Goal: Task Accomplishment & Management: Complete application form

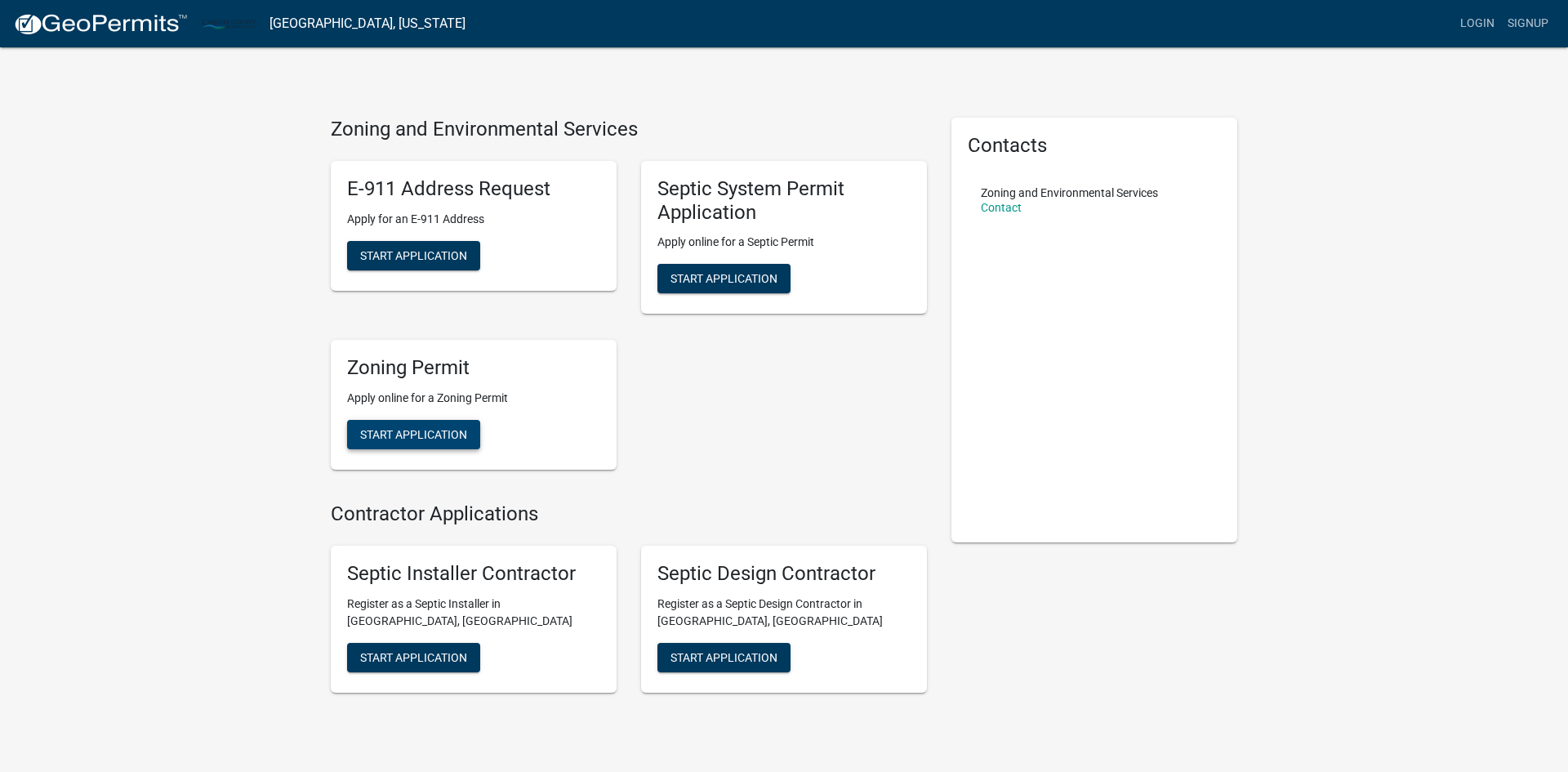
click at [445, 438] on span "Start Application" at bounding box center [414, 435] width 107 height 13
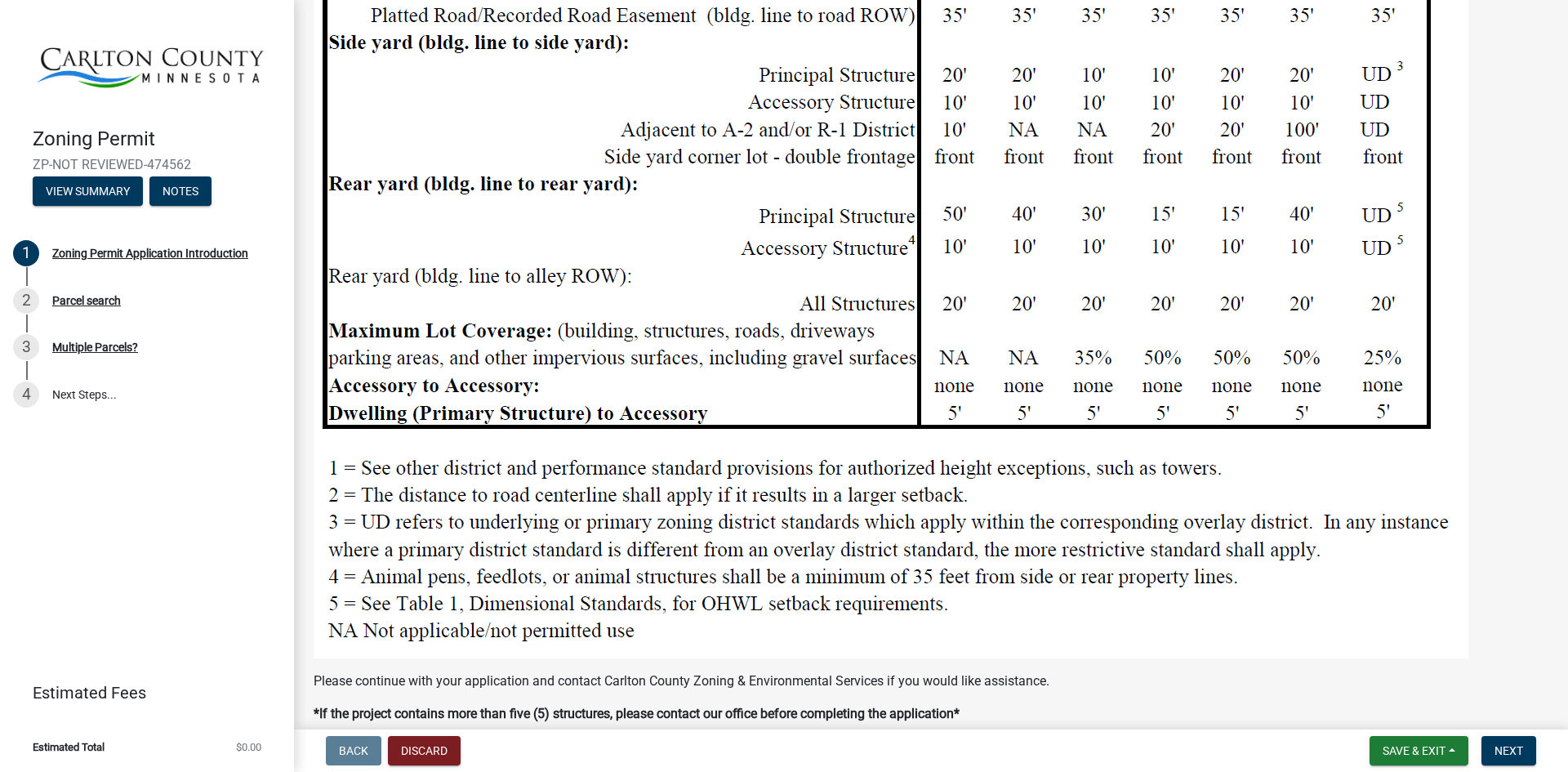
scroll to position [1742, 0]
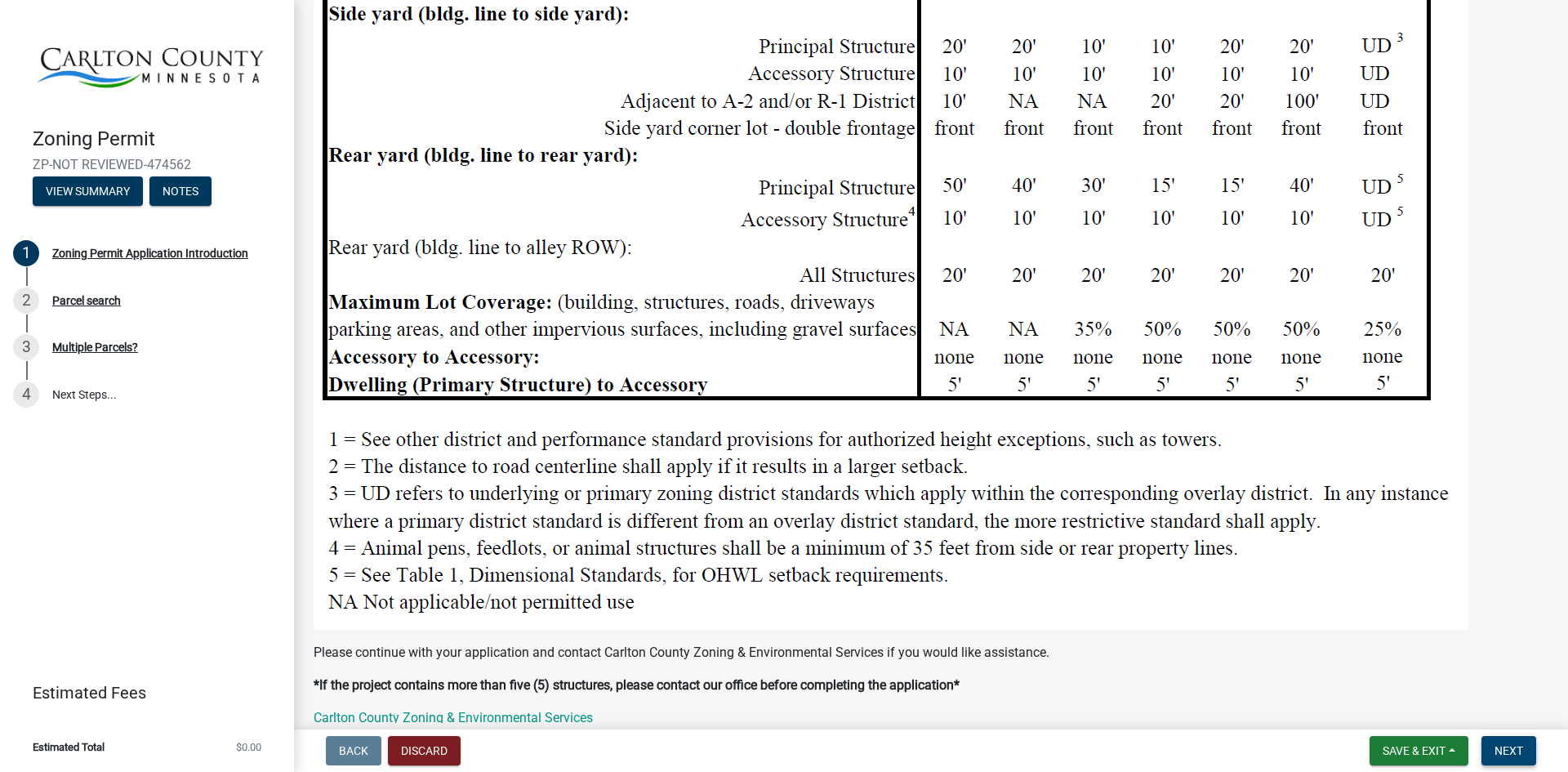
click at [1519, 748] on span "Next" at bounding box center [1508, 750] width 28 height 13
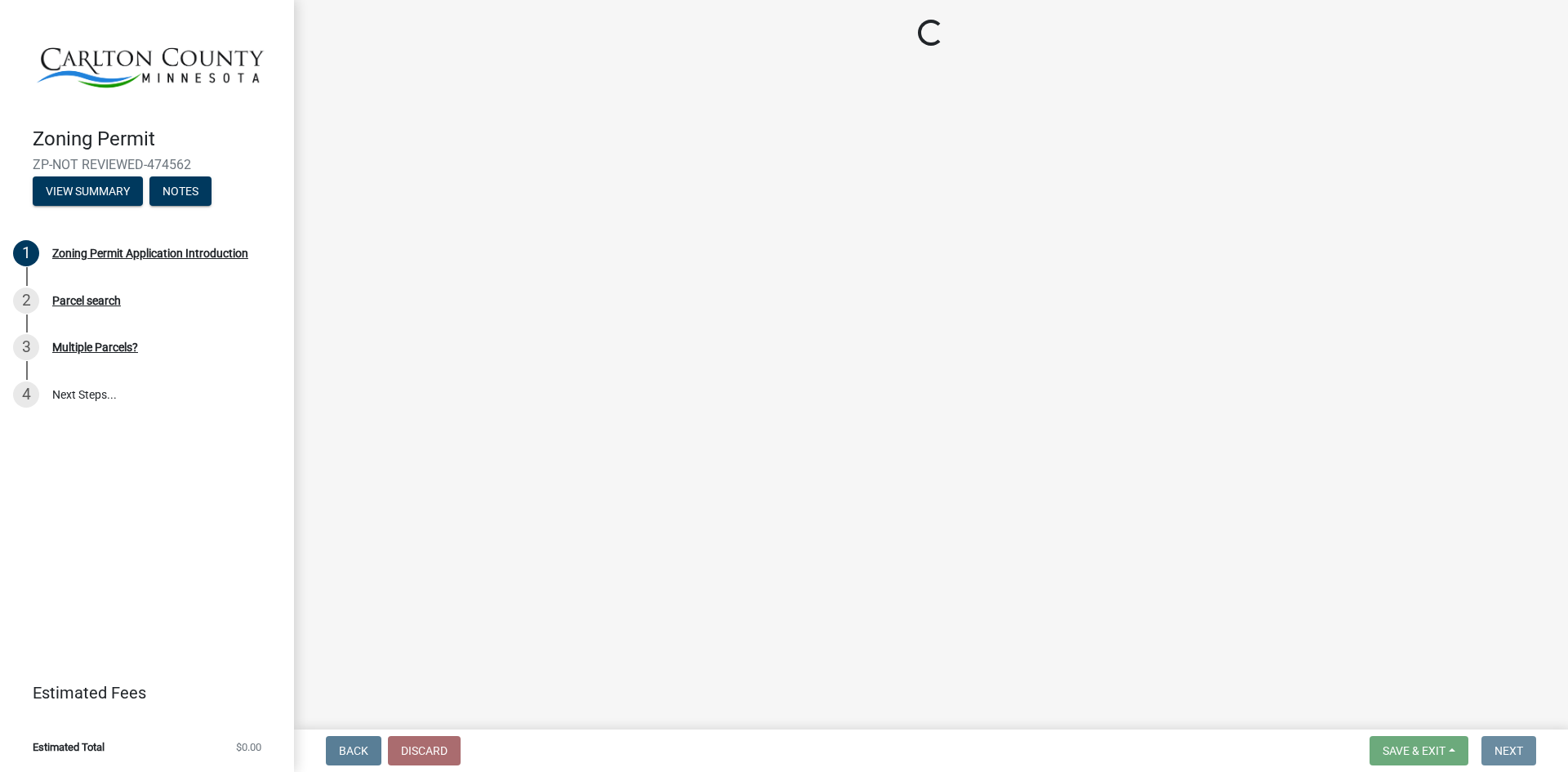
scroll to position [0, 0]
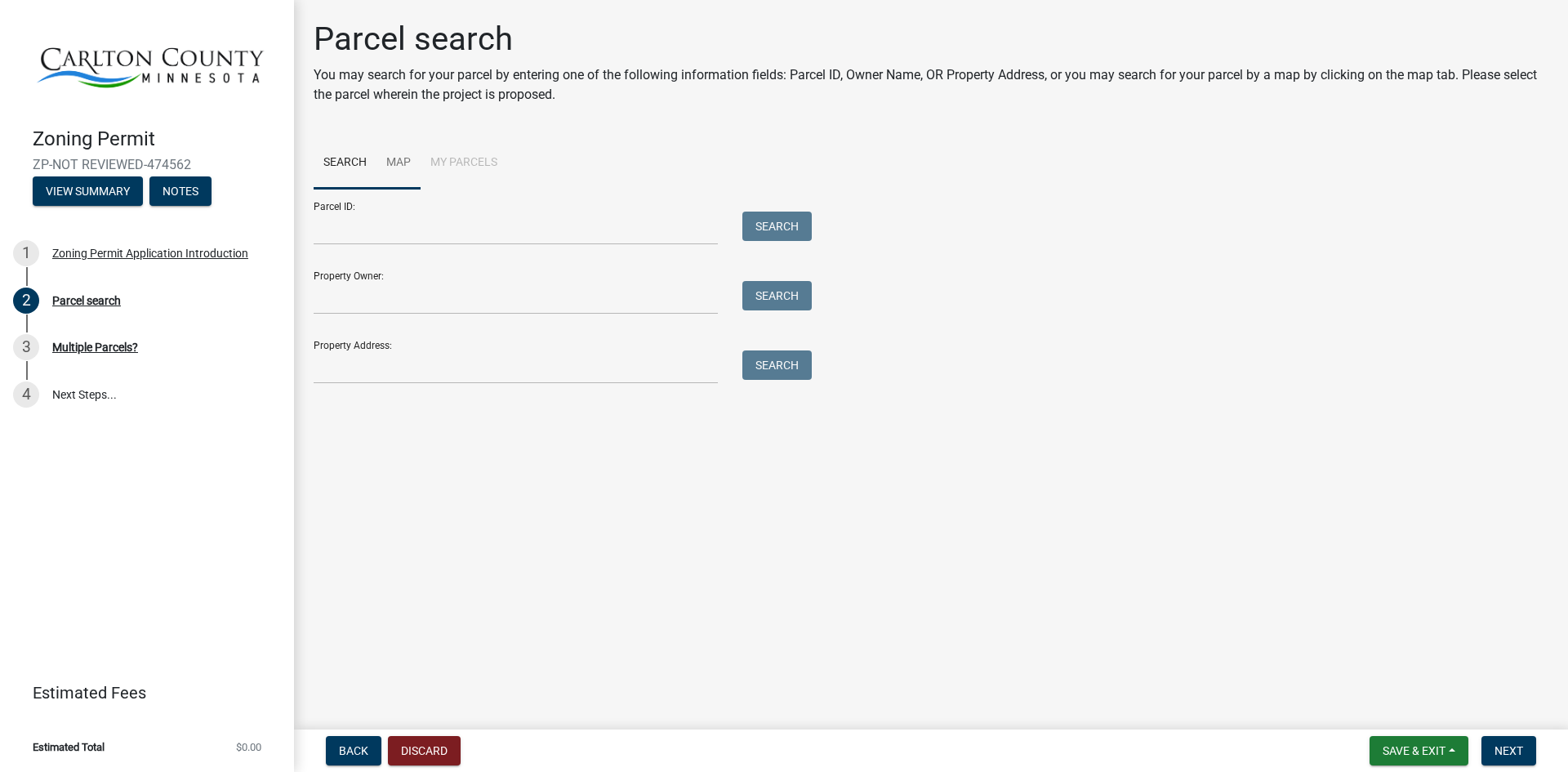
click at [403, 163] on link "Map" at bounding box center [398, 163] width 44 height 52
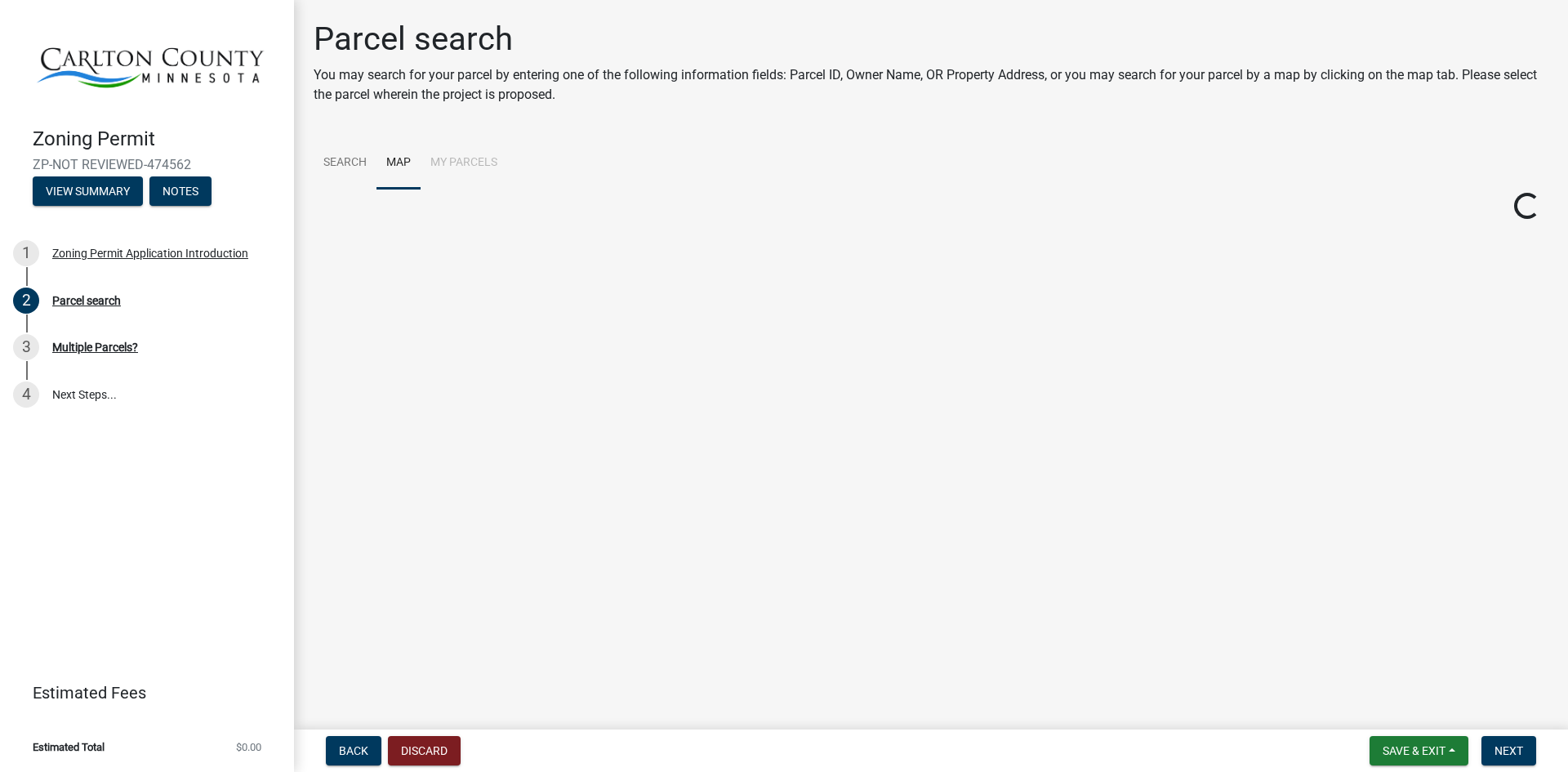
click at [473, 165] on li "My Parcels" at bounding box center [463, 163] width 86 height 52
click at [471, 158] on li "My Parcels" at bounding box center [463, 163] width 86 height 52
click at [461, 161] on li "My Parcels" at bounding box center [463, 163] width 86 height 52
click at [332, 161] on link "Search" at bounding box center [345, 163] width 63 height 52
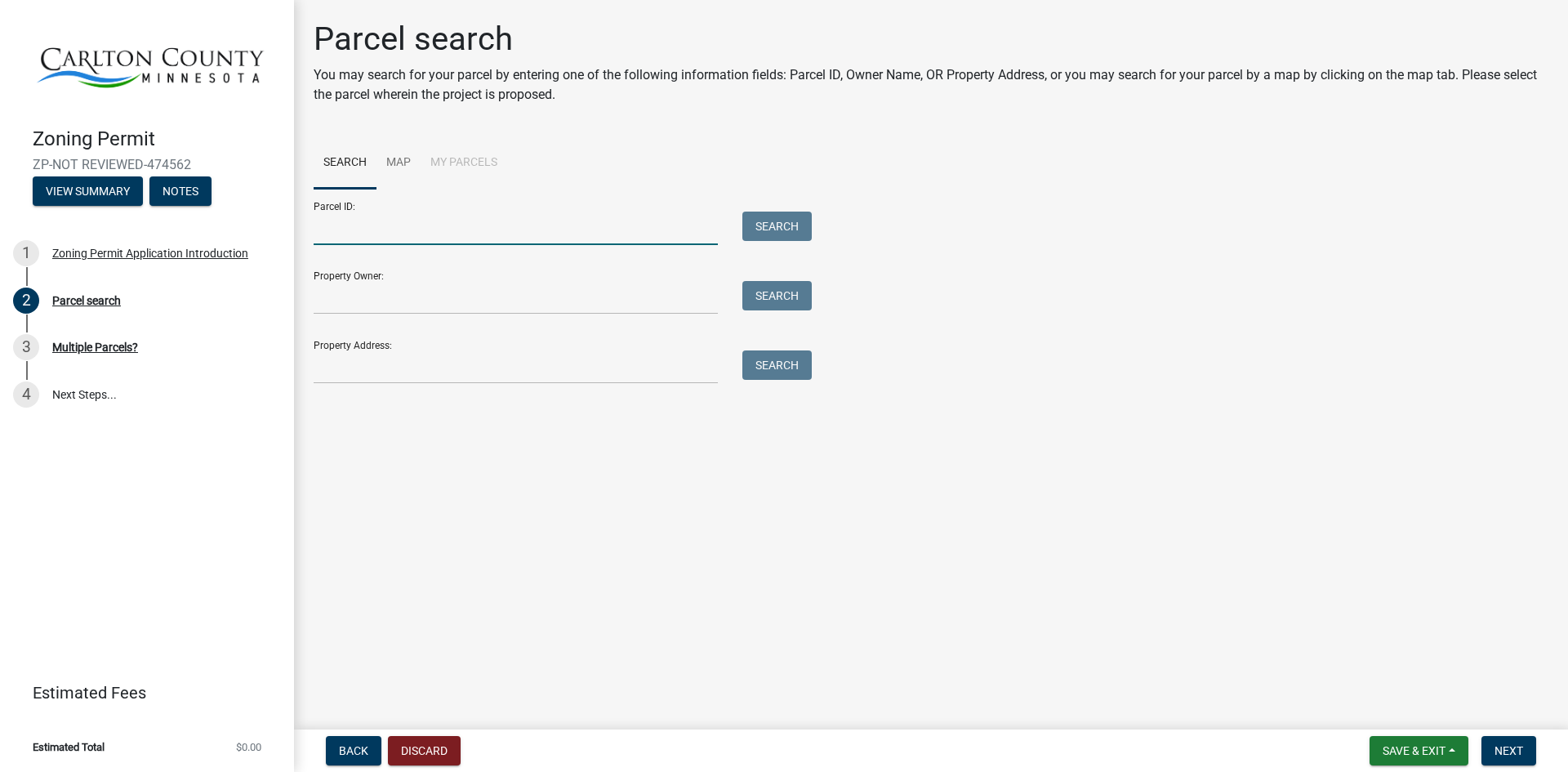
click at [385, 228] on input "Parcel ID:" at bounding box center [516, 228] width 405 height 34
paste input "[PHONE_NUMBER]"
type input "[PHONE_NUMBER]"
click at [779, 217] on button "Search" at bounding box center [777, 226] width 69 height 29
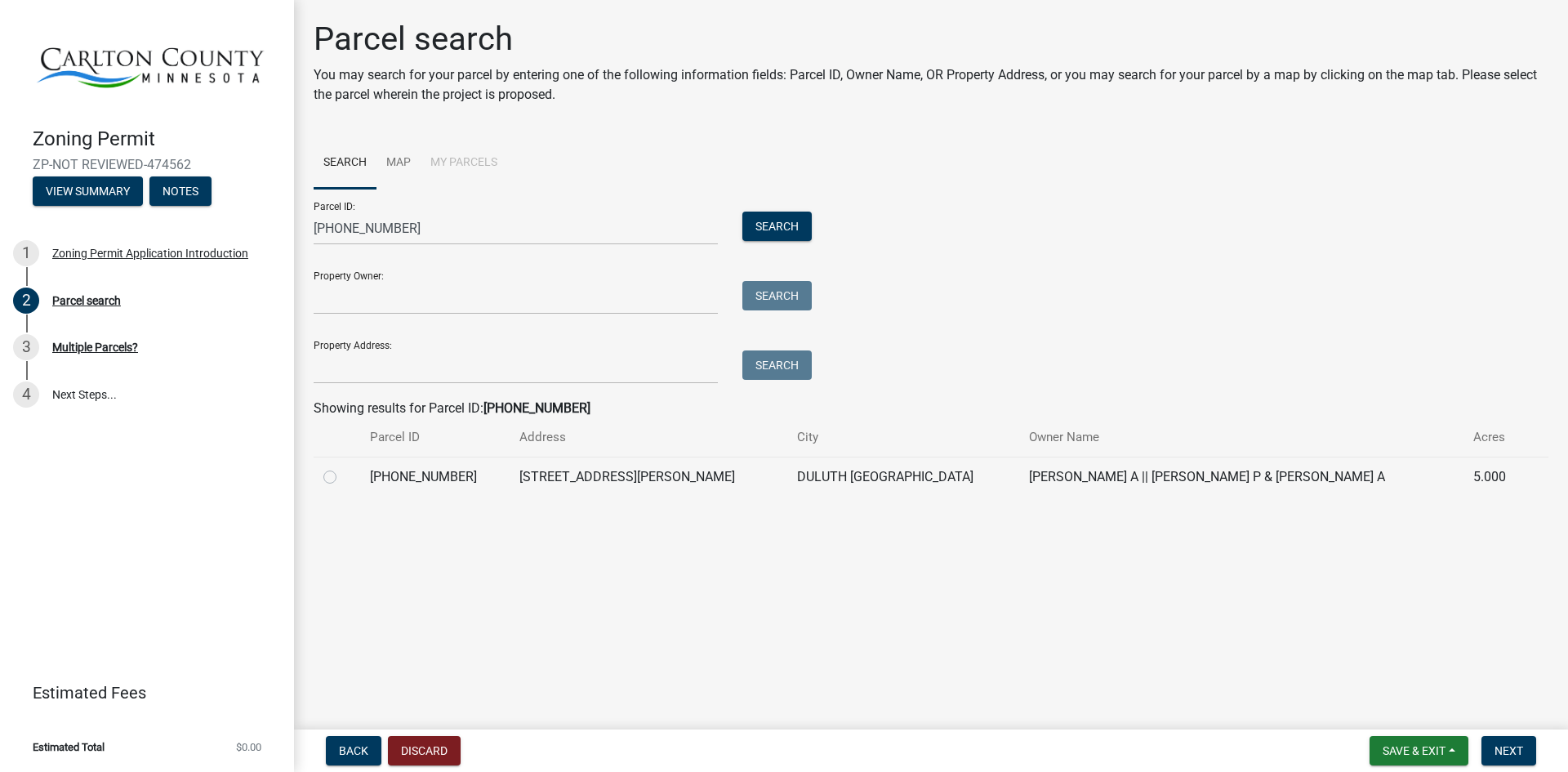
click at [1020, 478] on td "[PERSON_NAME] A || [PERSON_NAME] P & [PERSON_NAME] A" at bounding box center [1241, 476] width 445 height 40
click at [343, 467] on label at bounding box center [343, 467] width 0 height 0
click at [343, 477] on input "radio" at bounding box center [348, 473] width 11 height 11
radio input "true"
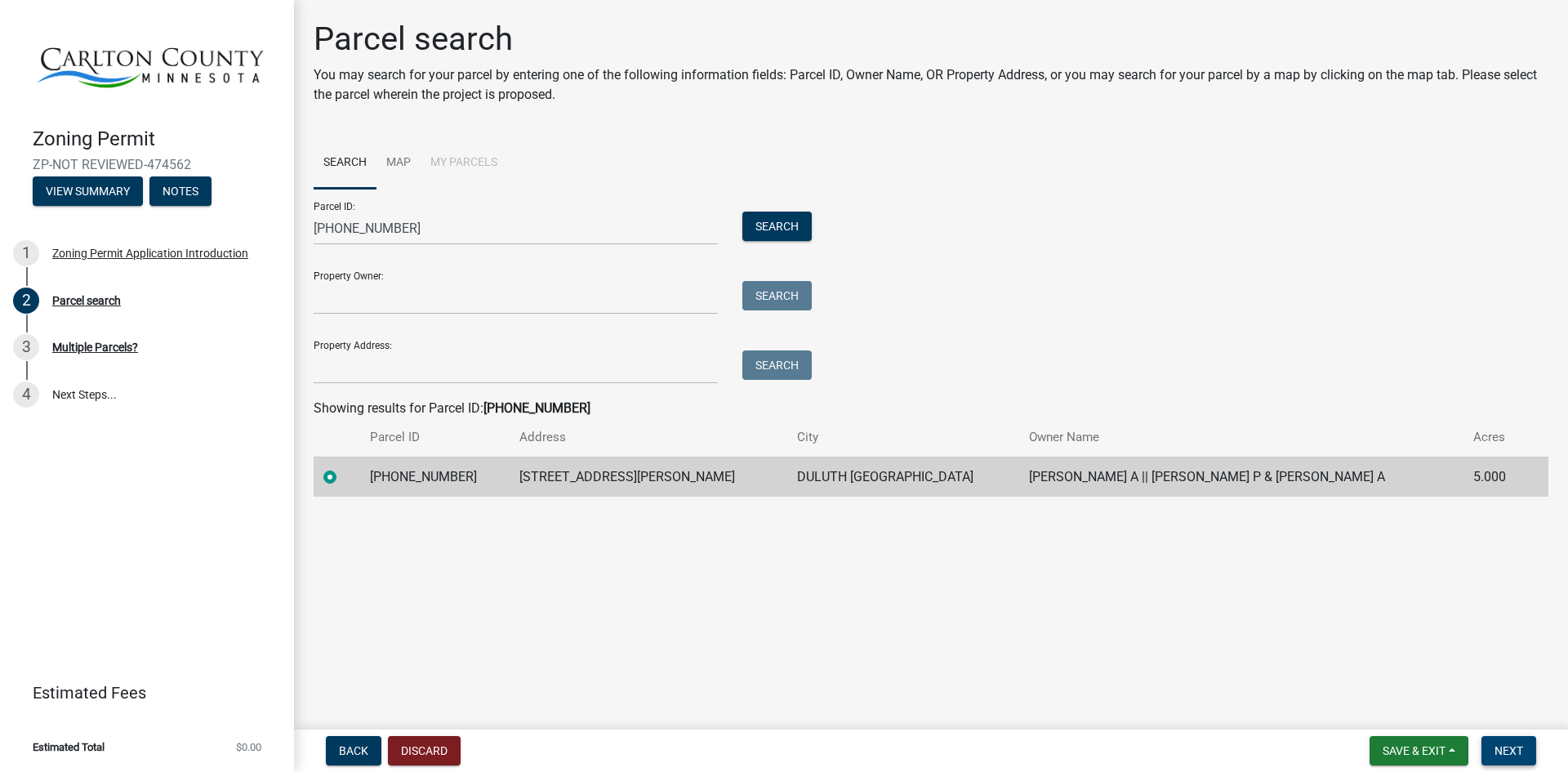
click at [1520, 756] on span "Next" at bounding box center [1508, 750] width 28 height 13
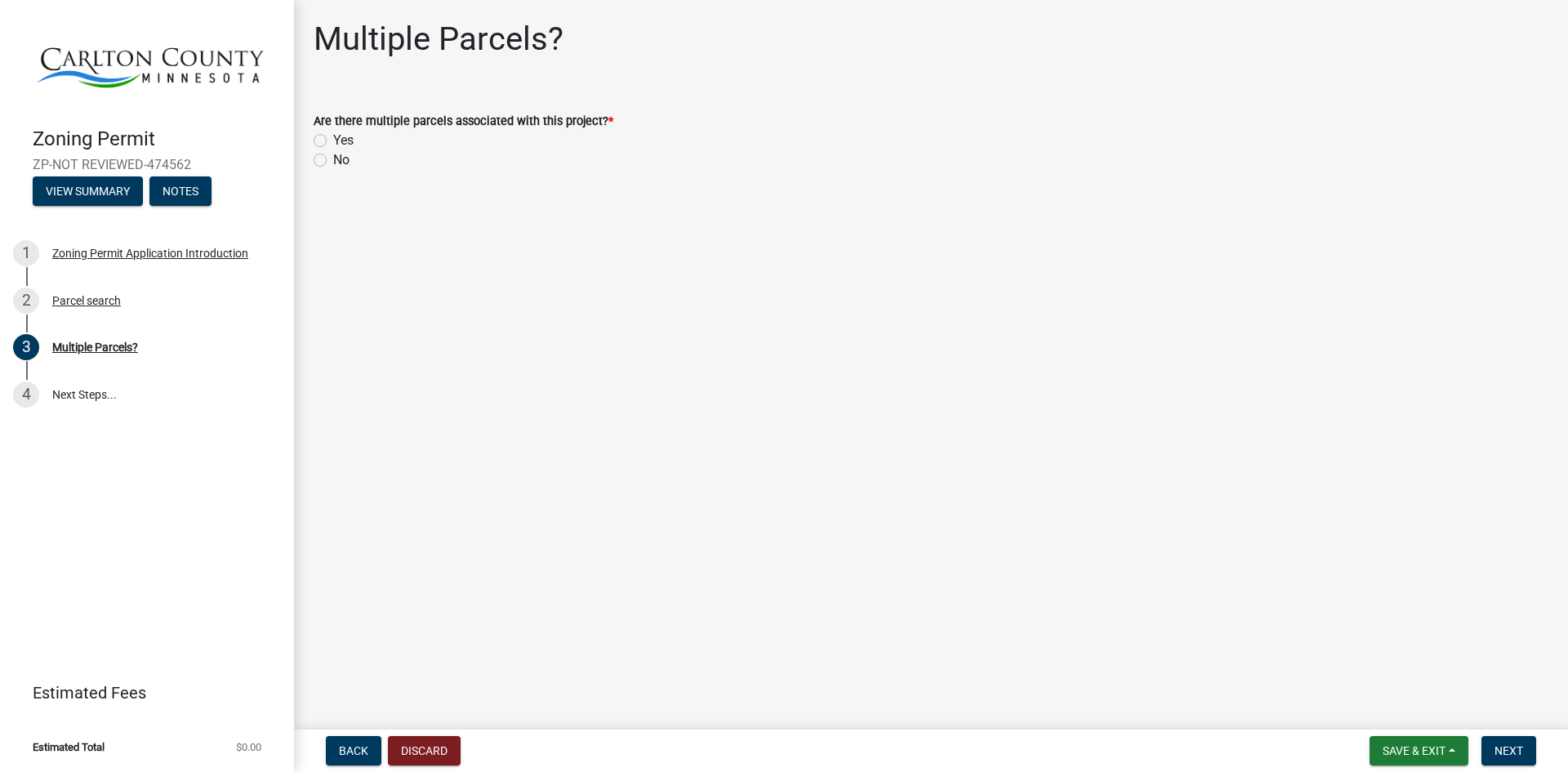
click at [333, 159] on label "No" at bounding box center [341, 160] width 16 height 20
click at [333, 159] on input "No" at bounding box center [338, 155] width 11 height 11
radio input "true"
click at [1522, 757] on button "Next" at bounding box center [1509, 750] width 55 height 29
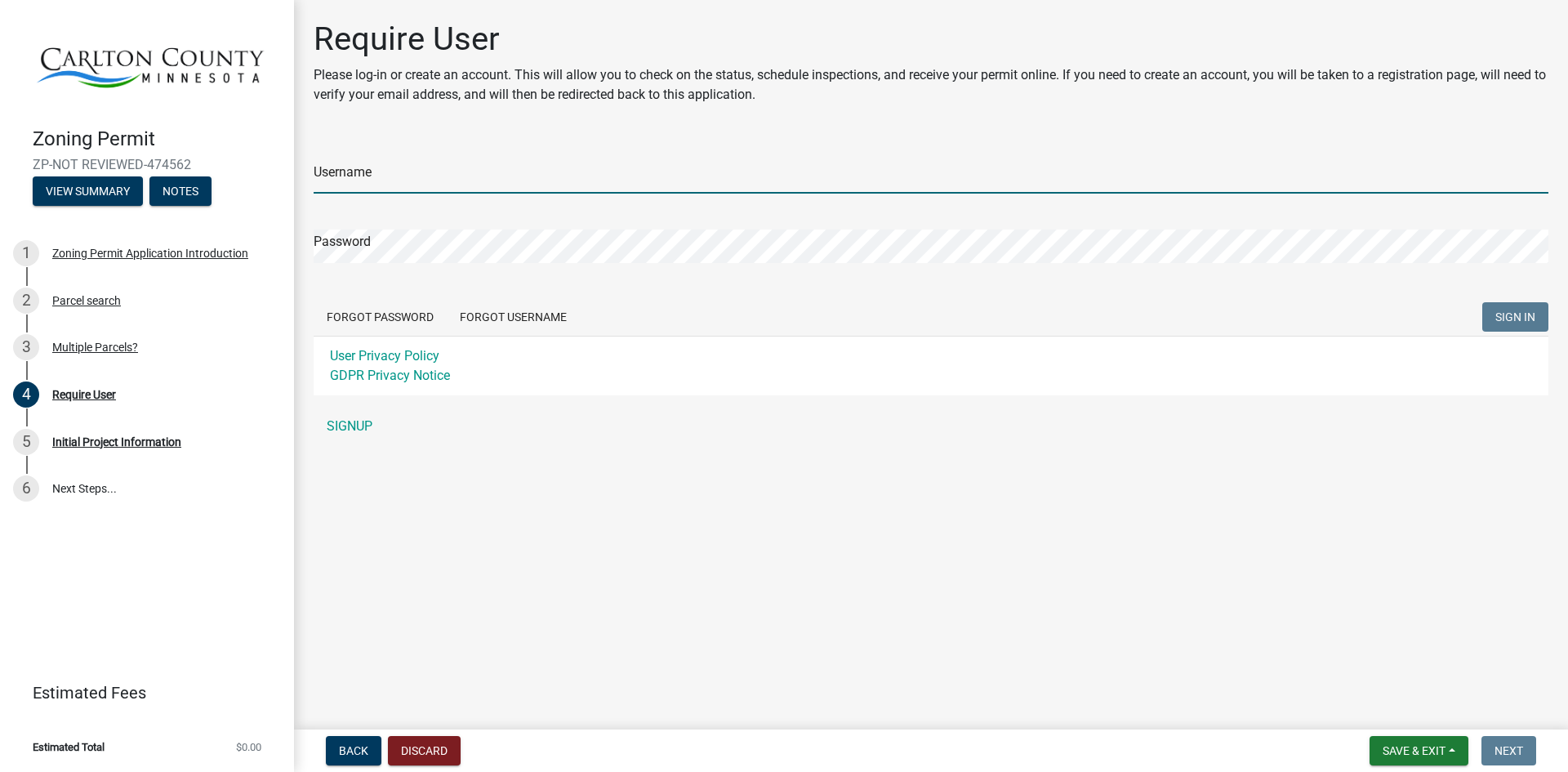
click at [452, 185] on input "Username" at bounding box center [931, 176] width 1235 height 34
type input "atburggraff"
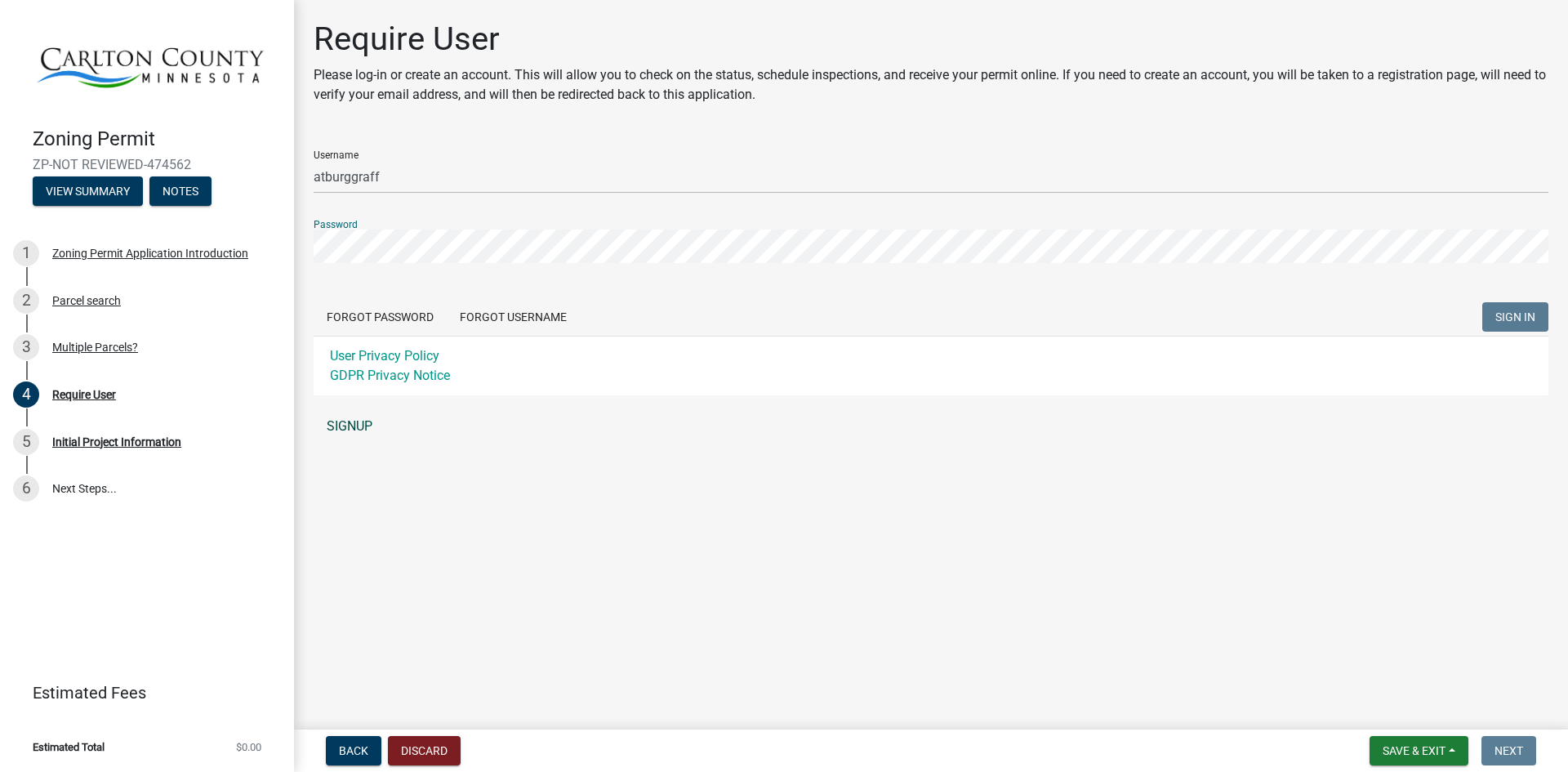
click at [345, 427] on div "Username atburggraff Password Forgot Password Forgot Username SIGN IN User Priv…" at bounding box center [931, 290] width 1235 height 306
click at [350, 434] on link "SIGNUP" at bounding box center [931, 426] width 1235 height 33
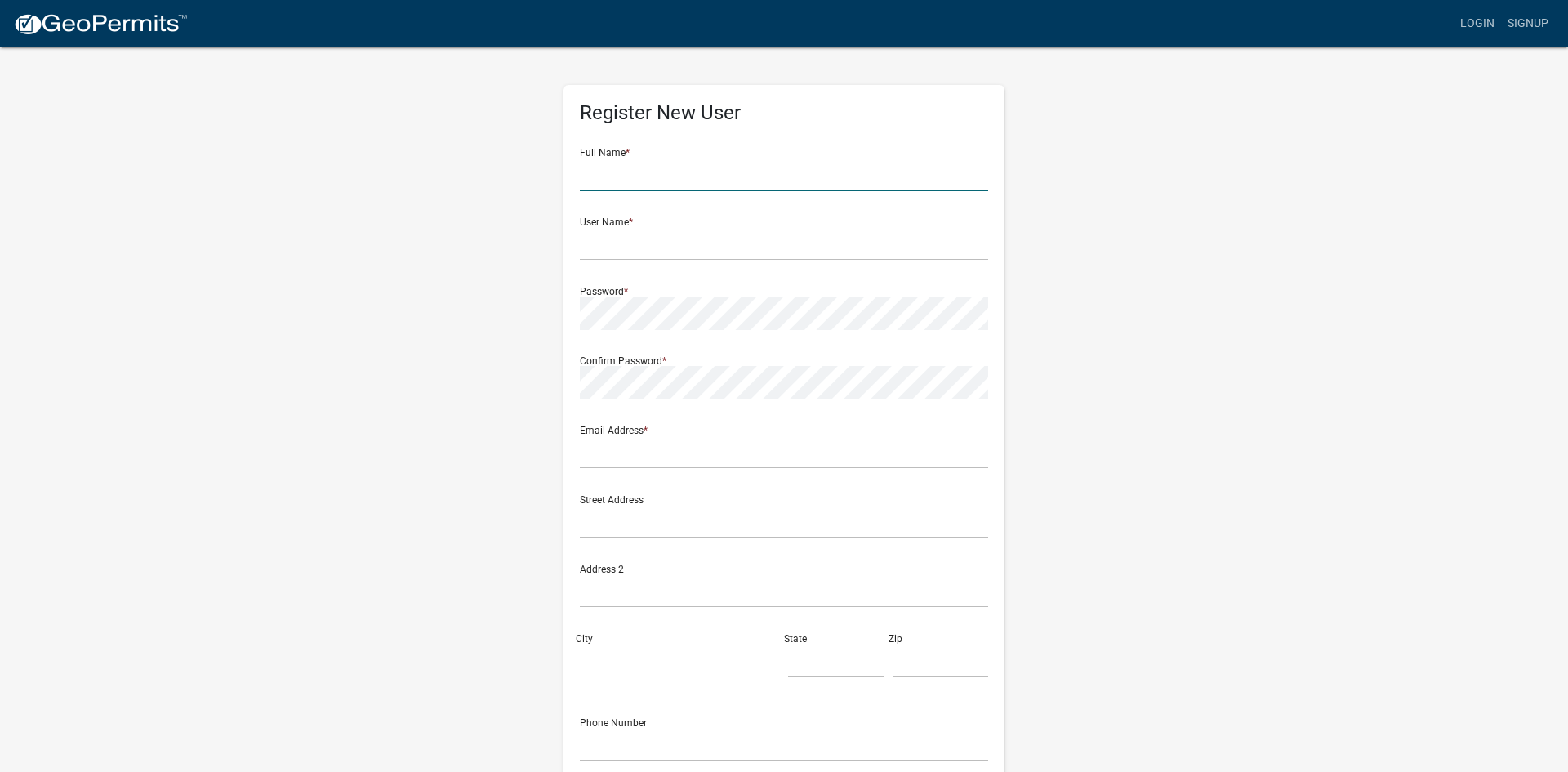
click at [778, 185] on input "text" at bounding box center [784, 174] width 408 height 34
type input "[PERSON_NAME]"
type input "[STREET_ADDRESS][PERSON_NAME]"
type input "Duluth"
type input "[US_STATE]"
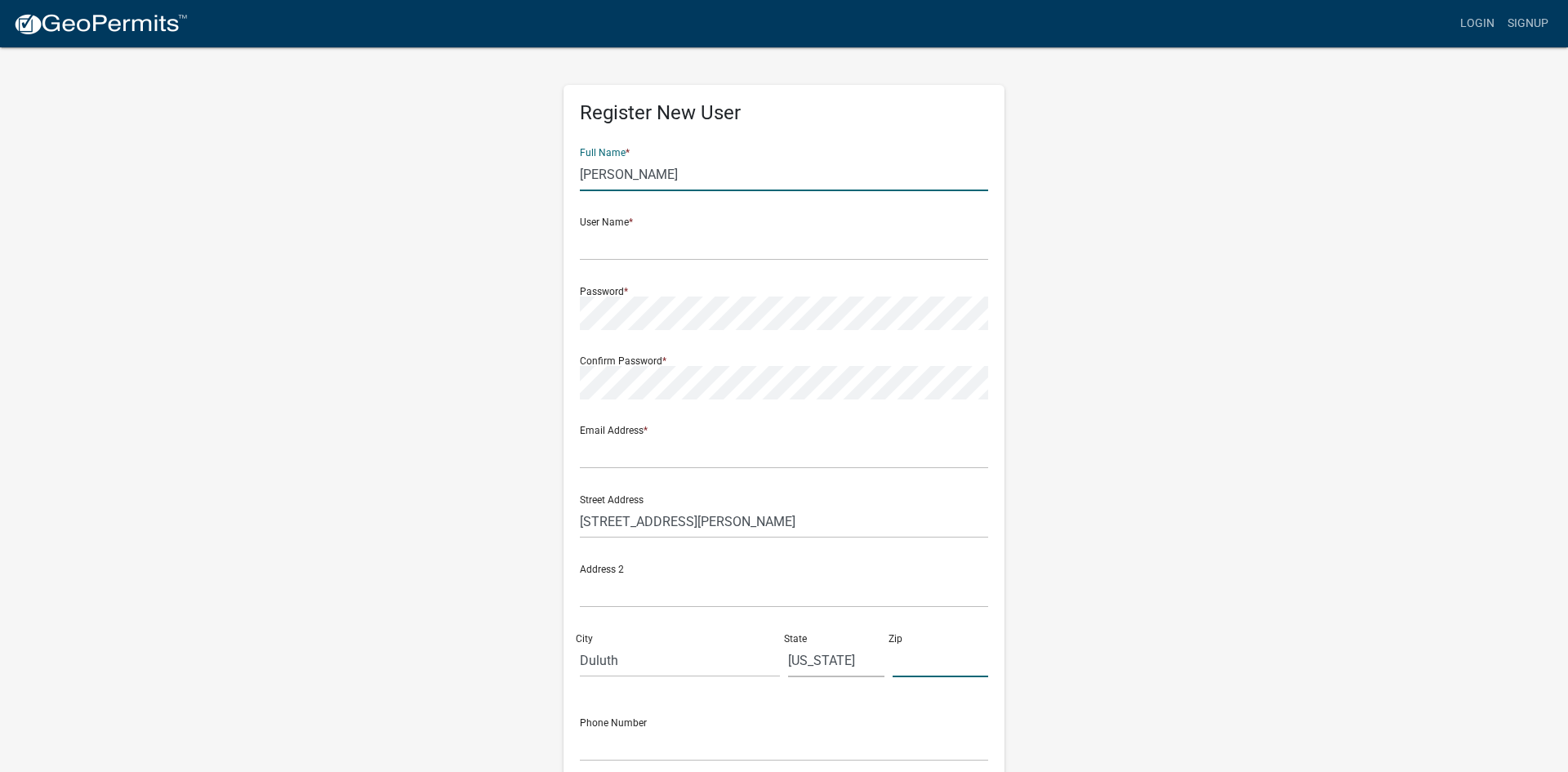
type input "55810"
type input "2183910759"
click at [693, 251] on input "text" at bounding box center [784, 244] width 408 height 34
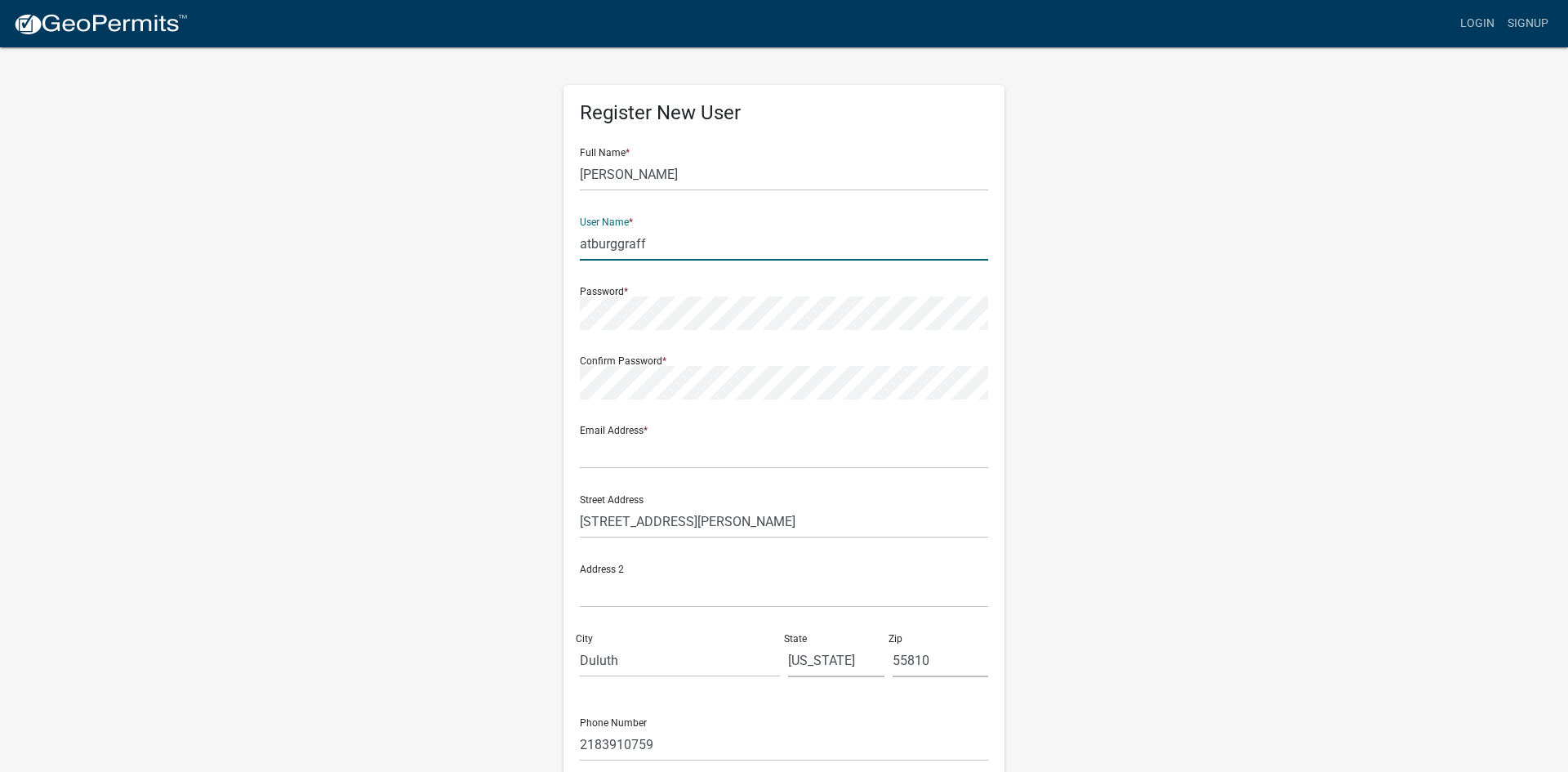
type input "atburggraff"
click at [629, 463] on input "text" at bounding box center [784, 452] width 408 height 34
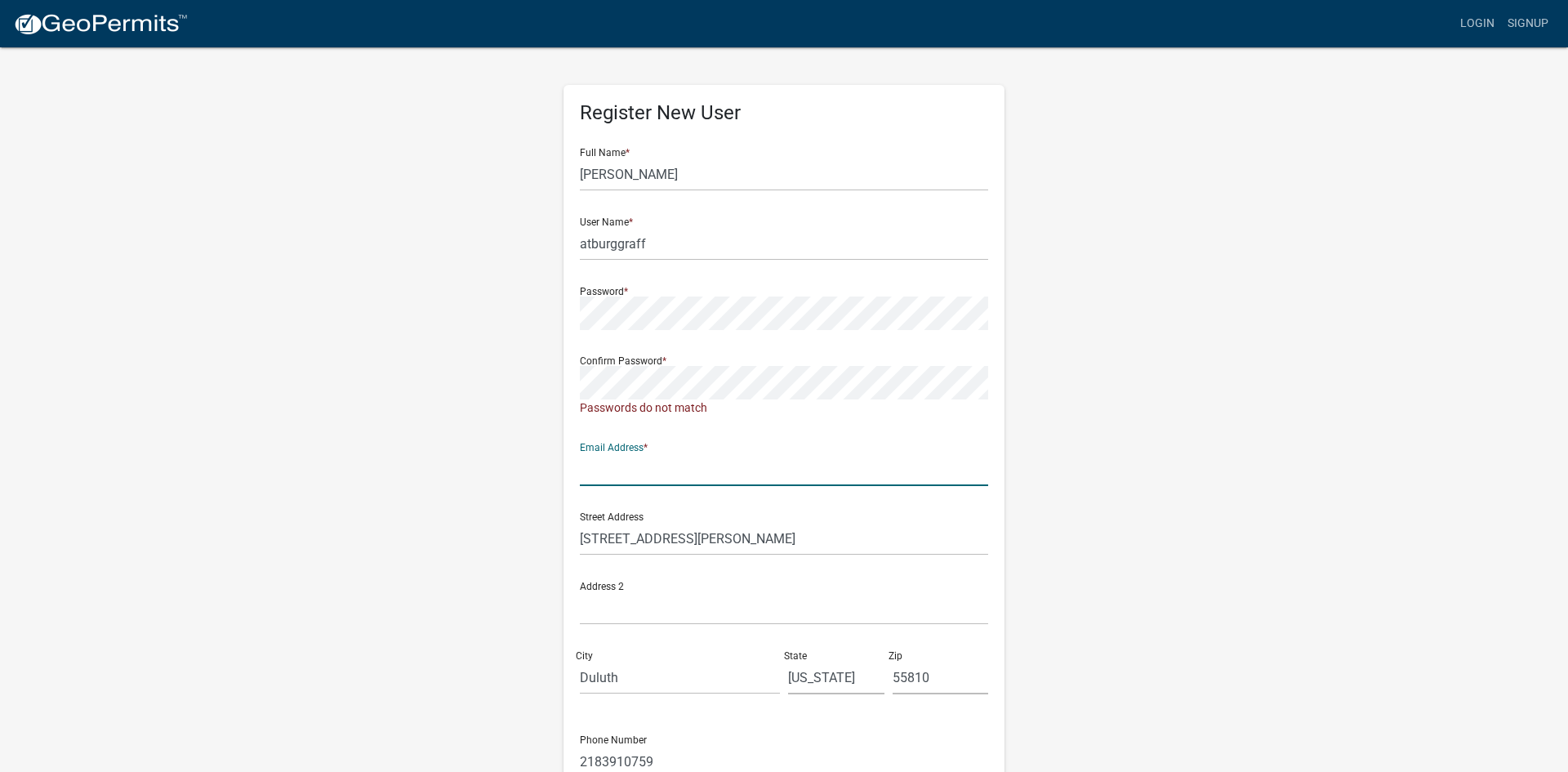
type input "[EMAIL_ADDRESS][DOMAIN_NAME]"
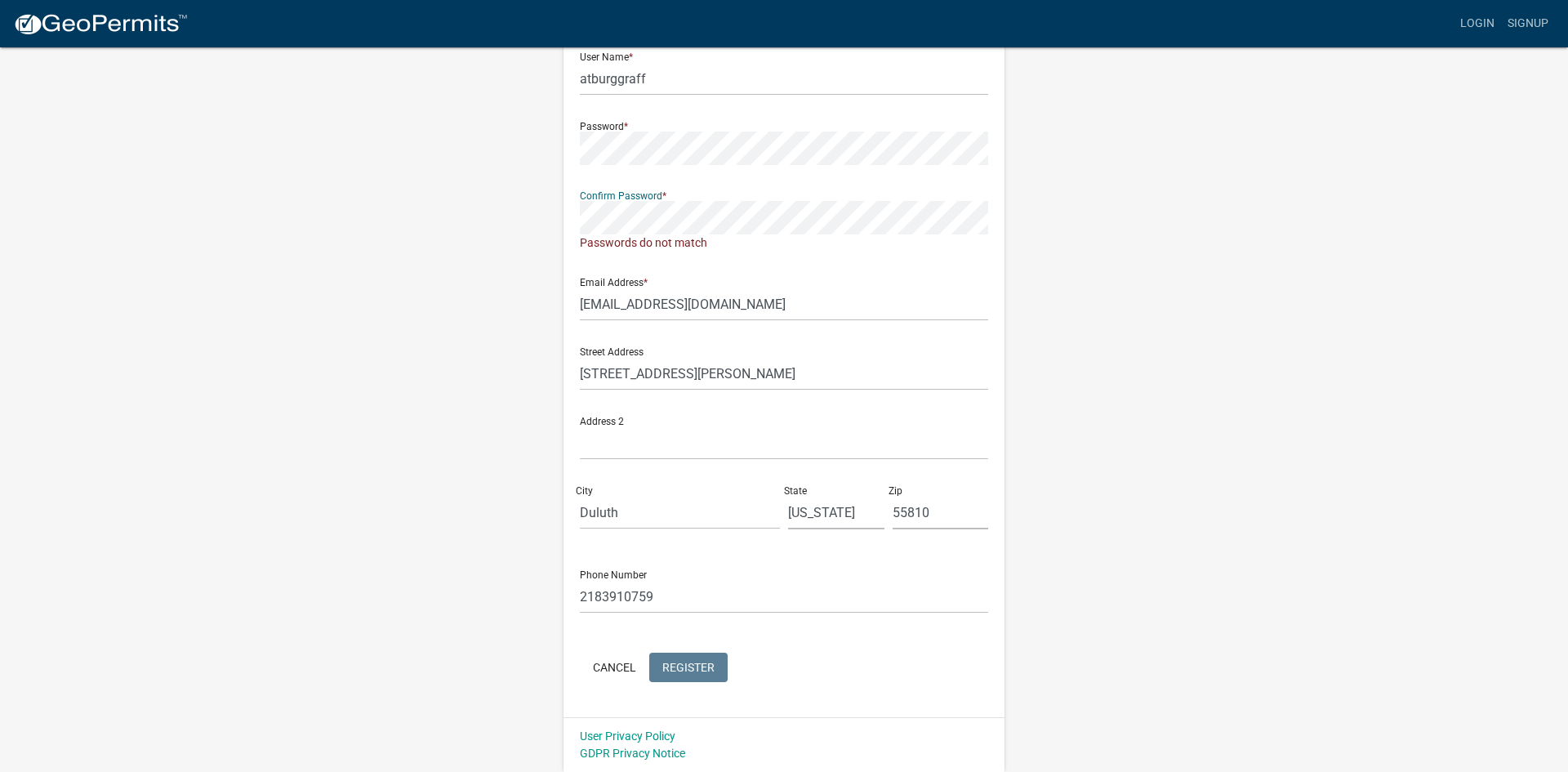
scroll to position [148, 0]
click at [676, 674] on button "Register" at bounding box center [689, 667] width 78 height 29
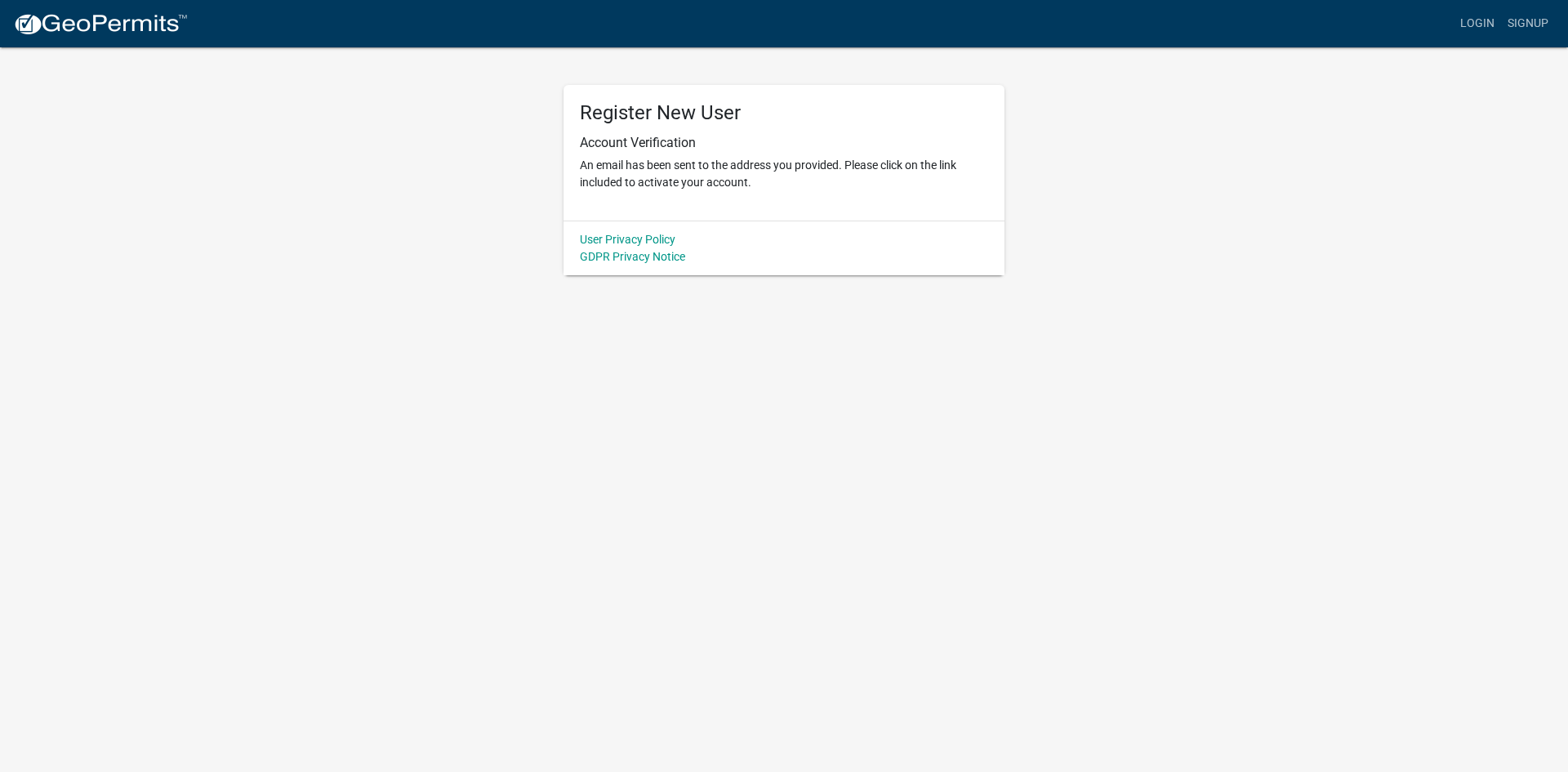
scroll to position [0, 0]
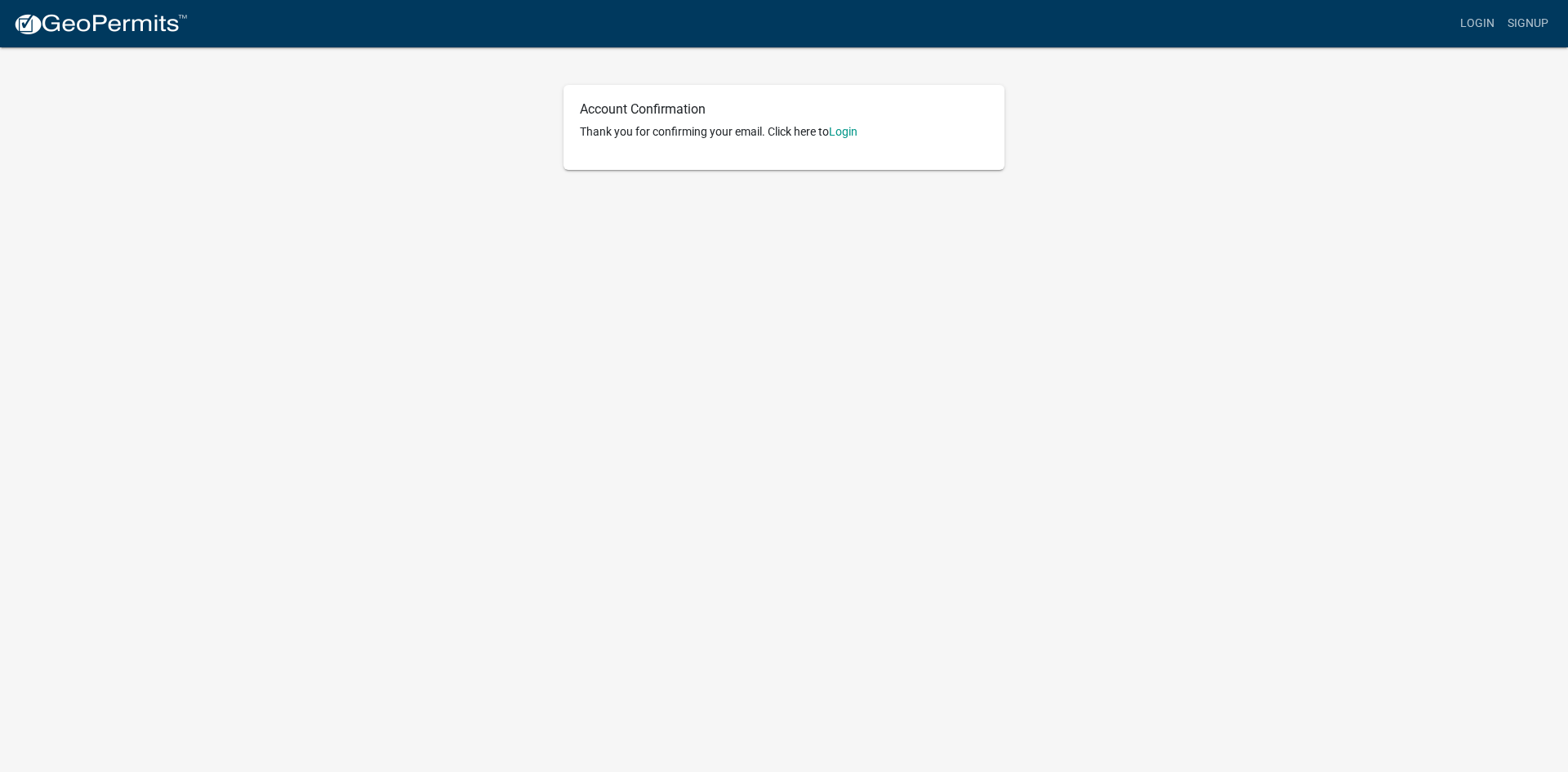
click at [849, 138] on p "Thank you for confirming your email. Click here to Login" at bounding box center [784, 132] width 408 height 17
click at [850, 130] on link "Login" at bounding box center [842, 131] width 28 height 13
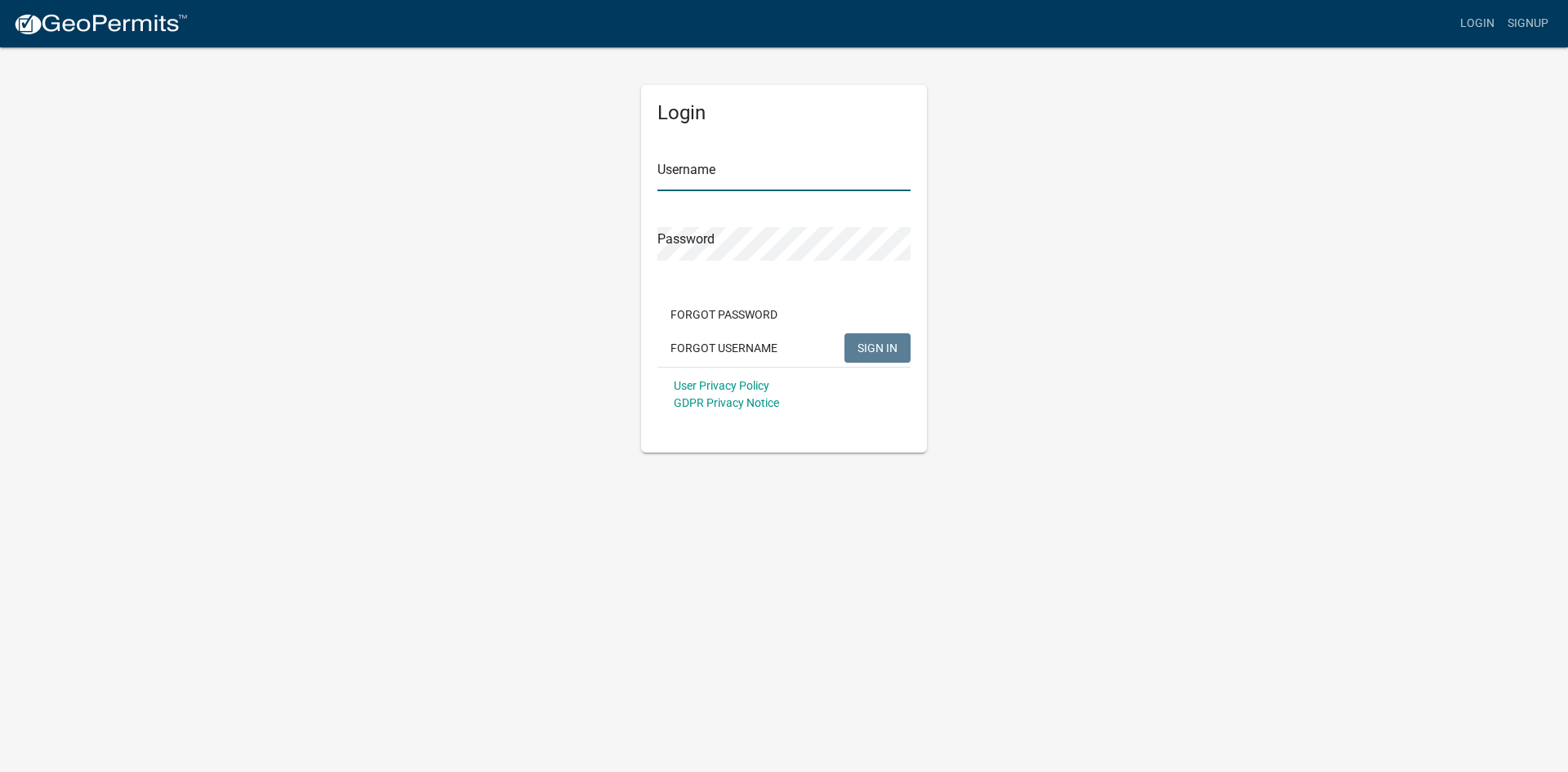
type input "atburggraff"
click at [872, 345] on span "SIGN IN" at bounding box center [878, 346] width 40 height 13
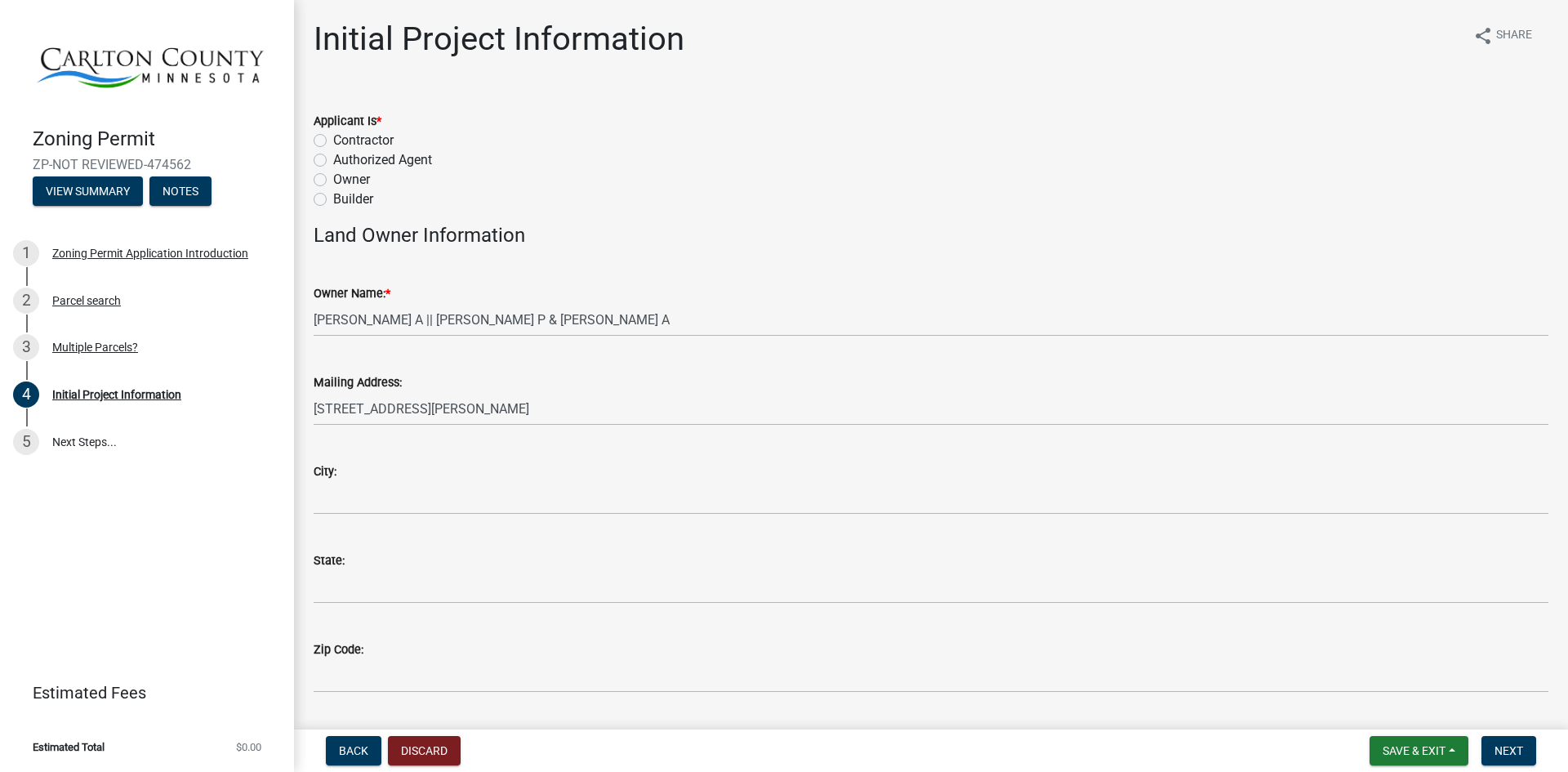
click at [333, 180] on label "Owner" at bounding box center [351, 180] width 36 height 20
click at [333, 180] on input "Owner" at bounding box center [338, 175] width 11 height 11
radio input "true"
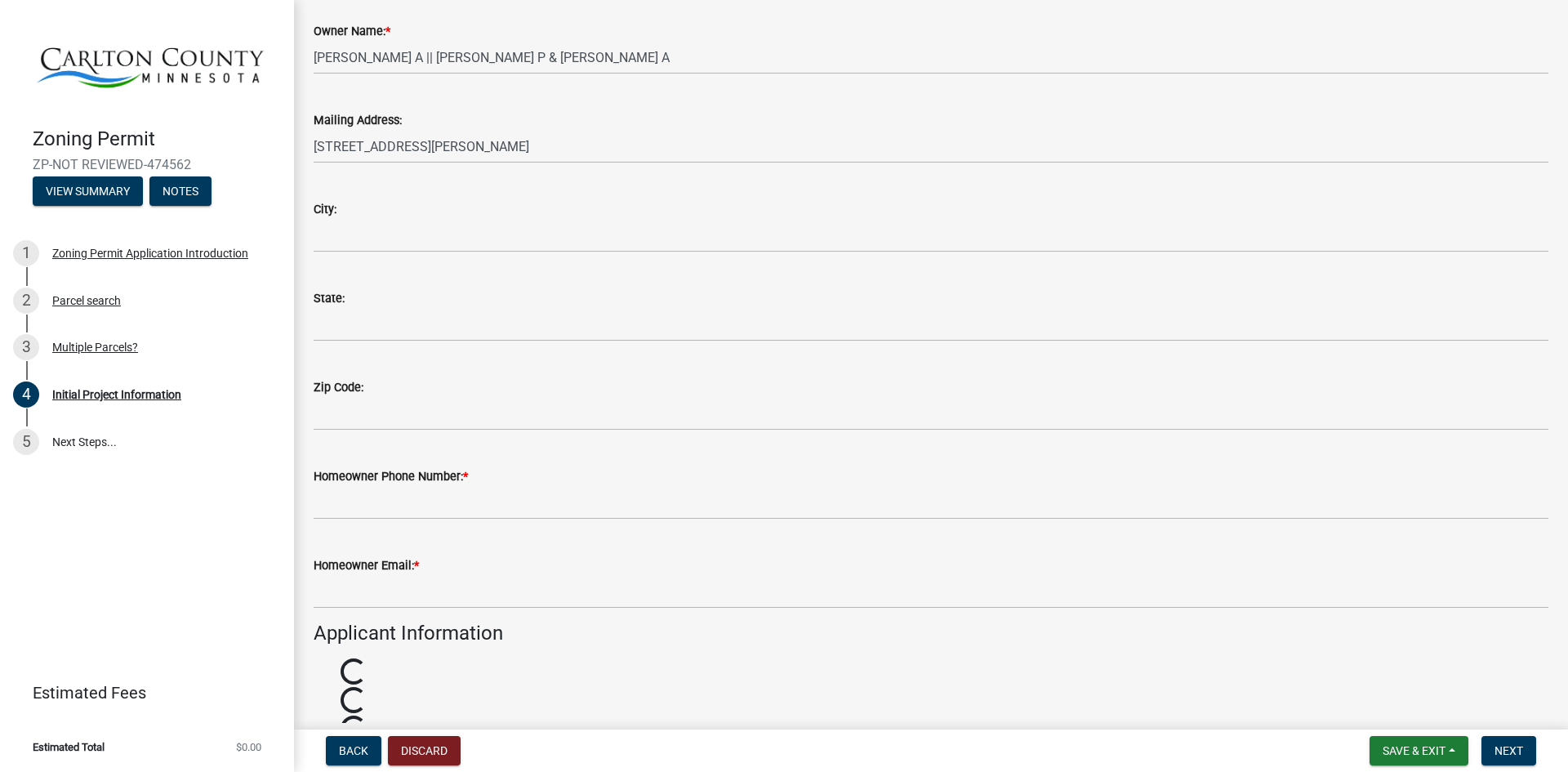
scroll to position [264, 0]
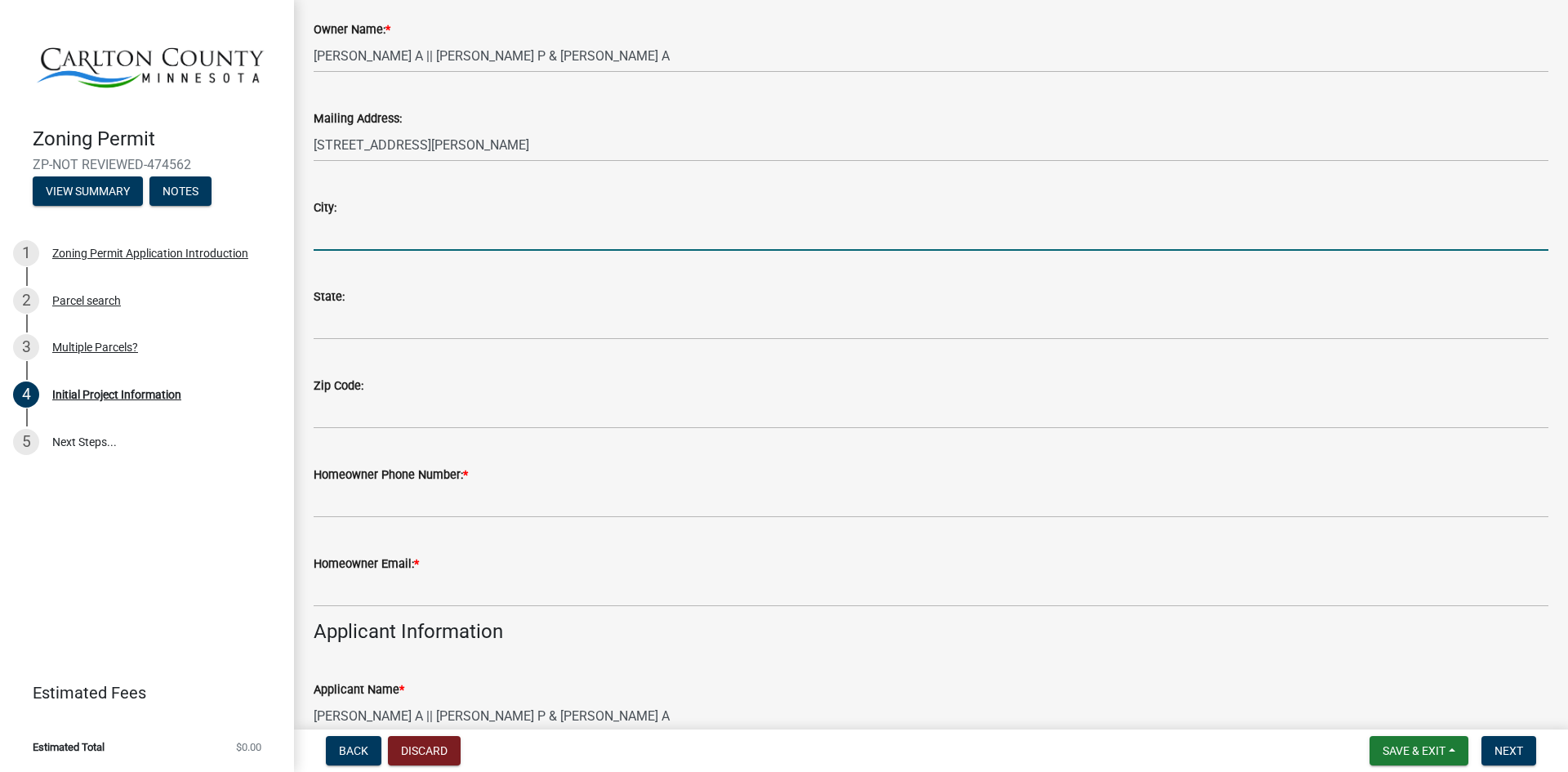
click at [452, 234] on input "City:" at bounding box center [931, 234] width 1235 height 34
type input "Duluth"
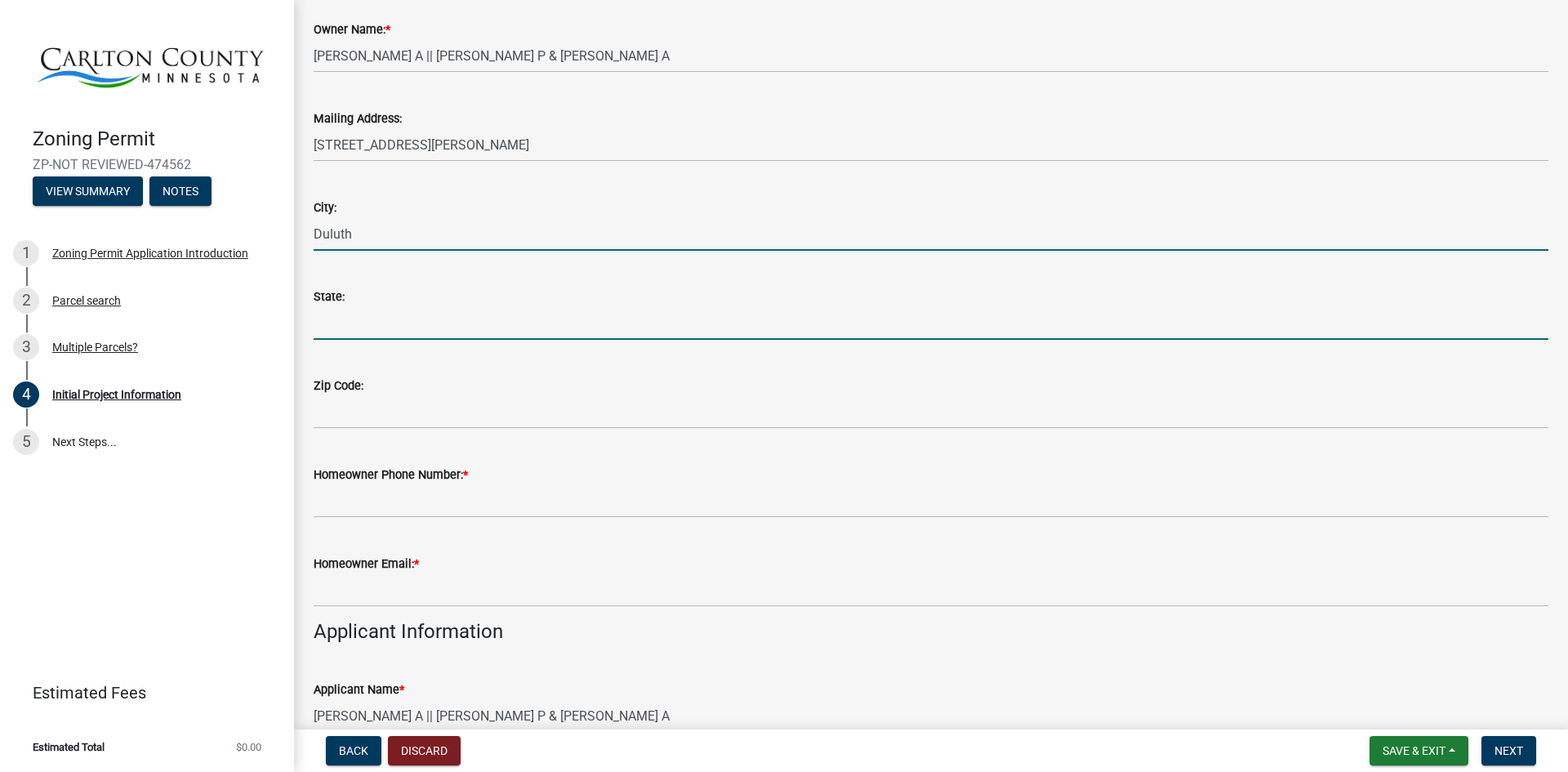
type input "[US_STATE]"
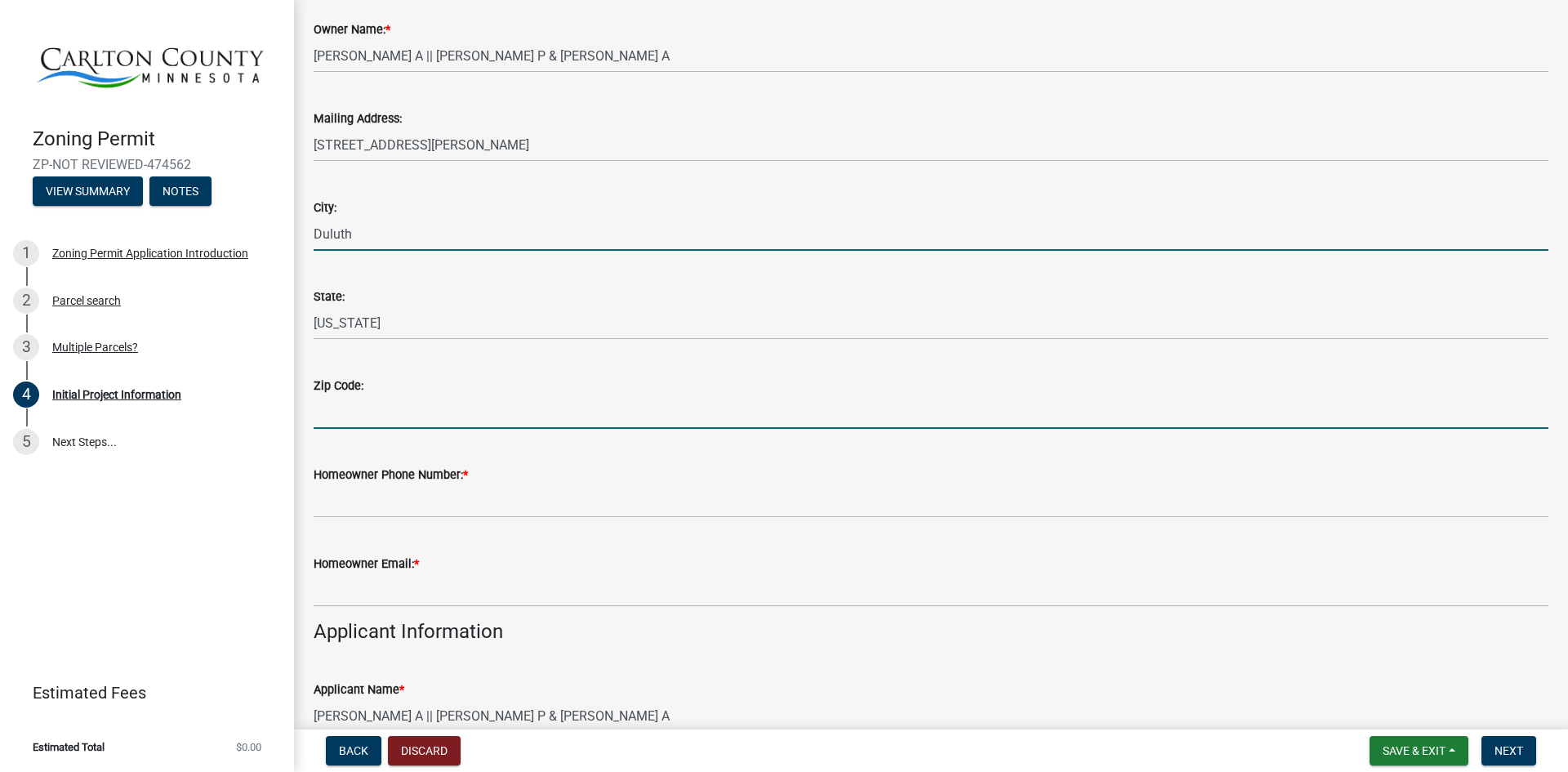
type input "55810"
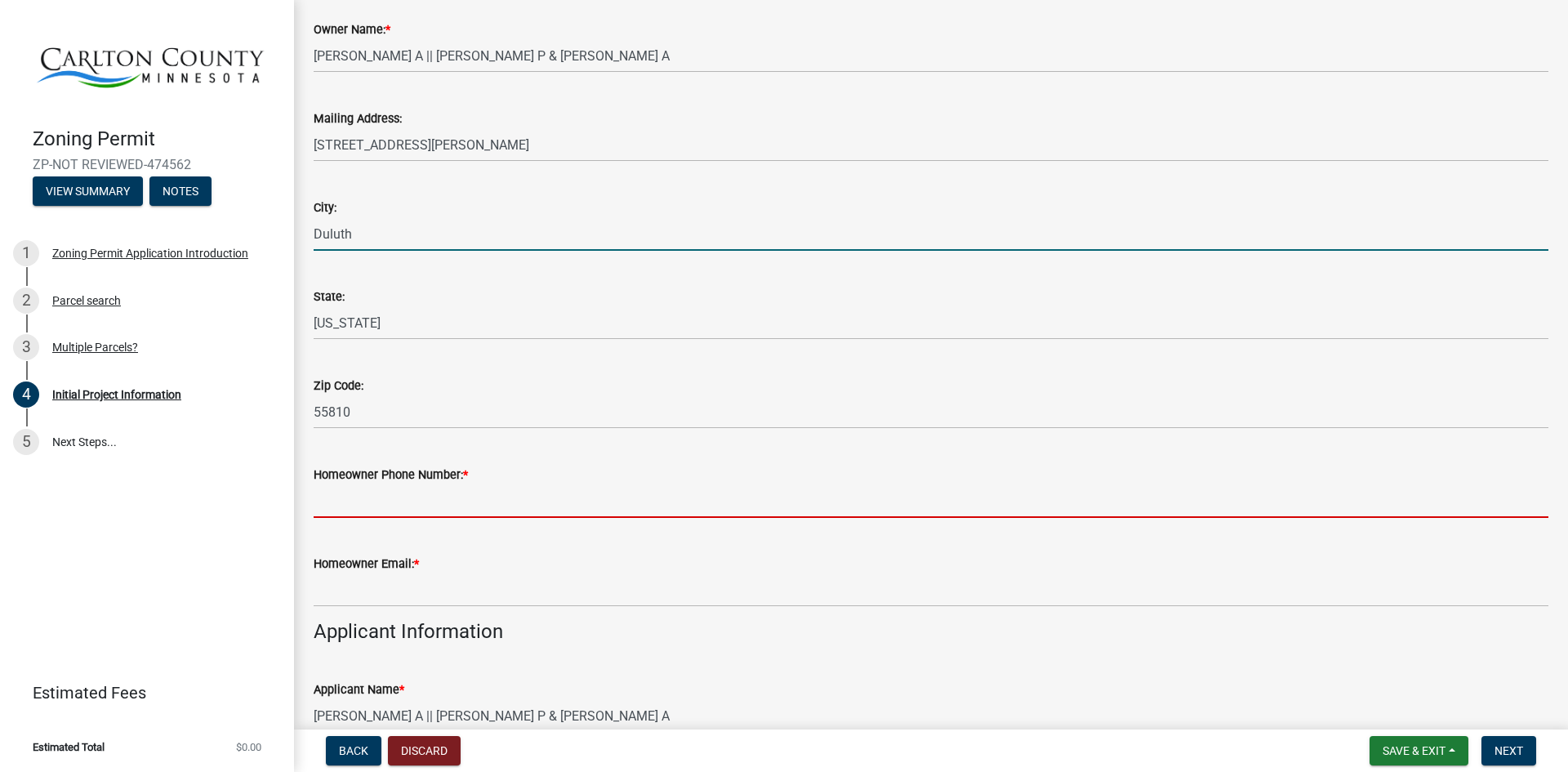
type input "2183910759"
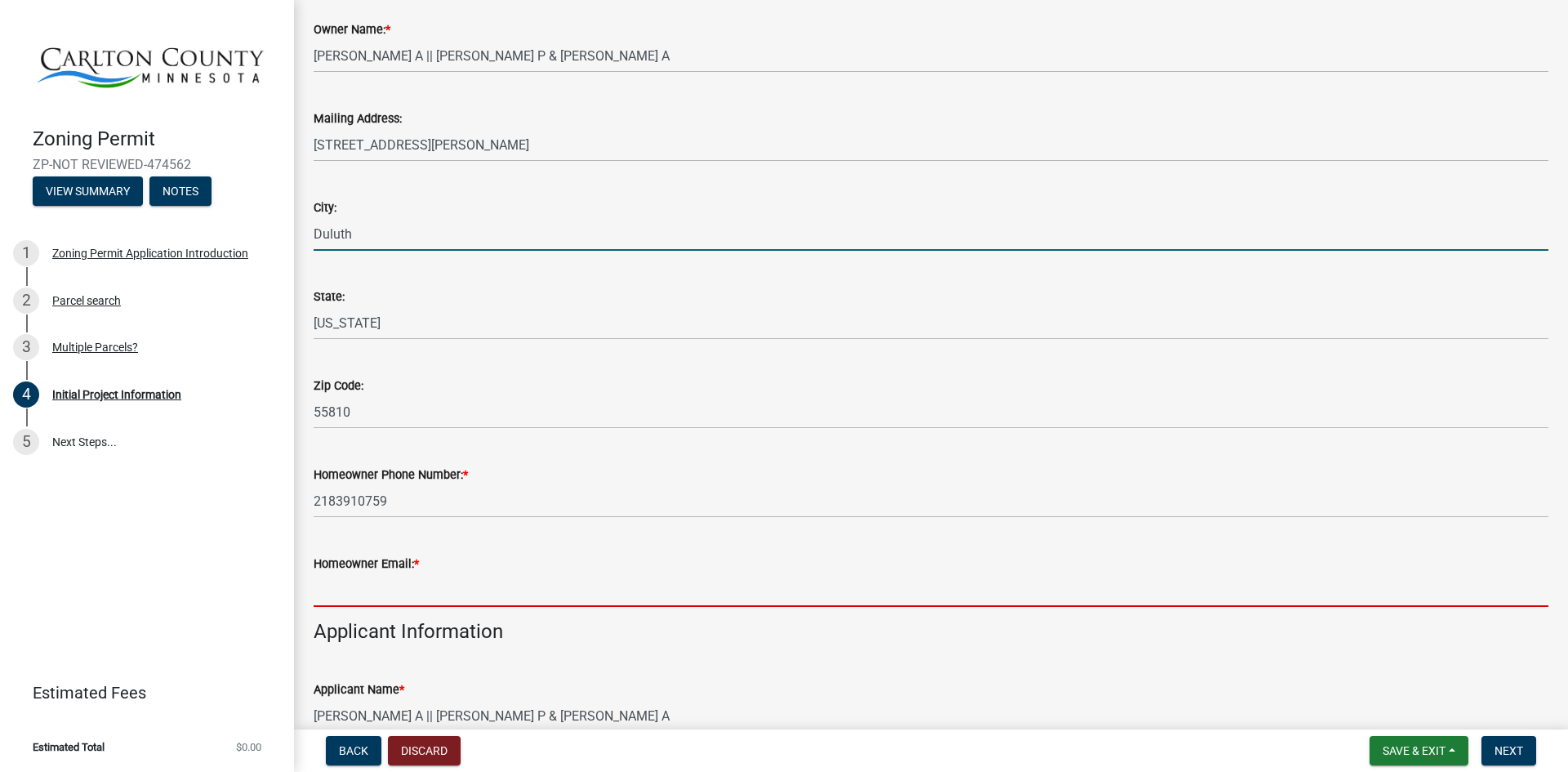
type input "[EMAIL_ADDRESS][DOMAIN_NAME]"
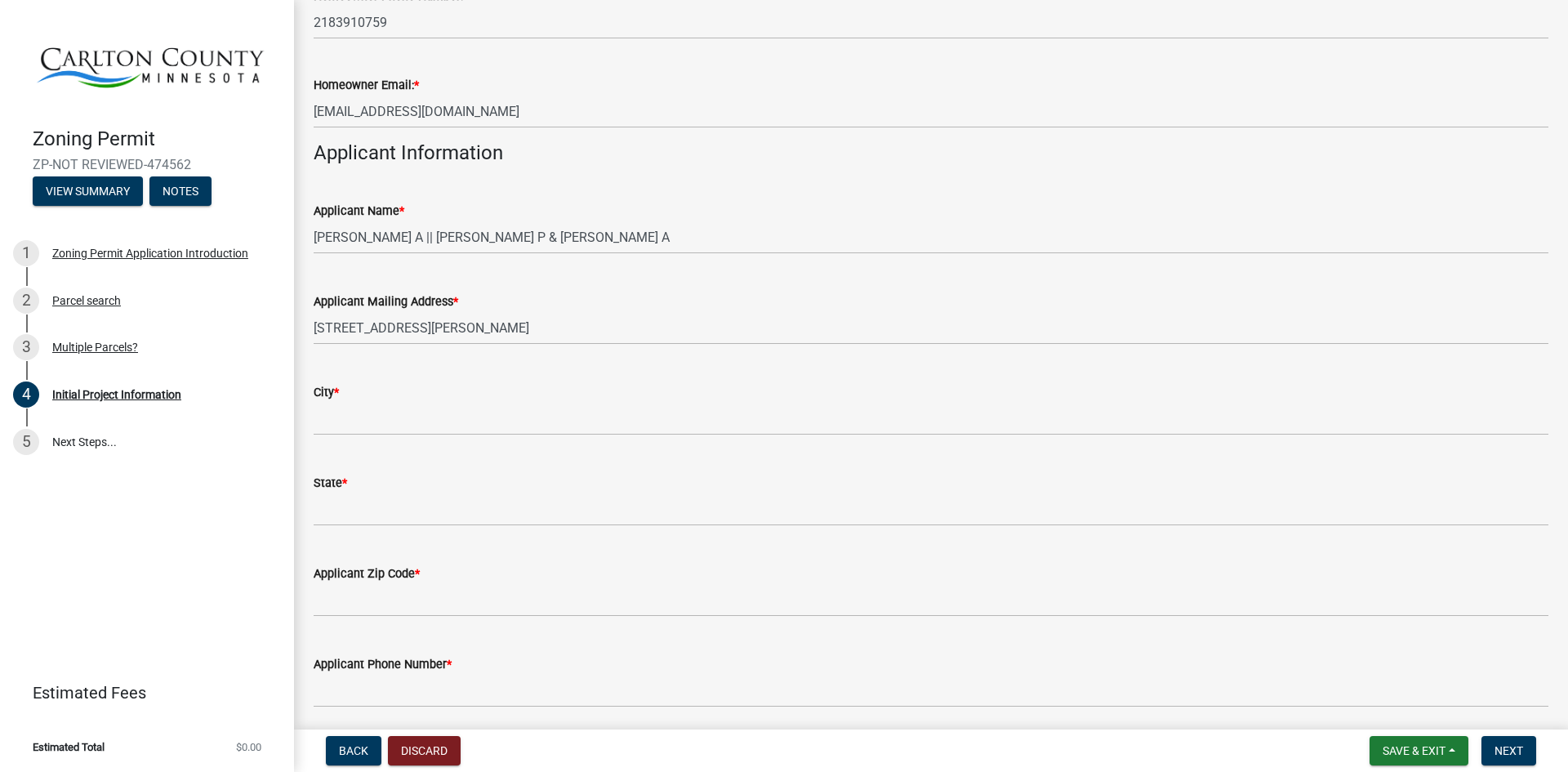
scroll to position [752, 0]
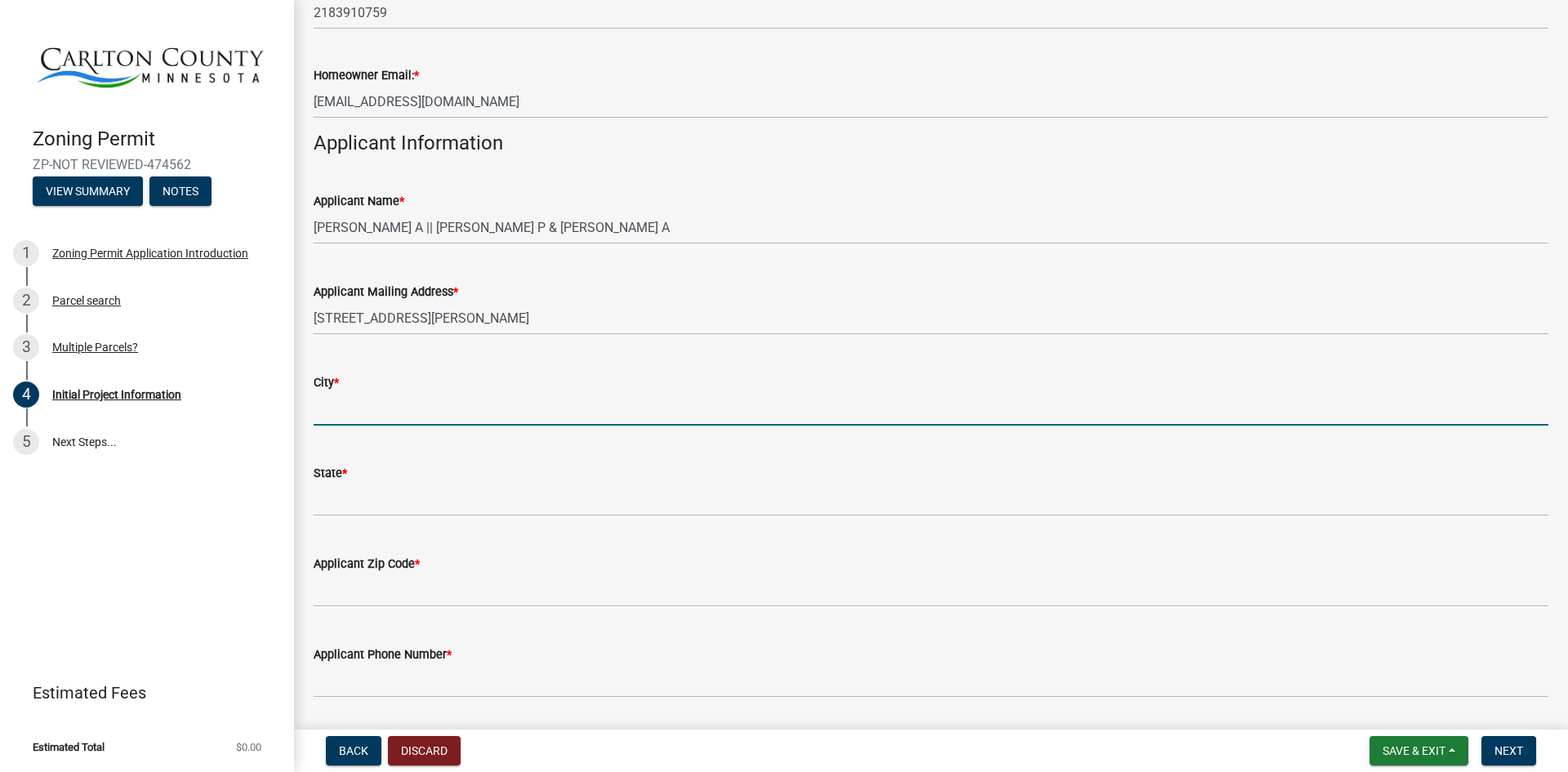
click at [489, 414] on input "City *" at bounding box center [931, 408] width 1235 height 34
type input "Duluth"
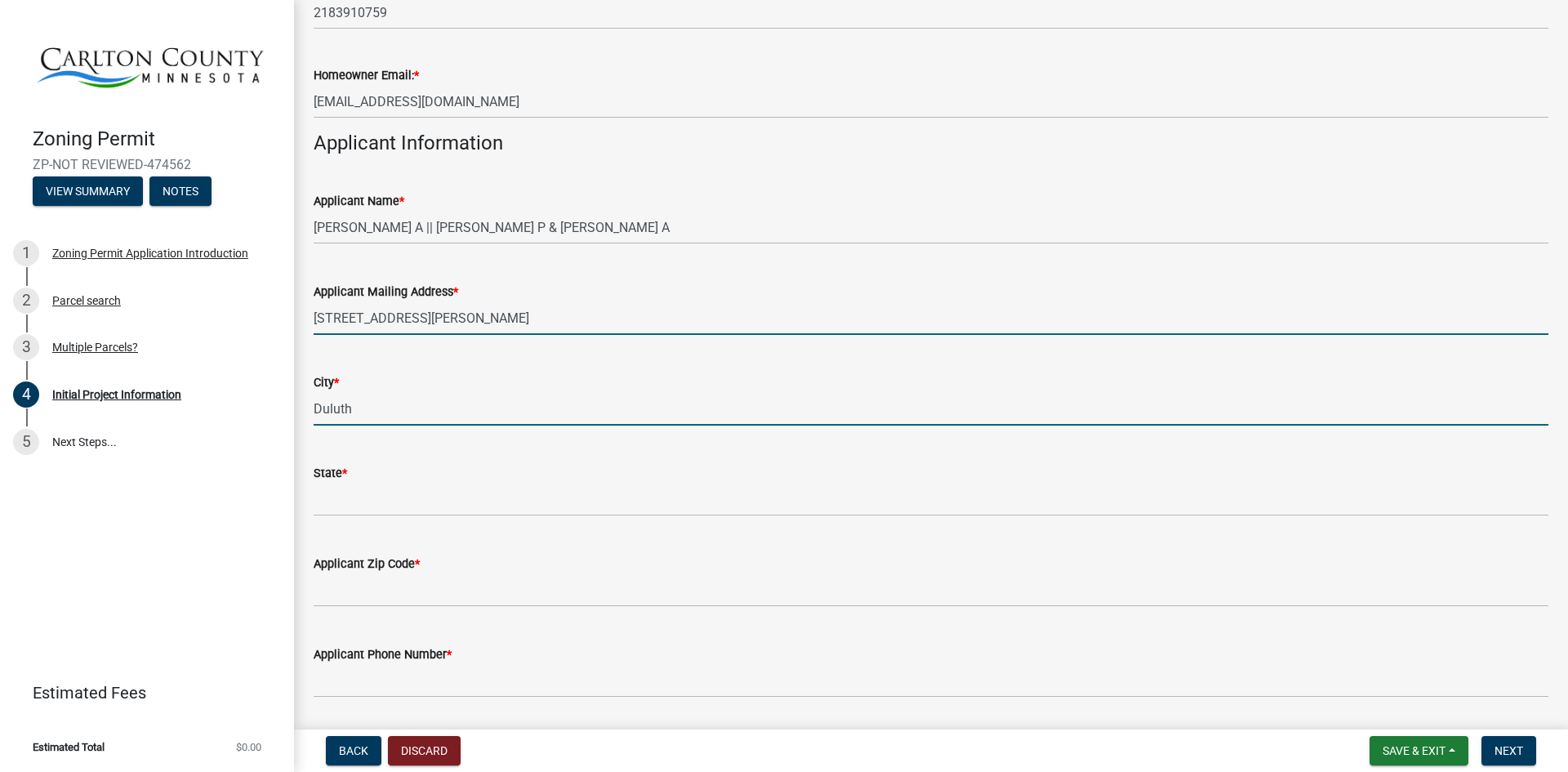
type input "[STREET_ADDRESS][PERSON_NAME]"
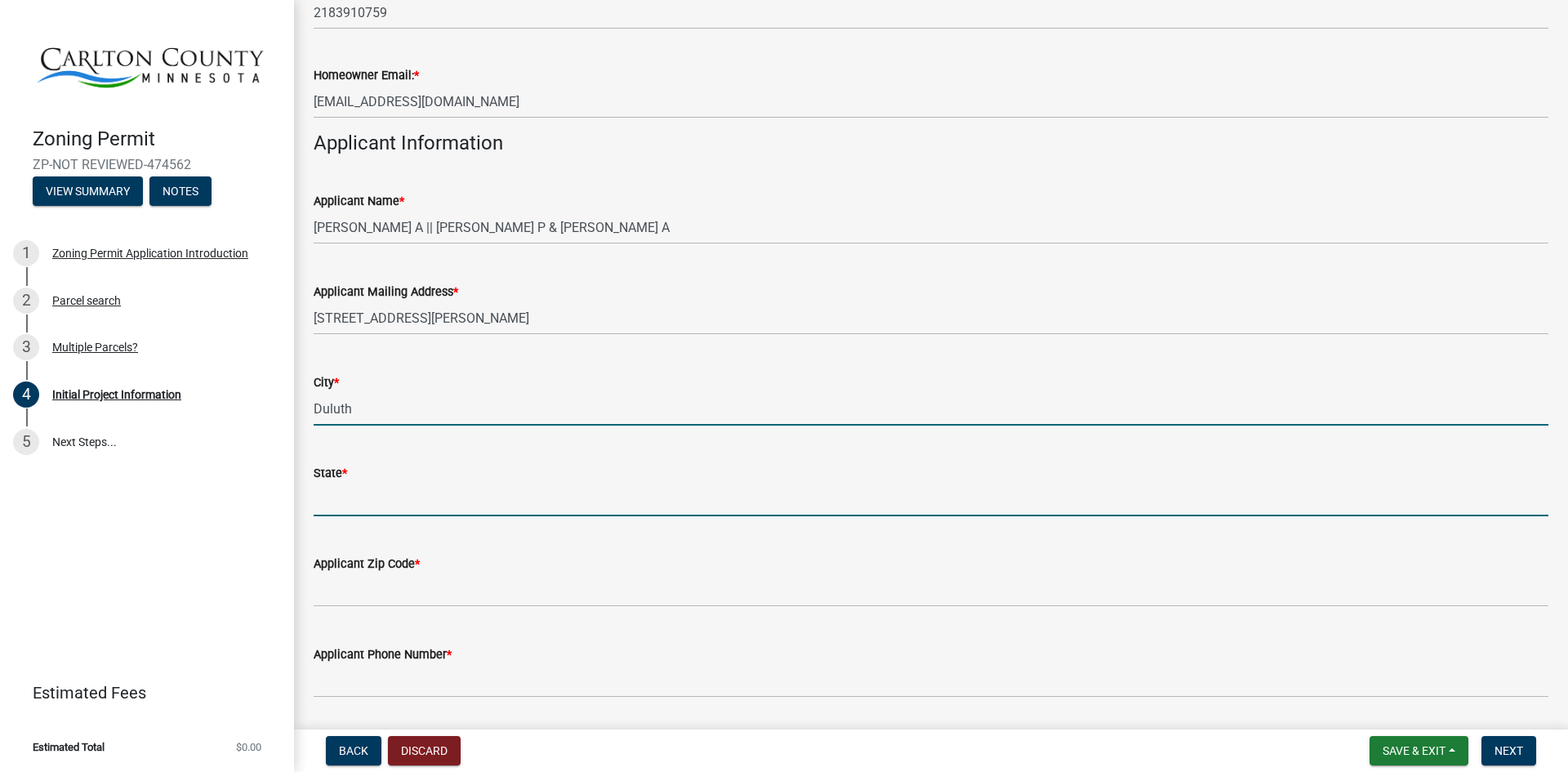
type input "[US_STATE]"
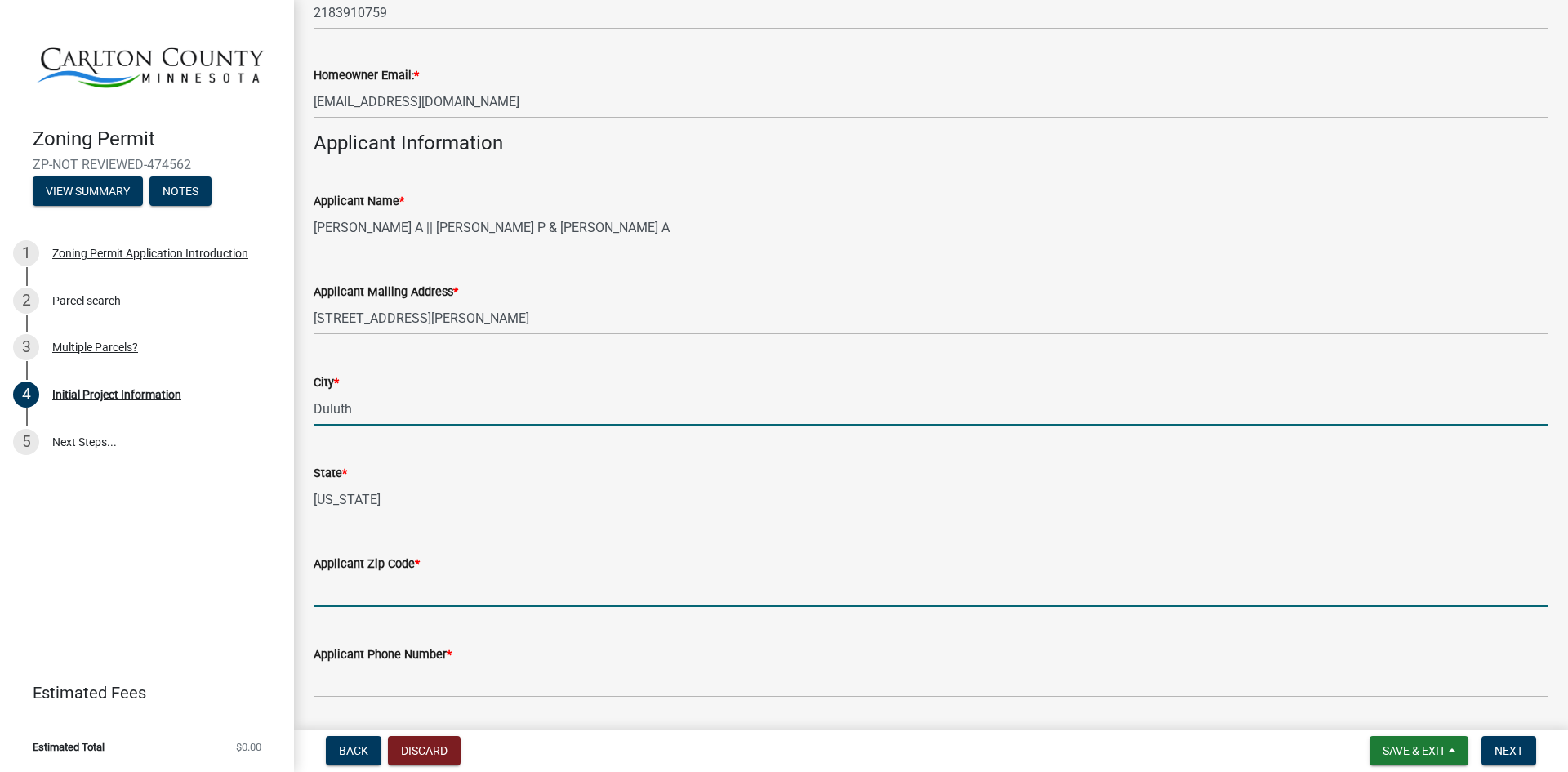
type input "55810"
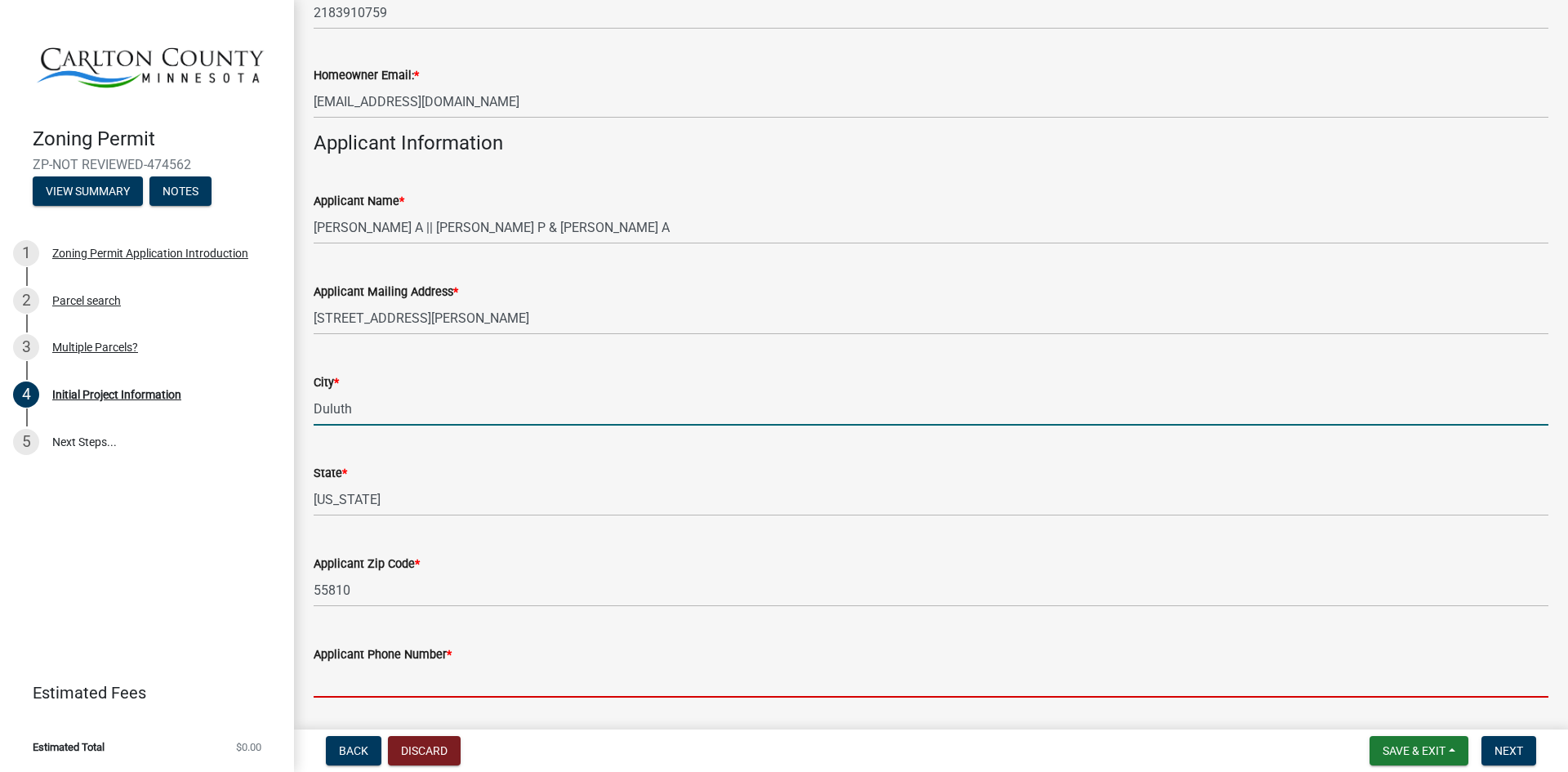
type input "2183910759"
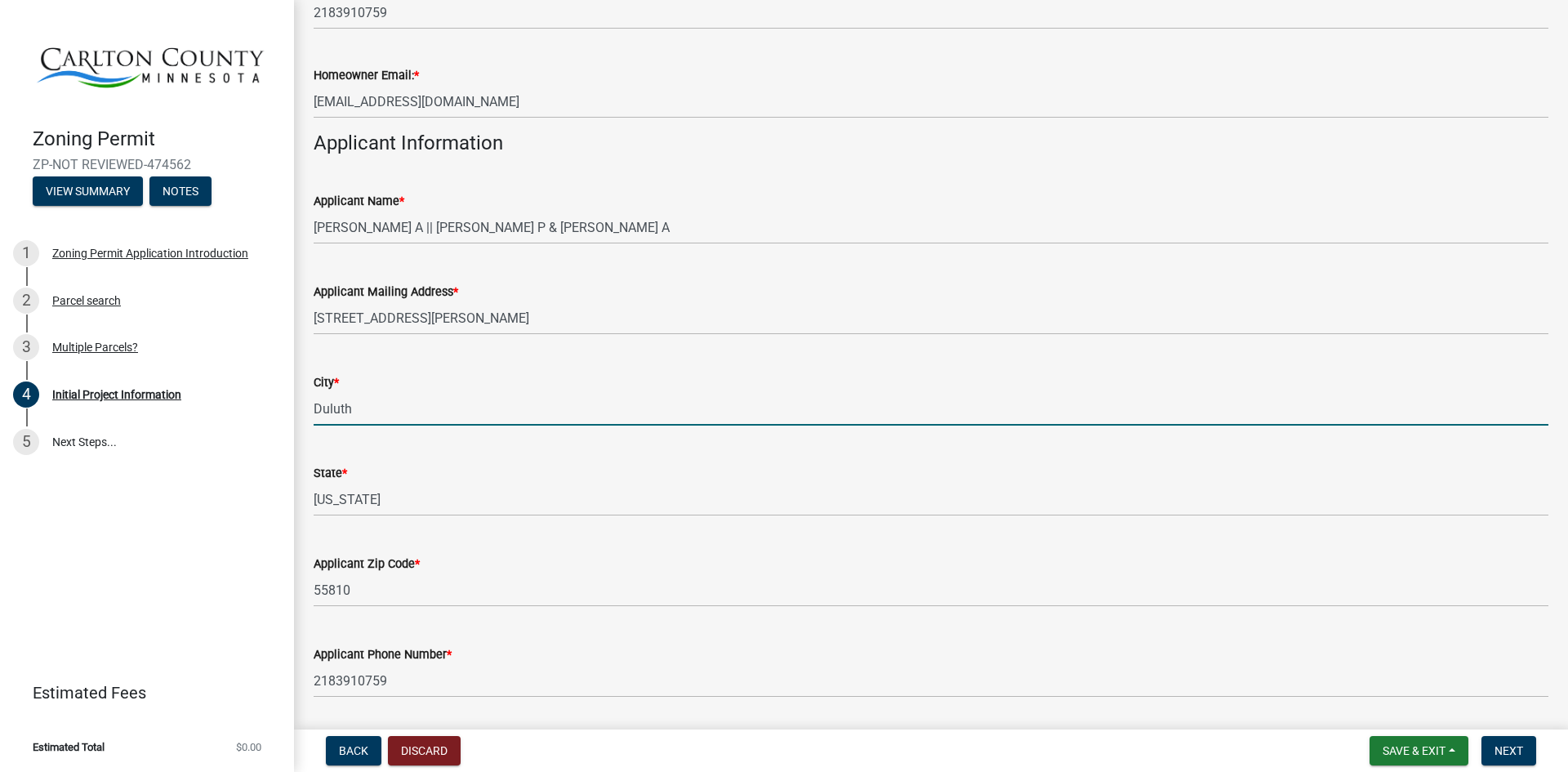
type input "[EMAIL_ADDRESS][DOMAIN_NAME]"
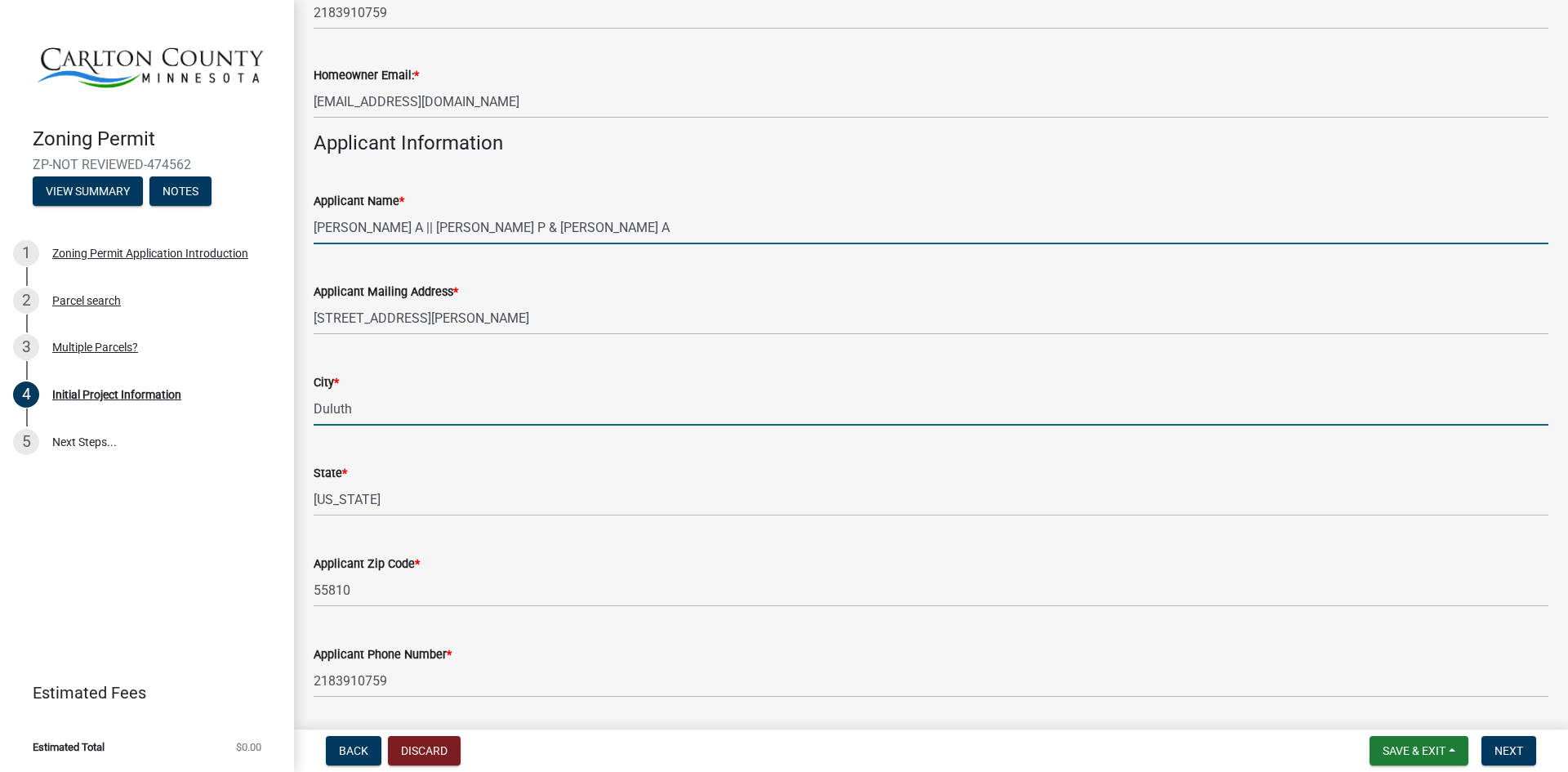
click at [469, 231] on input "[PERSON_NAME] A || [PERSON_NAME] P & [PERSON_NAME] A" at bounding box center [931, 227] width 1235 height 34
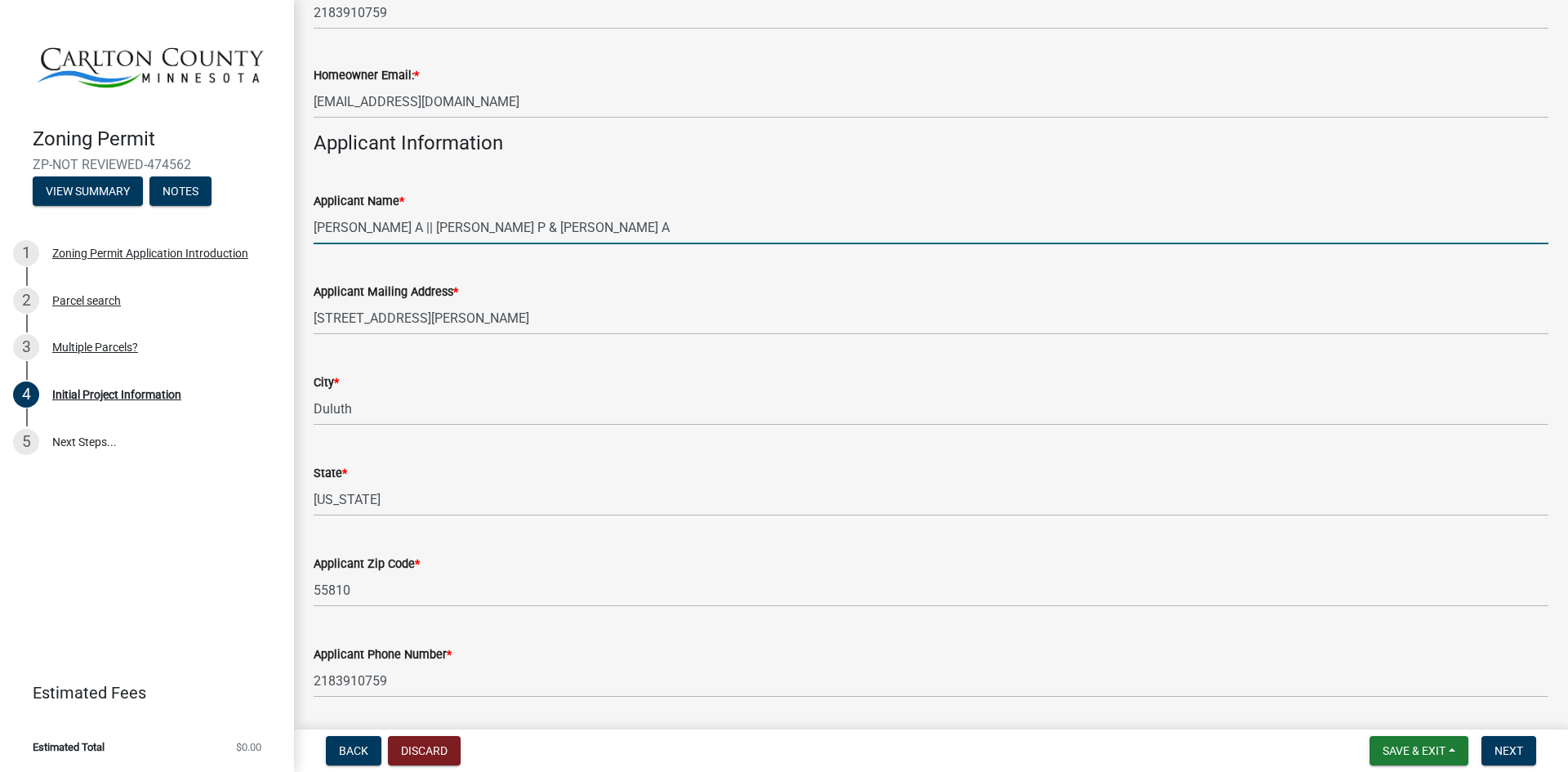
click at [481, 228] on input "[PERSON_NAME] A || [PERSON_NAME] P & [PERSON_NAME] A" at bounding box center [931, 227] width 1235 height 34
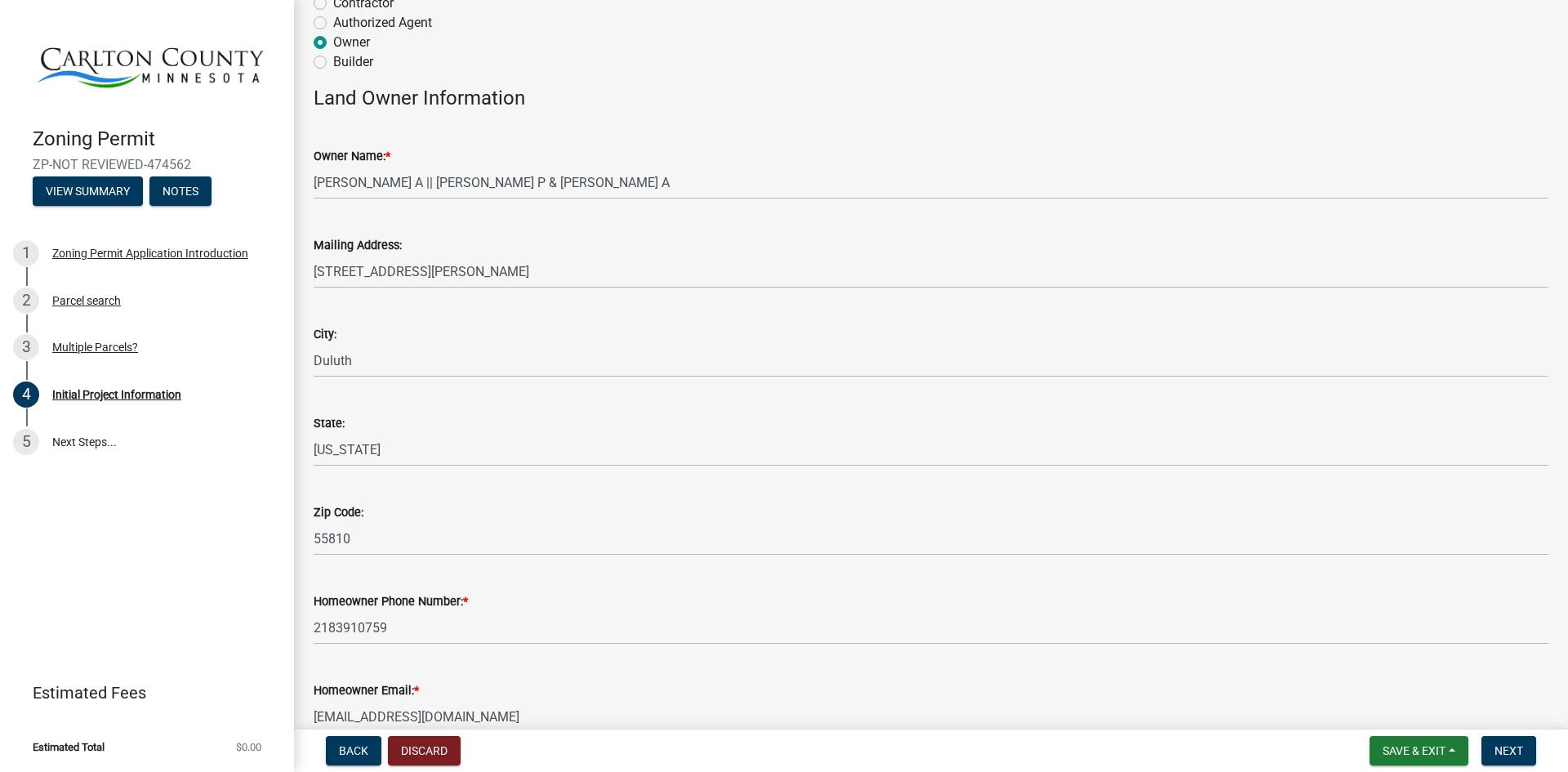
scroll to position [119, 0]
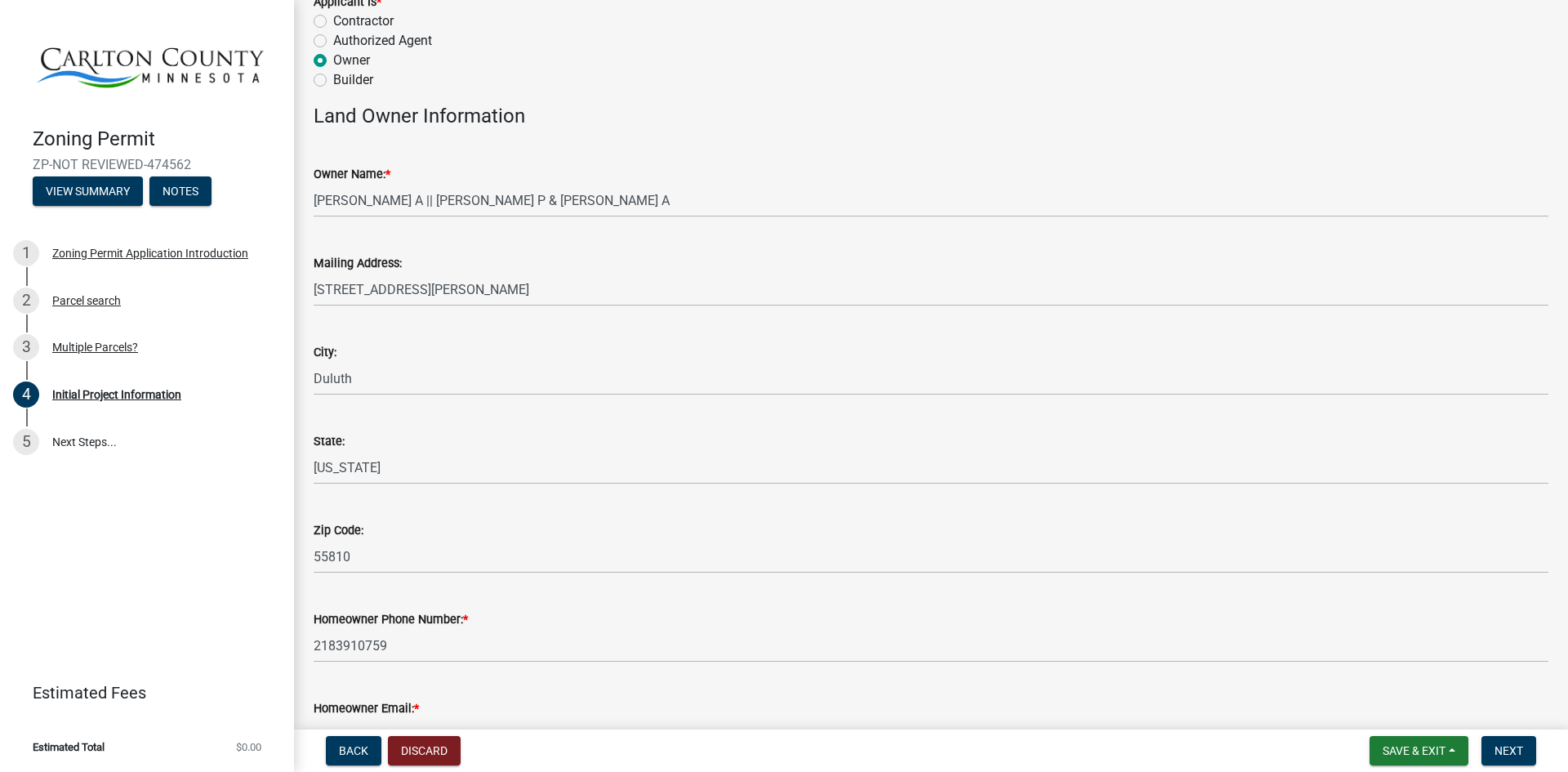
type input "[PERSON_NAME] P & [PERSON_NAME] A"
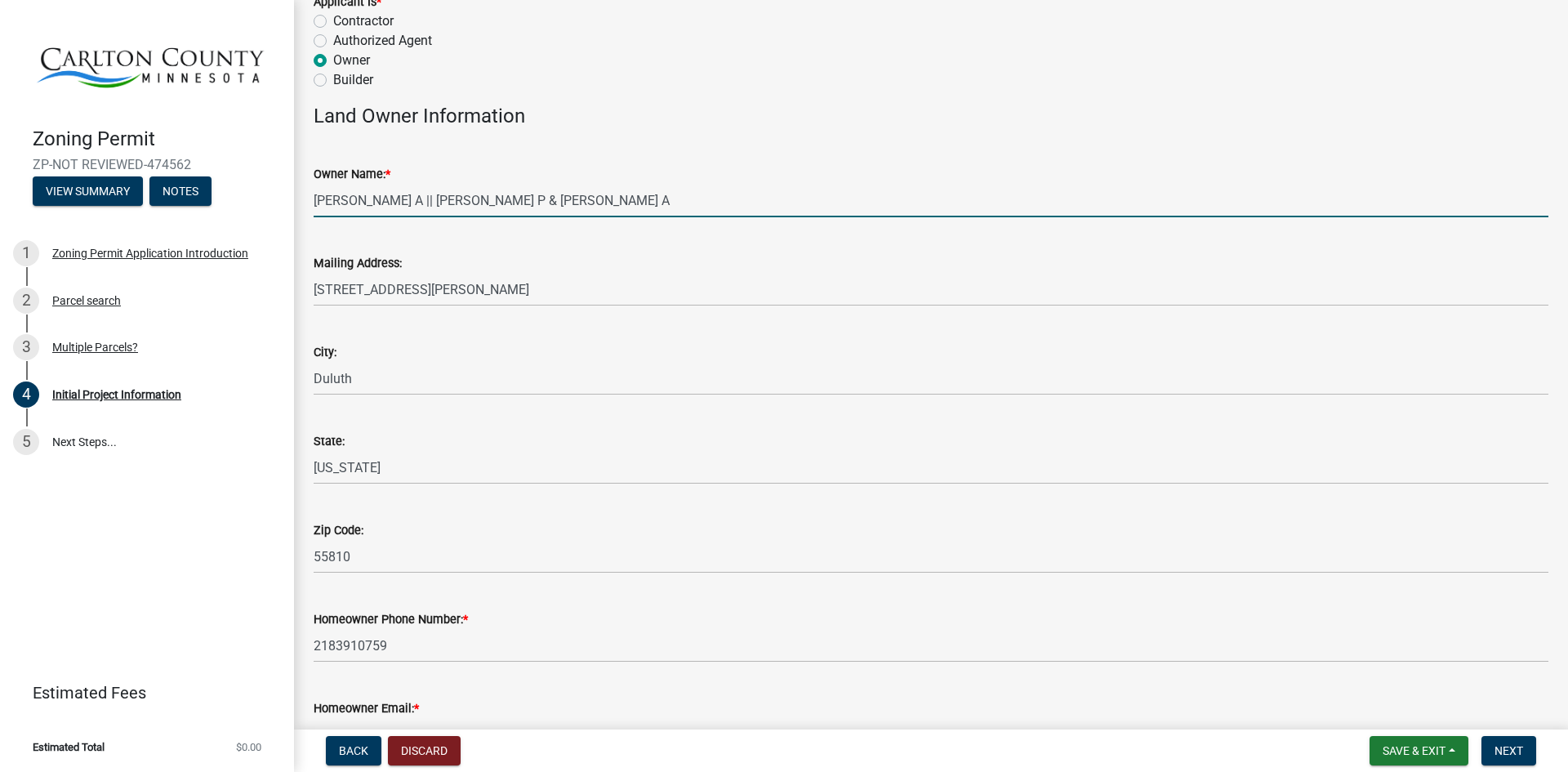
click at [482, 196] on input "[PERSON_NAME] A || [PERSON_NAME] P & [PERSON_NAME] A" at bounding box center [931, 200] width 1235 height 34
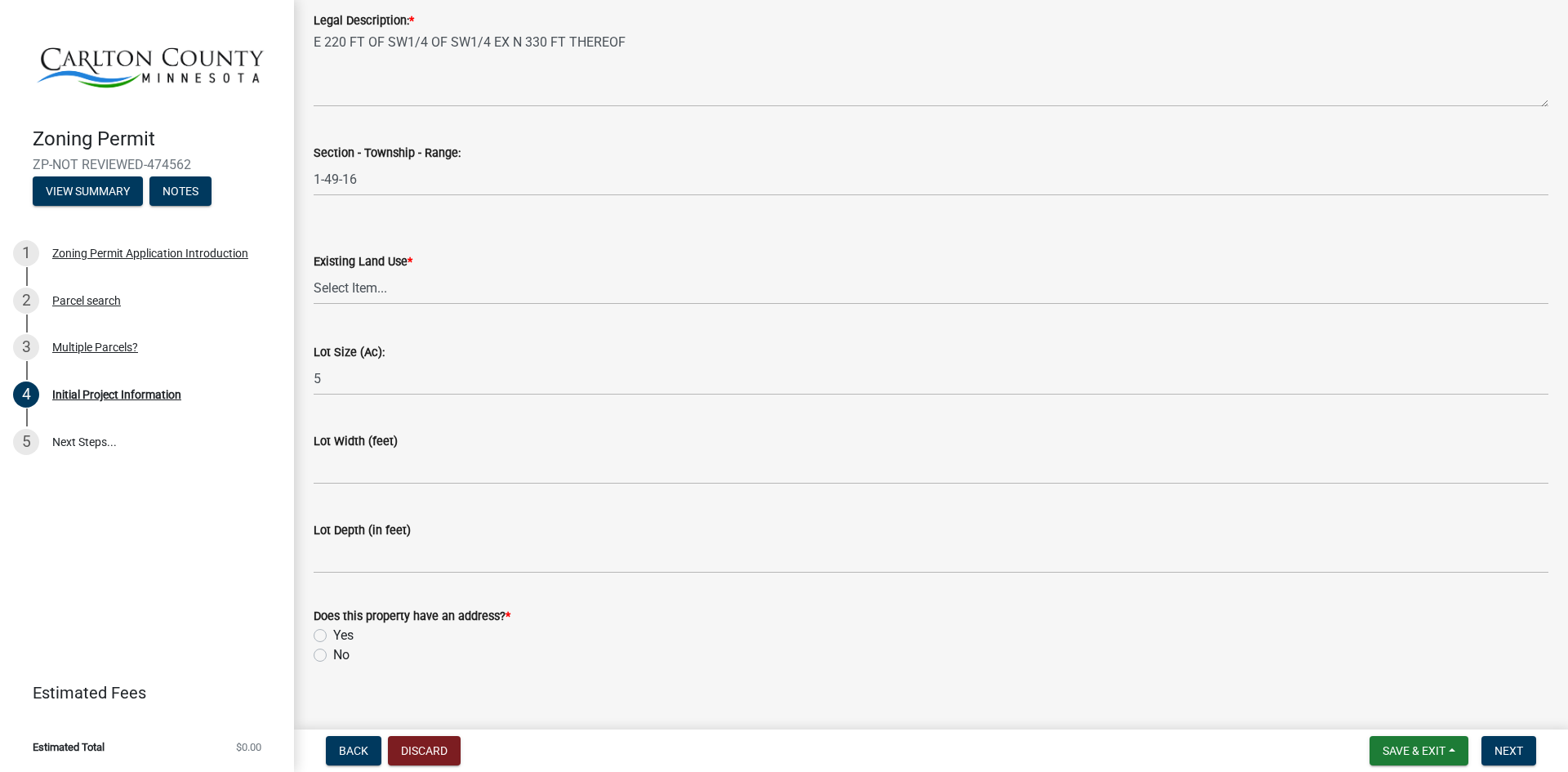
scroll to position [2066, 0]
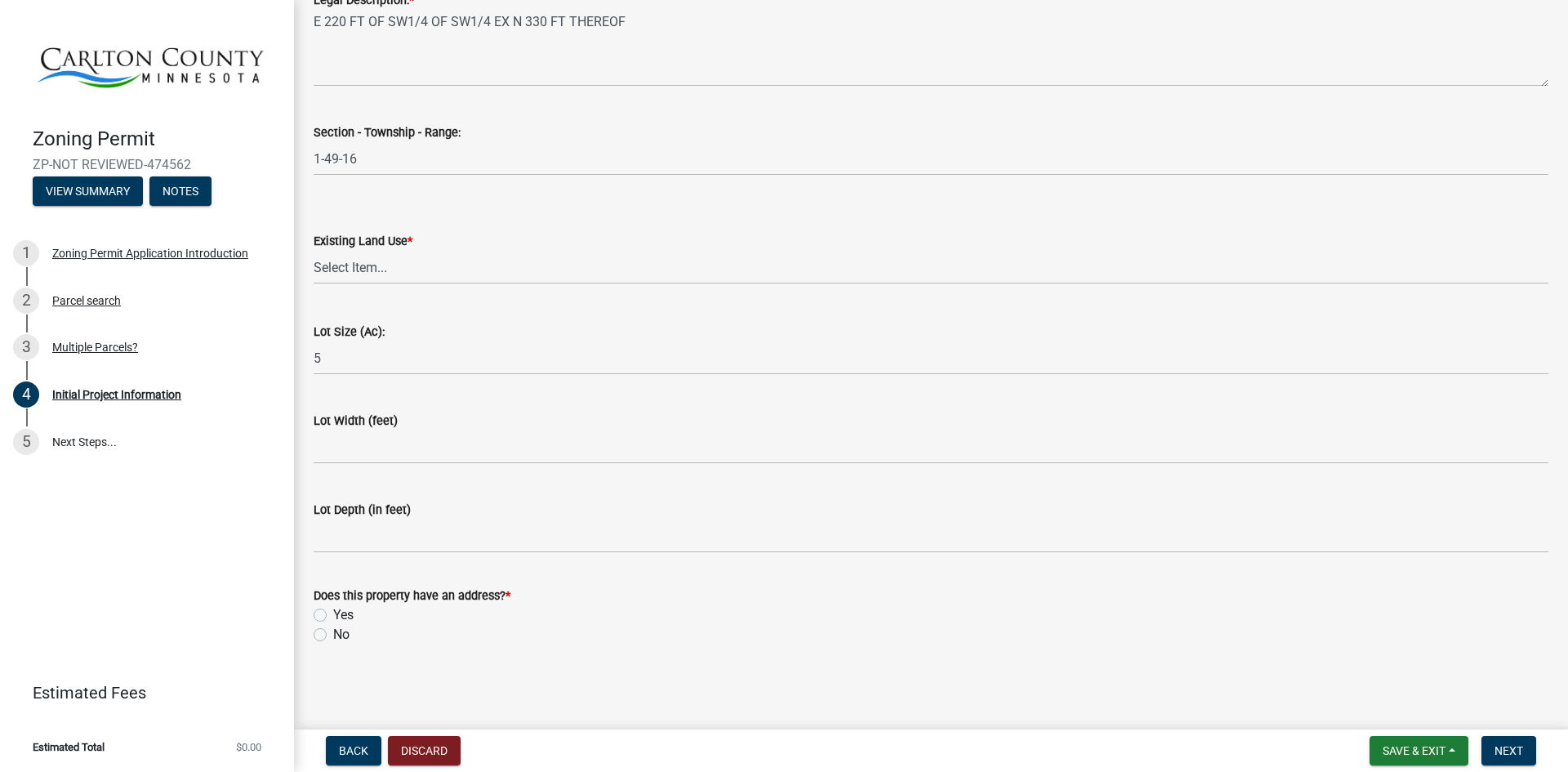
type input "[PERSON_NAME] P & [PERSON_NAME] A"
click at [386, 272] on select "Select Item... Residential Commercial Recreational/hunting Agricultural" at bounding box center [931, 267] width 1235 height 34
click at [314, 251] on select "Select Item... Residential Commercial Recreational/hunting Agricultural" at bounding box center [931, 267] width 1235 height 34
select select "33d21d3a-ebb3-419e-8315-ef7213d04586"
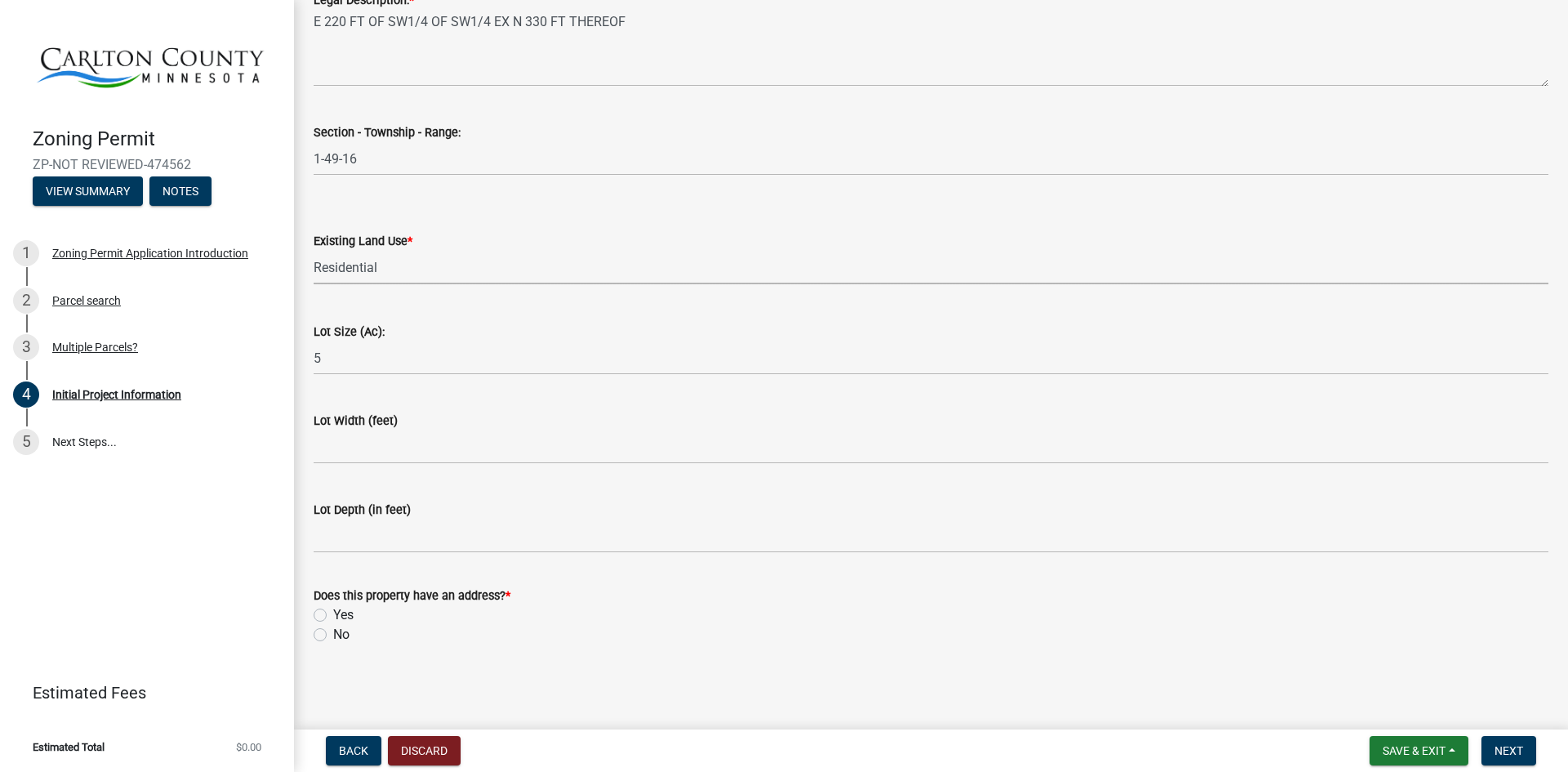
scroll to position [2066, 0]
click at [333, 616] on label "Yes" at bounding box center [343, 615] width 20 height 20
click at [333, 616] on input "Yes" at bounding box center [338, 610] width 11 height 11
radio input "true"
click at [1512, 752] on span "Next" at bounding box center [1508, 750] width 28 height 13
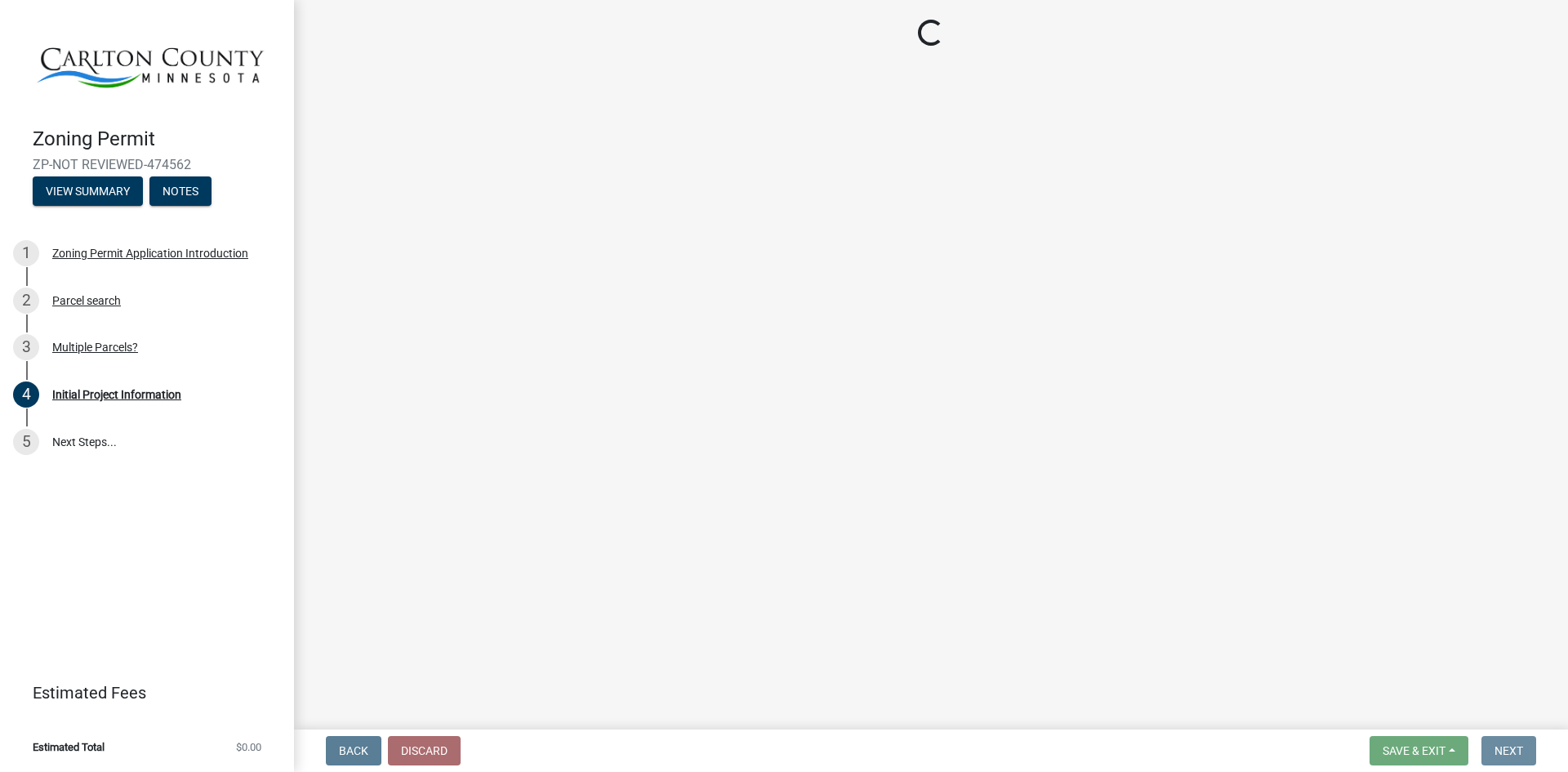
scroll to position [0, 0]
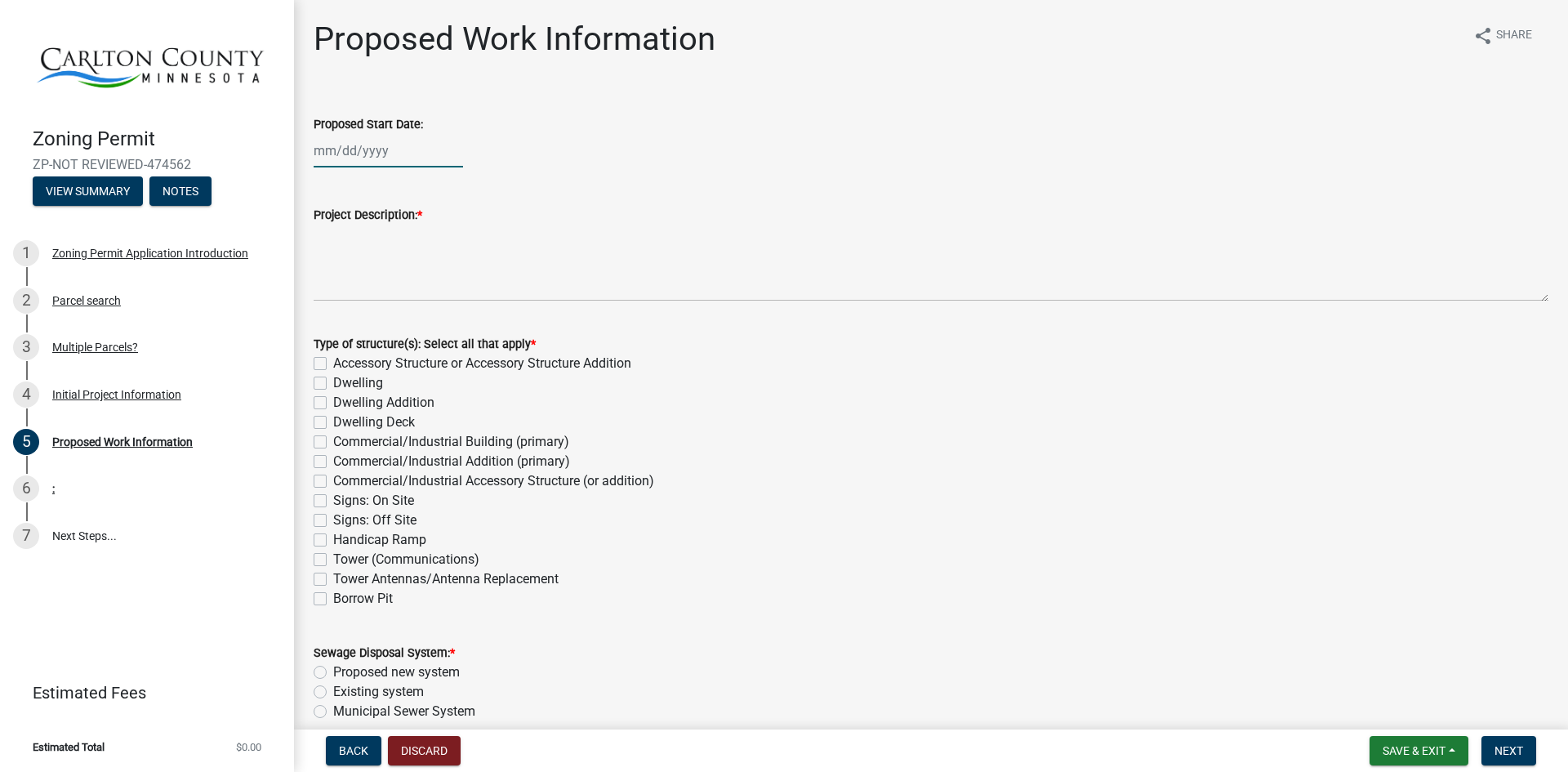
click at [355, 156] on div at bounding box center [388, 150] width 149 height 34
select select "9"
select select "2025"
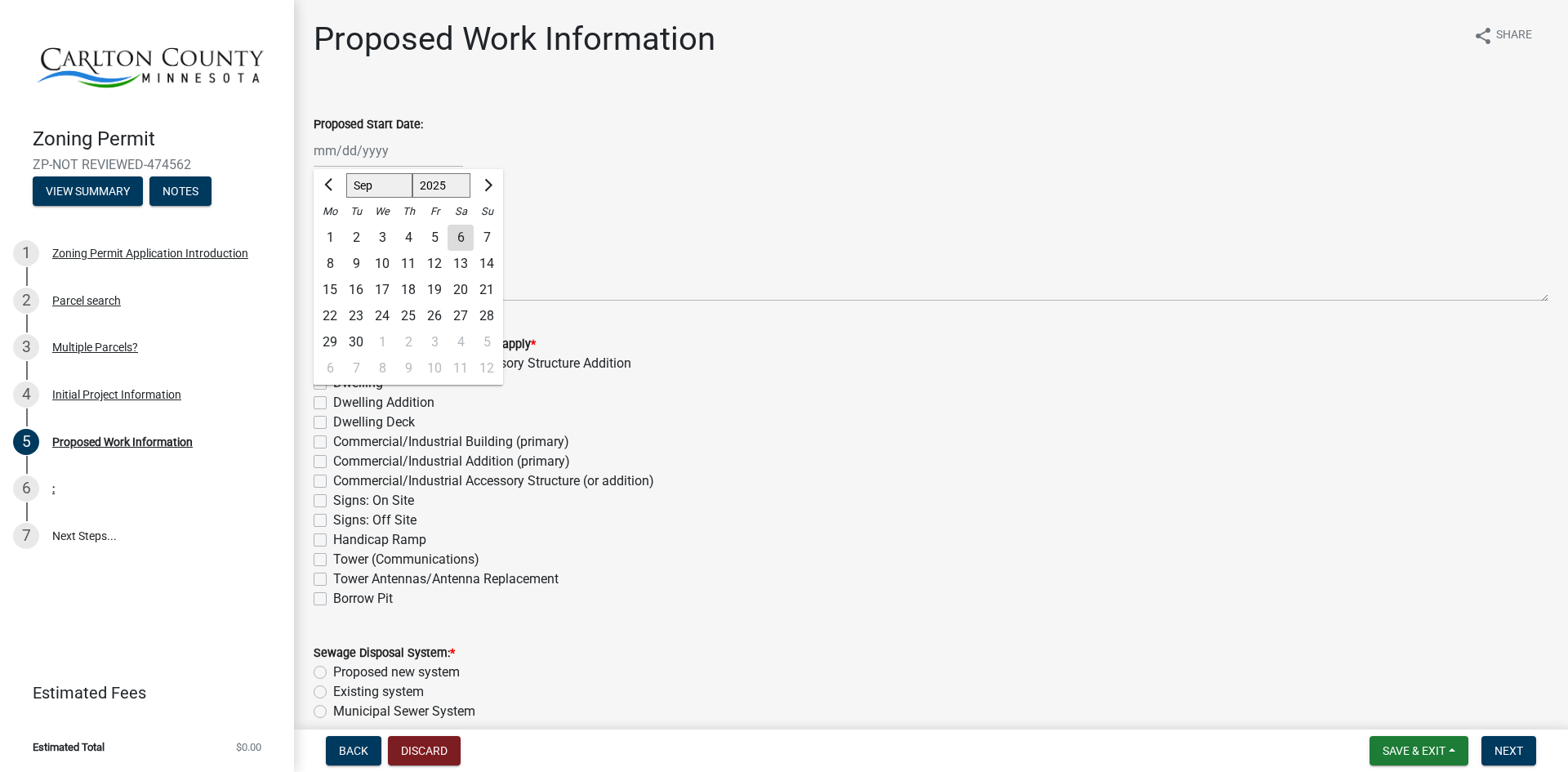
click at [327, 267] on div "8" at bounding box center [329, 264] width 26 height 26
type input "[DATE]"
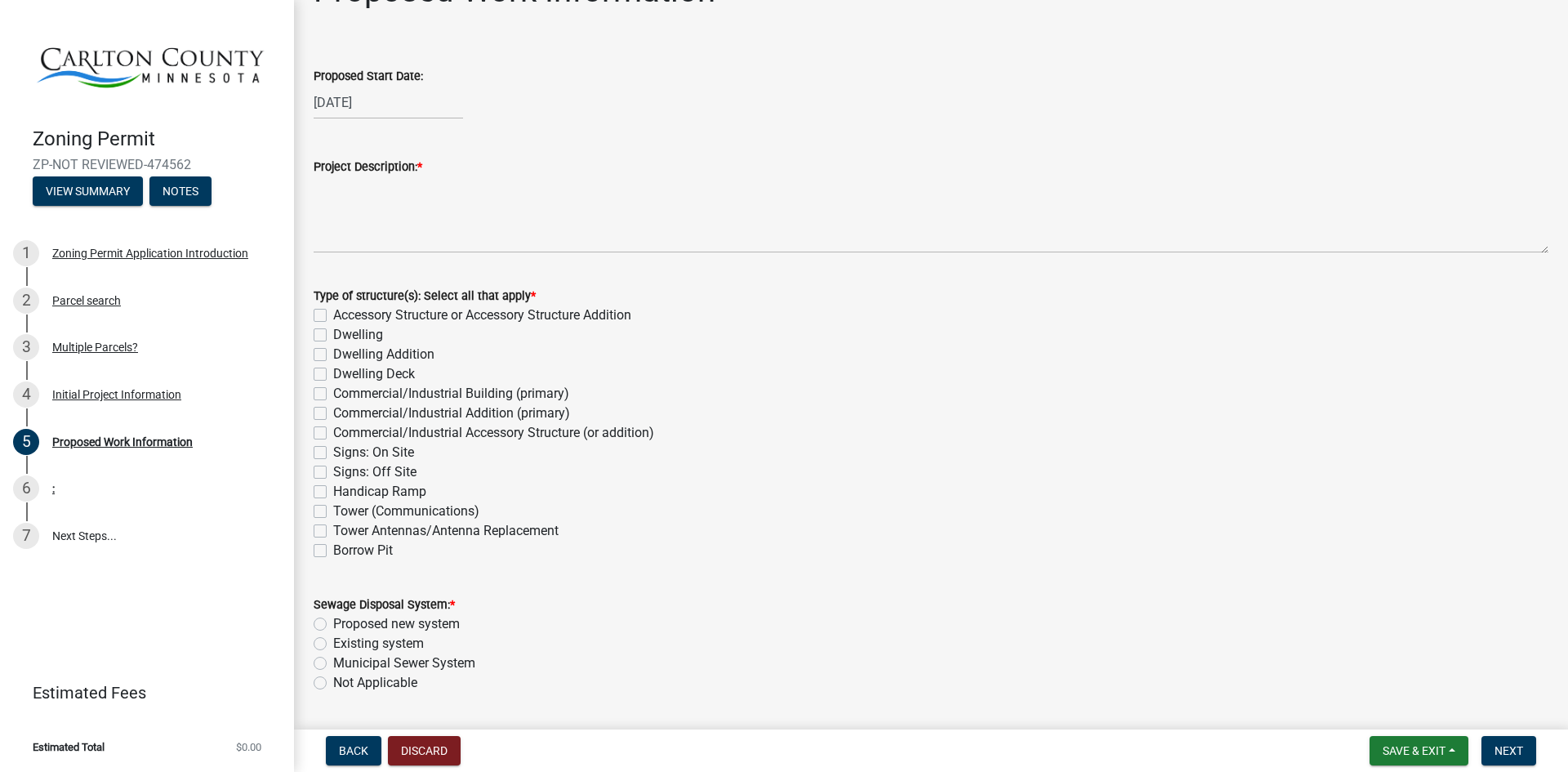
scroll to position [52, 0]
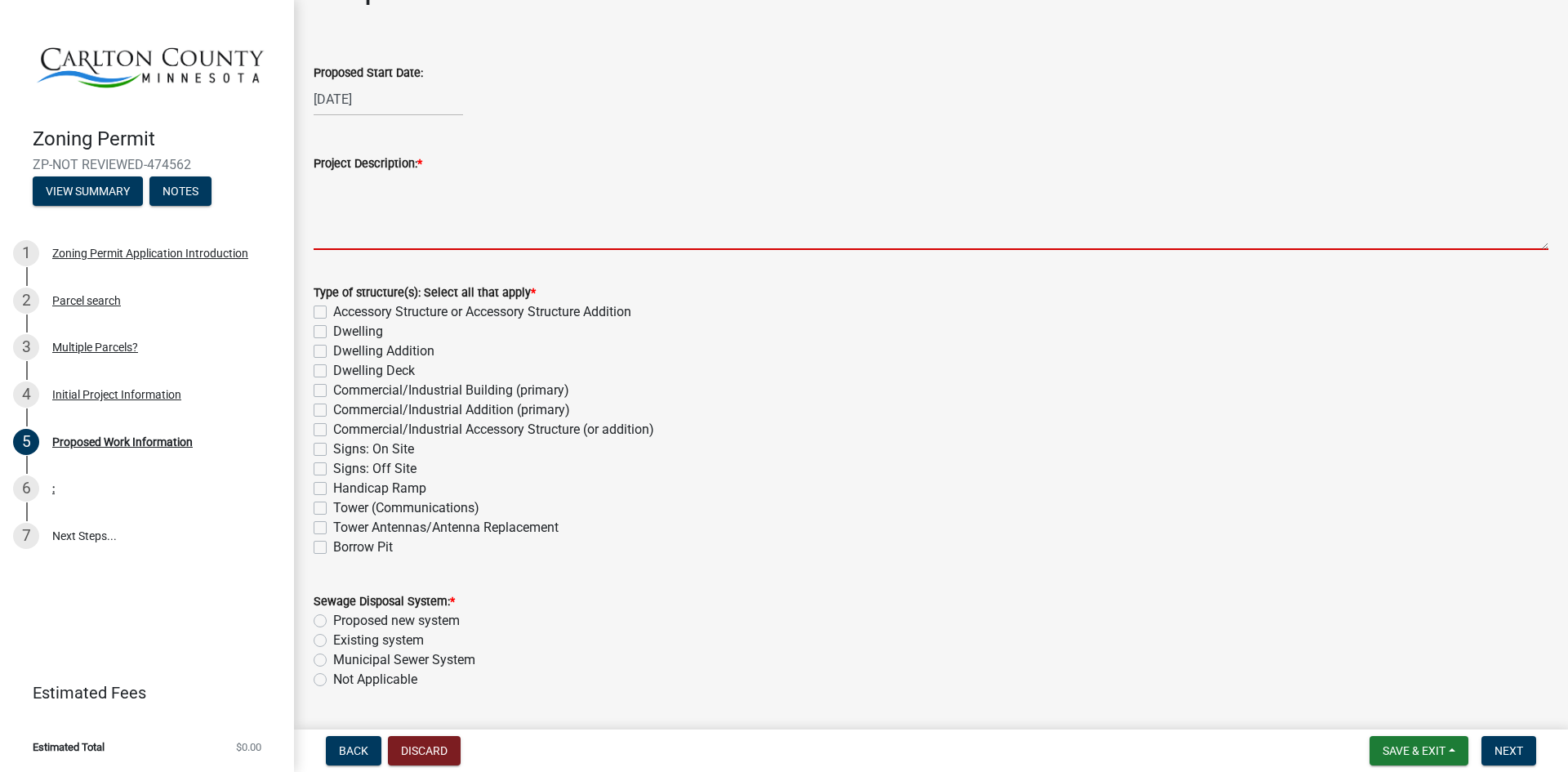
click at [397, 236] on textarea "Project Description: *" at bounding box center [931, 211] width 1235 height 76
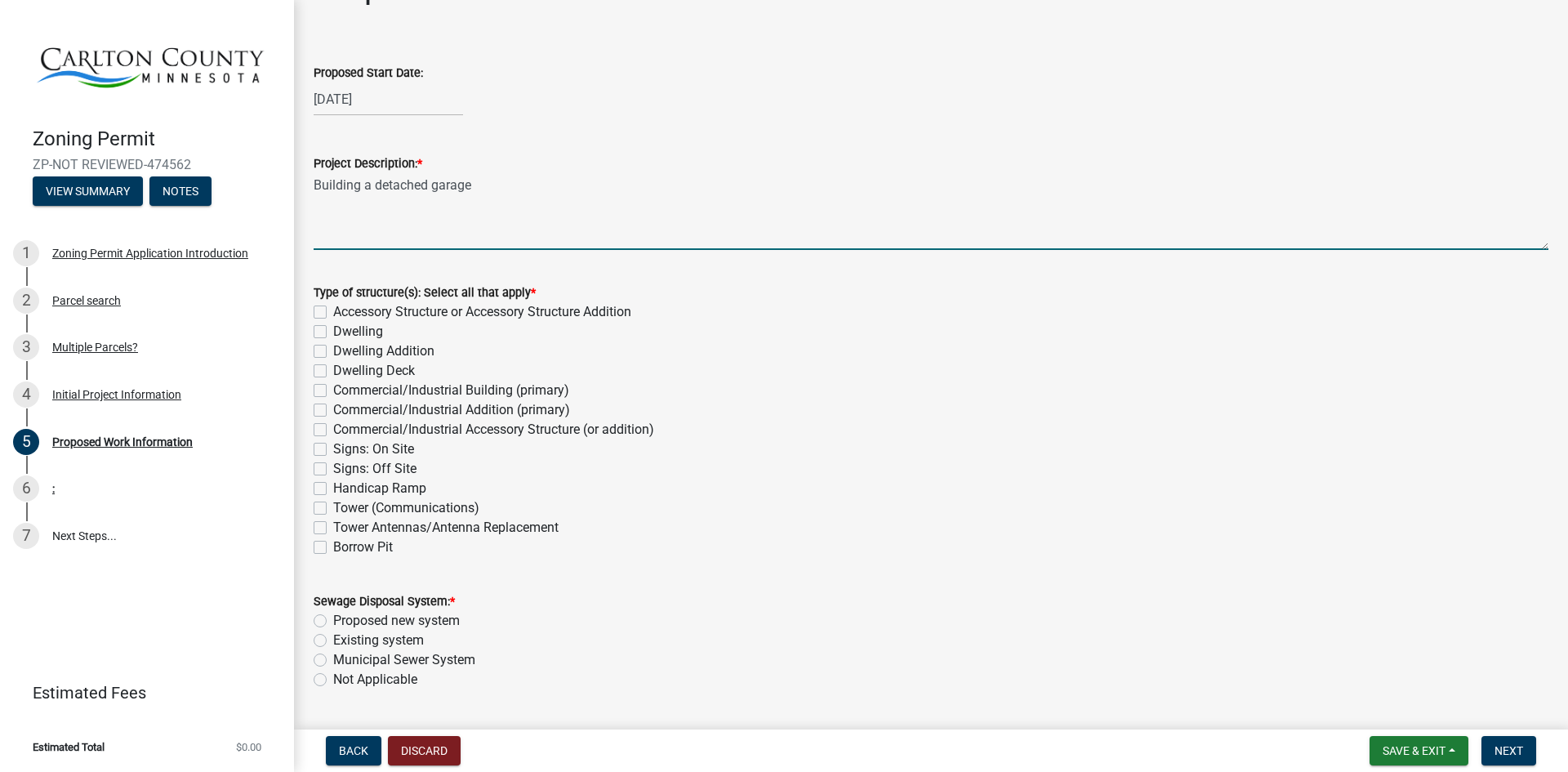
type textarea "Building a detached garage"
click at [333, 308] on label "Accessory Structure or Accessory Structure Addition" at bounding box center [482, 312] width 298 height 20
click at [333, 308] on input "Accessory Structure or Accessory Structure Addition" at bounding box center [338, 307] width 11 height 11
checkbox input "true"
checkbox input "false"
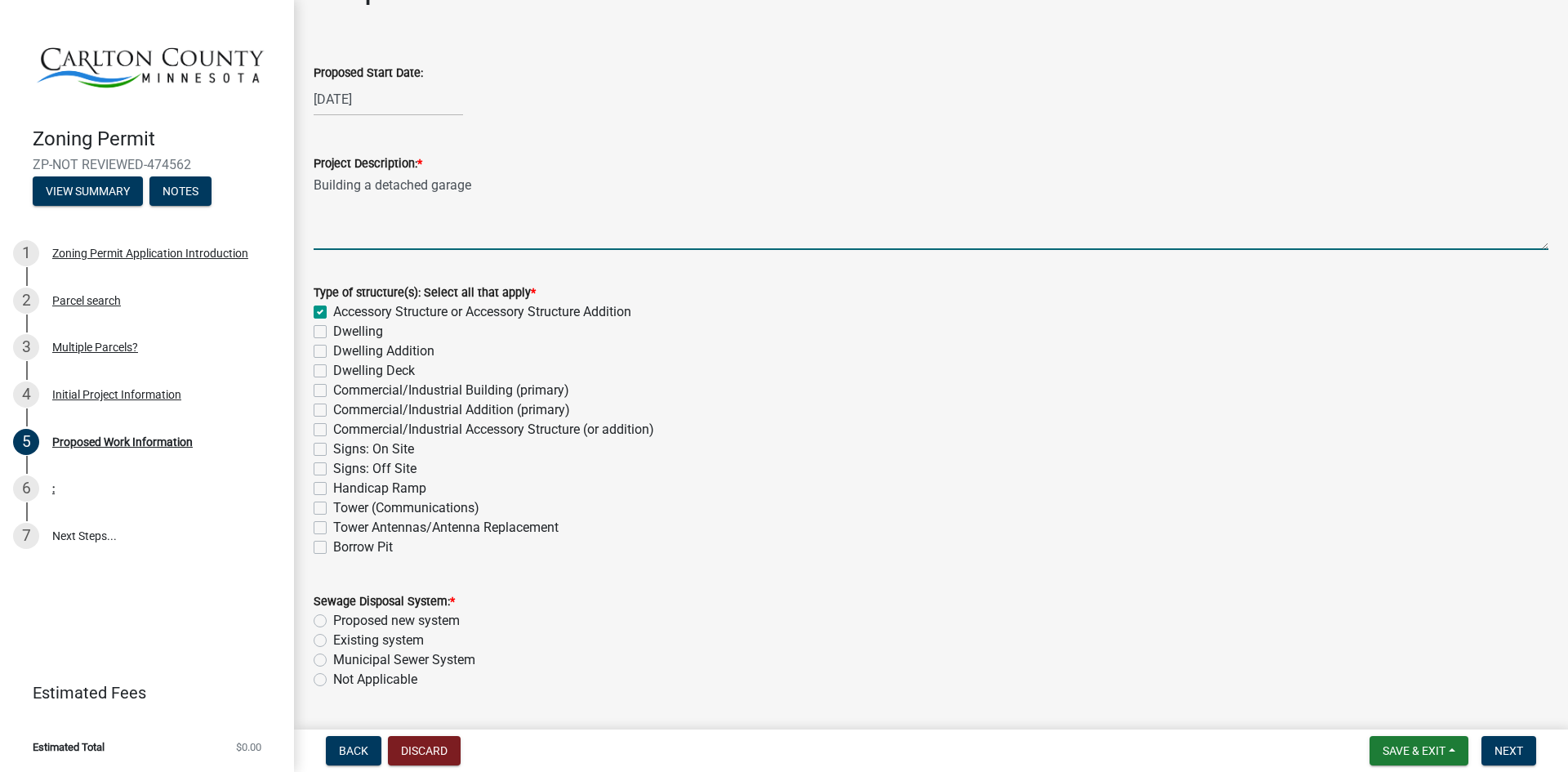
checkbox input "false"
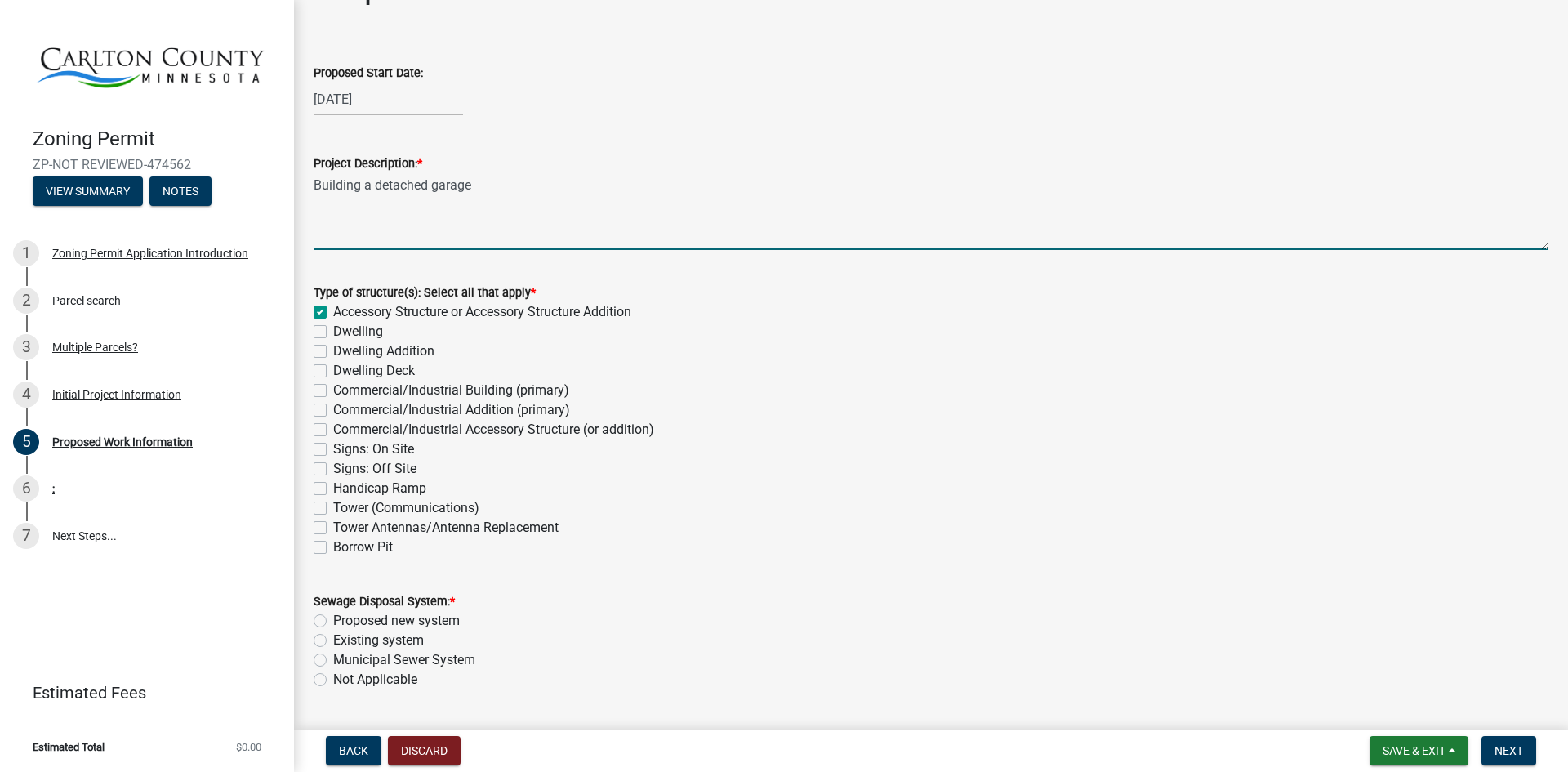
checkbox input "false"
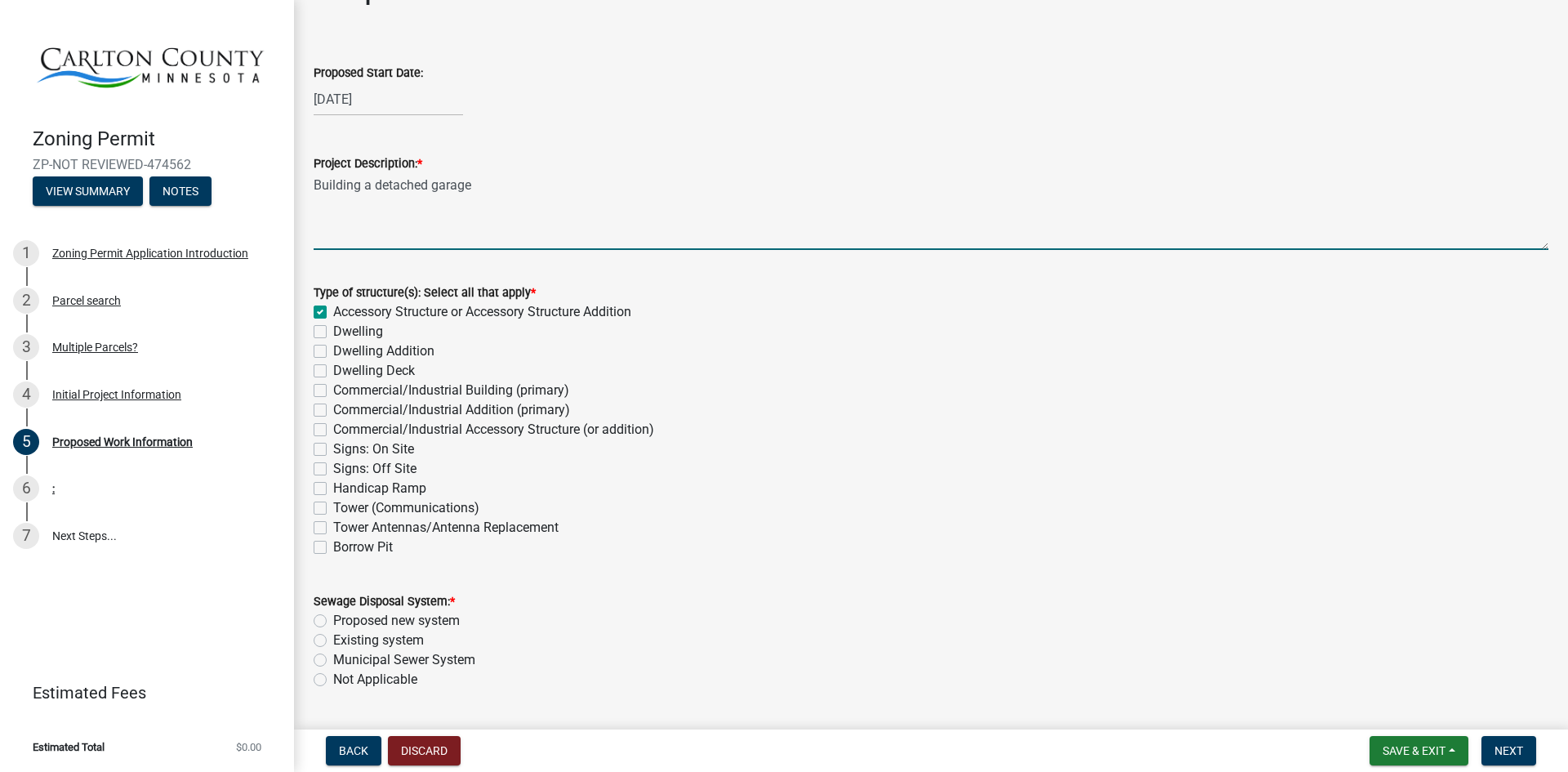
checkbox input "false"
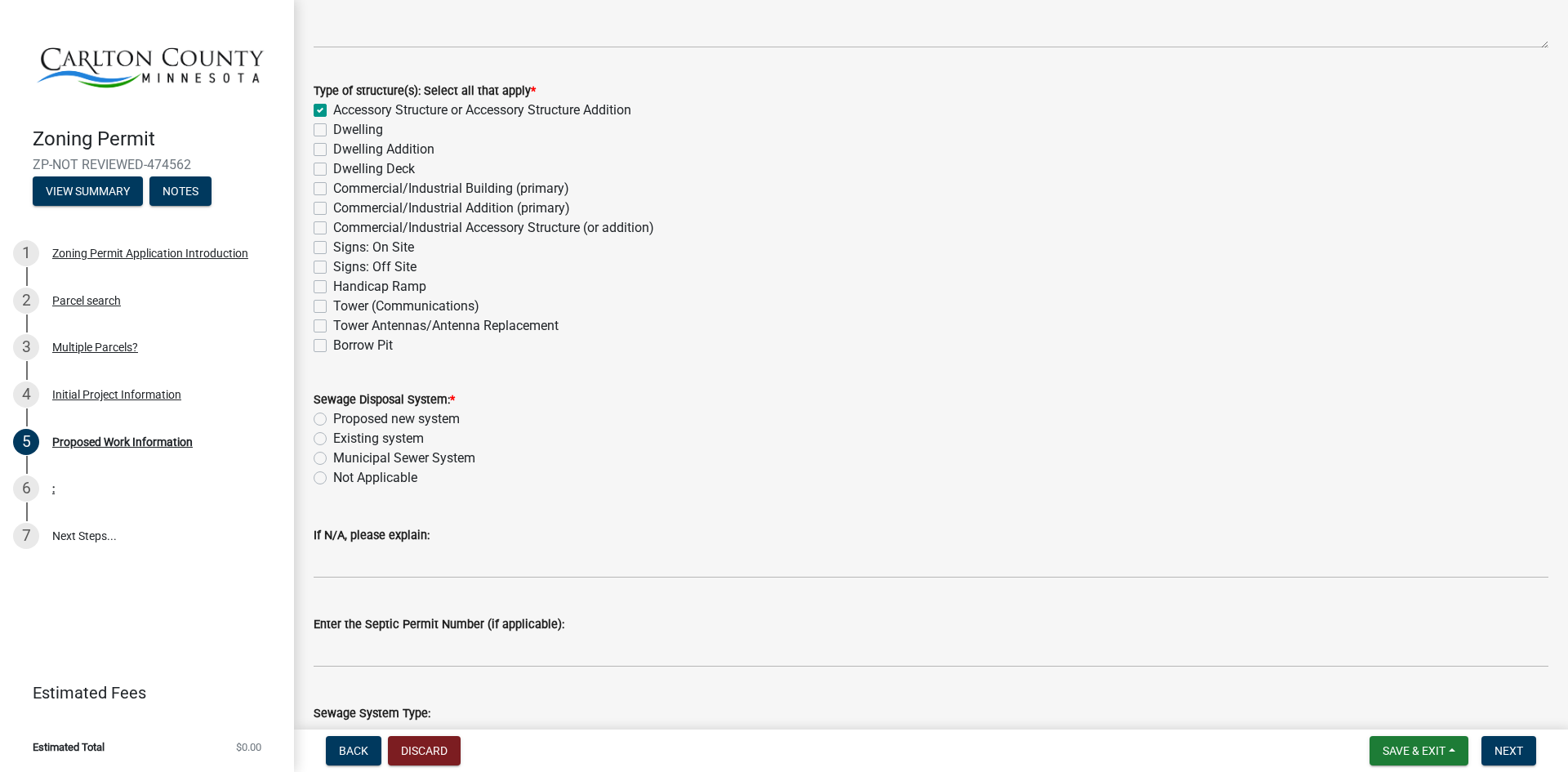
scroll to position [258, 0]
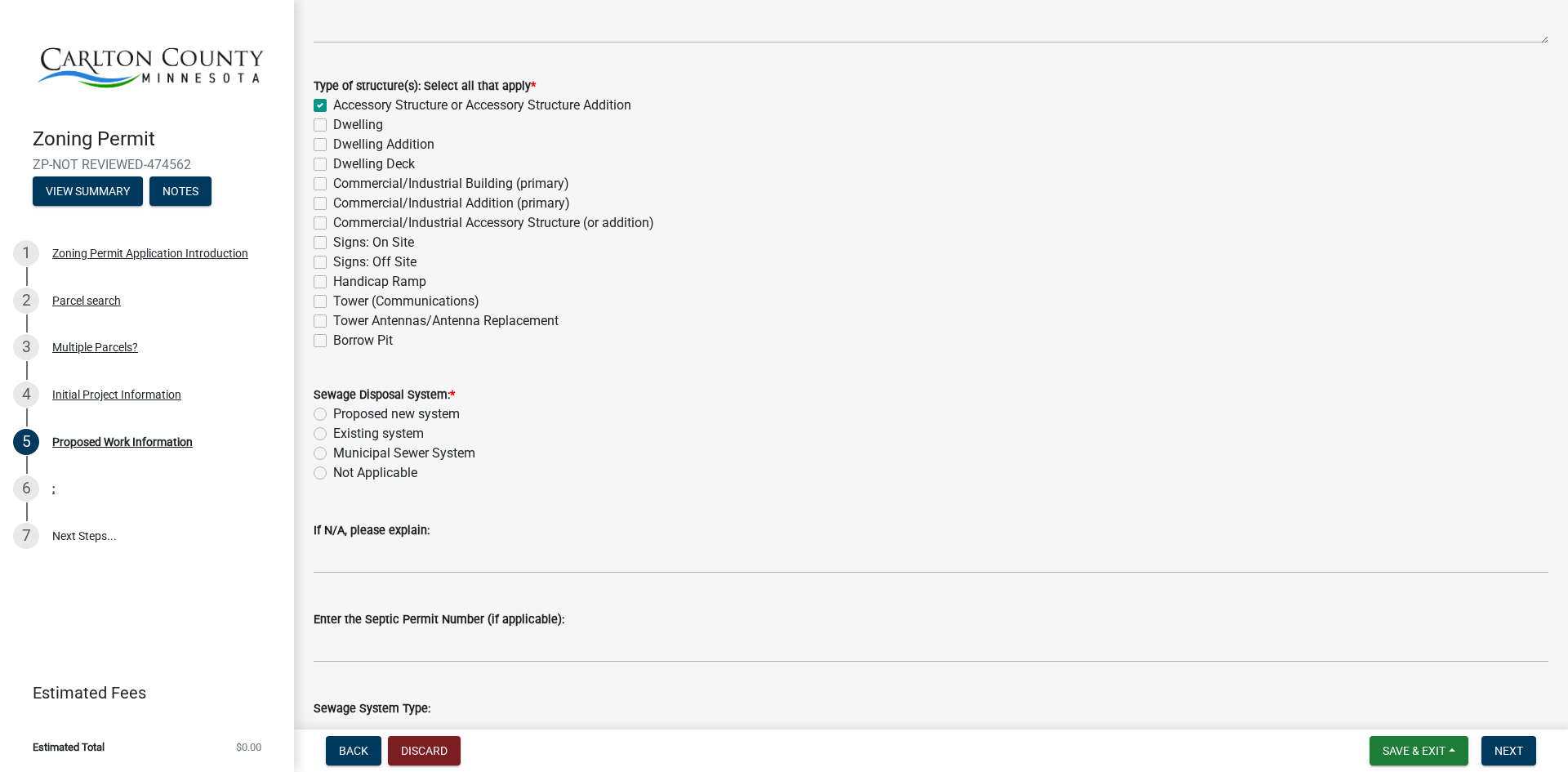
click at [333, 470] on label "Not Applicable" at bounding box center [375, 473] width 84 height 20
click at [333, 470] on input "Not Applicable" at bounding box center [338, 468] width 11 height 11
radio input "true"
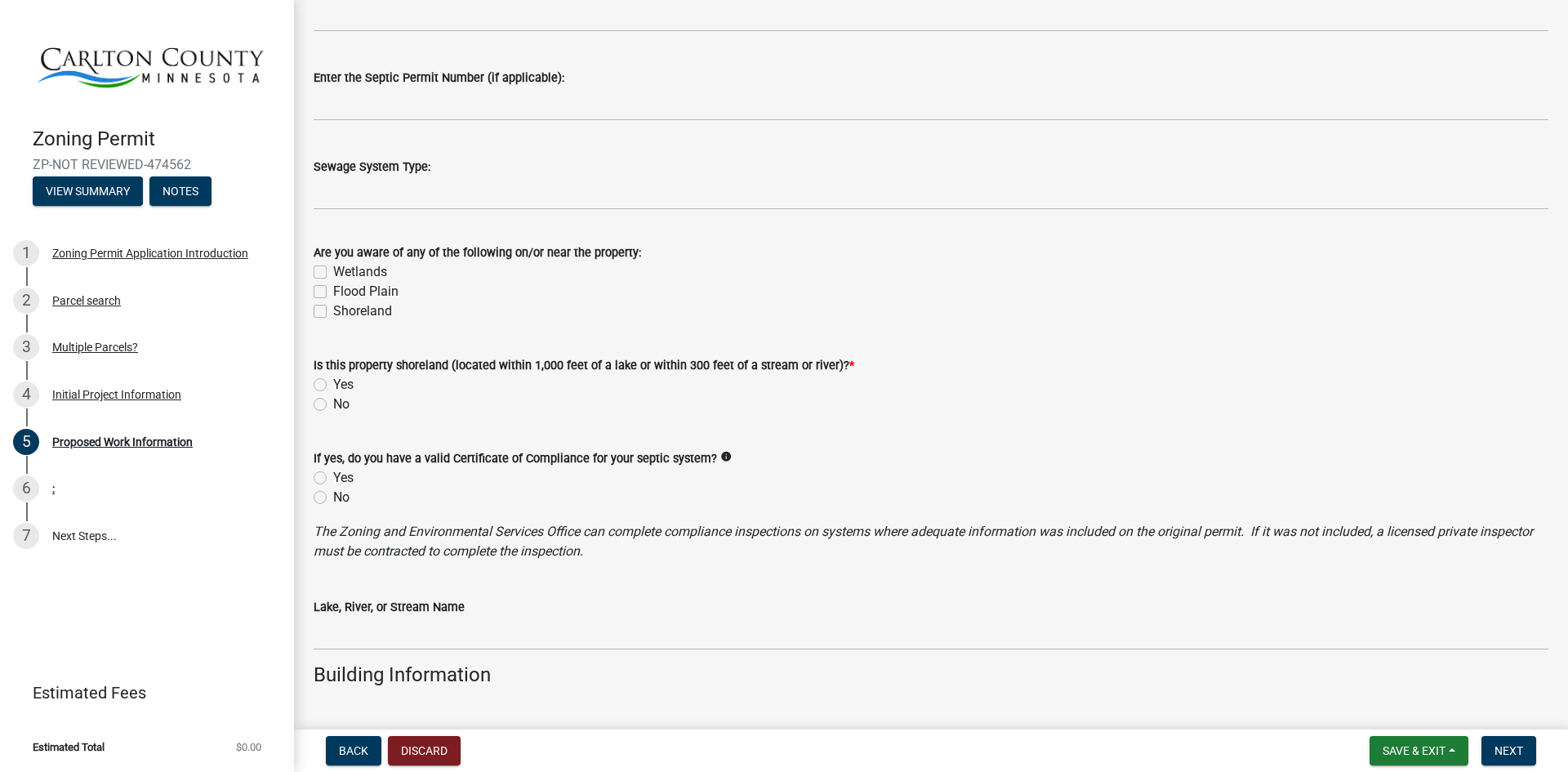
scroll to position [801, 0]
click at [333, 405] on label "No" at bounding box center [341, 403] width 16 height 20
click at [333, 404] on input "No" at bounding box center [338, 398] width 11 height 11
radio input "true"
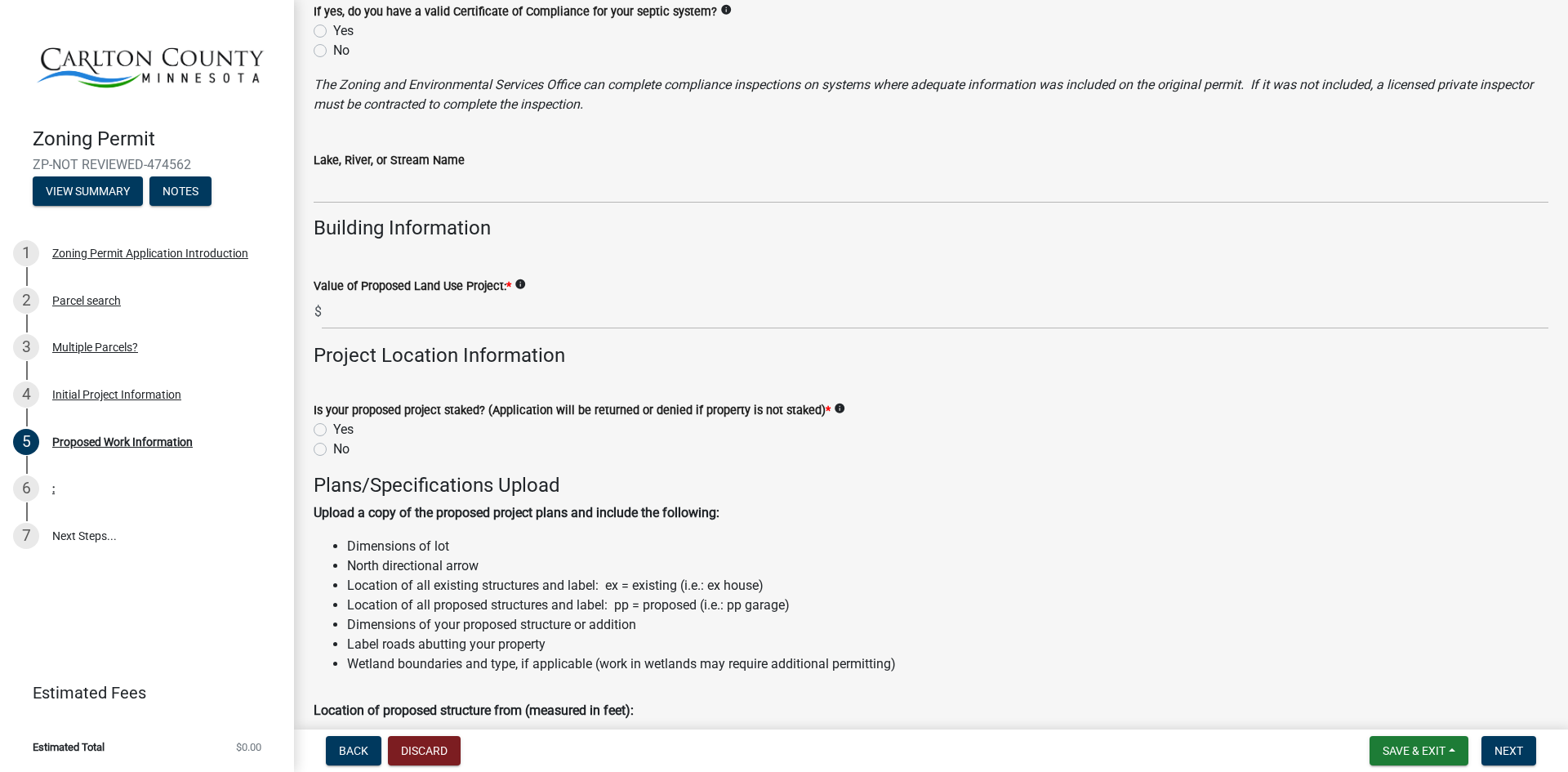
scroll to position [1249, 0]
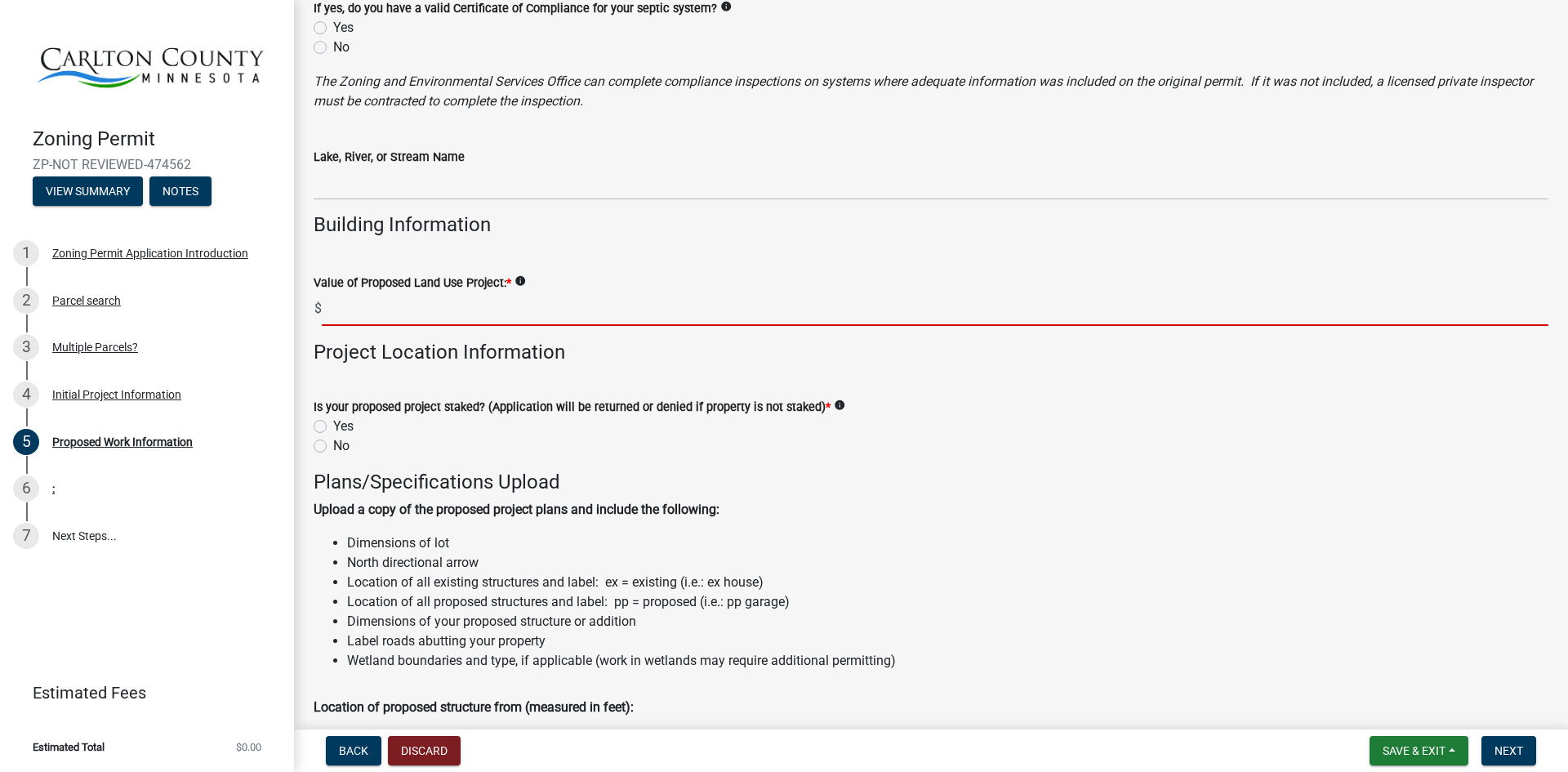
click at [419, 318] on input "text" at bounding box center [935, 308] width 1227 height 34
click at [523, 282] on icon "info" at bounding box center [520, 281] width 12 height 12
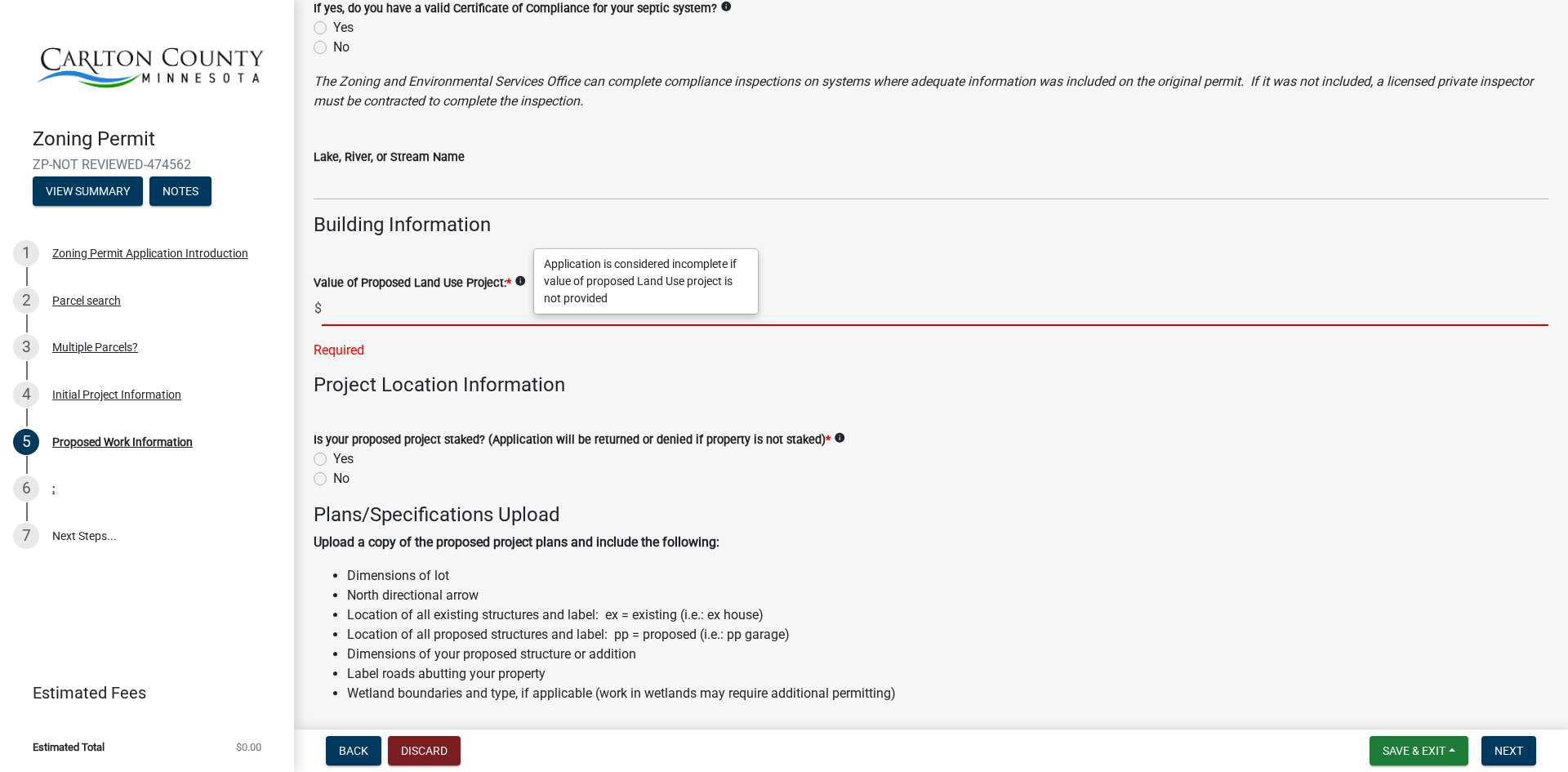
click at [412, 312] on input "text" at bounding box center [935, 308] width 1227 height 34
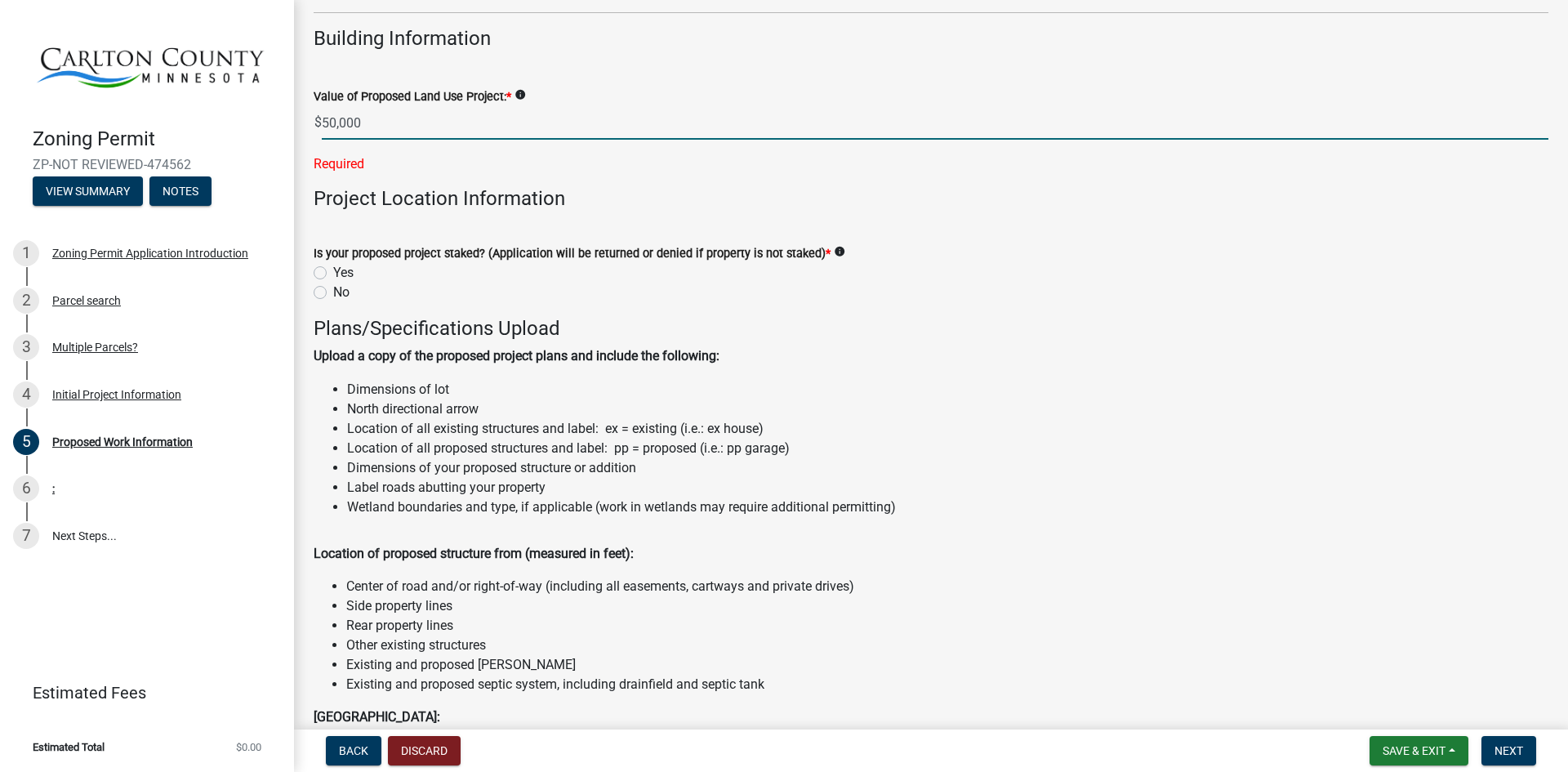
scroll to position [1438, 0]
click at [832, 252] on div "Is your proposed project staked? (Application will be returned or denied if pro…" at bounding box center [931, 270] width 1235 height 59
type input "50000"
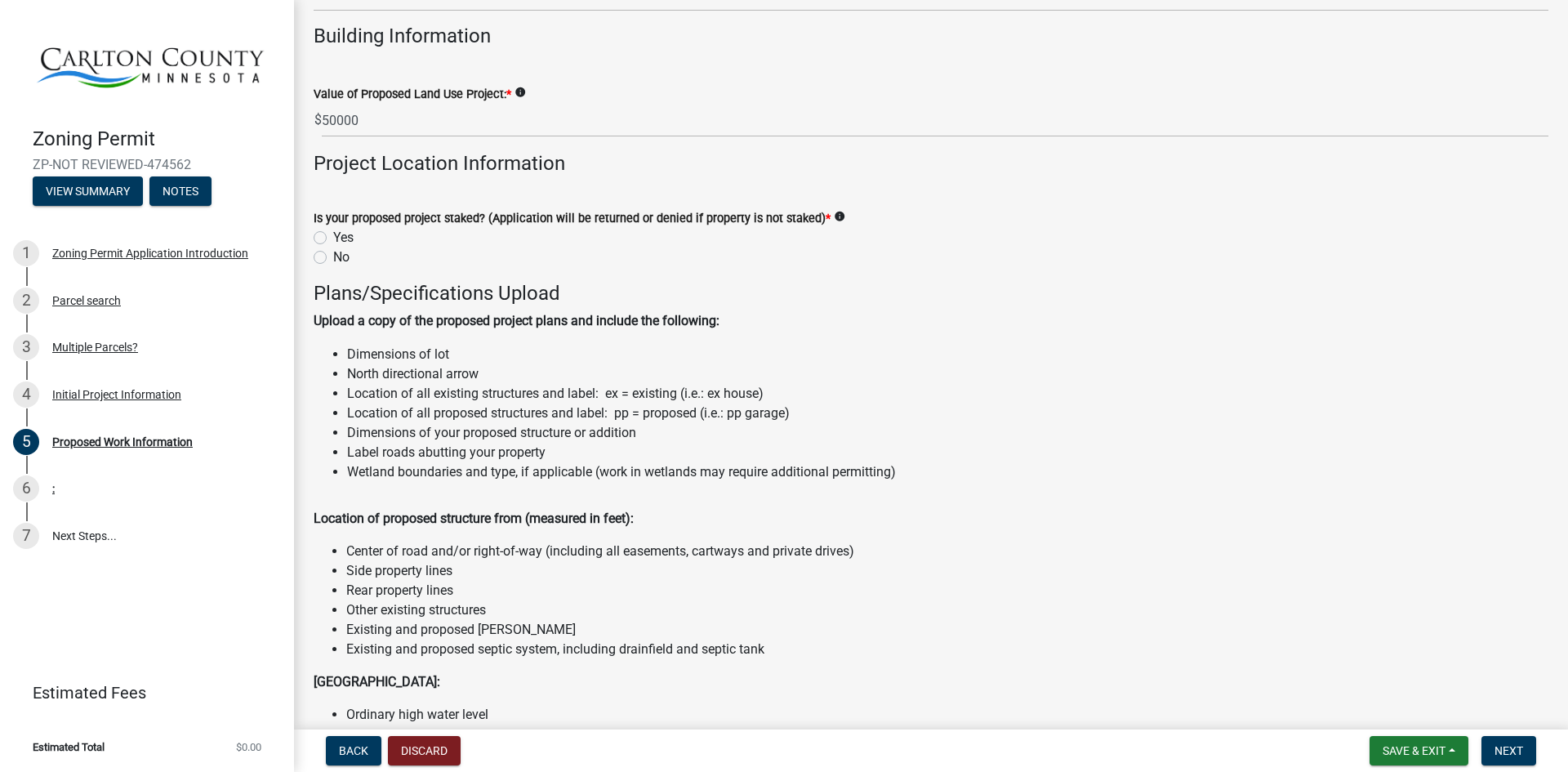
click at [834, 215] on icon "info" at bounding box center [839, 216] width 12 height 12
click at [333, 236] on label "Yes" at bounding box center [343, 238] width 20 height 20
click at [333, 236] on input "Yes" at bounding box center [338, 234] width 11 height 11
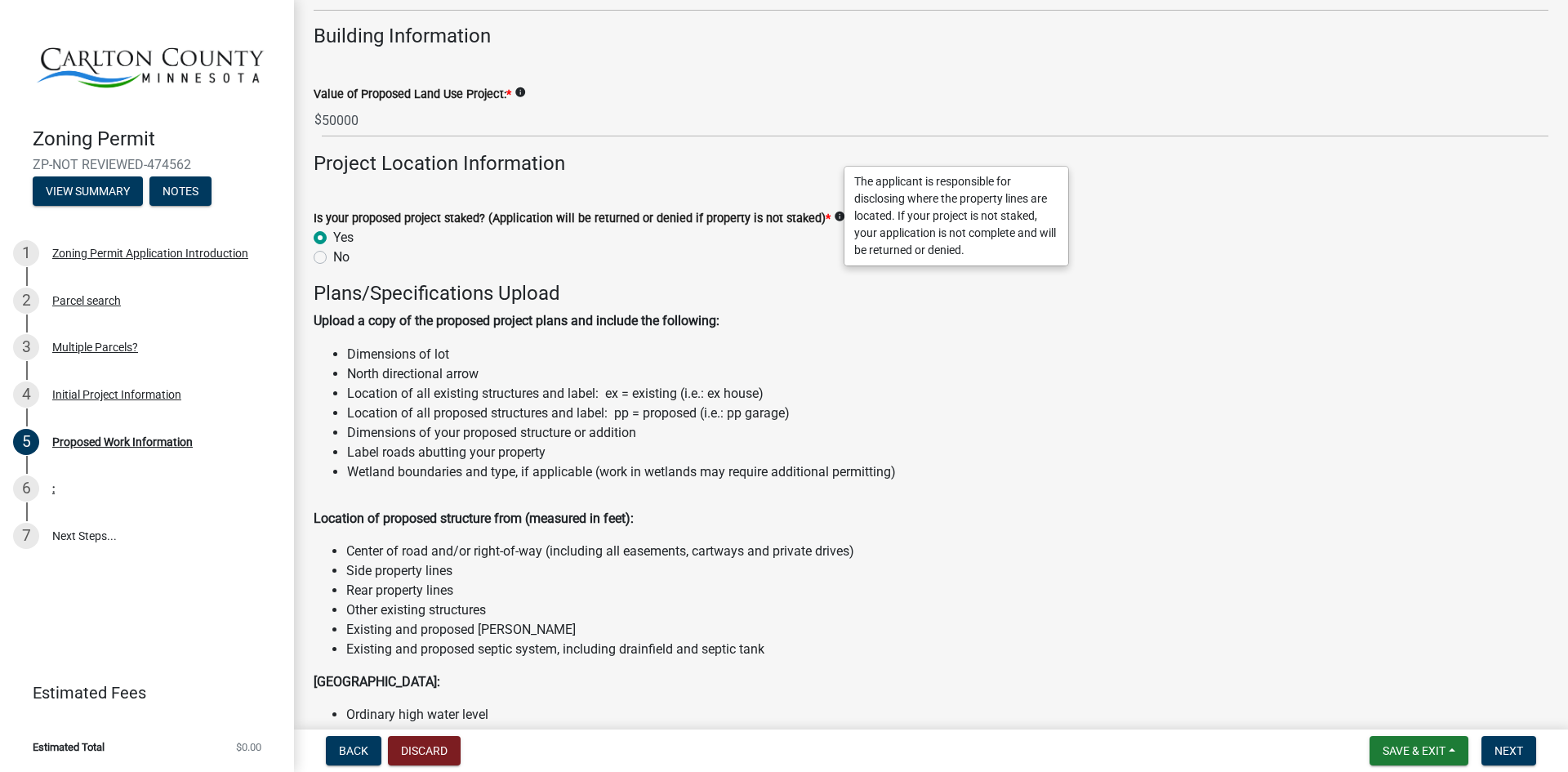
radio input "true"
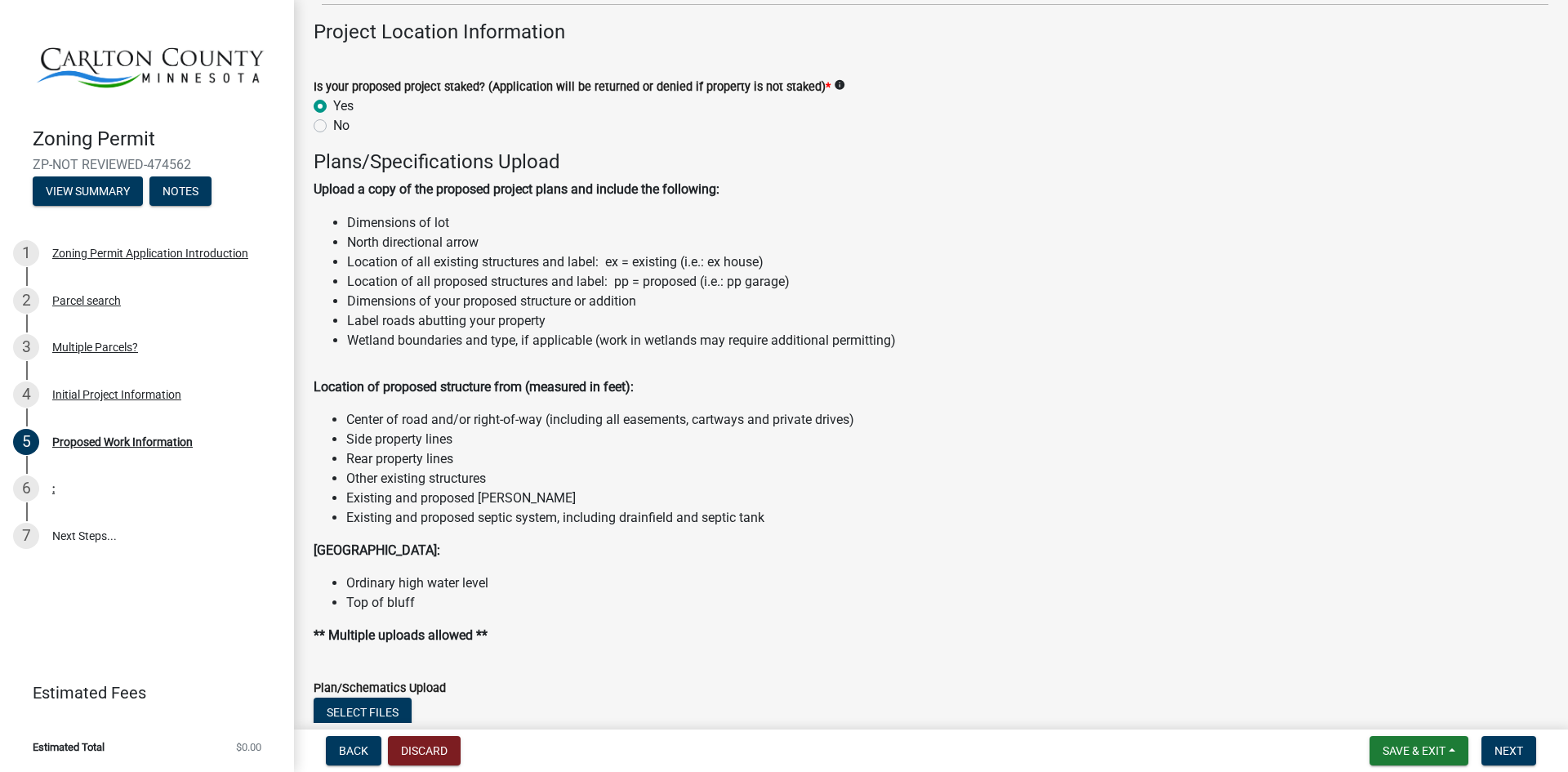
scroll to position [1573, 0]
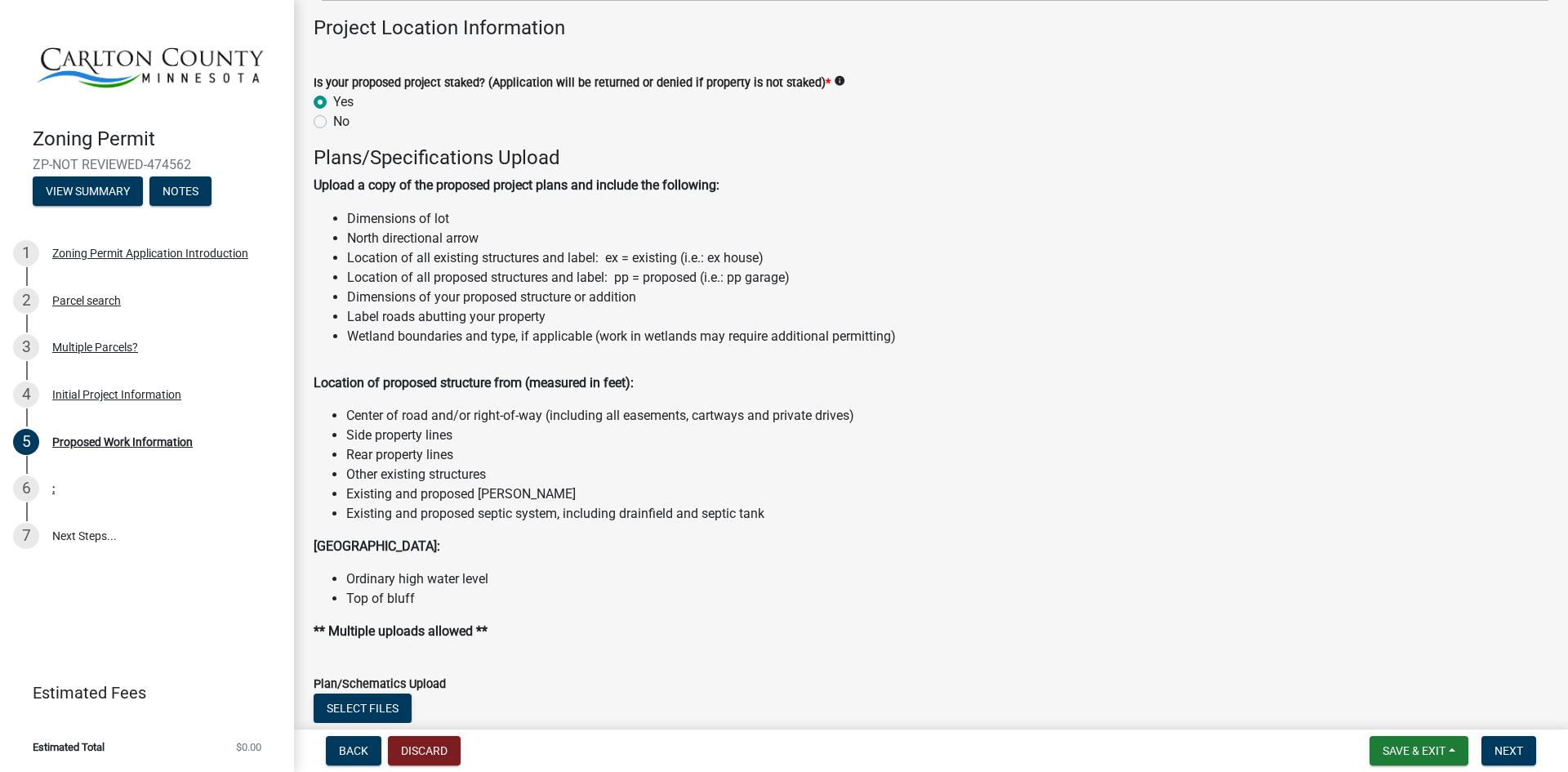
click at [980, 464] on li "Rear property lines" at bounding box center [948, 455] width 1202 height 20
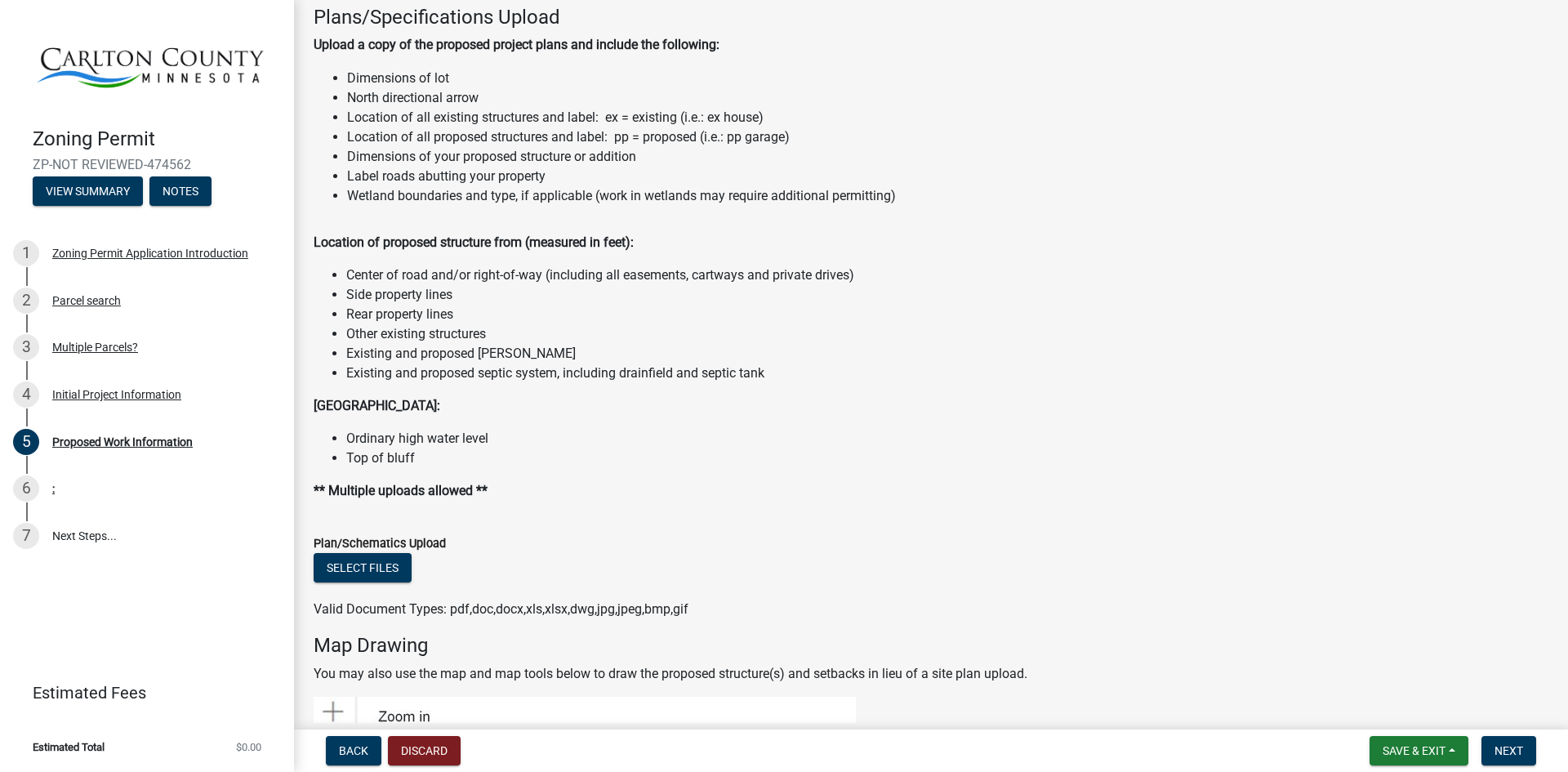
scroll to position [1709, 0]
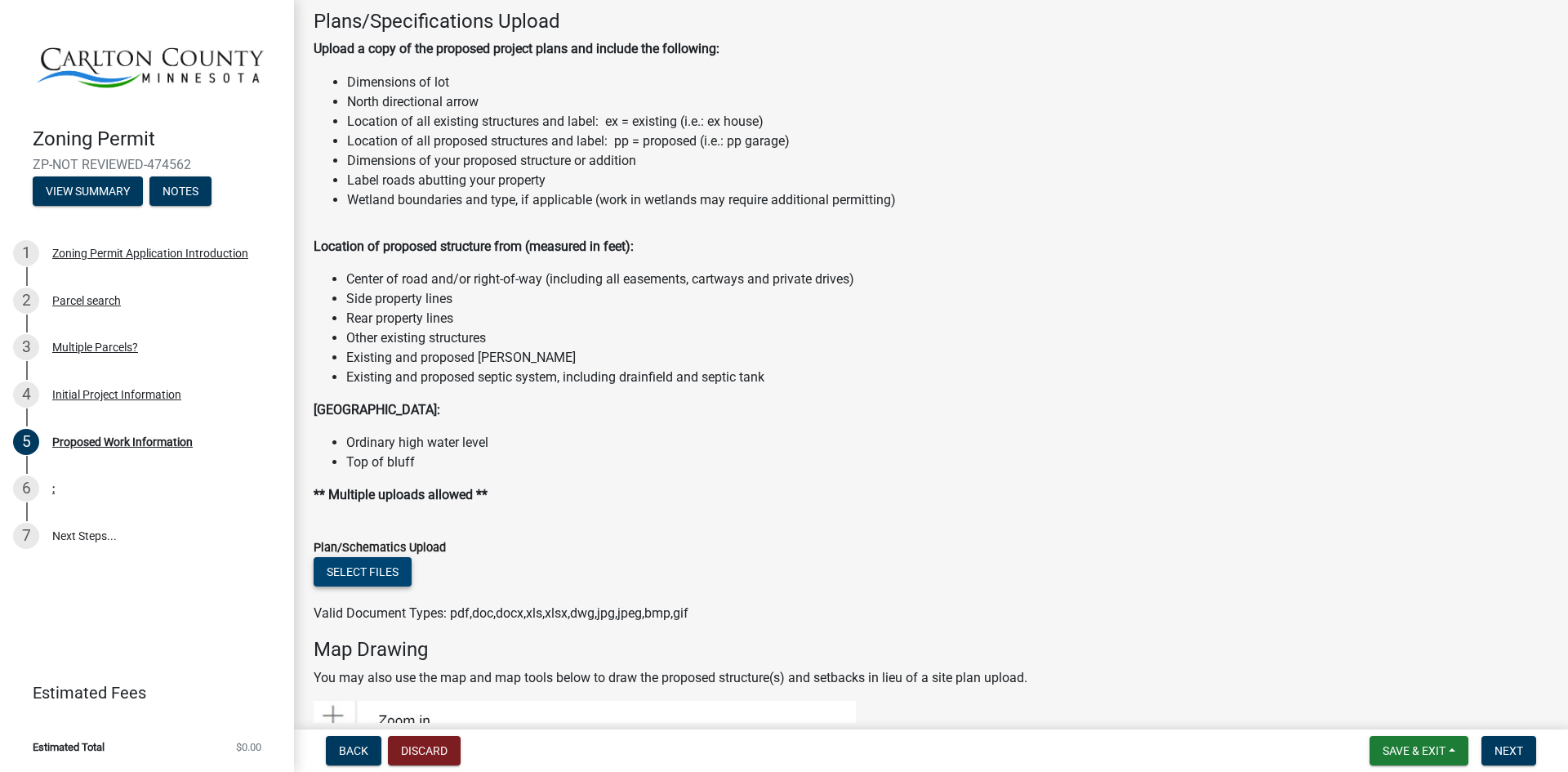
click at [378, 573] on button "Select files" at bounding box center [363, 571] width 98 height 29
click at [368, 571] on button "Select files" at bounding box center [363, 571] width 98 height 29
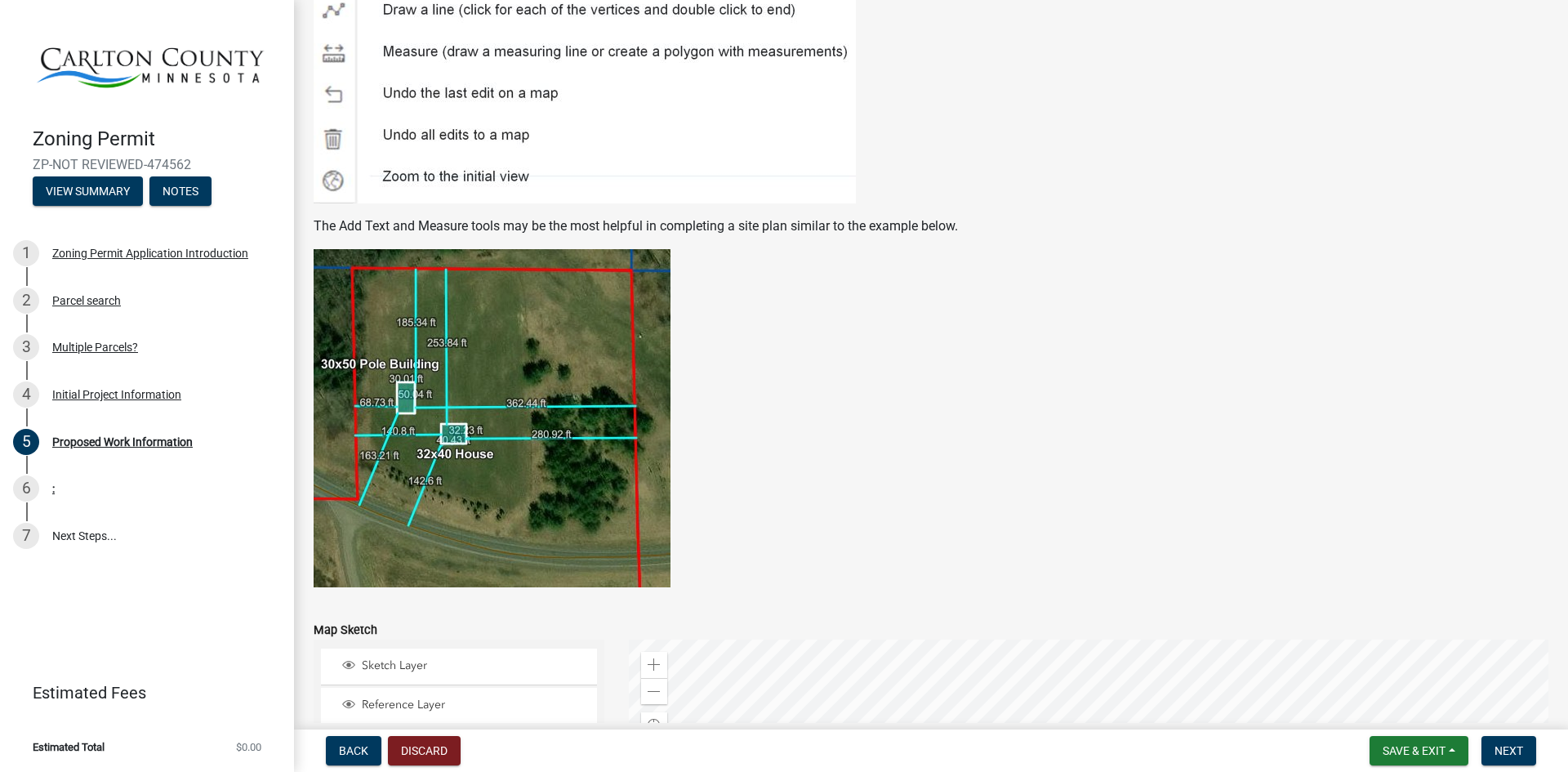
scroll to position [3014, 0]
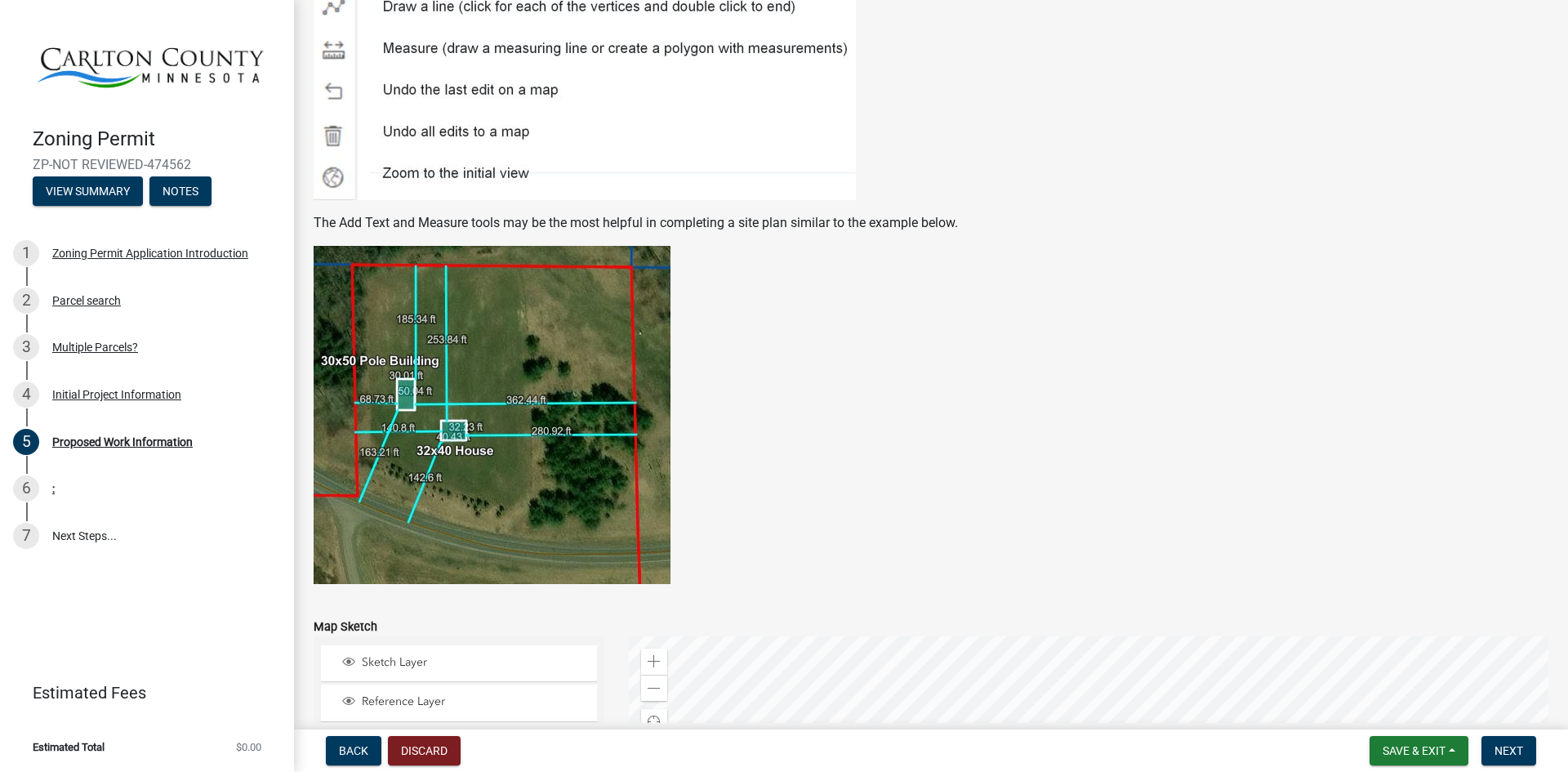
click at [1133, 411] on figure at bounding box center [931, 415] width 1235 height 338
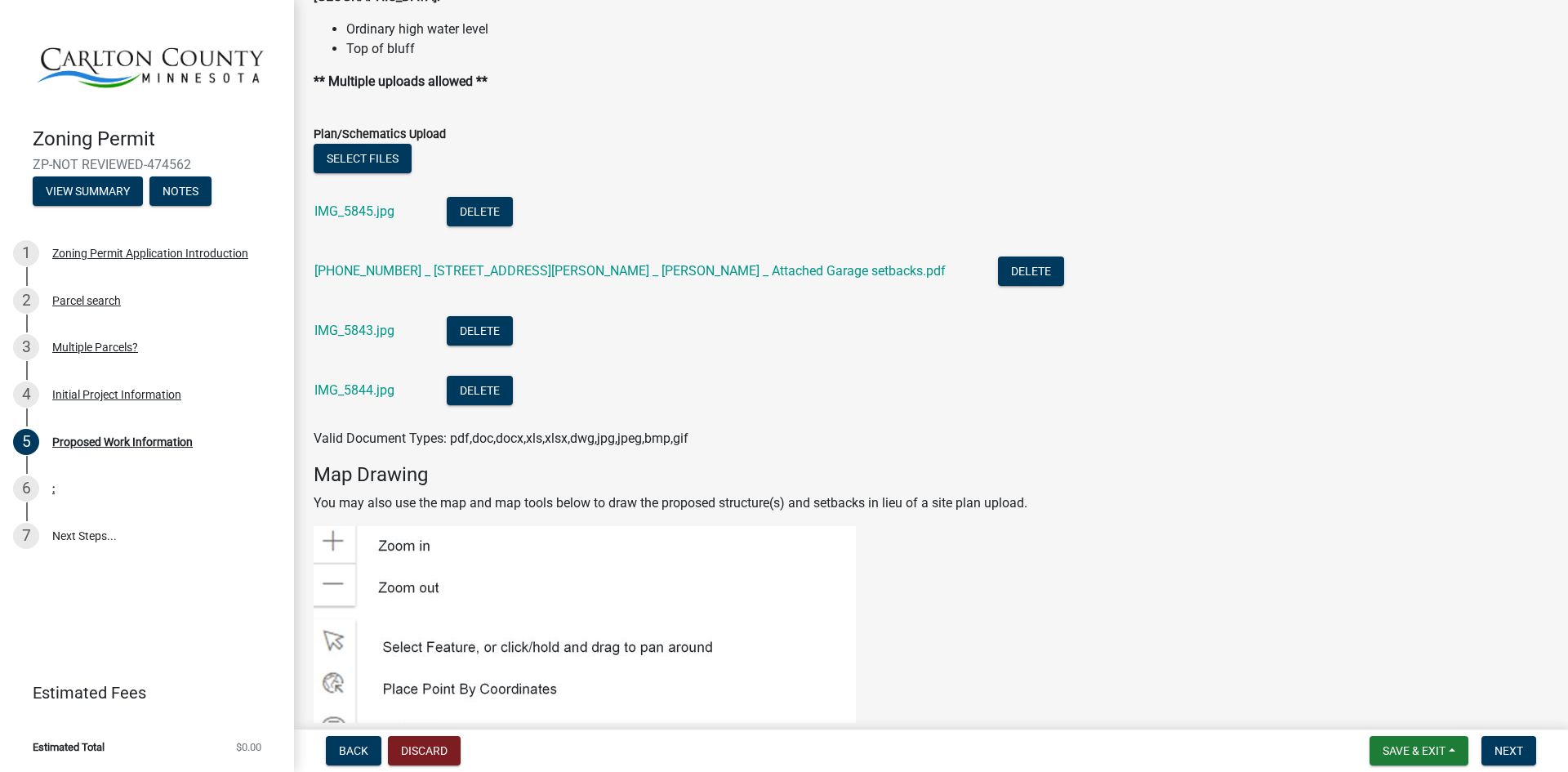
scroll to position [2126, 0]
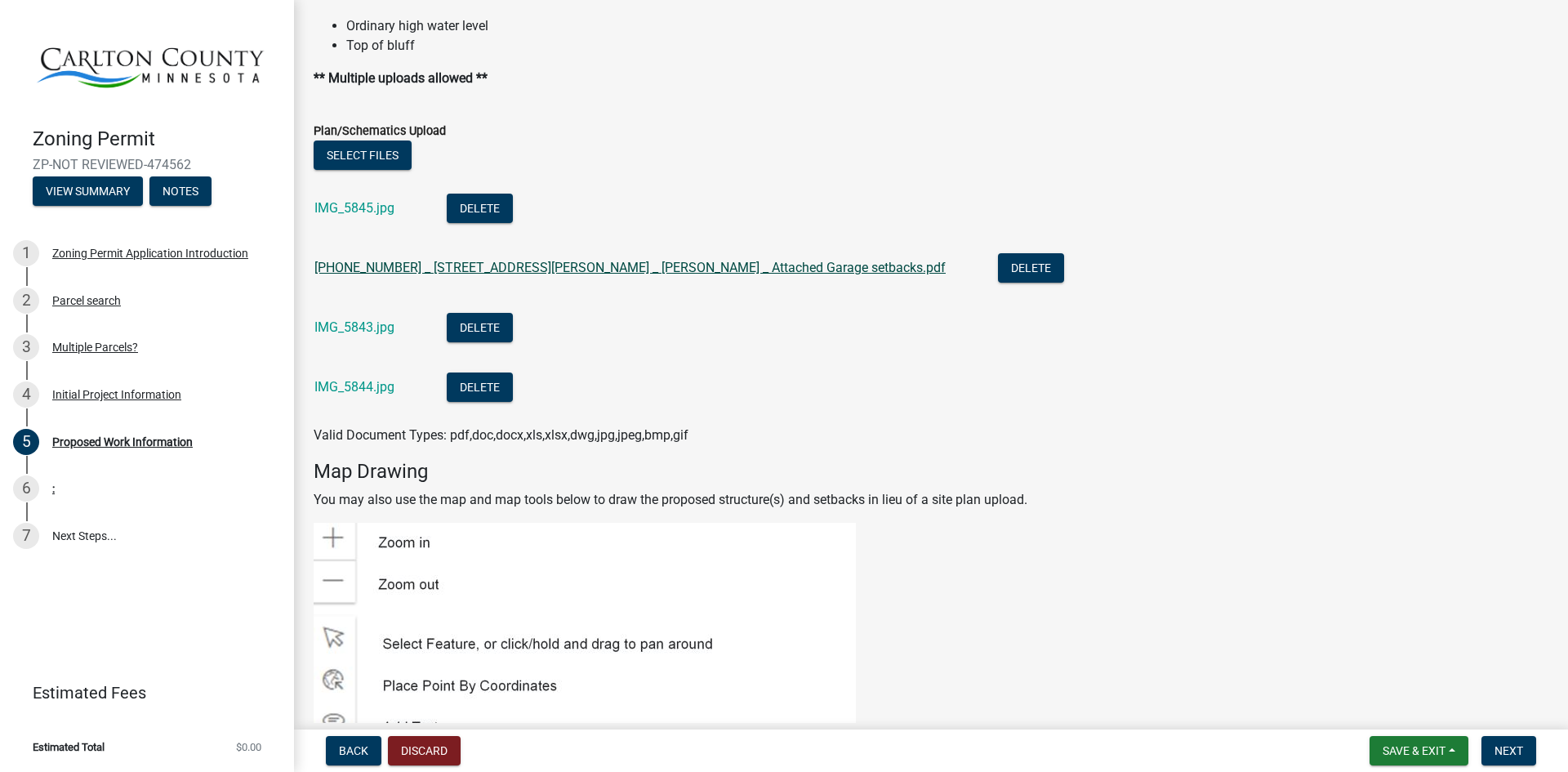
click at [365, 267] on link "[PHONE_NUMBER] _ [STREET_ADDRESS][PERSON_NAME] _ [PERSON_NAME] _ Attached Garag…" at bounding box center [630, 267] width 631 height 15
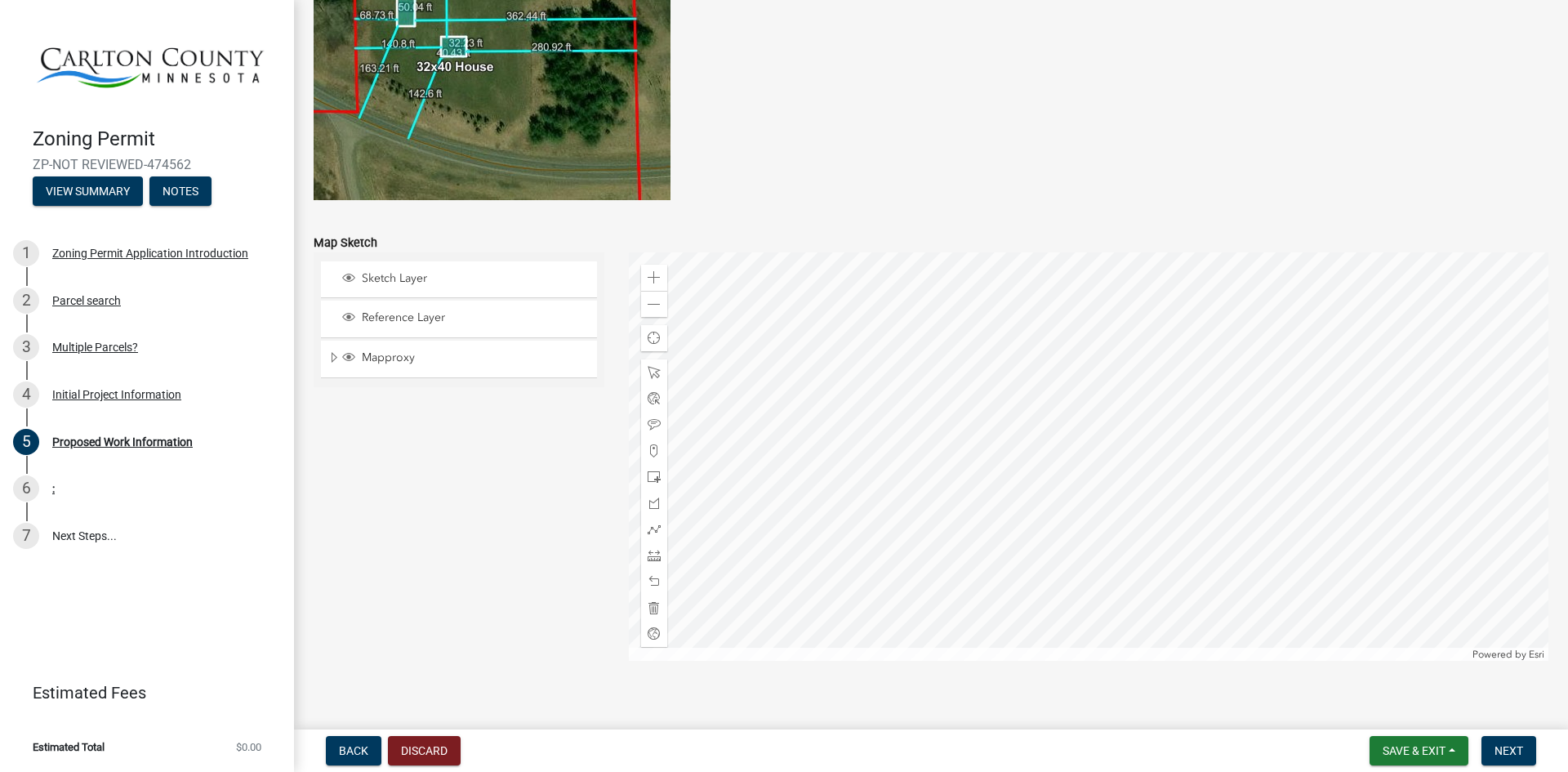
scroll to position [3414, 0]
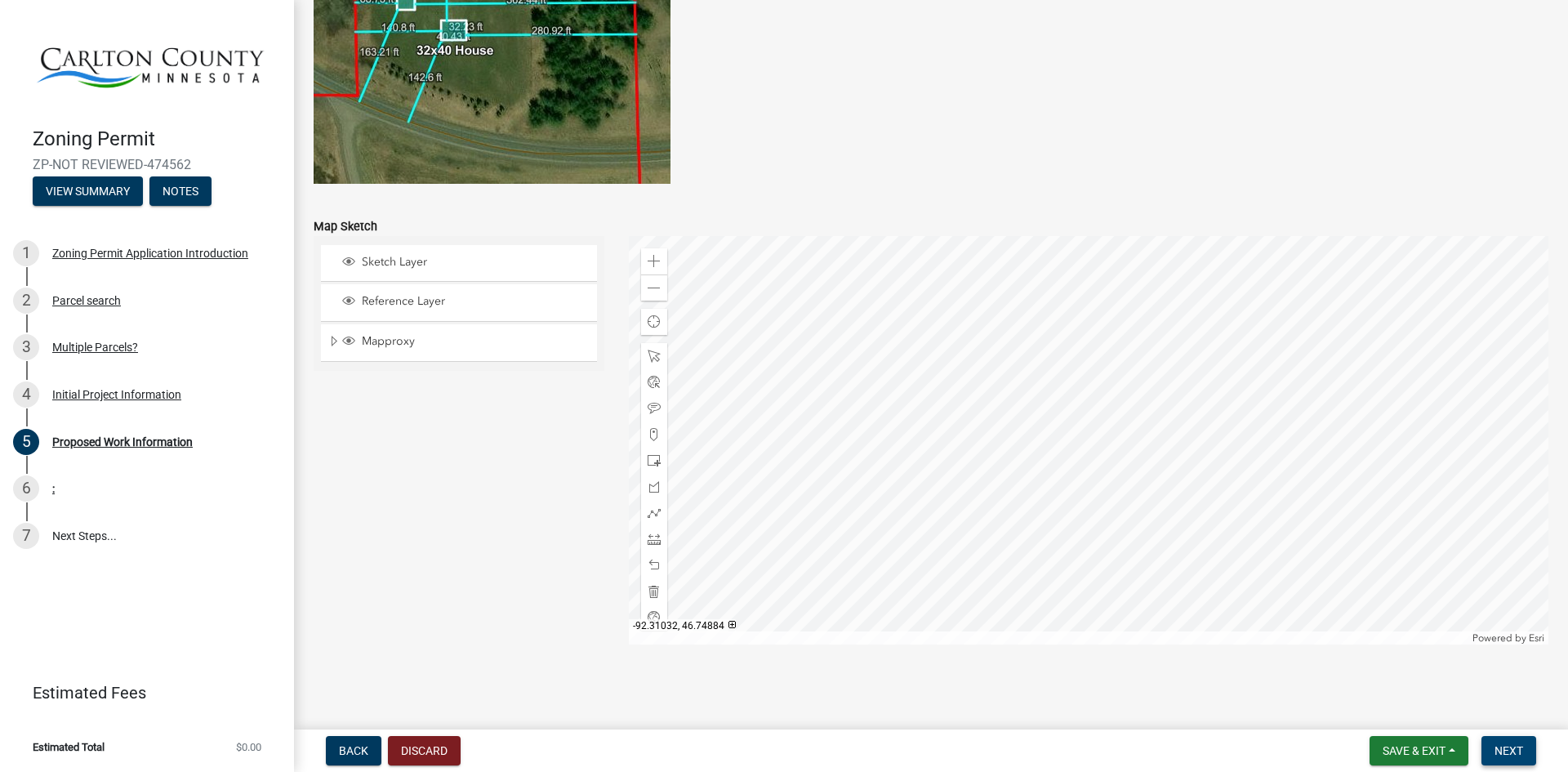
click at [1510, 758] on button "Next" at bounding box center [1509, 750] width 55 height 29
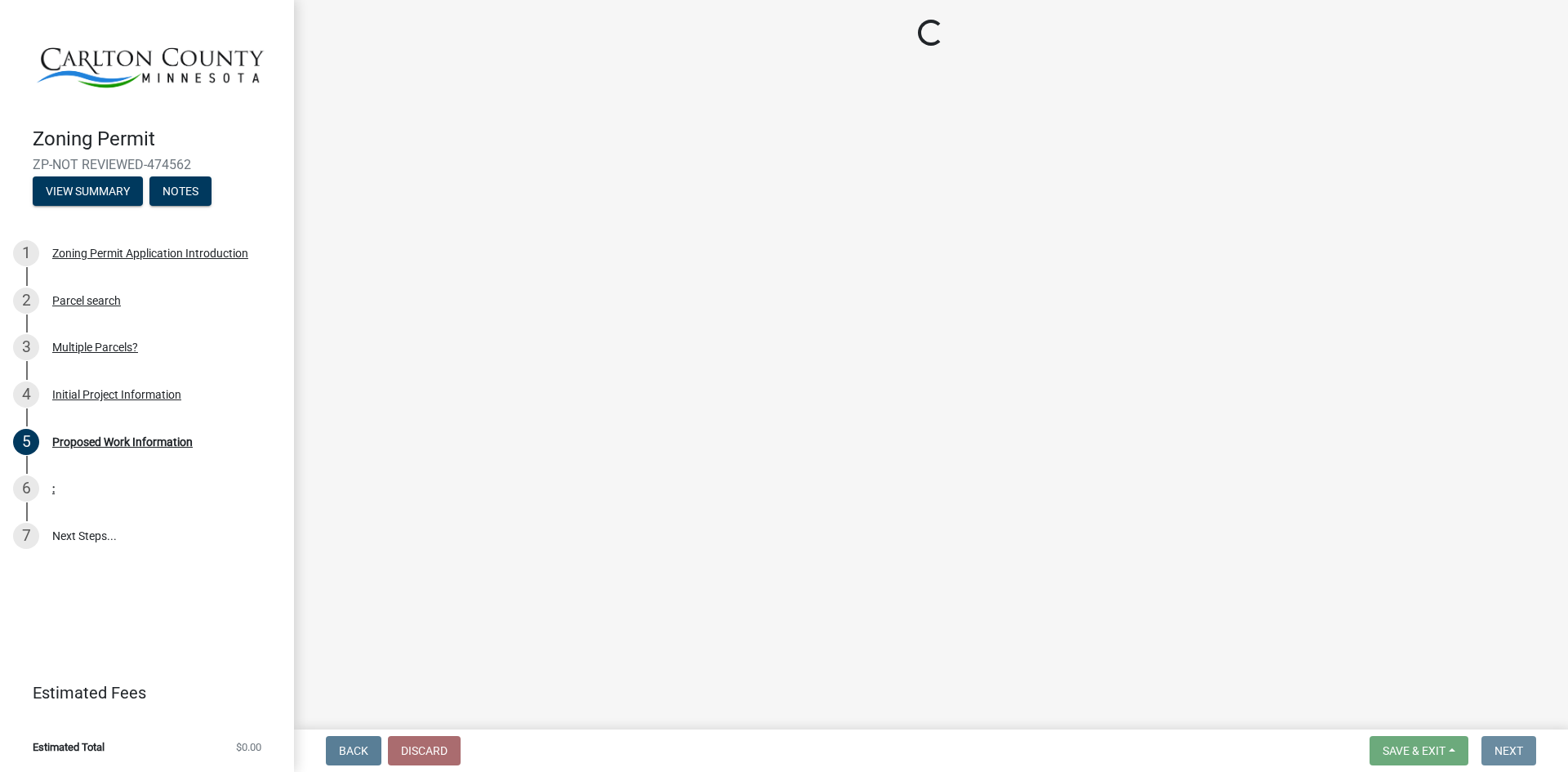
scroll to position [0, 0]
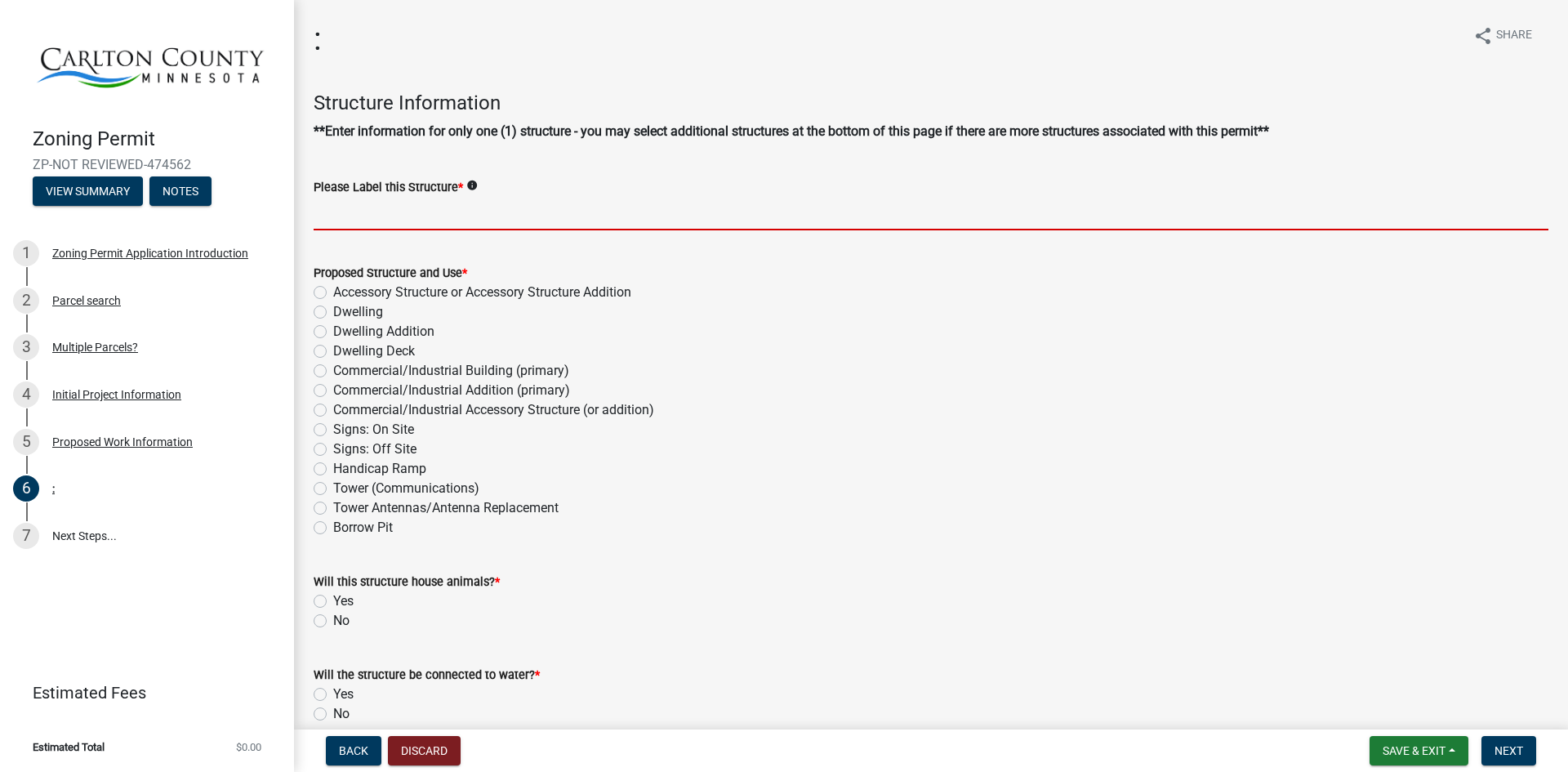
click at [427, 224] on input "Please Label this Structure *" at bounding box center [931, 213] width 1235 height 34
click at [469, 185] on icon "info" at bounding box center [472, 185] width 12 height 12
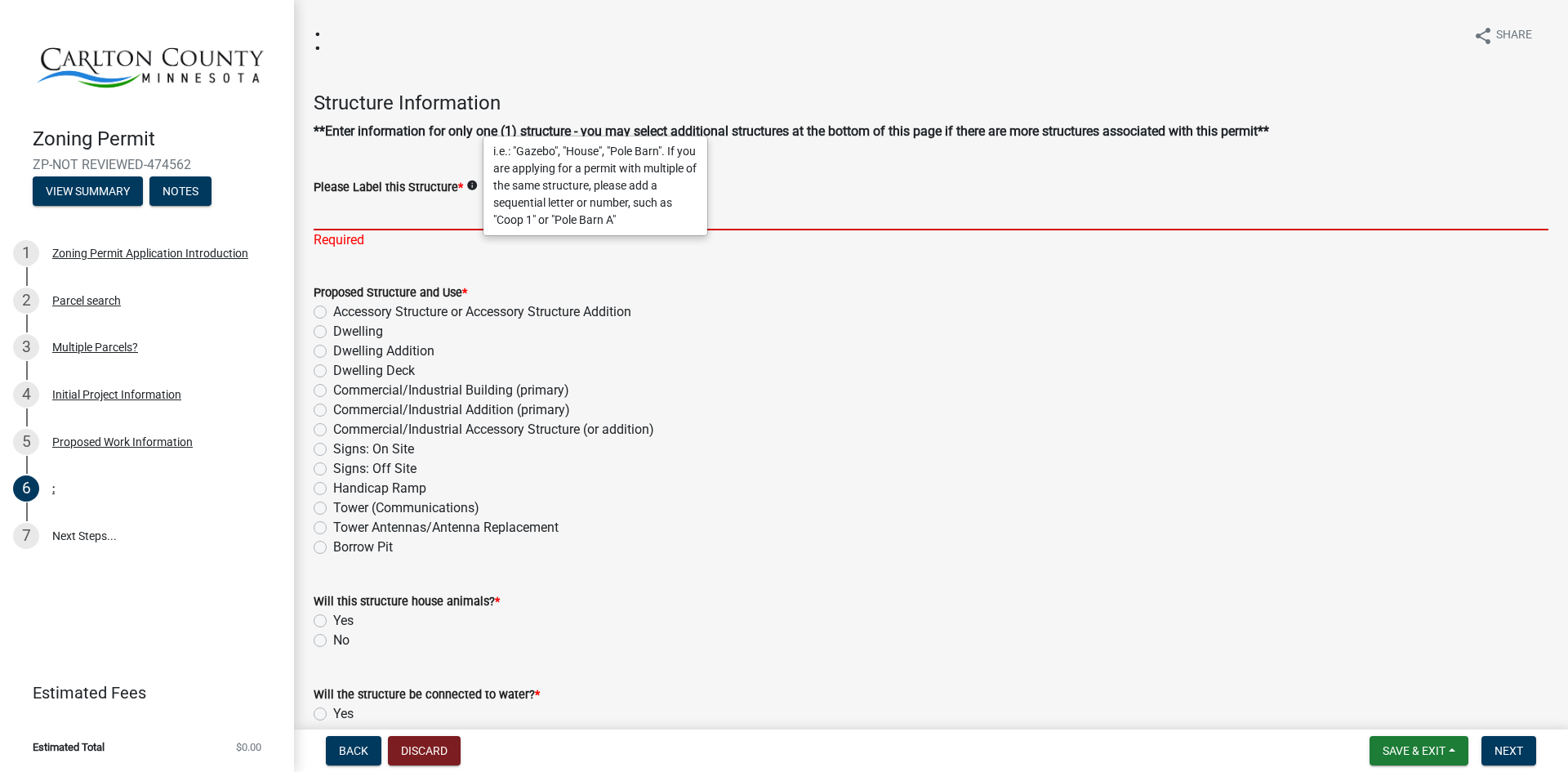
click at [432, 218] on input "Please Label this Structure *" at bounding box center [931, 213] width 1235 height 34
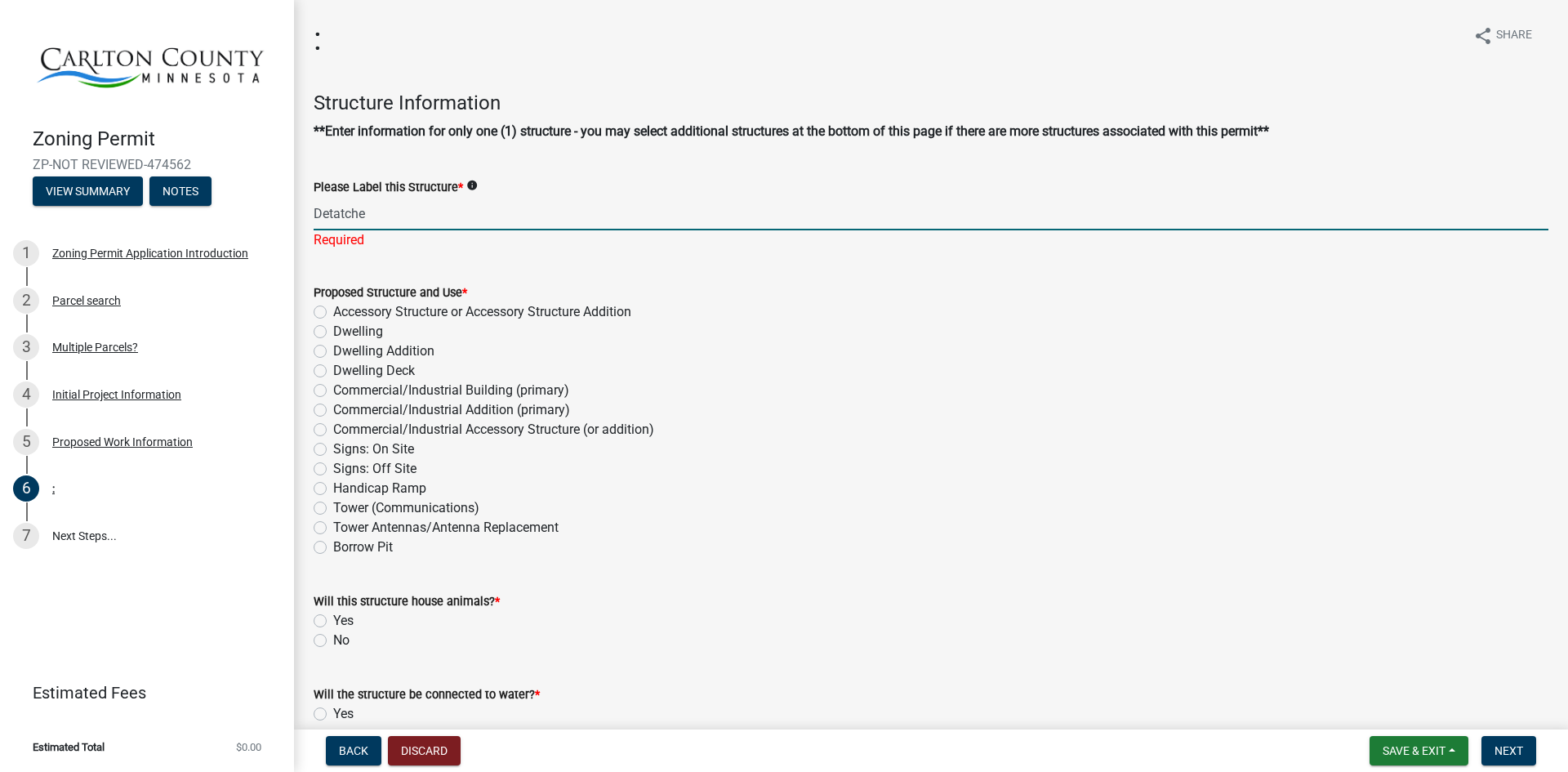
type input "Detatched"
type input "Detached garage"
click at [320, 312] on div "Proposed Structure and Use * Accessory Structure or Accessory Structure Additio…" at bounding box center [931, 420] width 1235 height 275
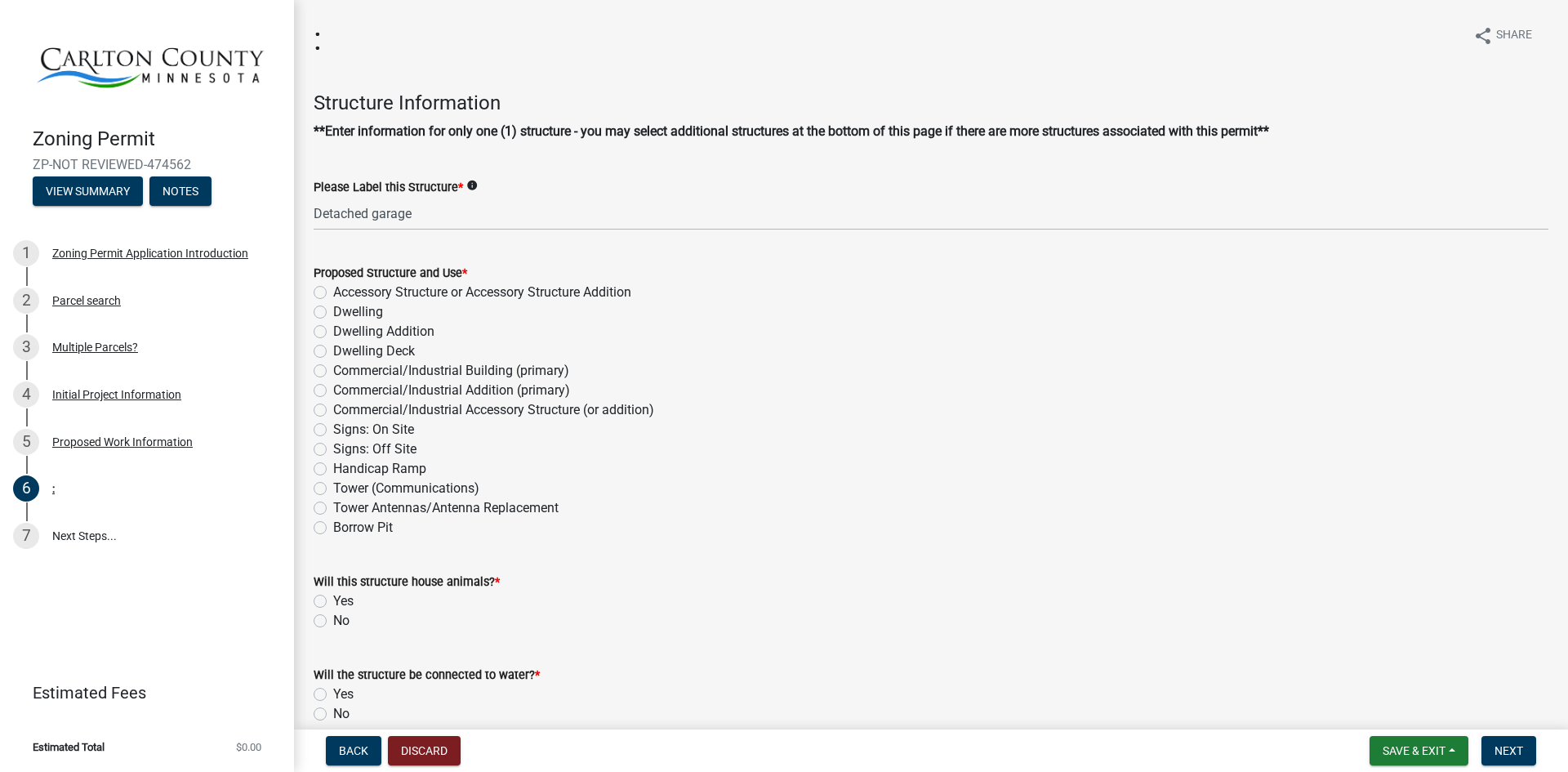
click at [333, 291] on label "Accessory Structure or Accessory Structure Addition" at bounding box center [482, 293] width 298 height 20
click at [333, 291] on input "Accessory Structure or Accessory Structure Addition" at bounding box center [338, 288] width 11 height 11
radio input "true"
click at [333, 624] on label "No" at bounding box center [341, 621] width 16 height 20
click at [333, 621] on input "No" at bounding box center [338, 617] width 11 height 11
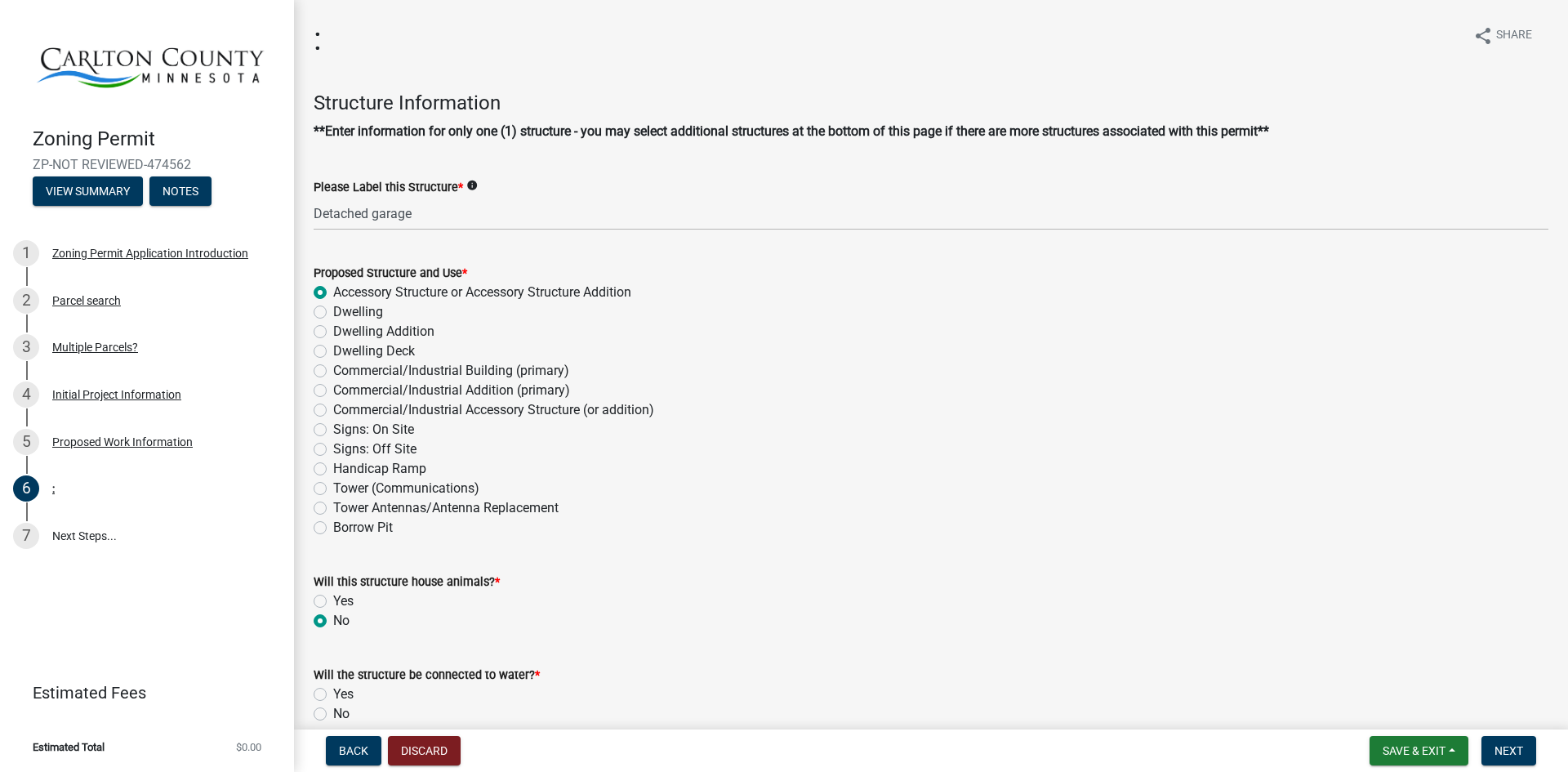
radio input "true"
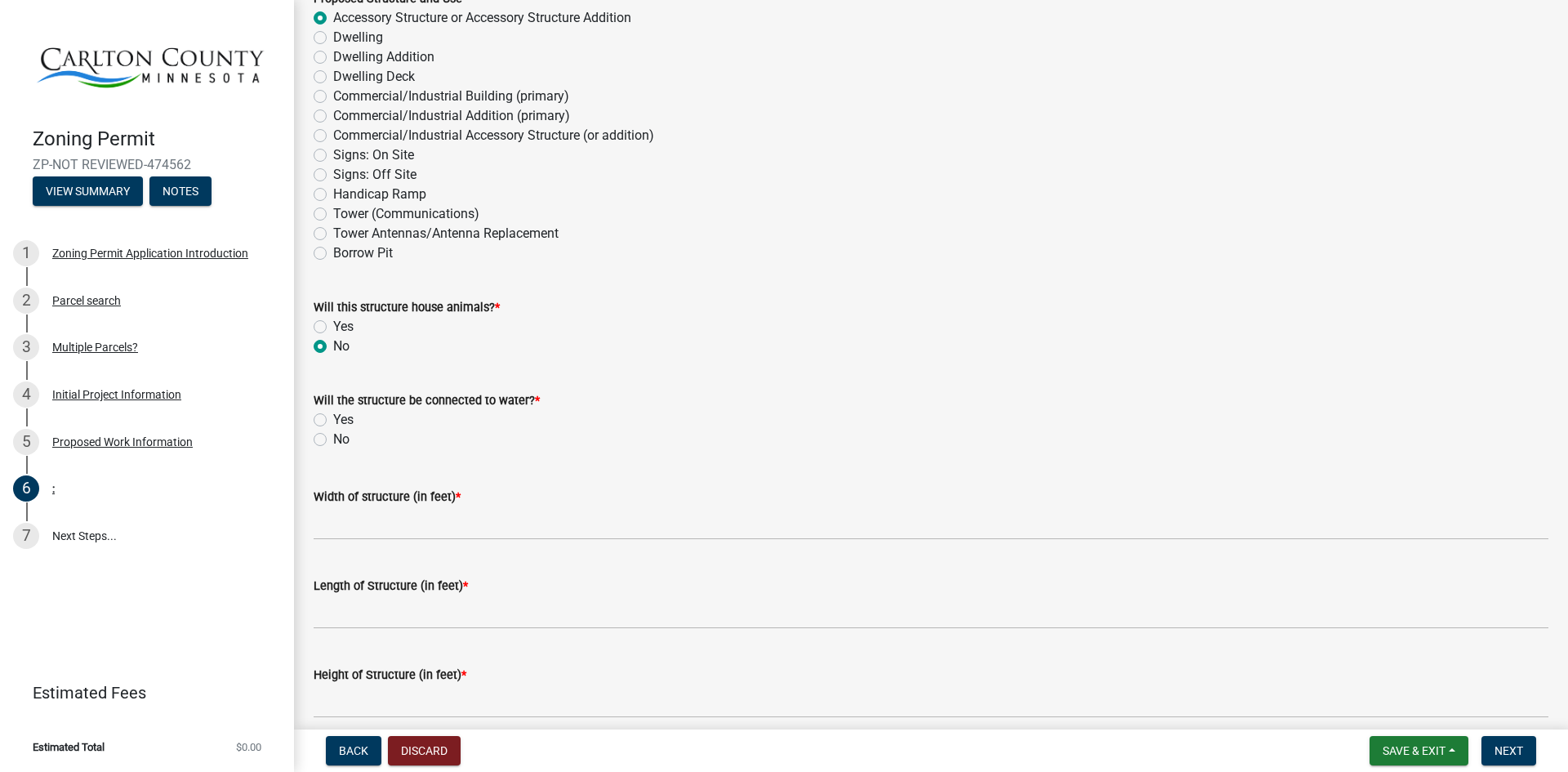
scroll to position [295, 0]
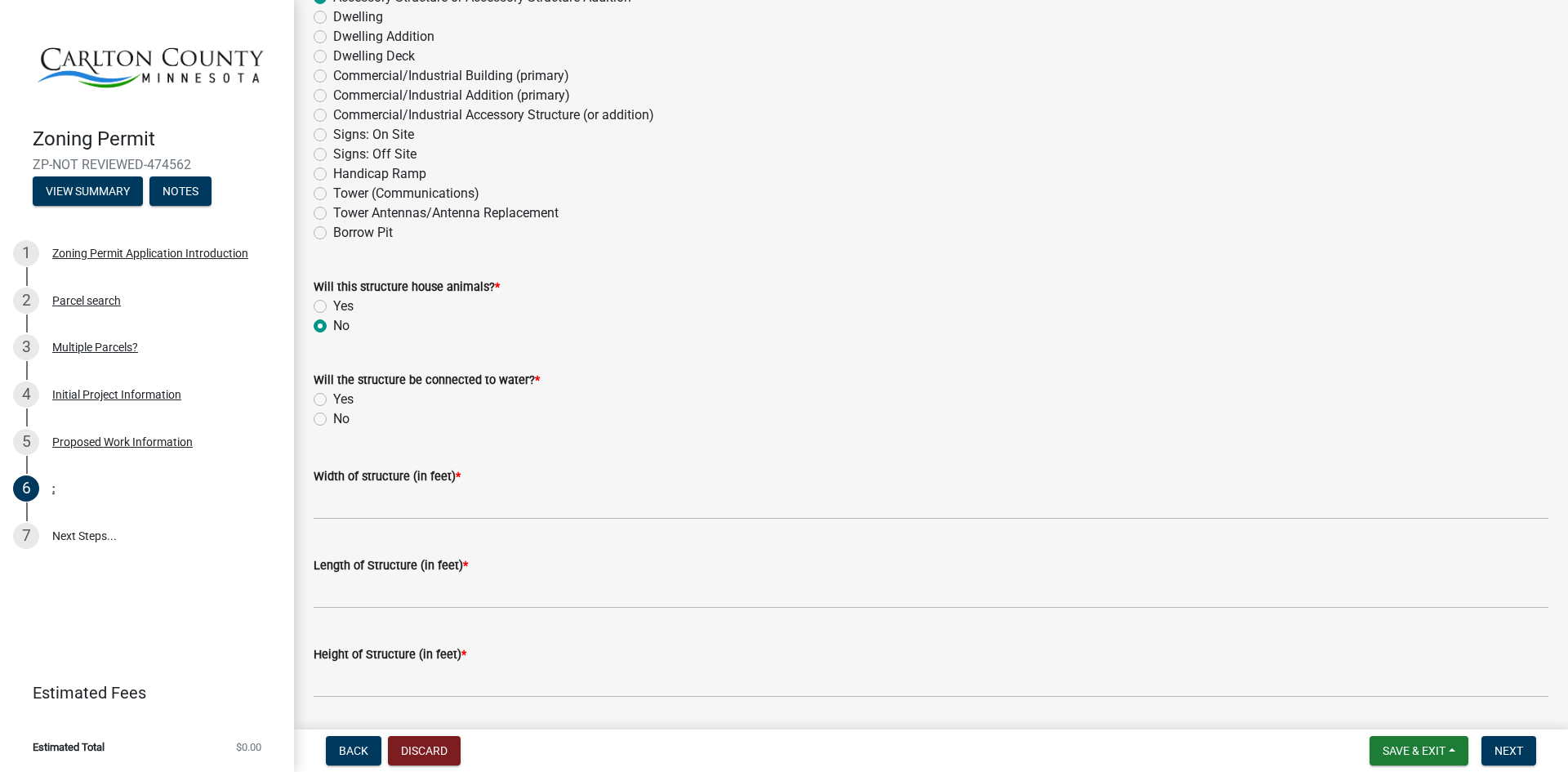
click at [333, 423] on label "No" at bounding box center [341, 419] width 16 height 20
click at [333, 420] on input "No" at bounding box center [338, 415] width 11 height 11
radio input "true"
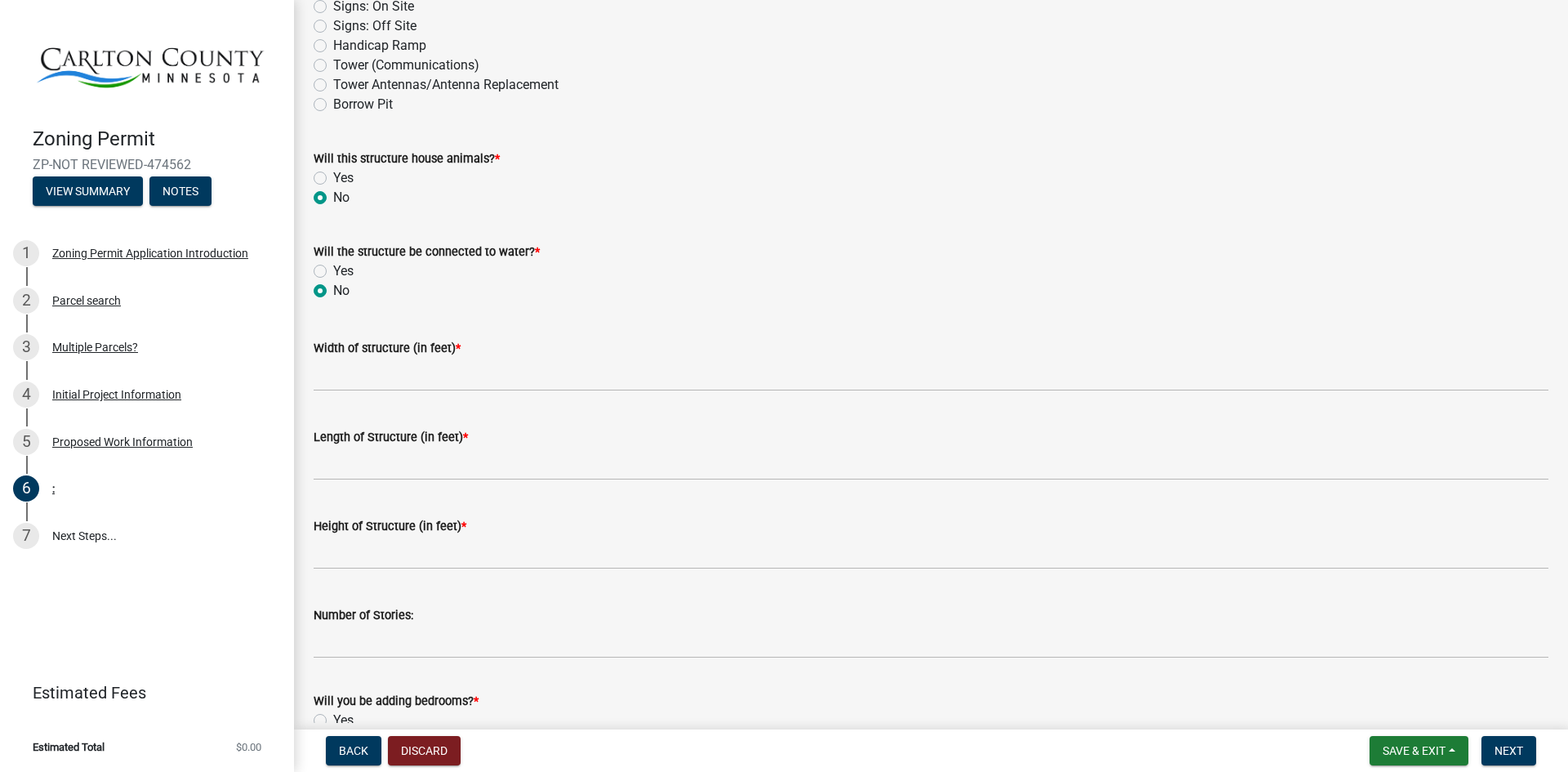
scroll to position [427, 0]
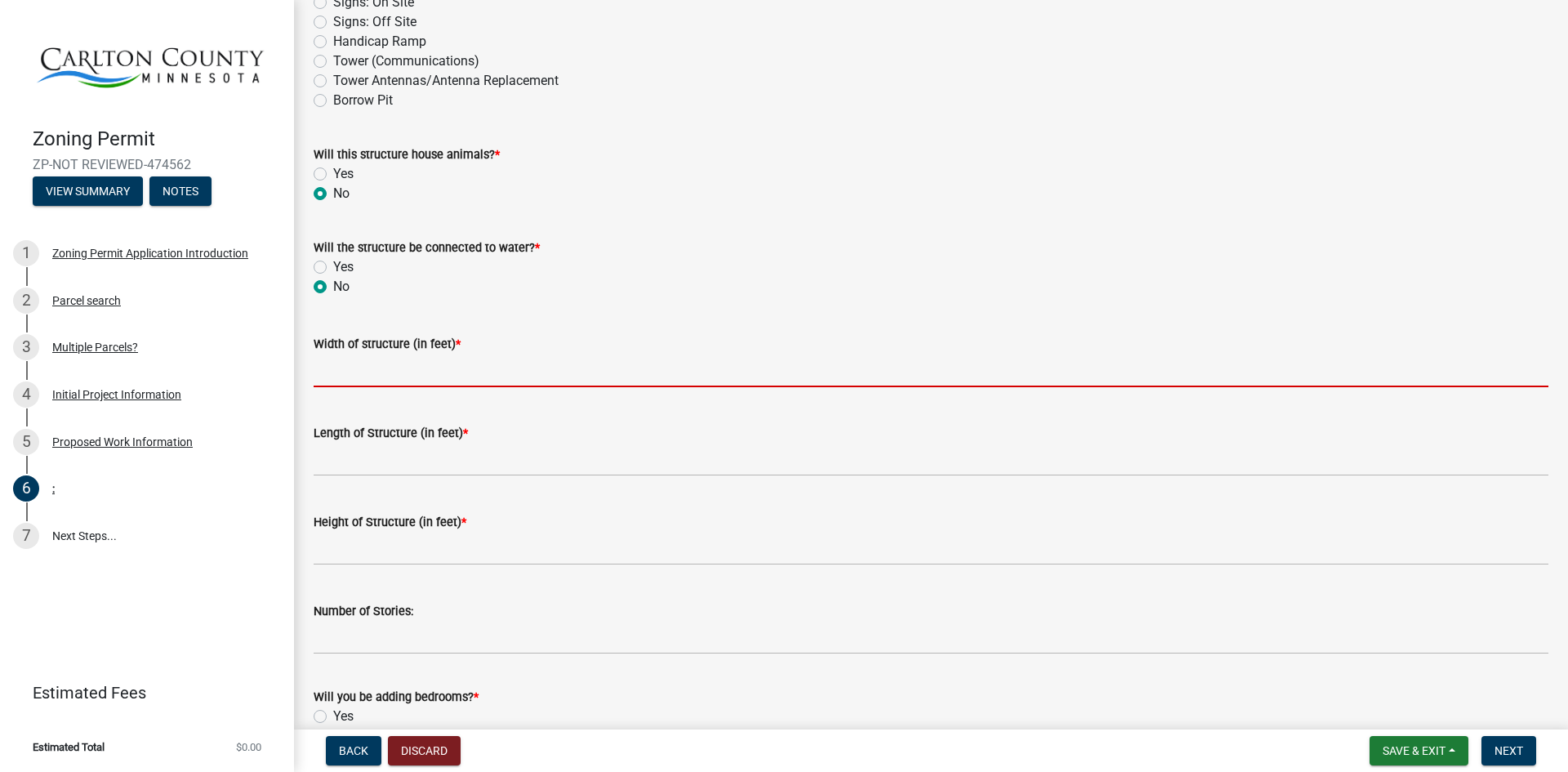
click at [439, 370] on input "Width of structure (in feet) *" at bounding box center [931, 370] width 1235 height 34
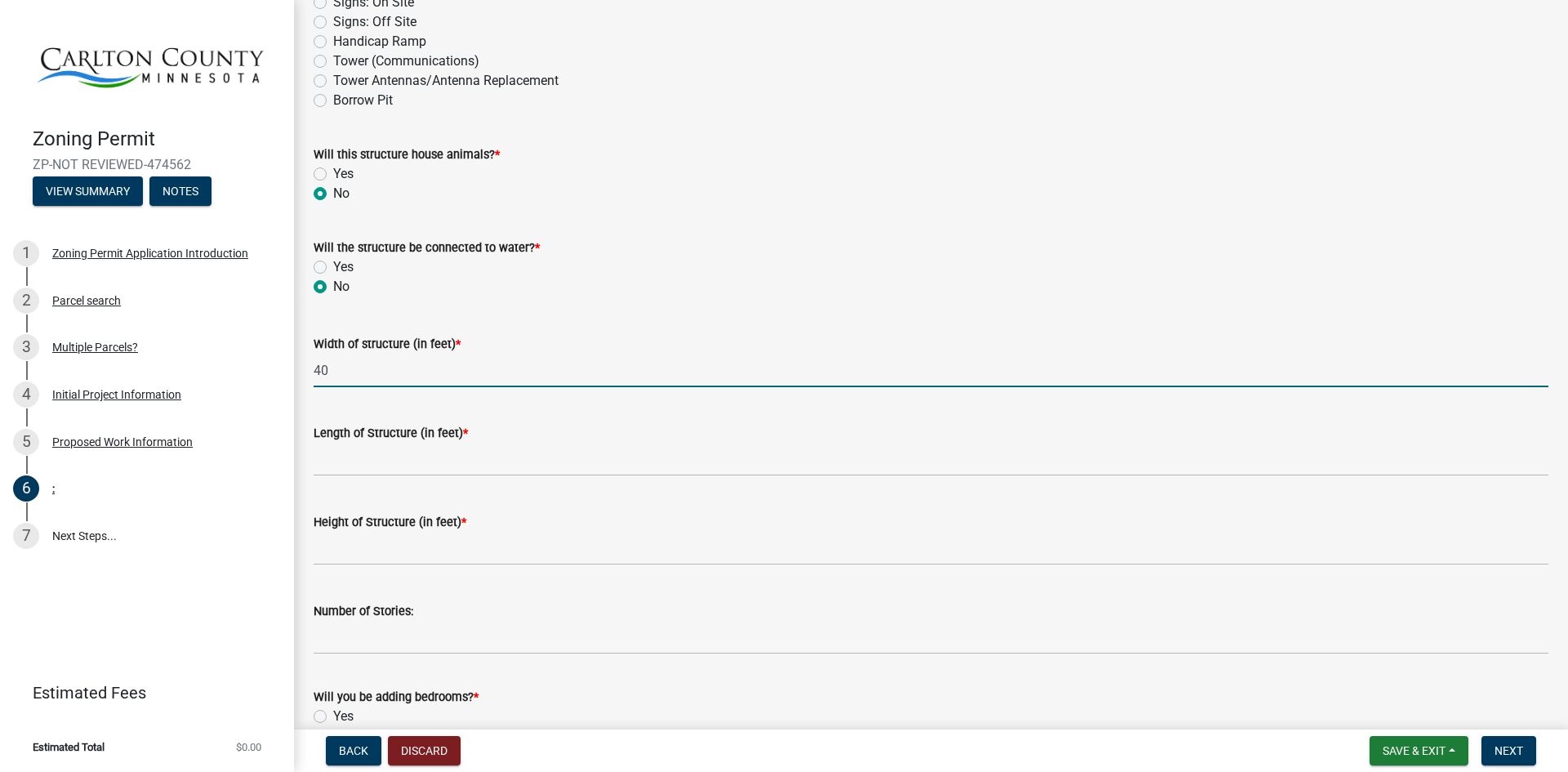
type input "40"
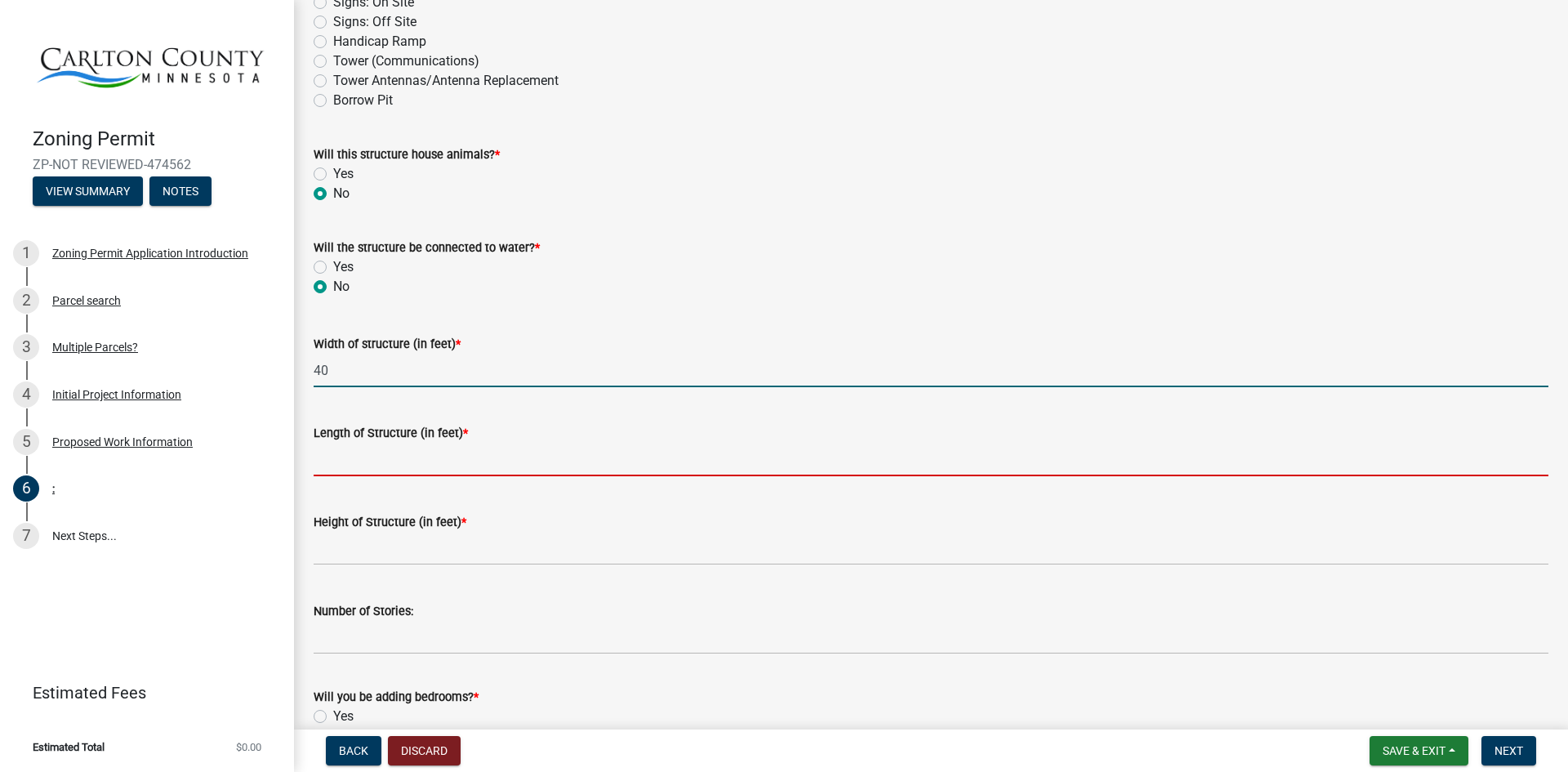
click at [475, 466] on input "Length of Structure (in feet) *" at bounding box center [931, 459] width 1235 height 34
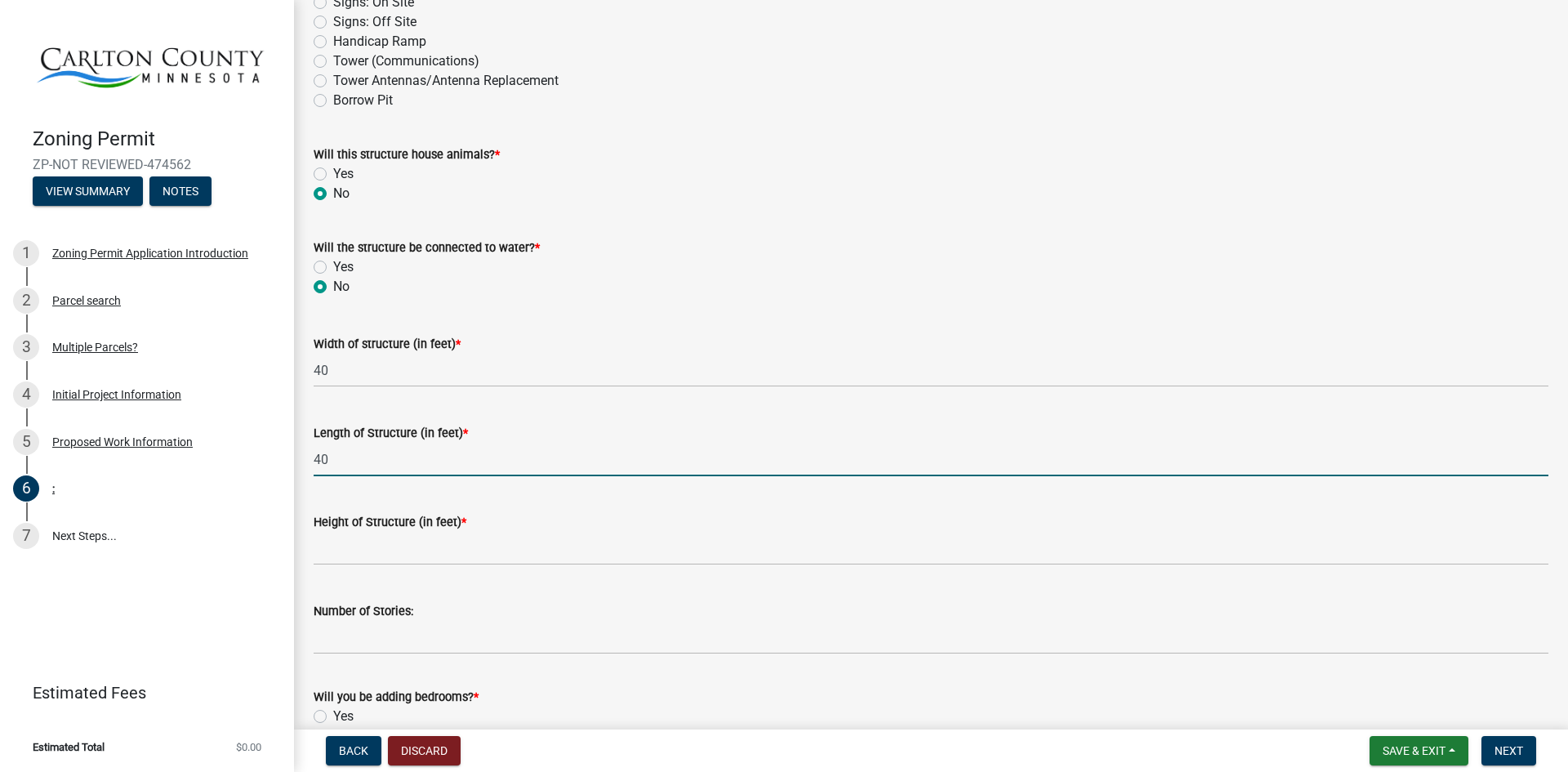
type input "40"
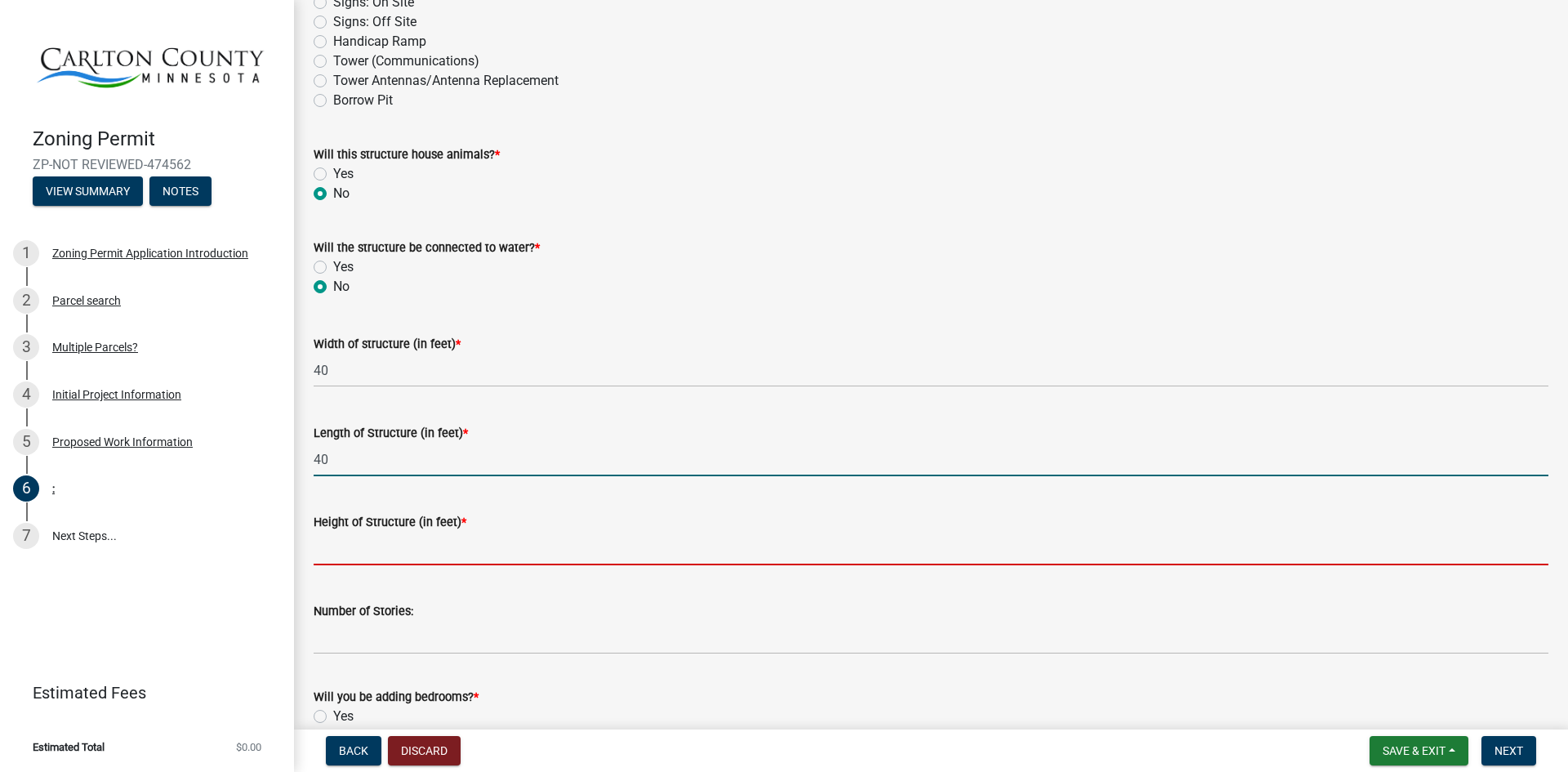
click at [445, 548] on input "Height of Structure (in feet) *" at bounding box center [931, 548] width 1235 height 34
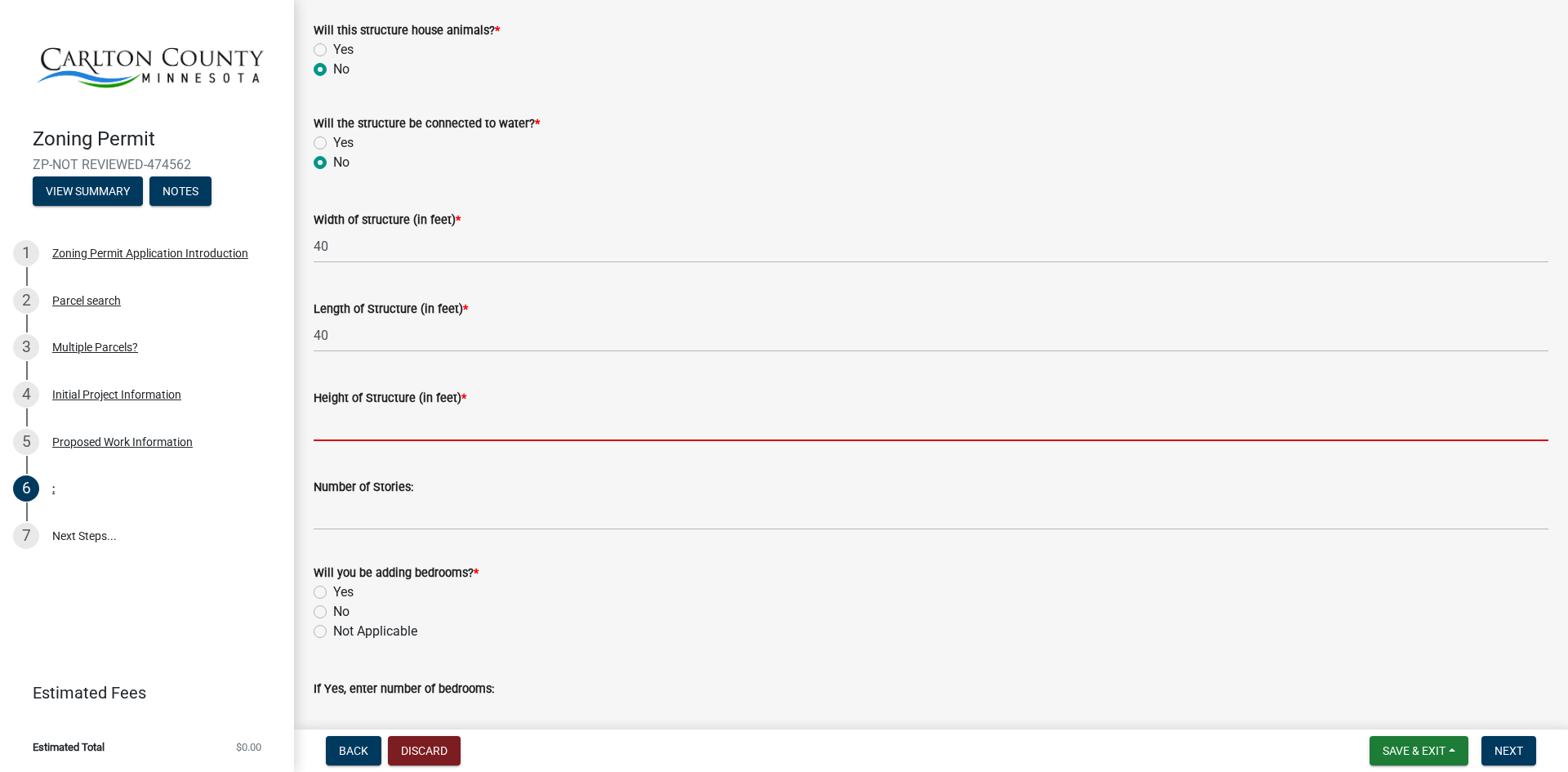
scroll to position [556, 0]
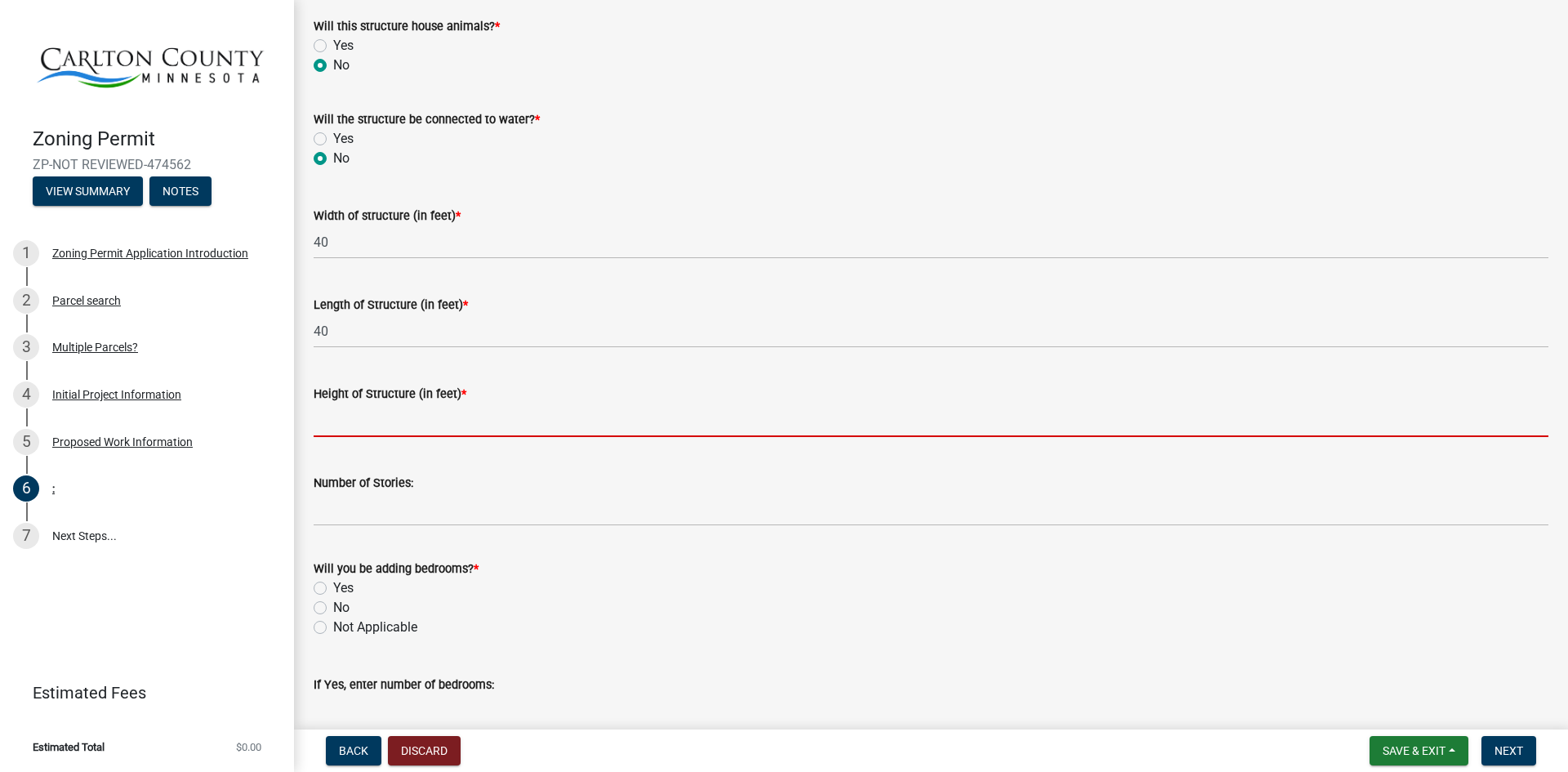
click at [443, 529] on wm-data-entity-input "Number of Stories:" at bounding box center [931, 495] width 1235 height 89
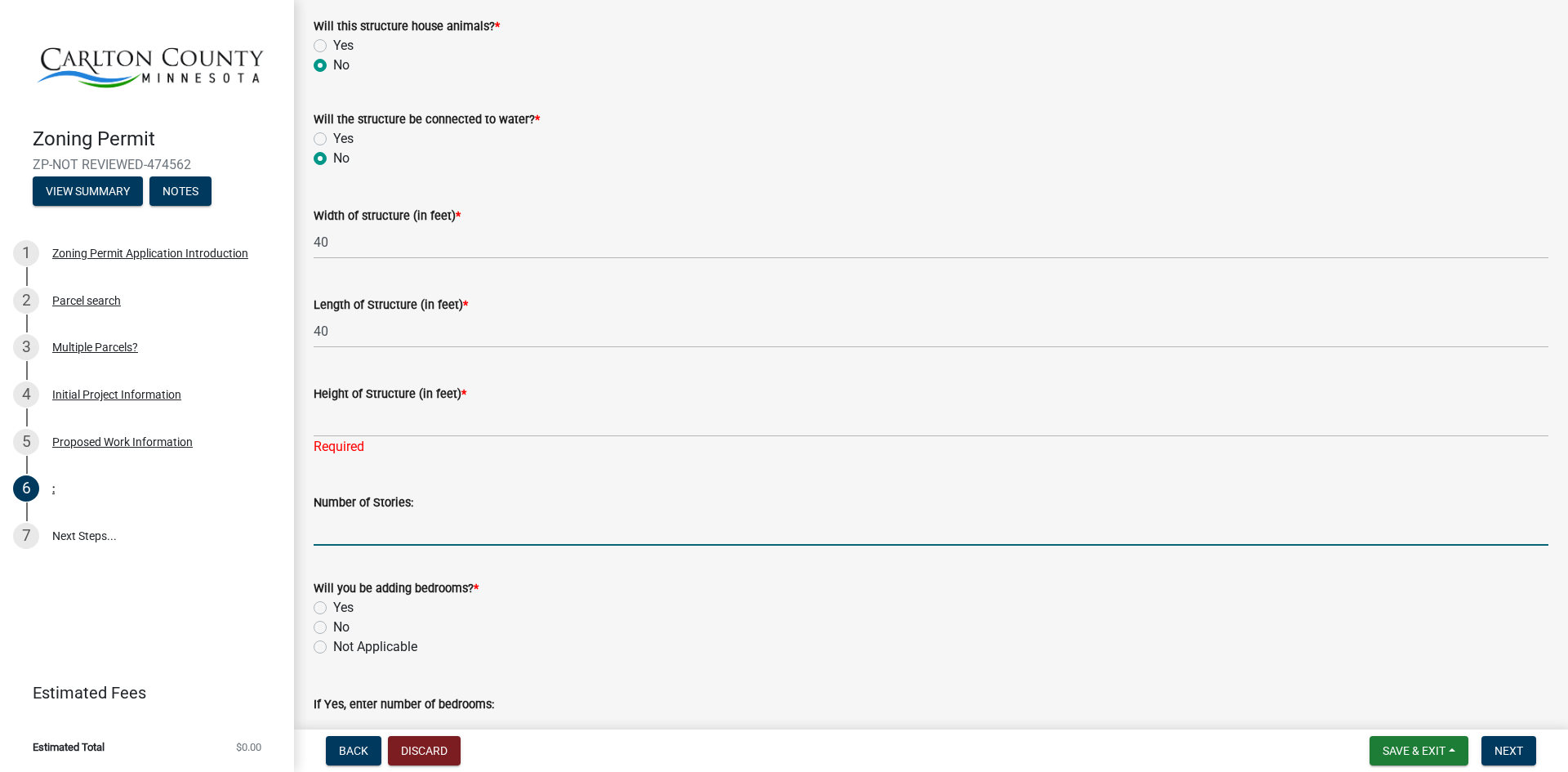
click at [443, 529] on input "Number of Stories:" at bounding box center [931, 528] width 1235 height 34
type input "1"
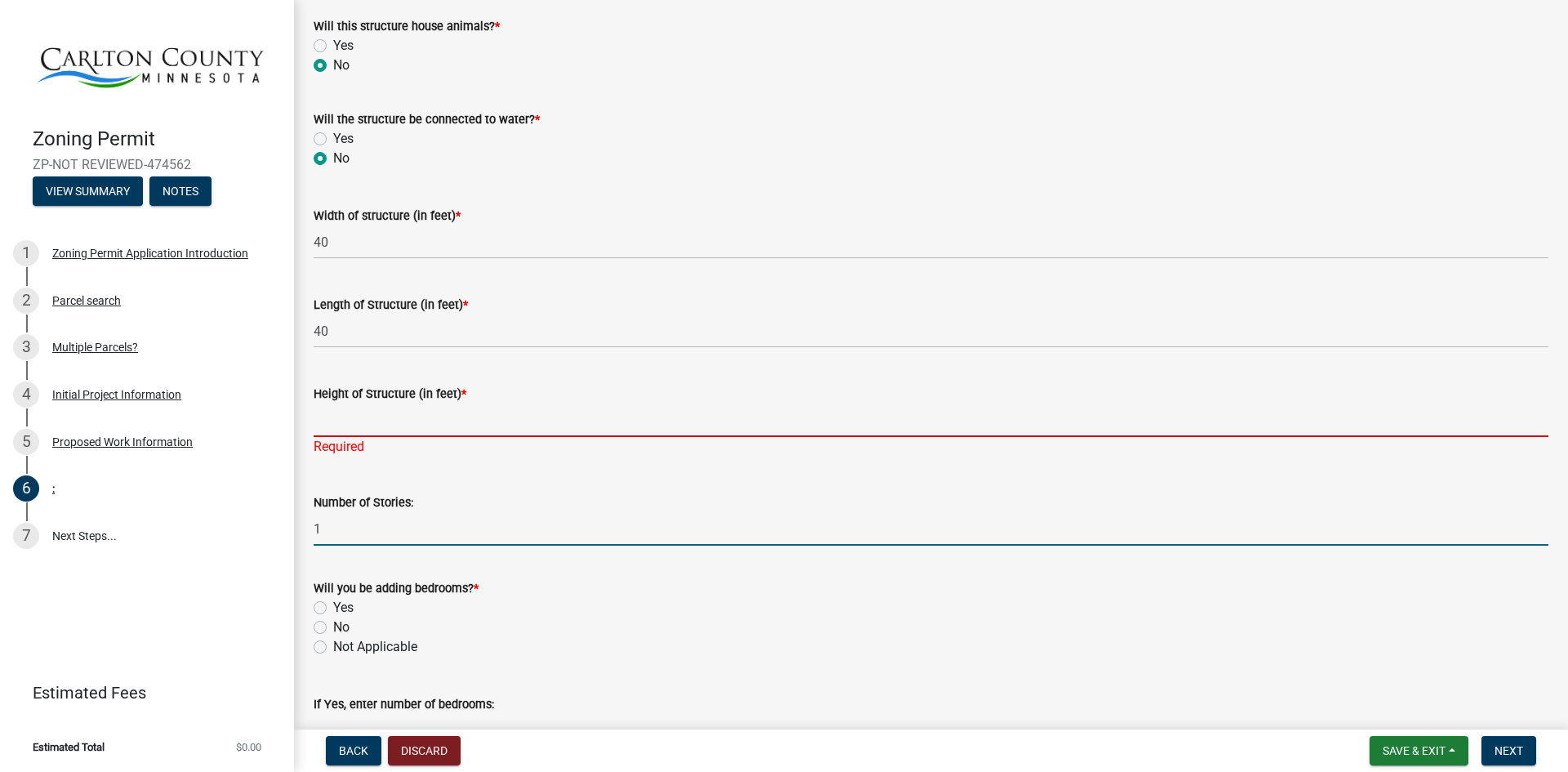
click at [434, 423] on input "Height of Structure (in feet) *" at bounding box center [931, 420] width 1235 height 34
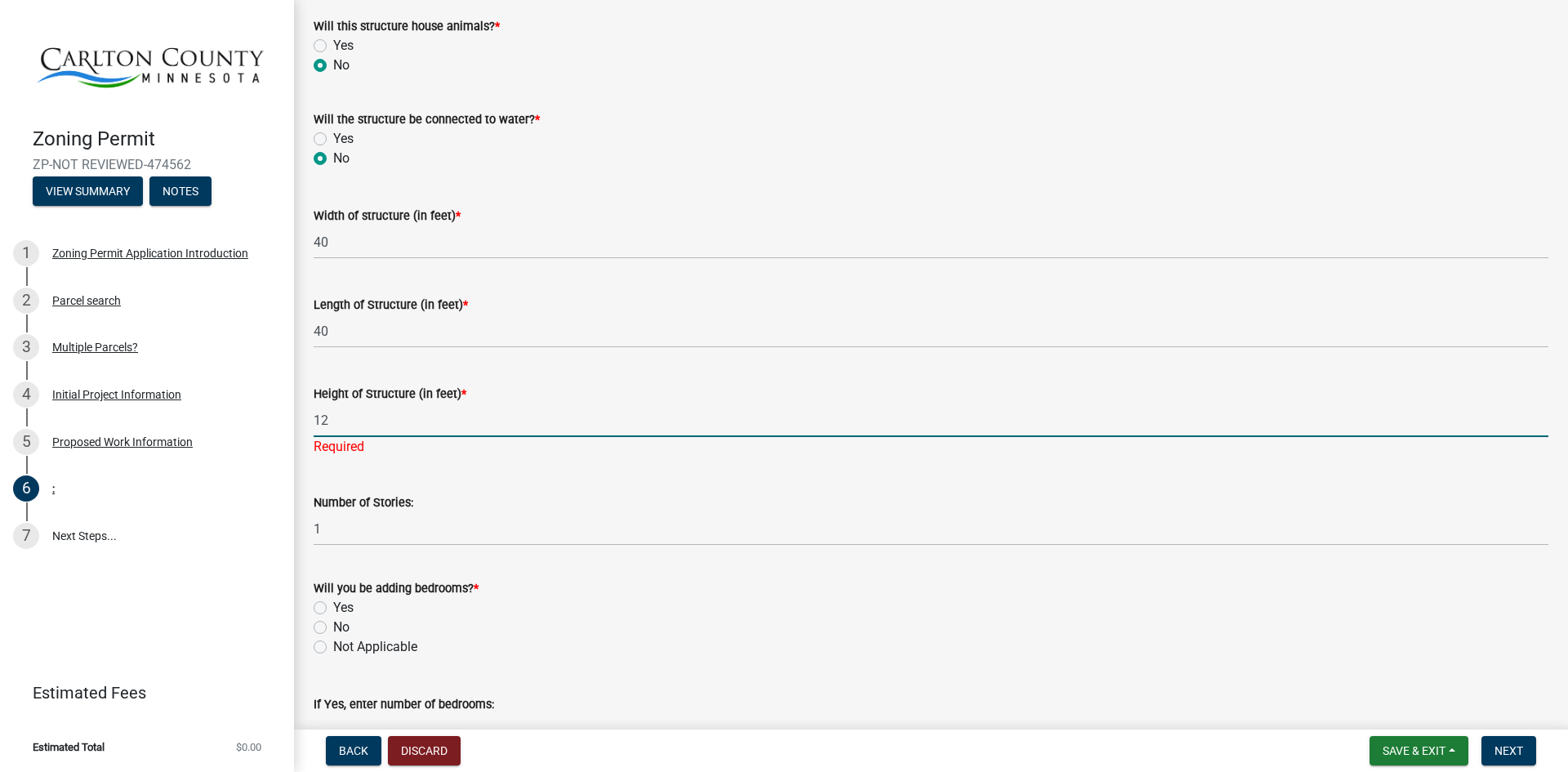
click at [501, 429] on input "12" at bounding box center [931, 420] width 1235 height 34
type input "12"
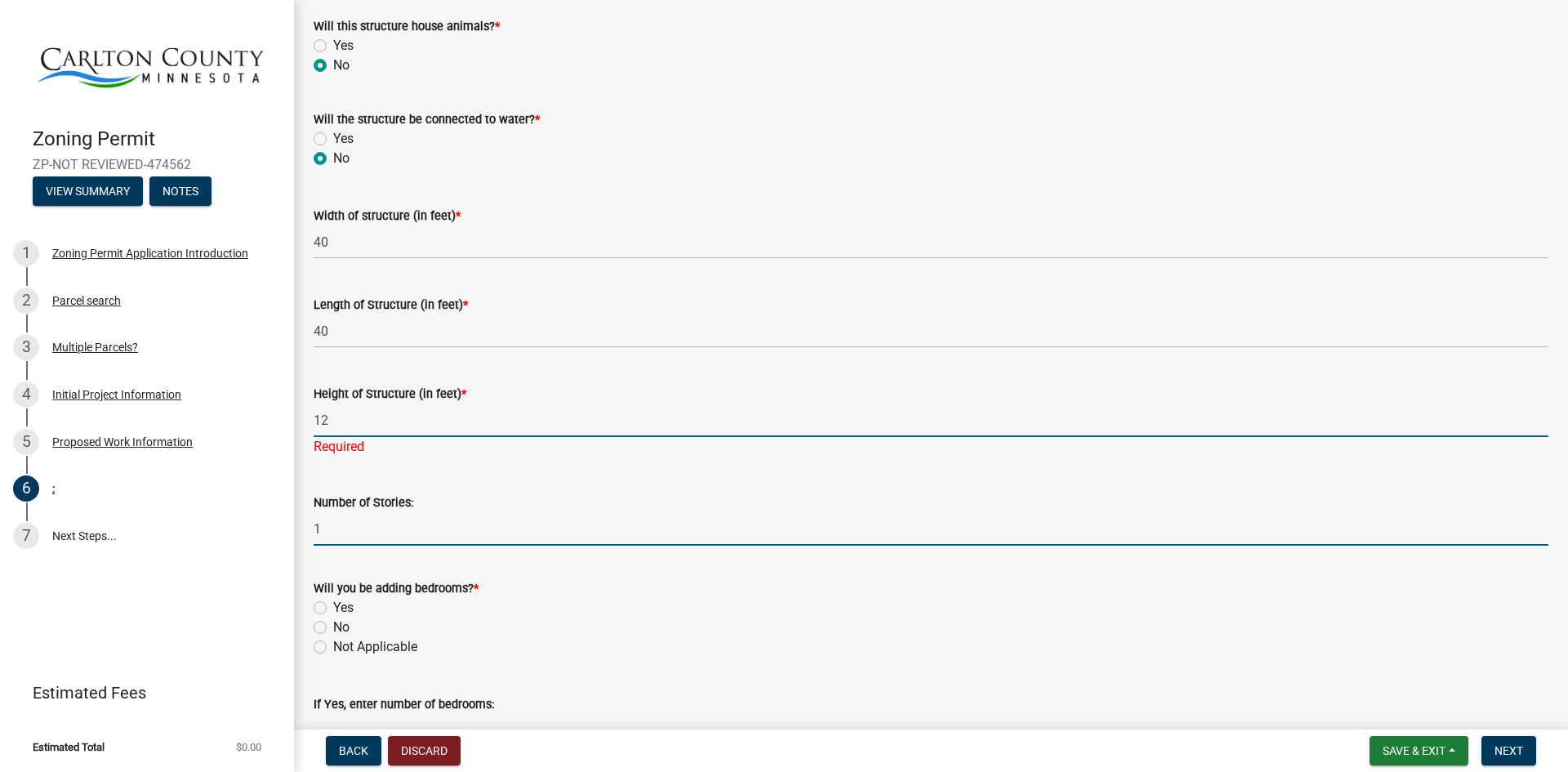
click at [608, 533] on wm-data-entity-input "Number of Stories: 1" at bounding box center [931, 514] width 1235 height 89
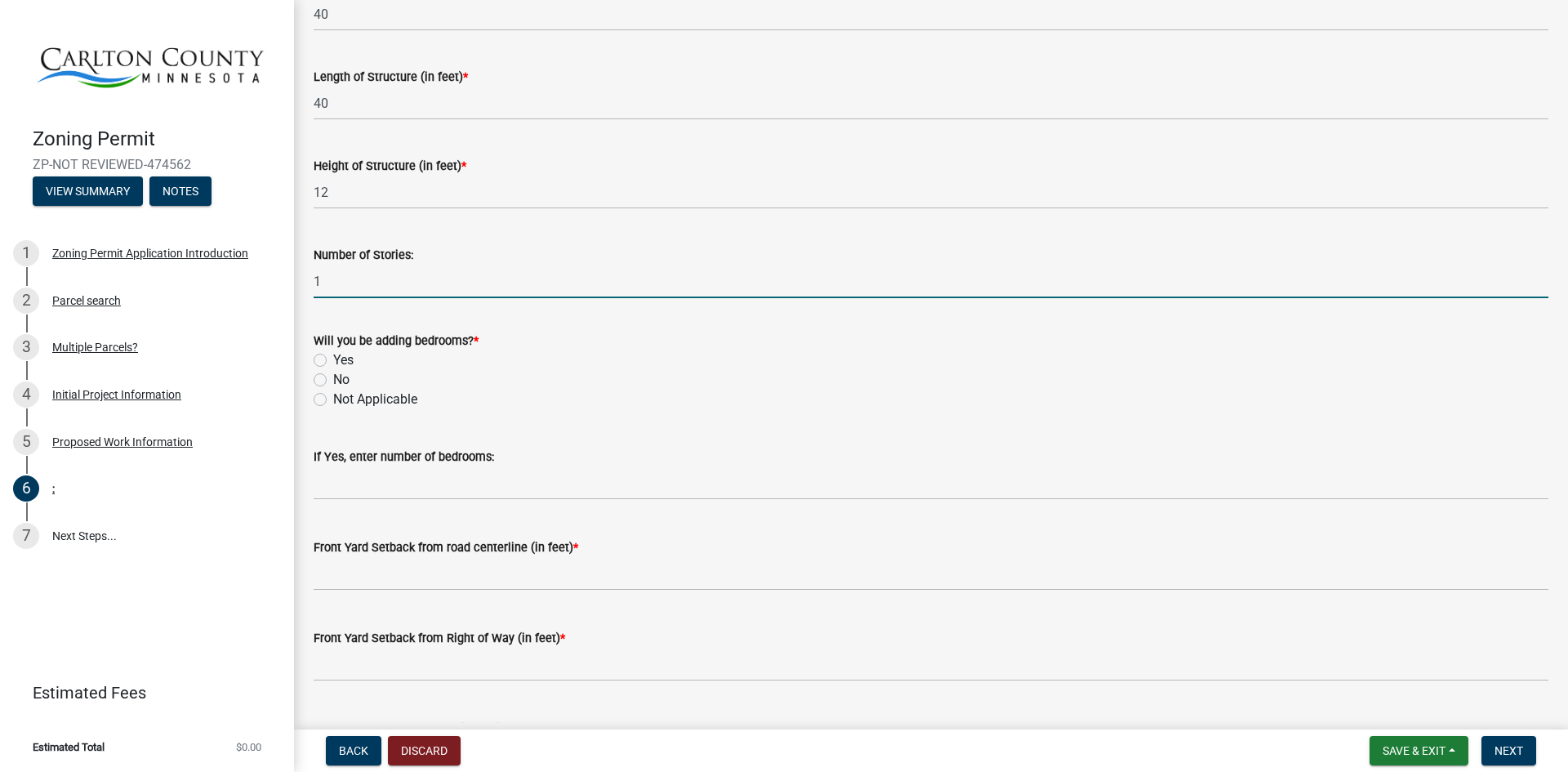
scroll to position [786, 0]
click at [333, 397] on label "Not Applicable" at bounding box center [375, 397] width 84 height 20
click at [333, 397] on input "Not Applicable" at bounding box center [338, 393] width 11 height 11
radio input "true"
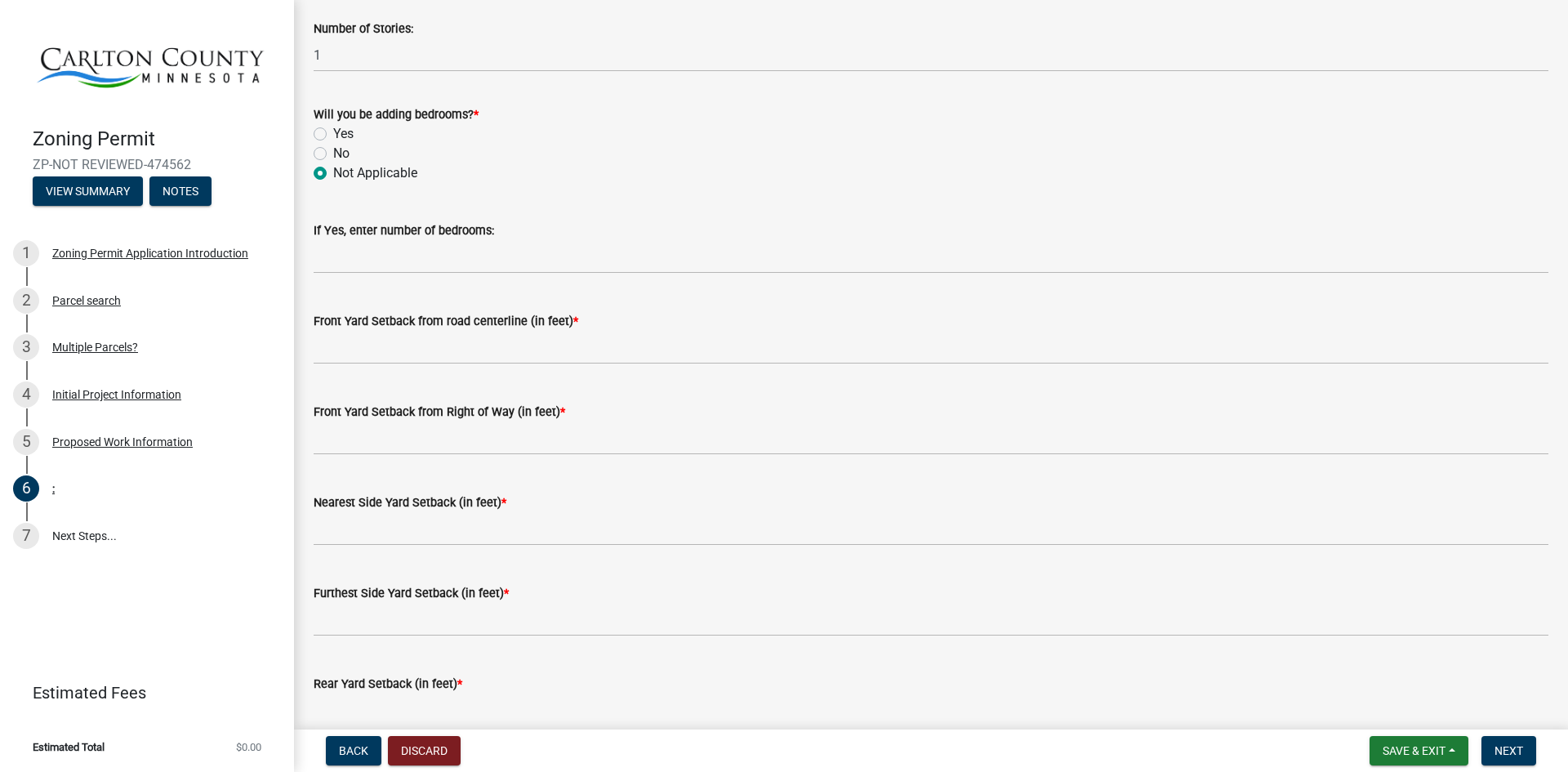
scroll to position [1012, 0]
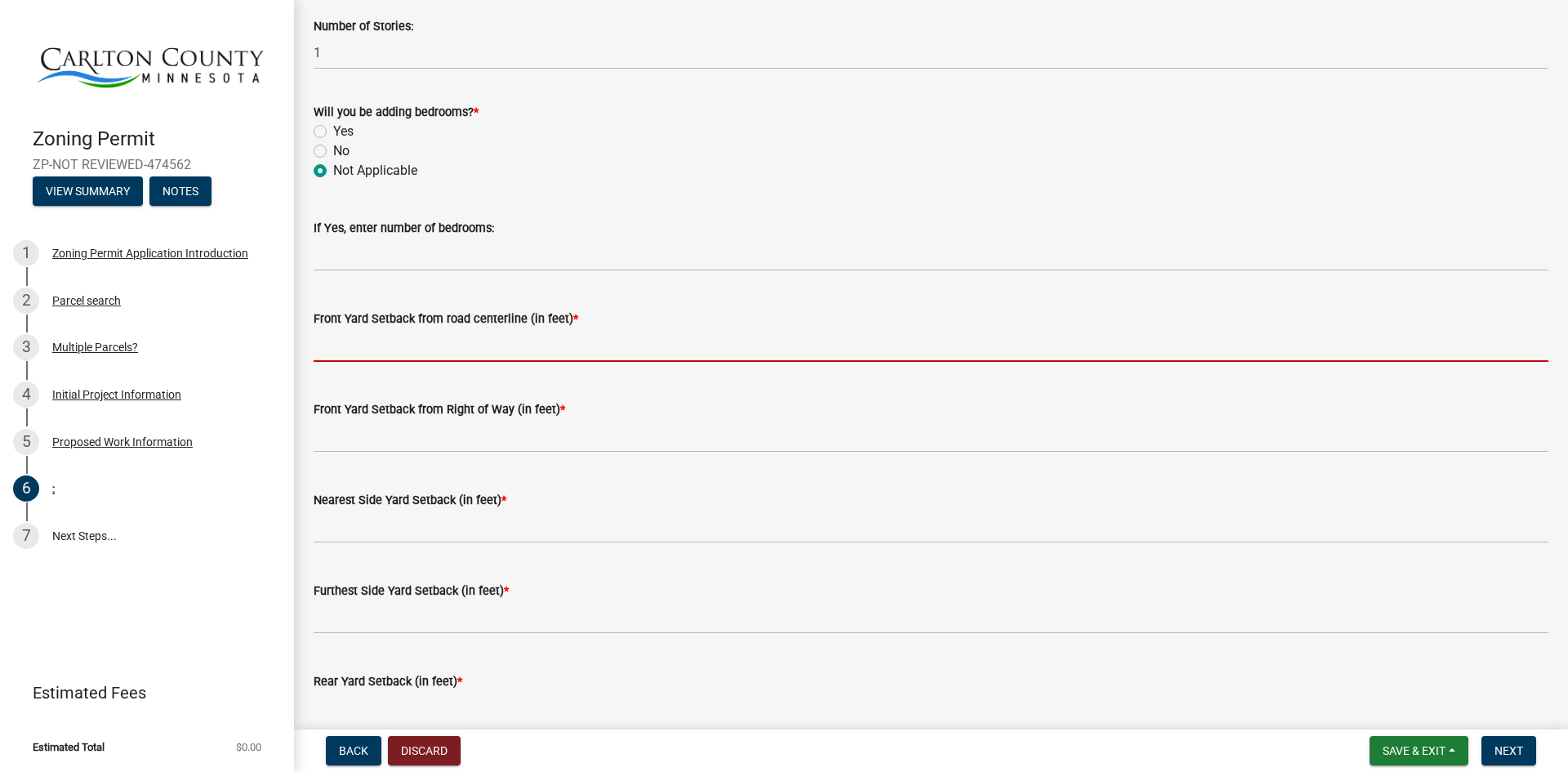
click at [510, 353] on input "text" at bounding box center [931, 345] width 1235 height 34
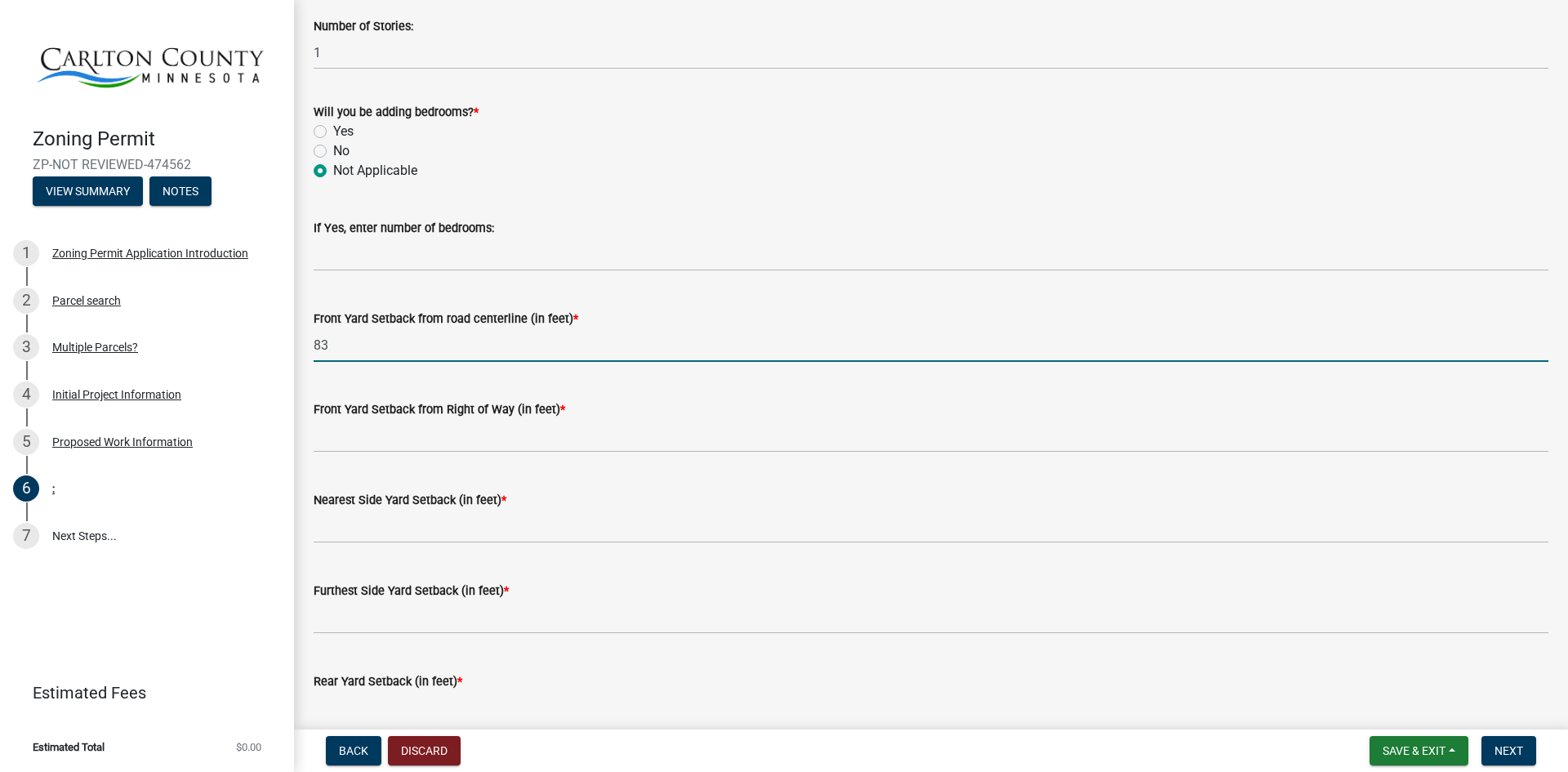
type input "83"
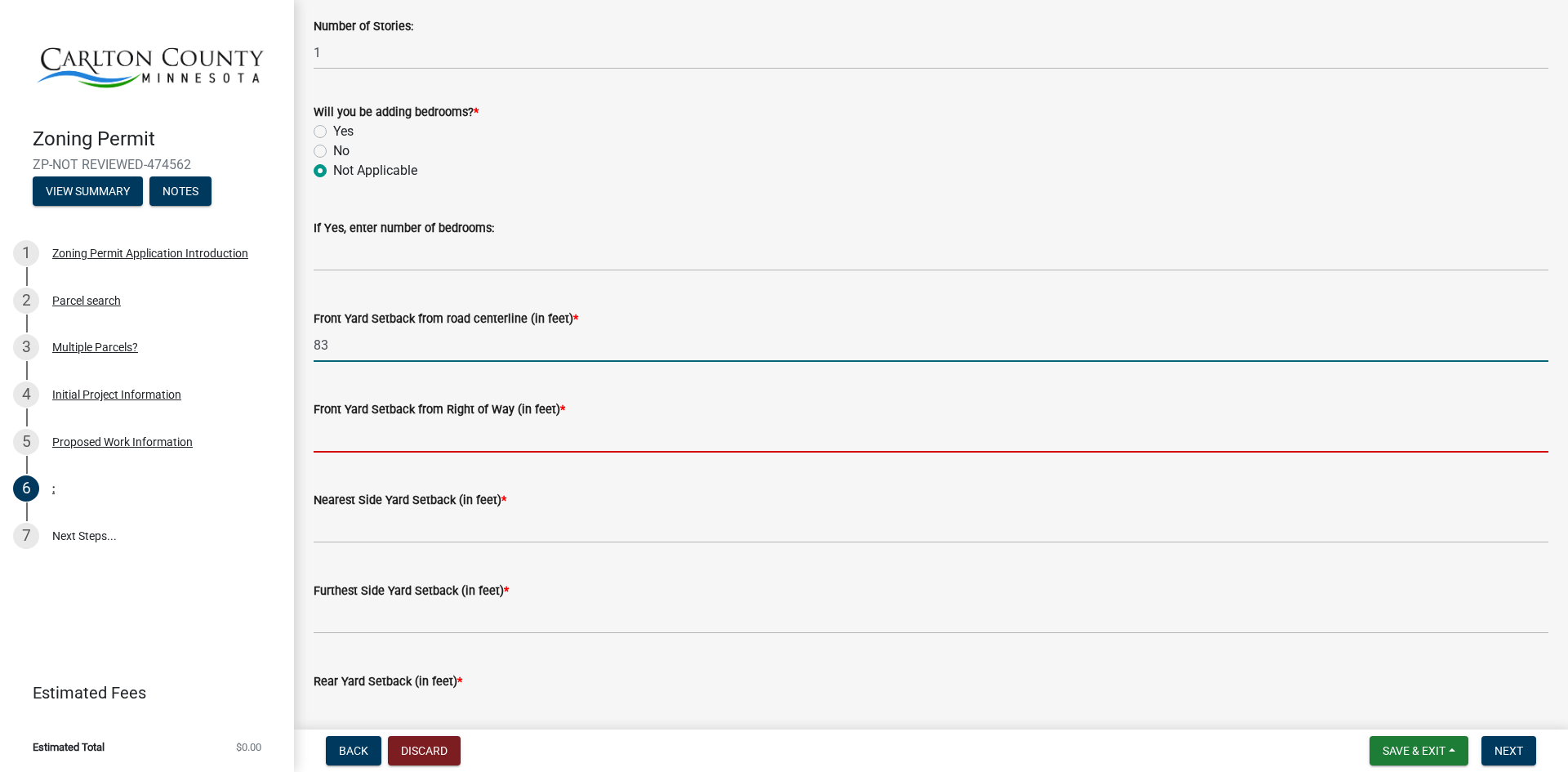
click at [421, 446] on input "text" at bounding box center [931, 436] width 1235 height 34
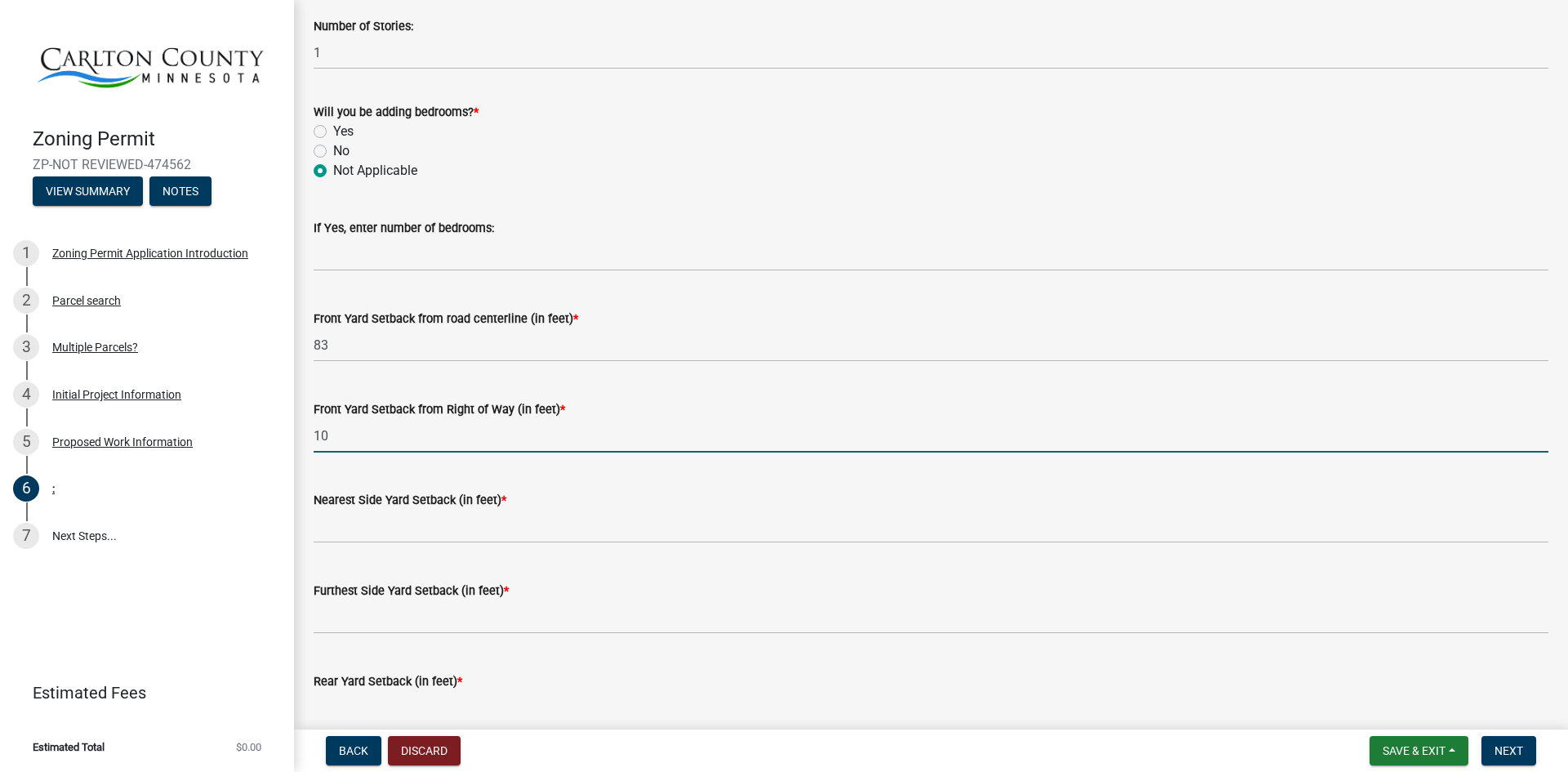
click at [409, 546] on wm-data-entity-input "Nearest Side Yard Setback (in feet) *" at bounding box center [931, 513] width 1235 height 91
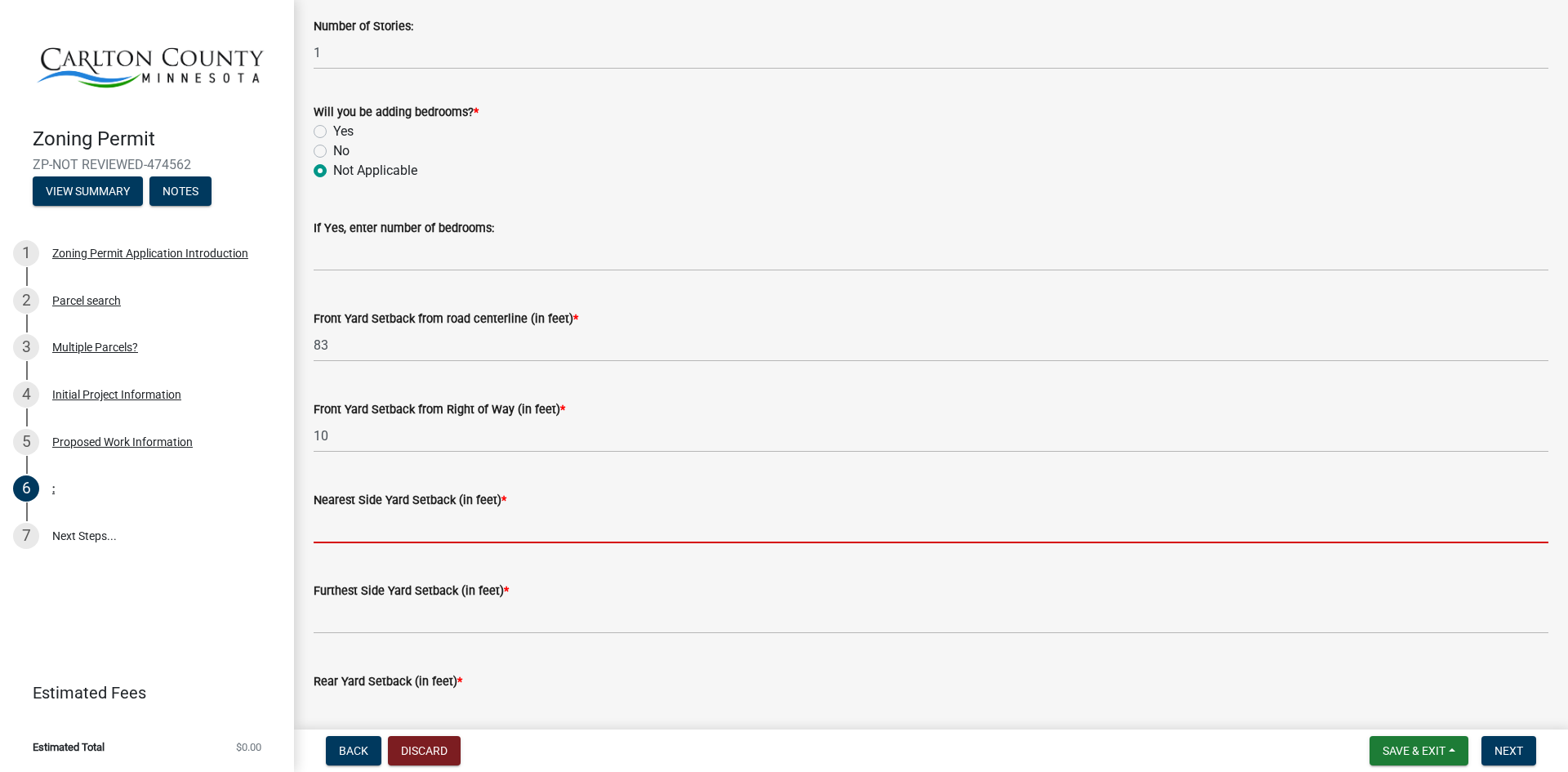
click at [416, 533] on input "text" at bounding box center [931, 526] width 1235 height 34
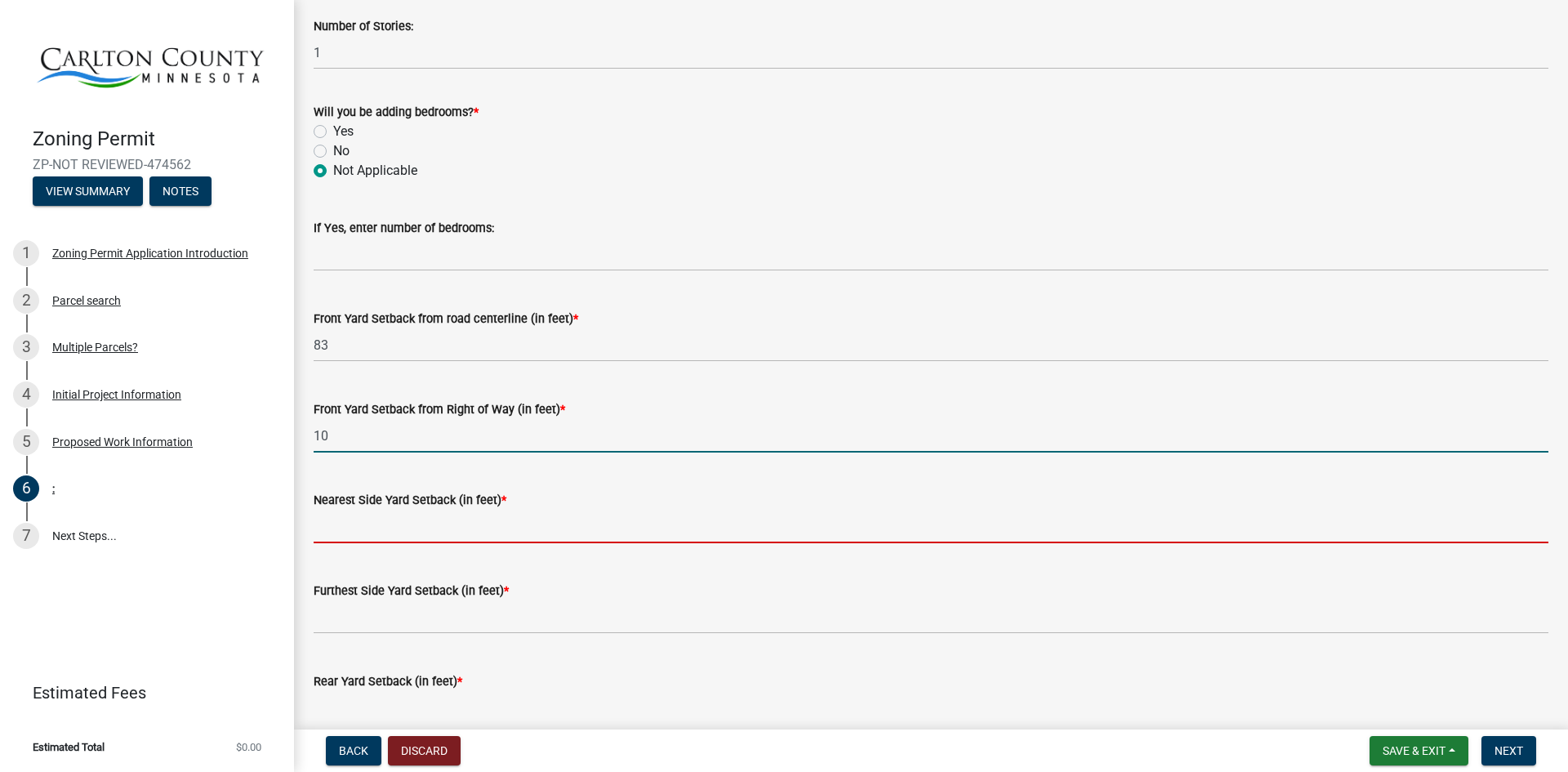
click at [405, 436] on input "10" at bounding box center [931, 436] width 1235 height 34
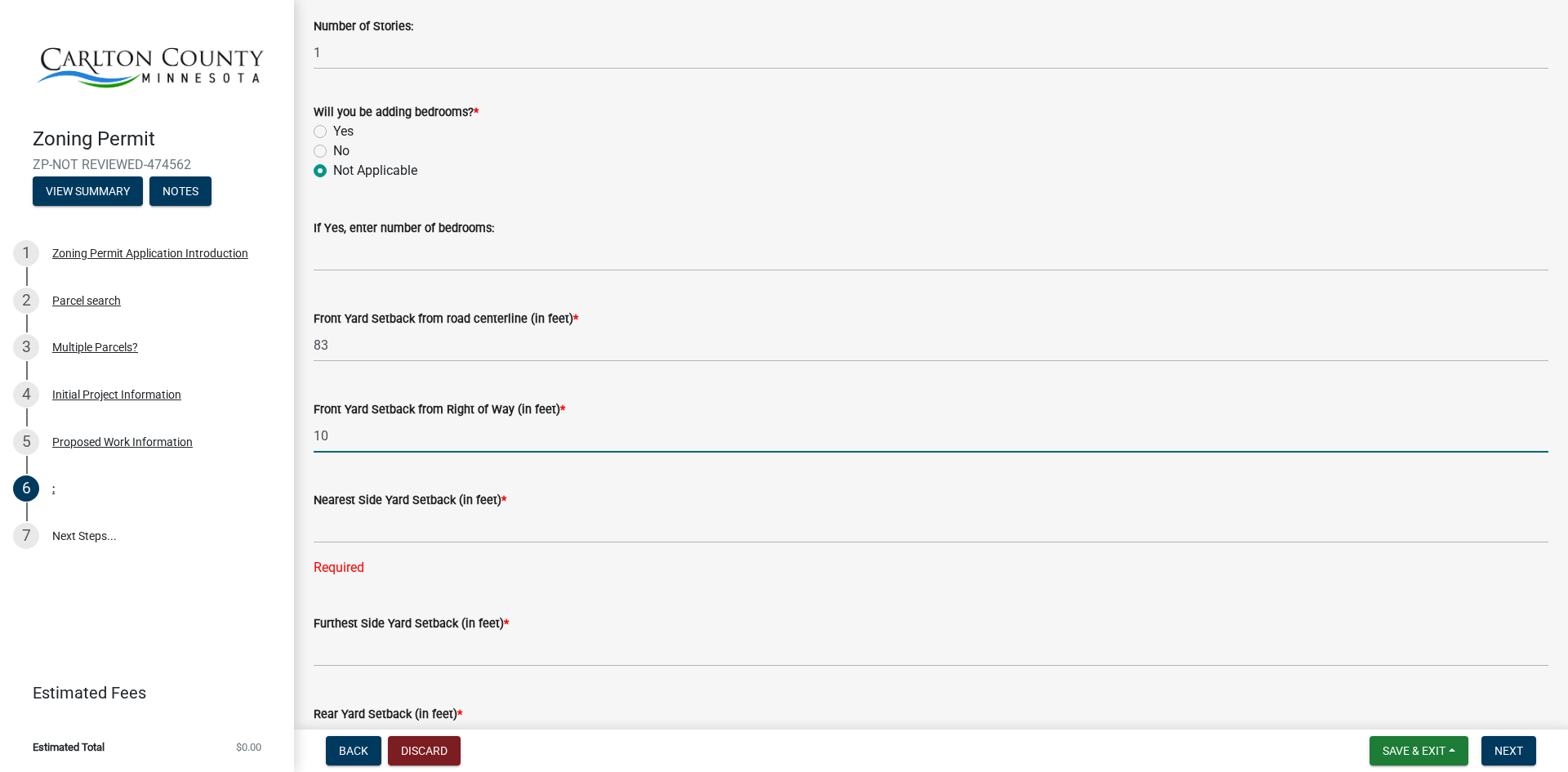
type input "1"
type input "10"
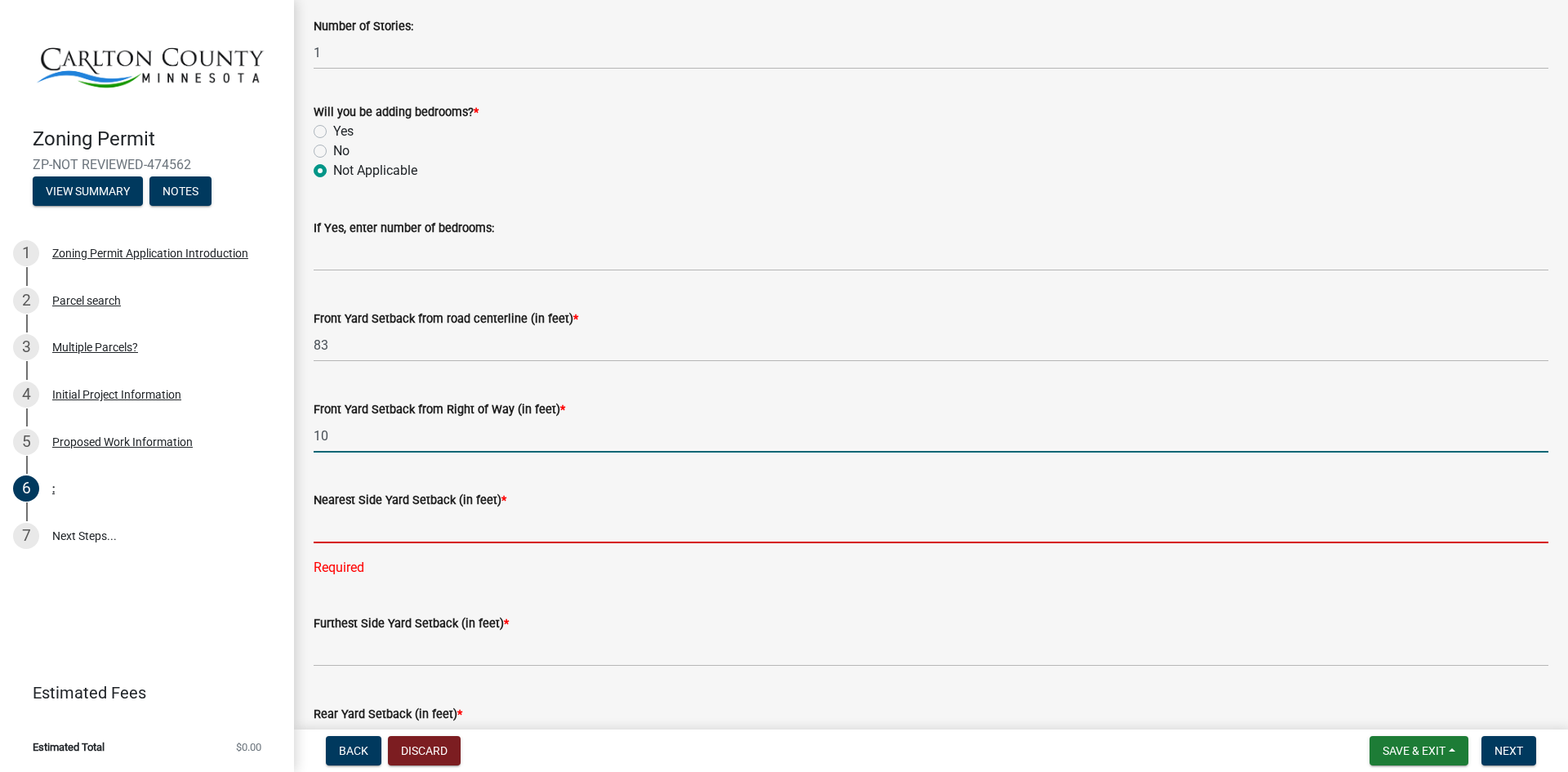
click at [397, 531] on input "text" at bounding box center [931, 526] width 1235 height 34
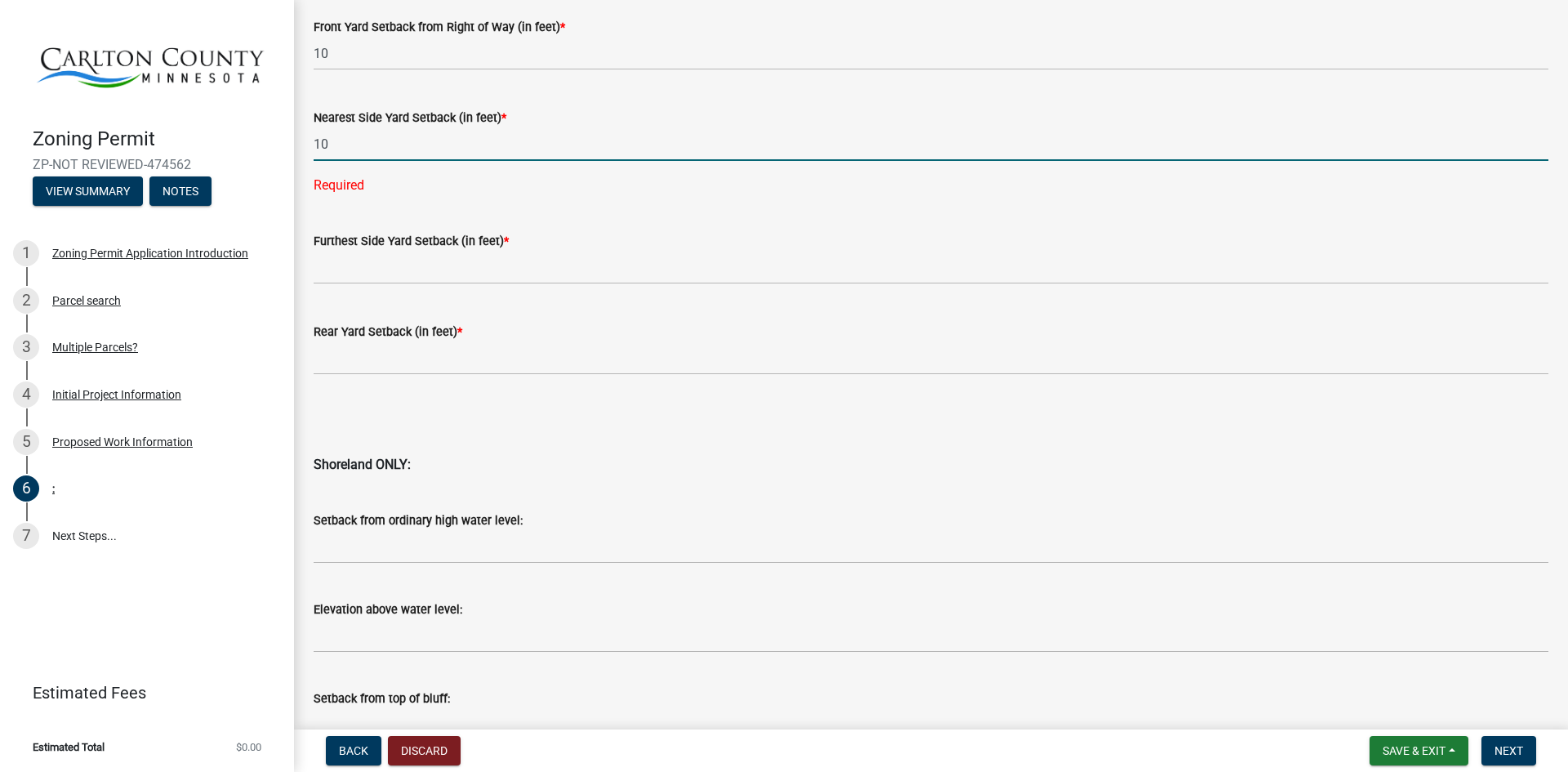
scroll to position [1403, 0]
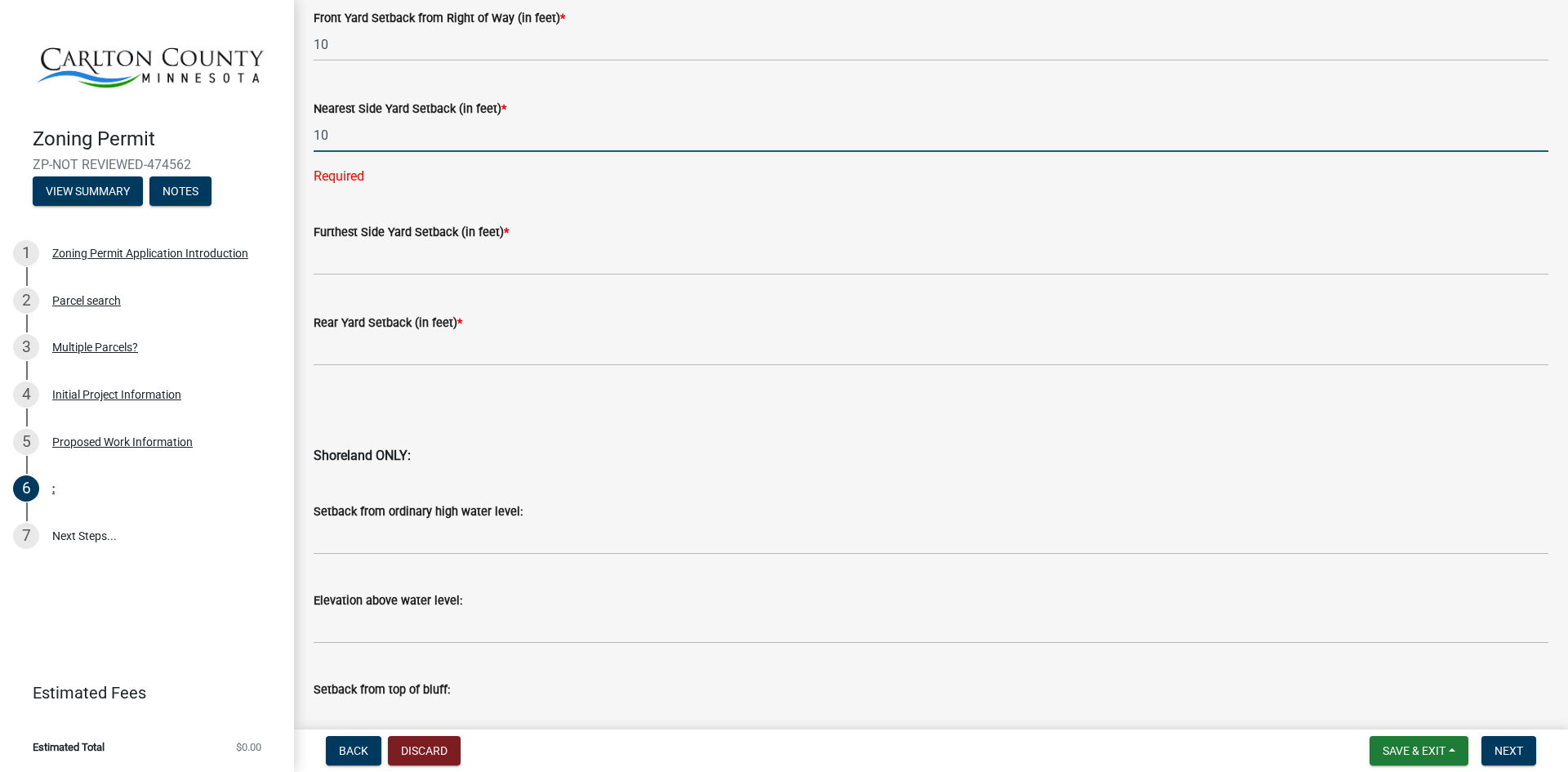
type input "10"
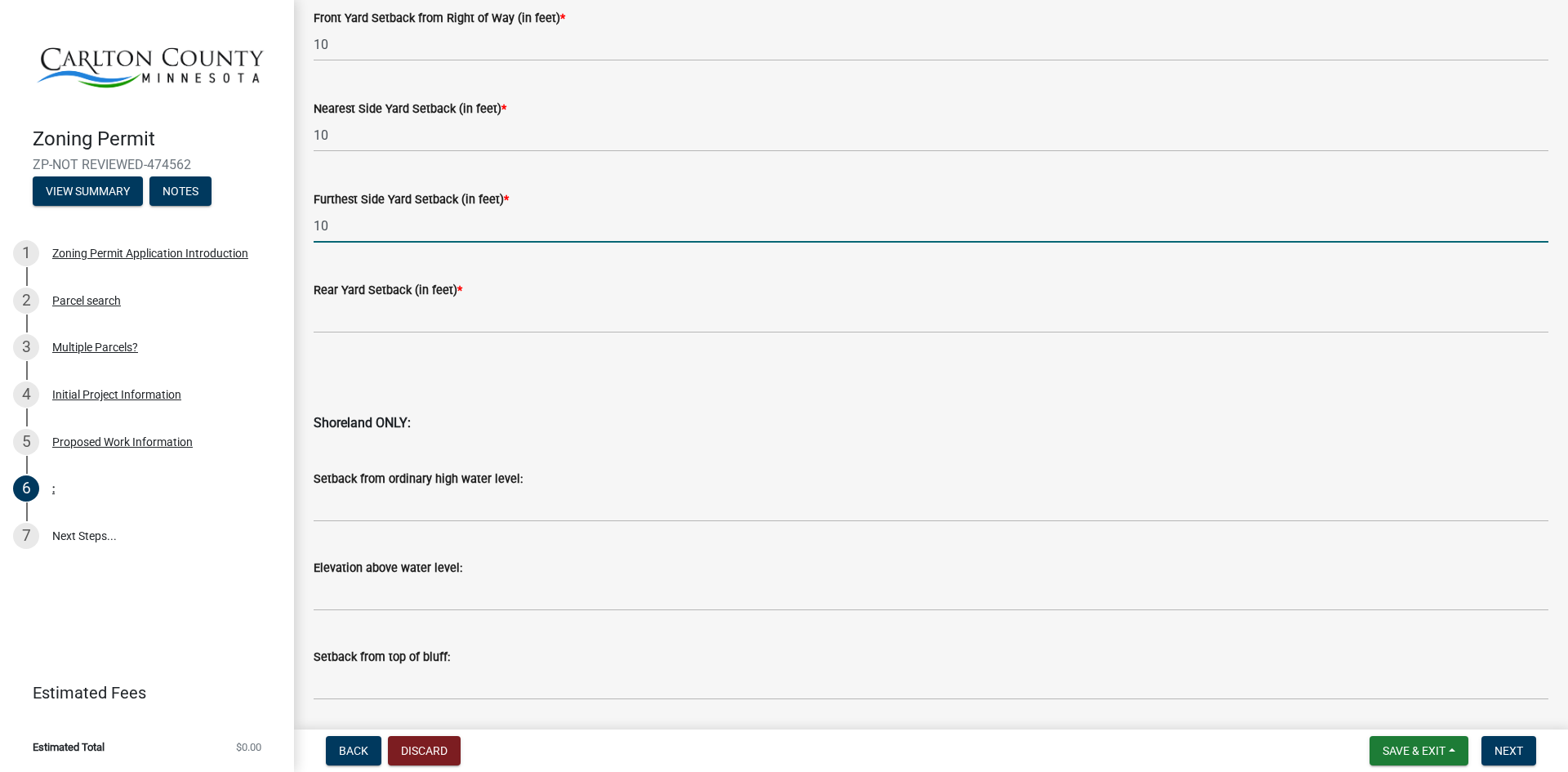
type input "10"
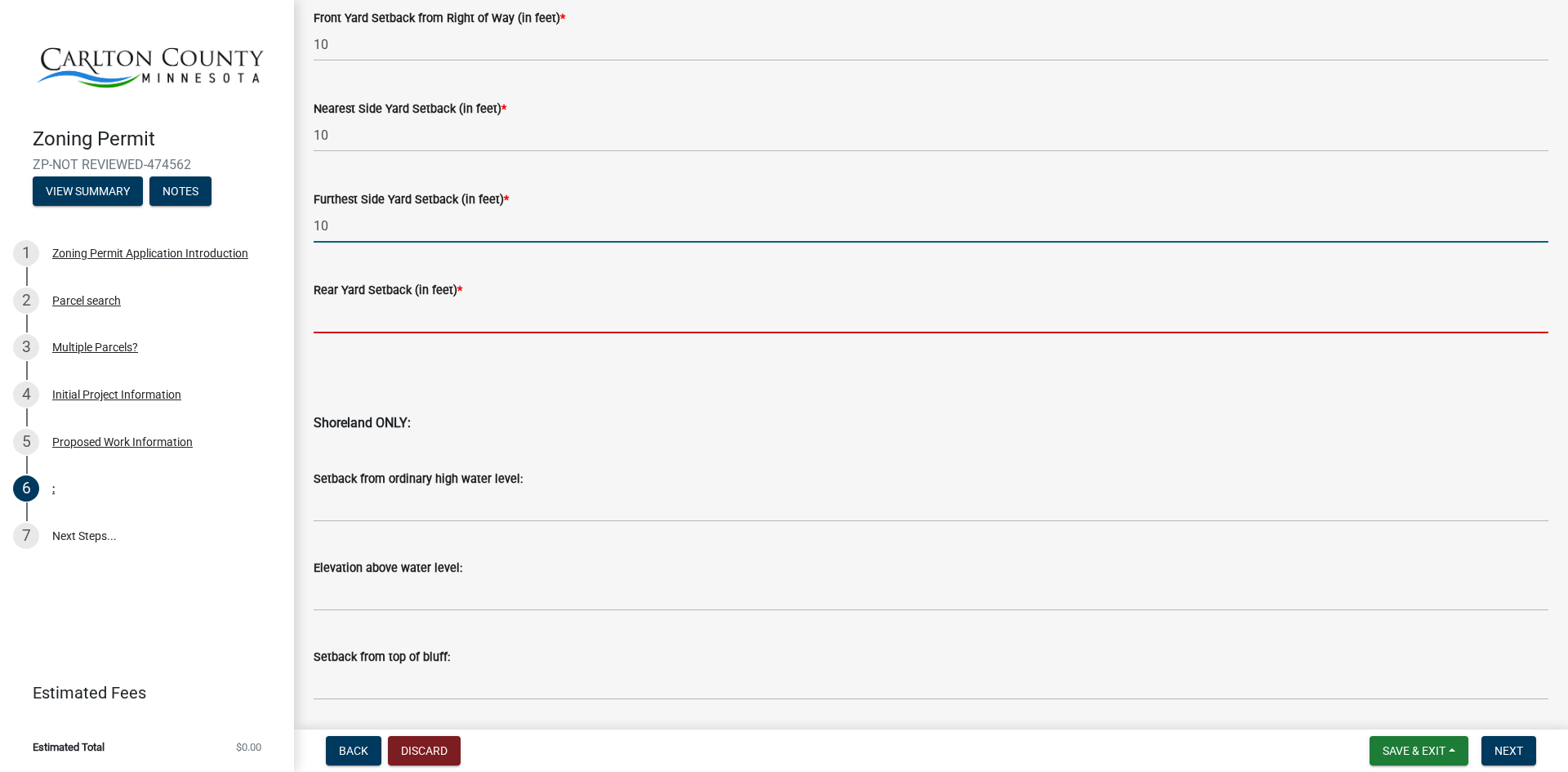
click at [424, 328] on input "text" at bounding box center [931, 316] width 1235 height 34
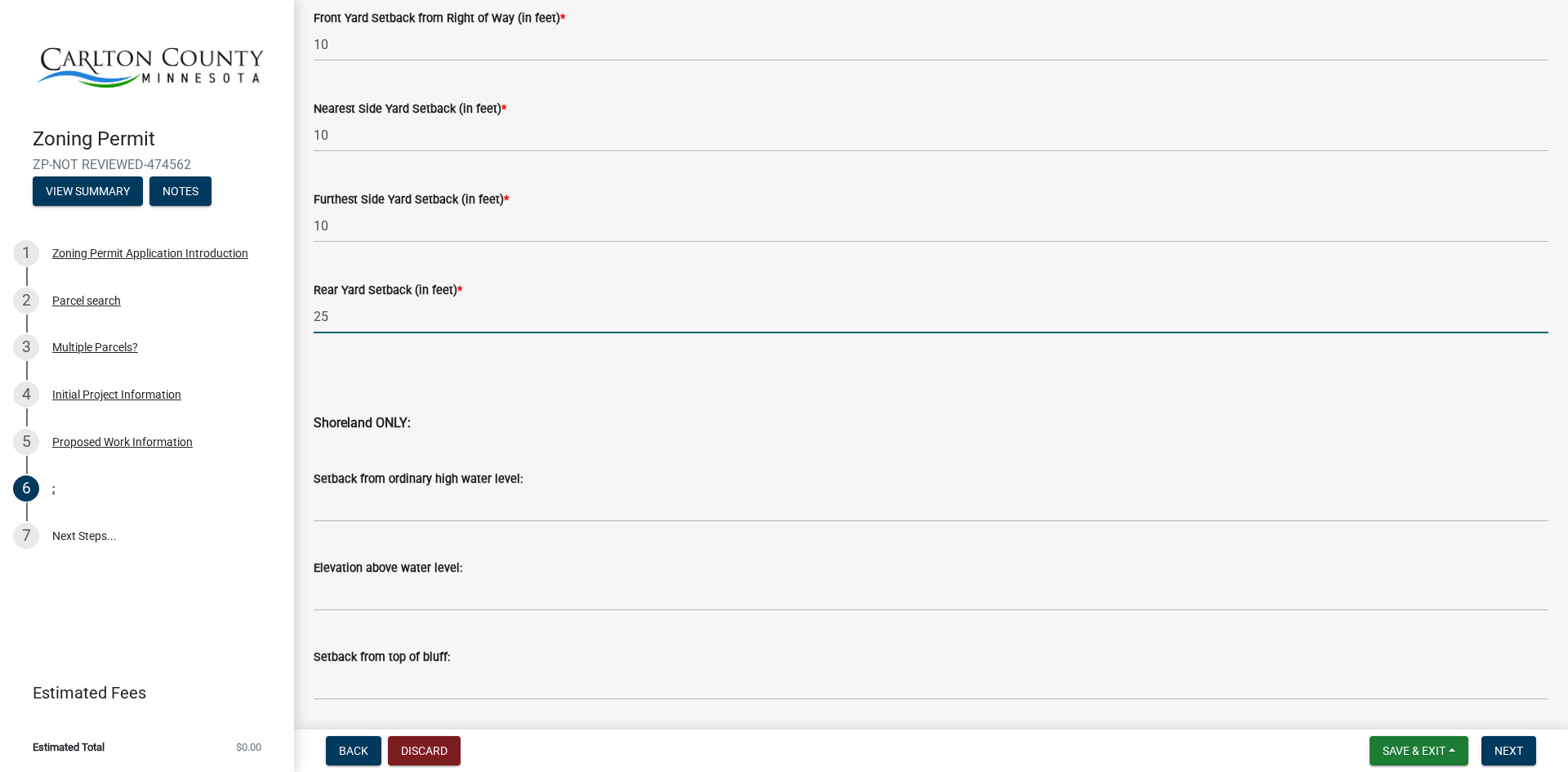
scroll to position [1549, 0]
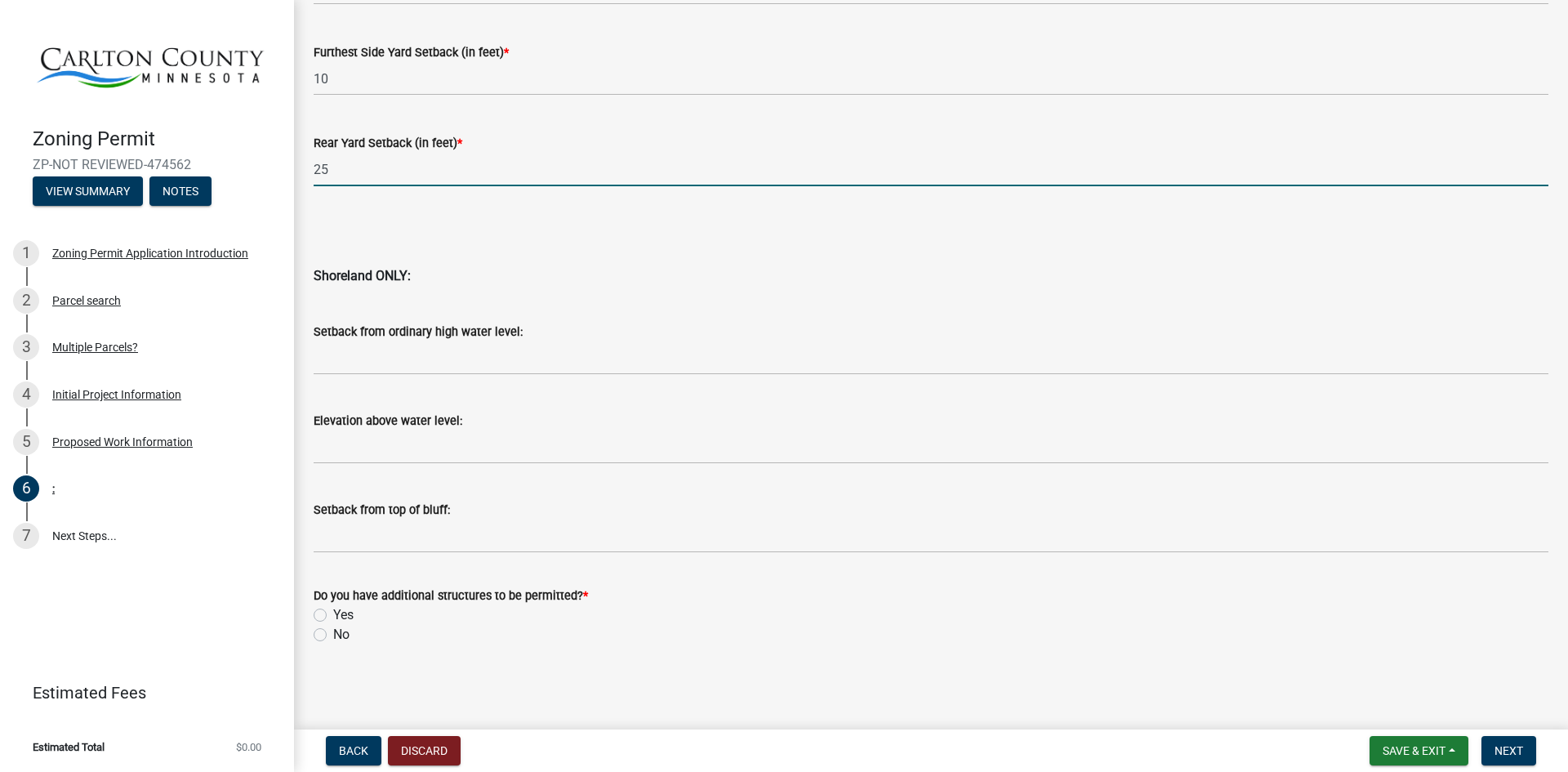
type input "25"
click at [333, 637] on label "No" at bounding box center [341, 635] width 16 height 20
click at [333, 636] on input "No" at bounding box center [338, 630] width 11 height 11
radio input "true"
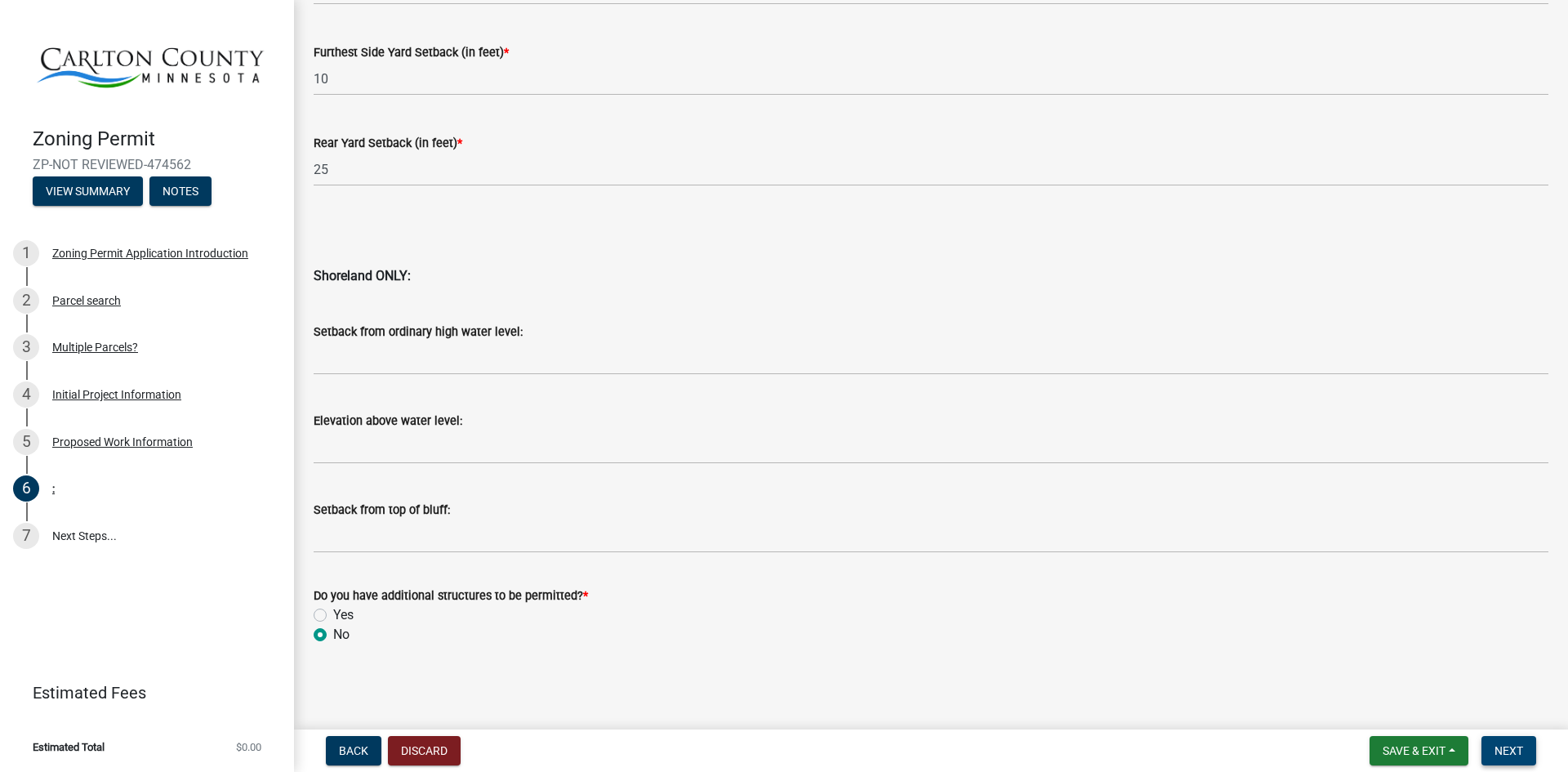
click at [1518, 755] on span "Next" at bounding box center [1508, 750] width 28 height 13
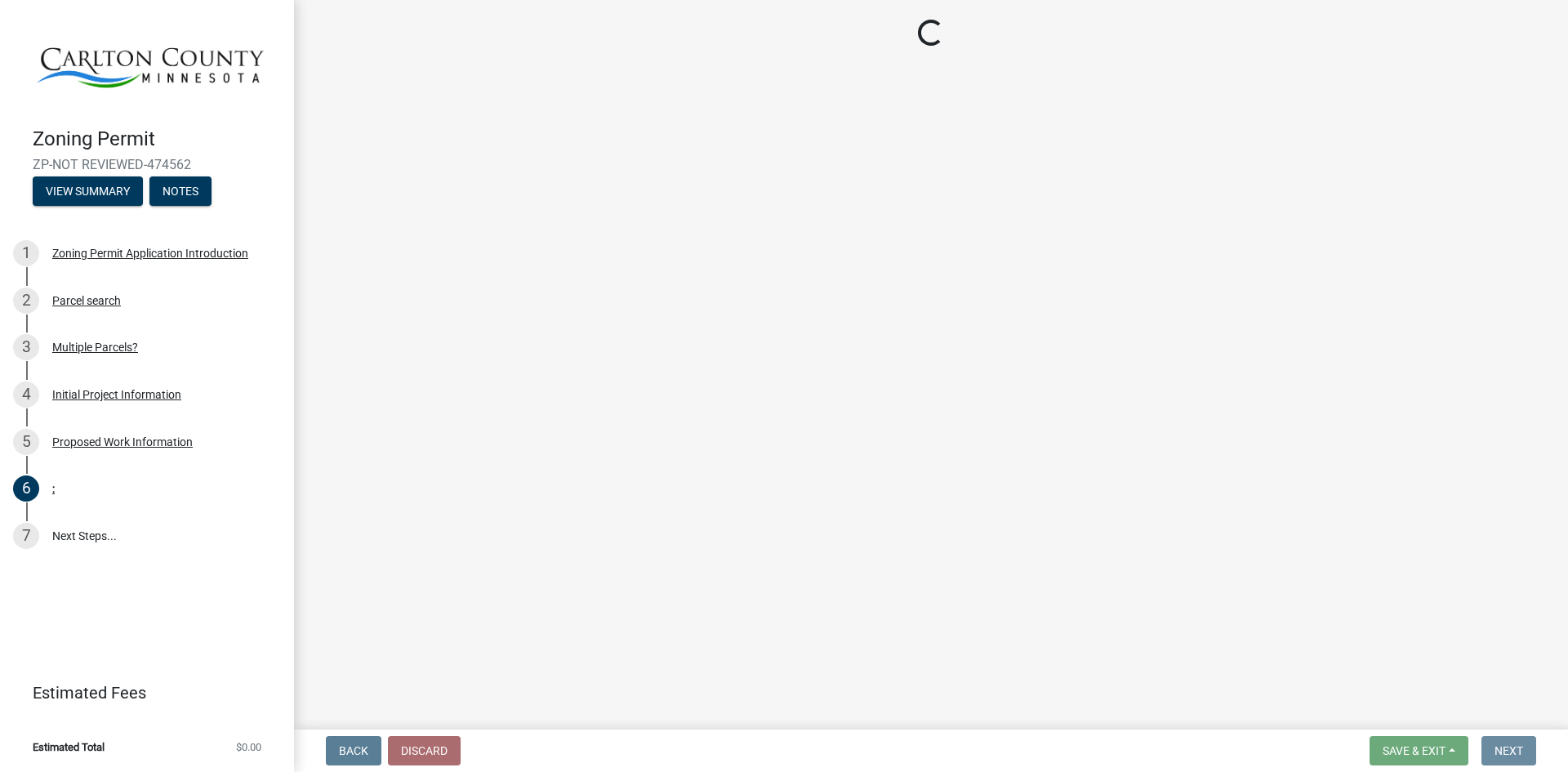
scroll to position [0, 0]
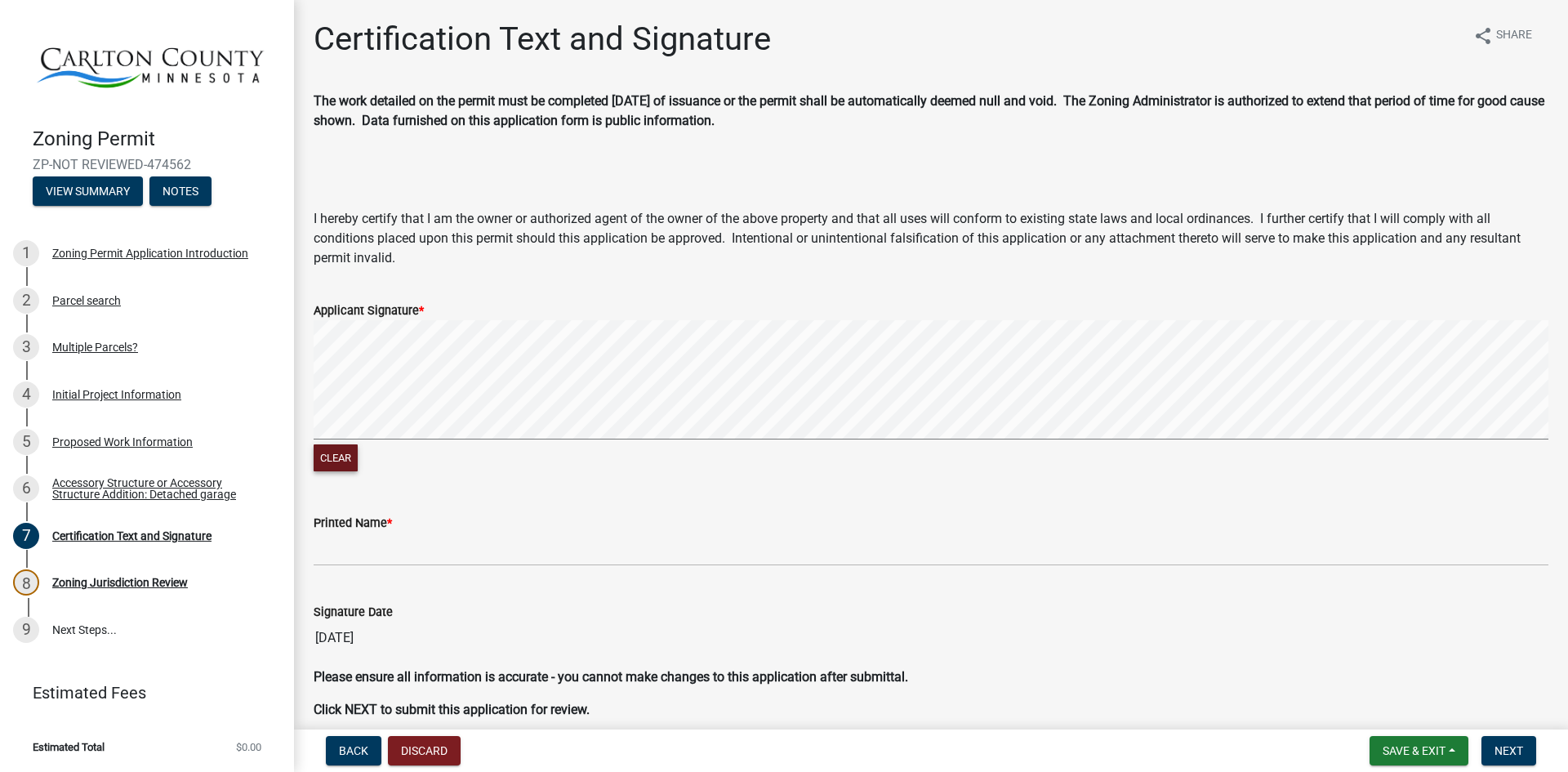
click at [337, 463] on button "Clear" at bounding box center [336, 458] width 44 height 27
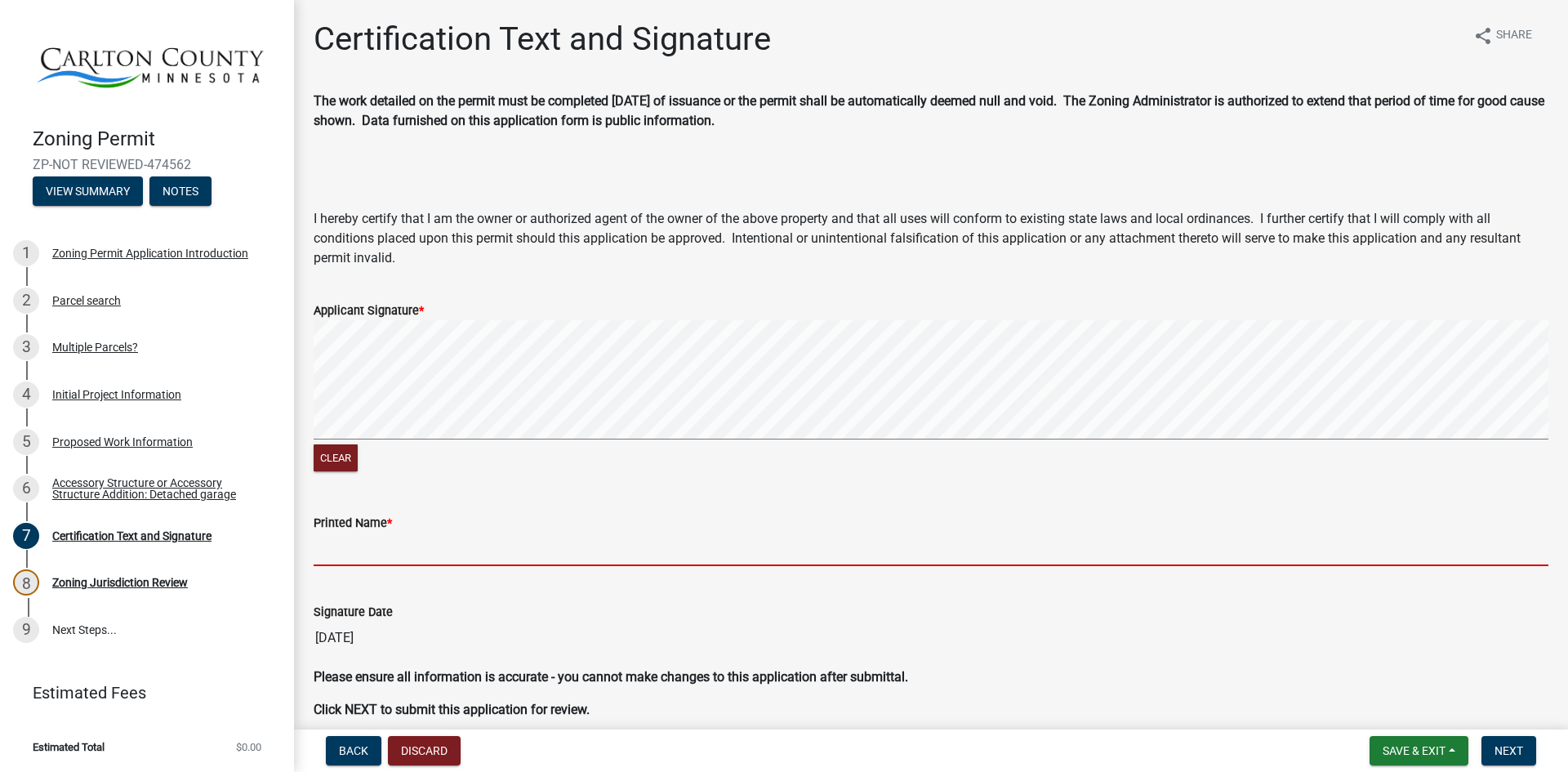
click at [381, 548] on input "Printed Name *" at bounding box center [931, 549] width 1235 height 34
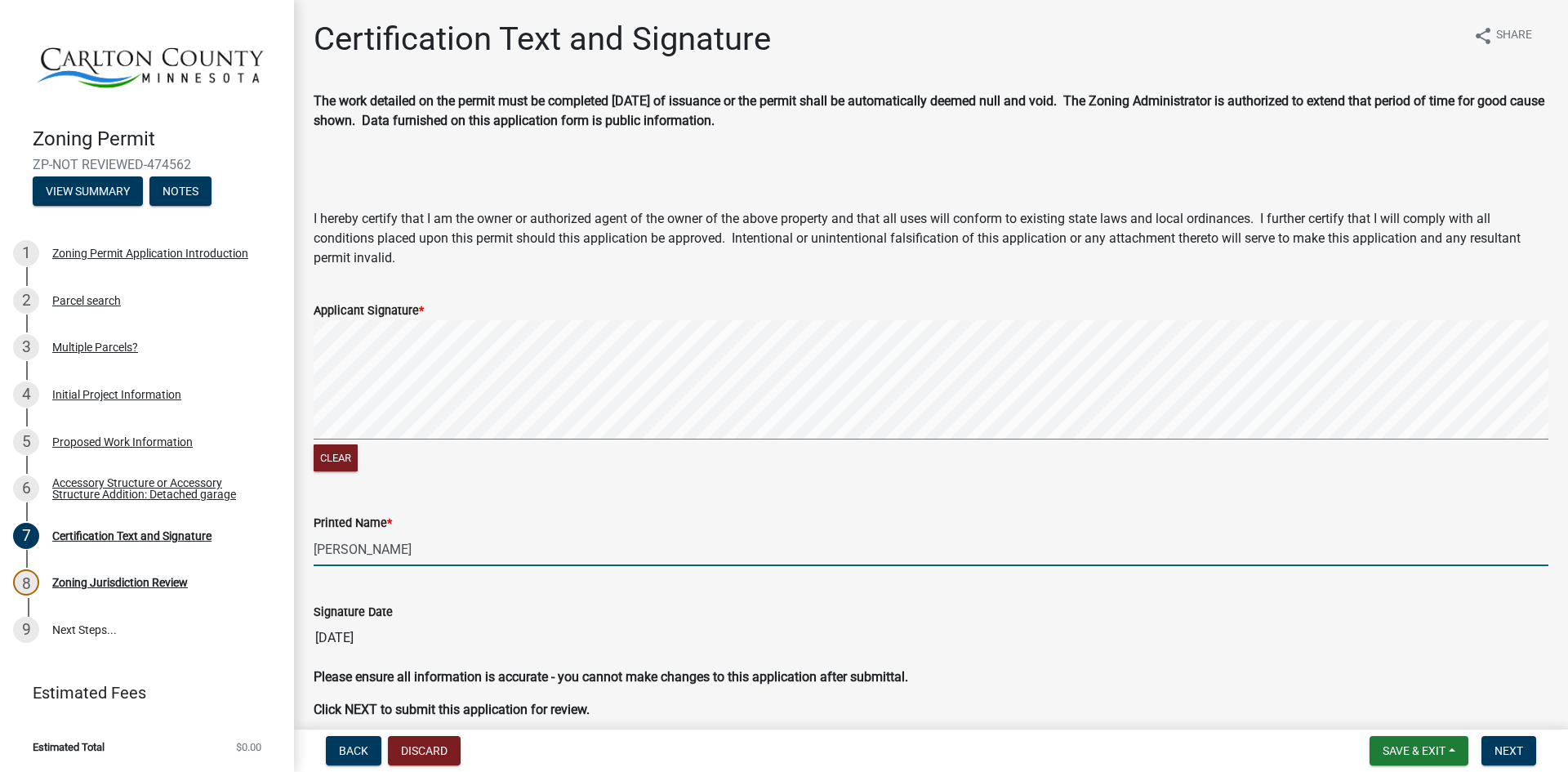
type input "[PERSON_NAME]"
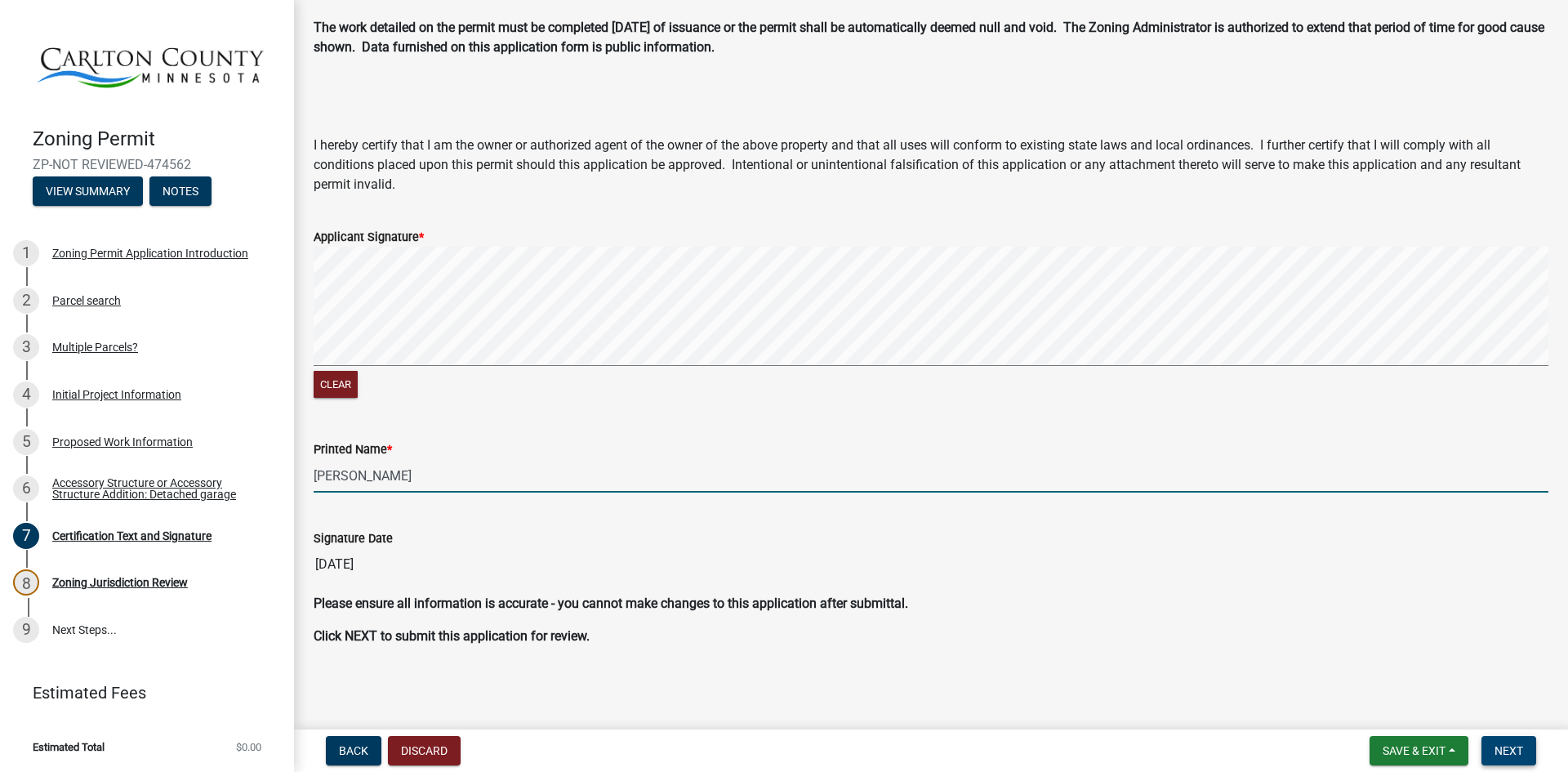
click at [1519, 748] on span "Next" at bounding box center [1508, 750] width 28 height 13
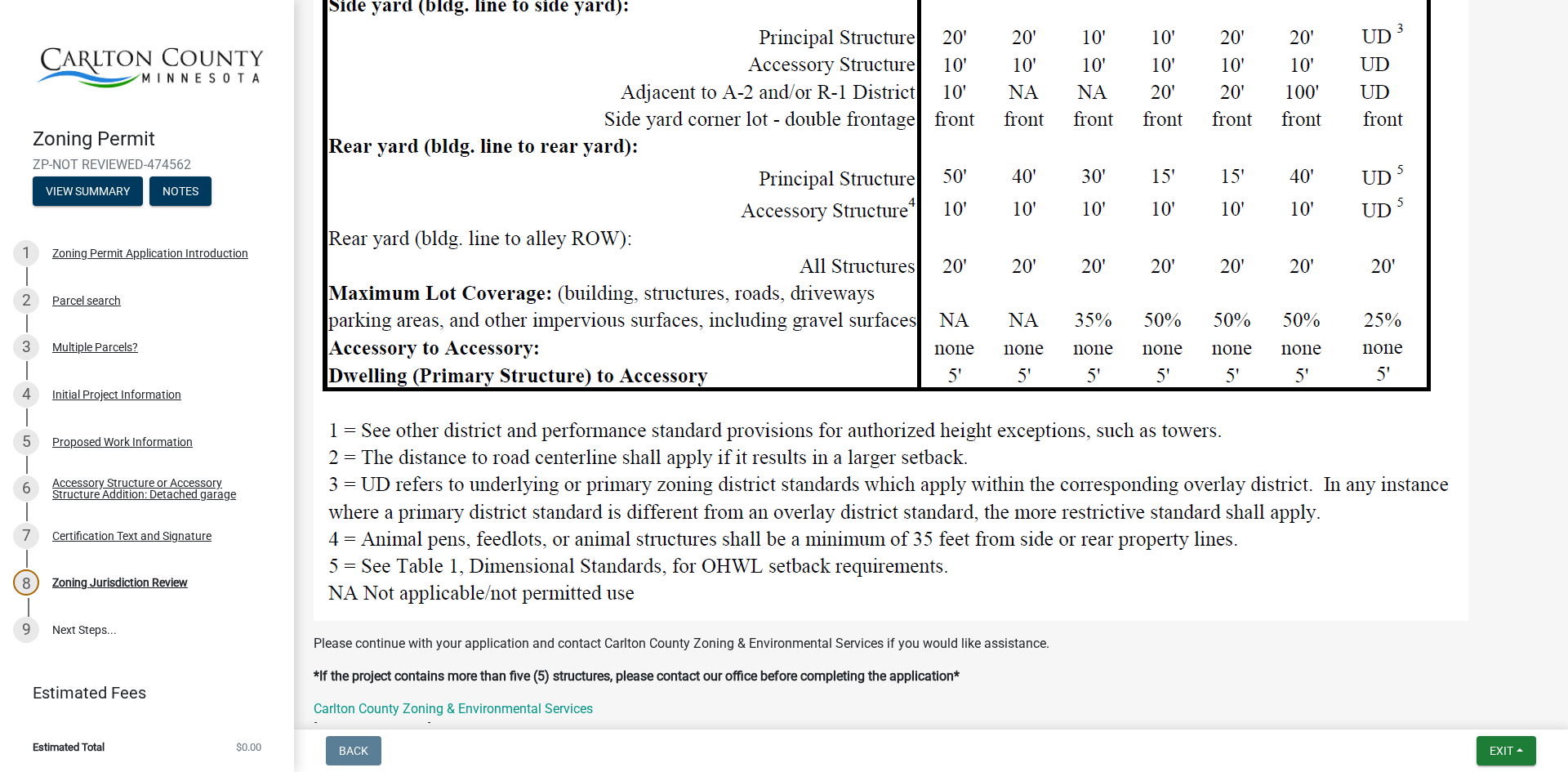
scroll to position [2208, 0]
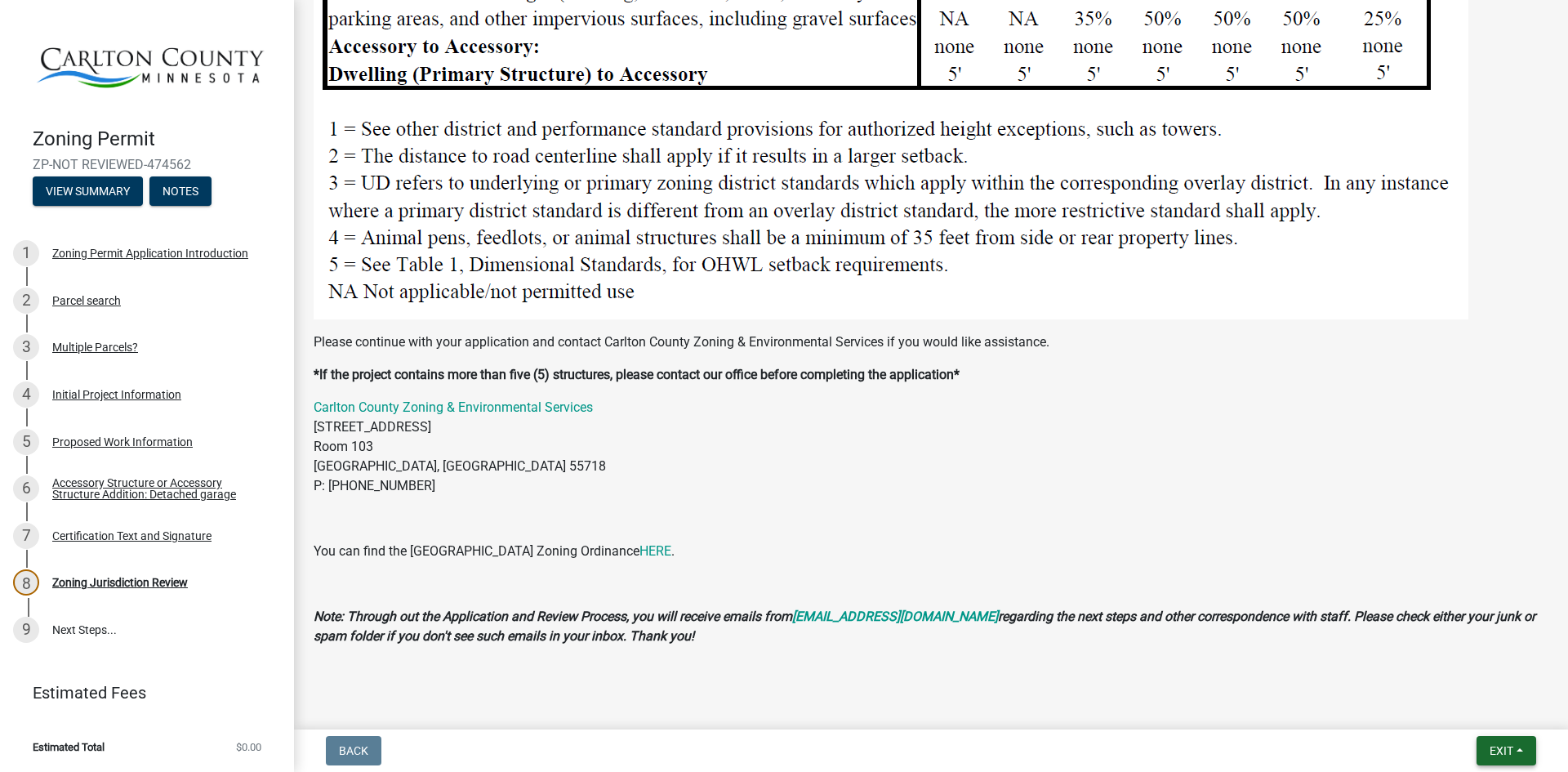
click at [1519, 749] on button "Exit" at bounding box center [1507, 750] width 60 height 29
click at [1456, 711] on button "Save & Exit" at bounding box center [1471, 707] width 131 height 39
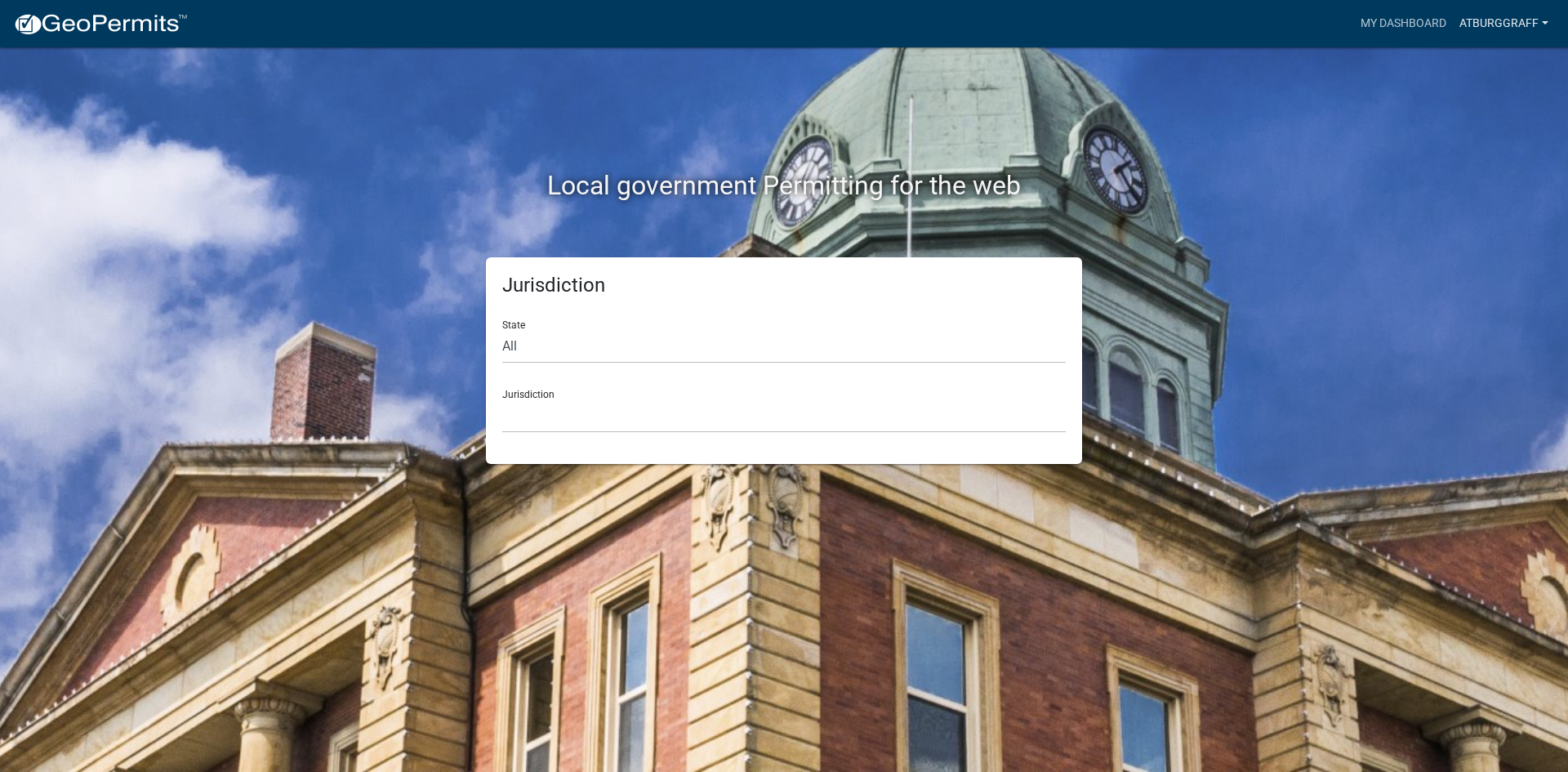
click at [1504, 29] on link "atburggraff" at bounding box center [1504, 24] width 102 height 31
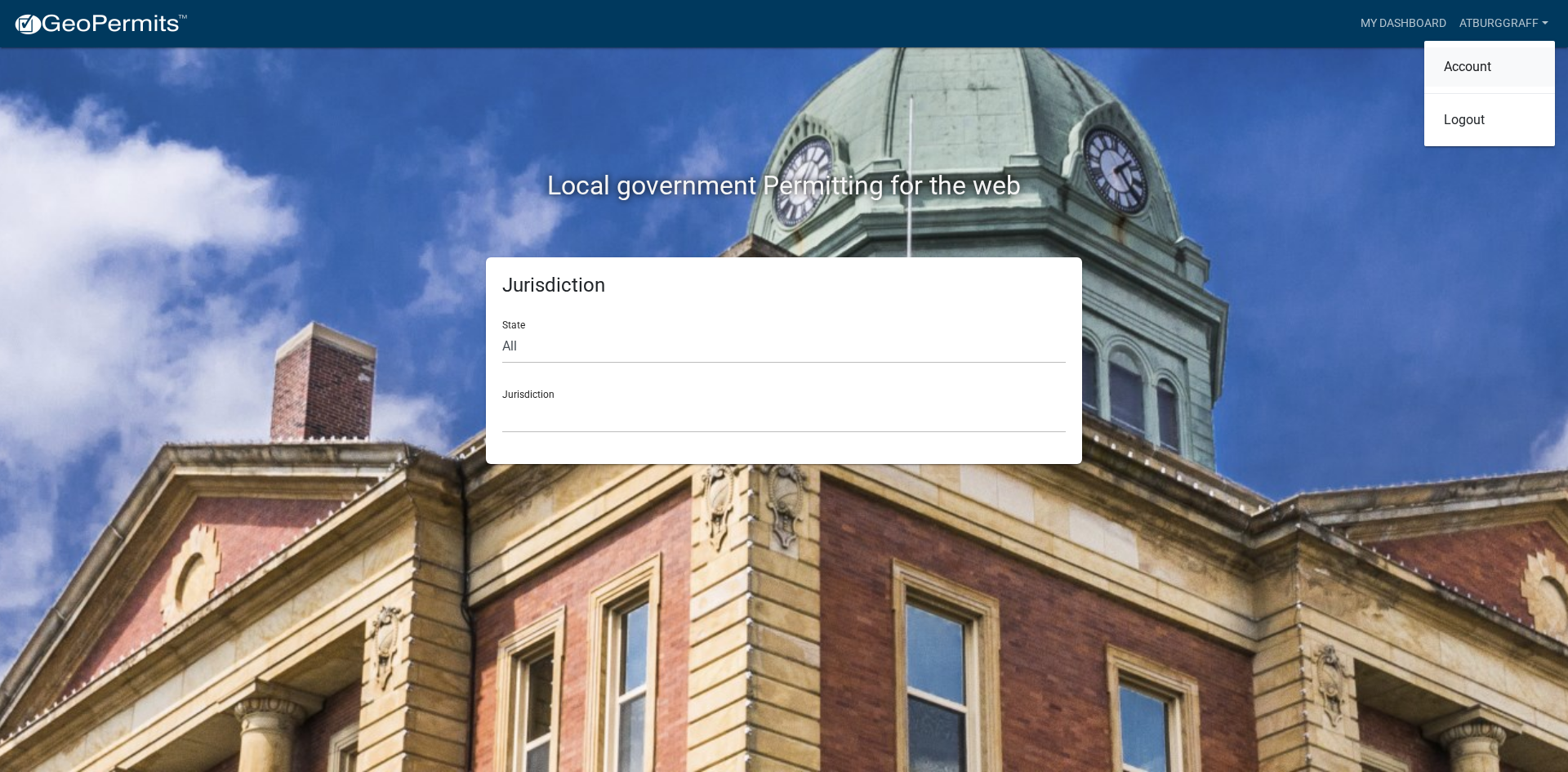
click at [1482, 75] on link "Account" at bounding box center [1490, 66] width 131 height 39
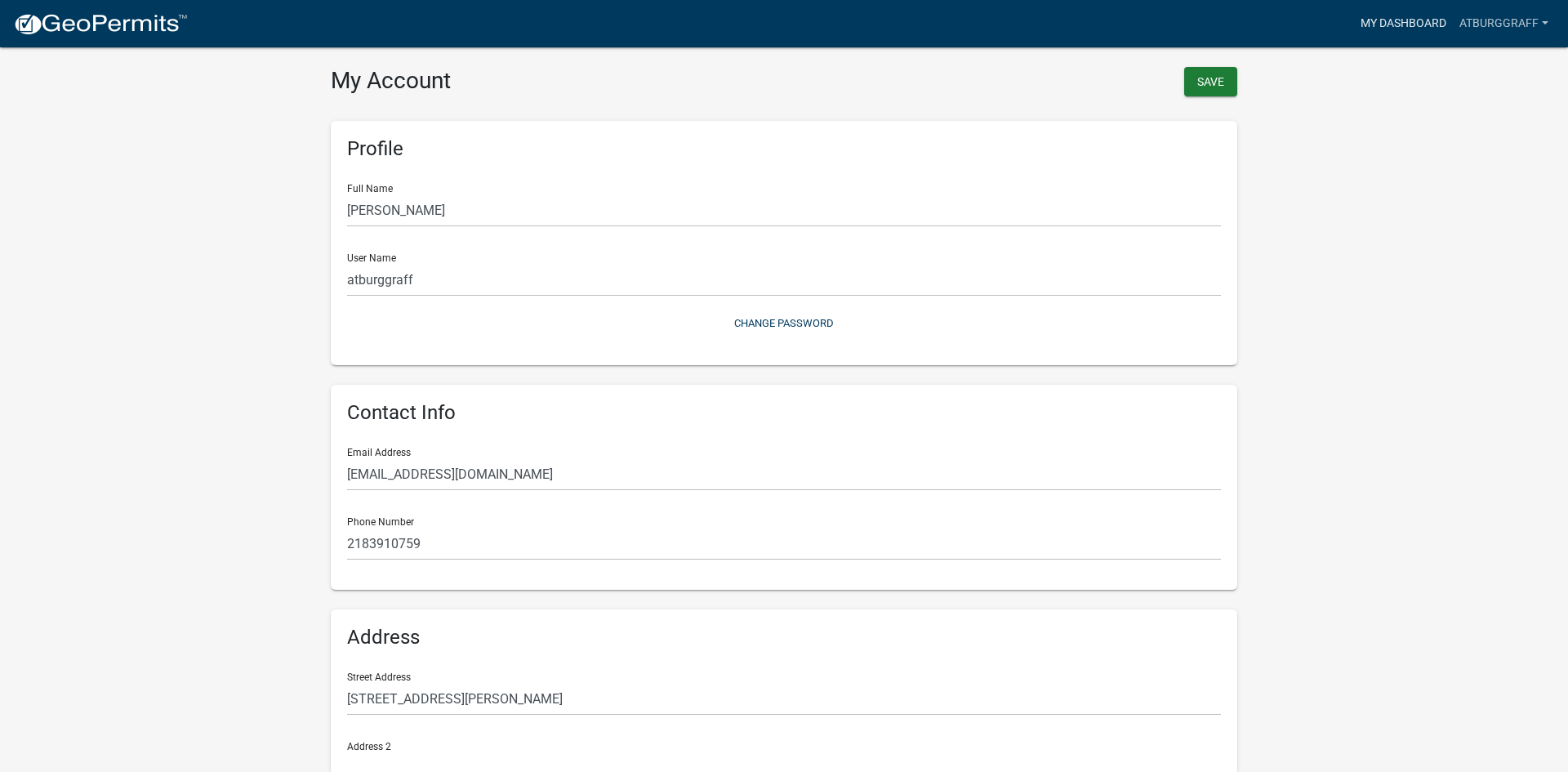
click at [1414, 30] on link "My Dashboard" at bounding box center [1403, 24] width 99 height 31
